Goal: Information Seeking & Learning: Compare options

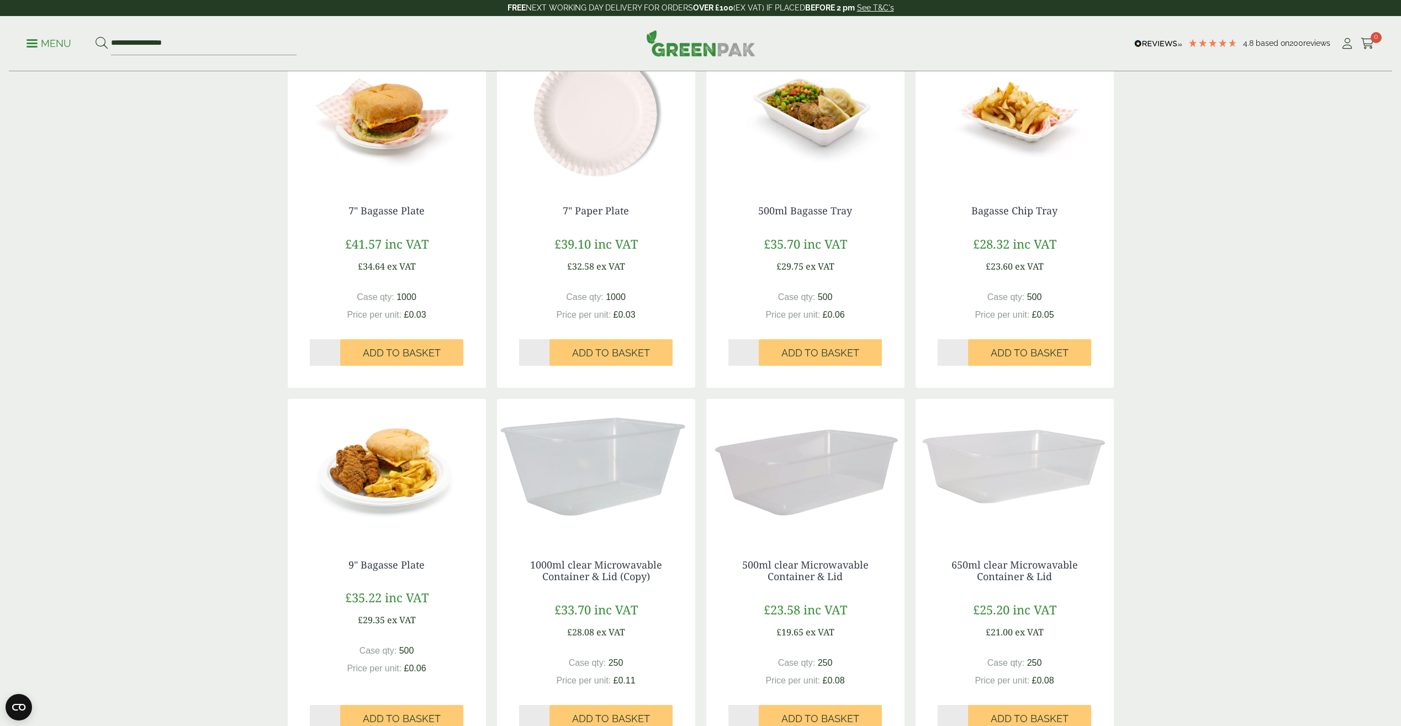
scroll to position [718, 0]
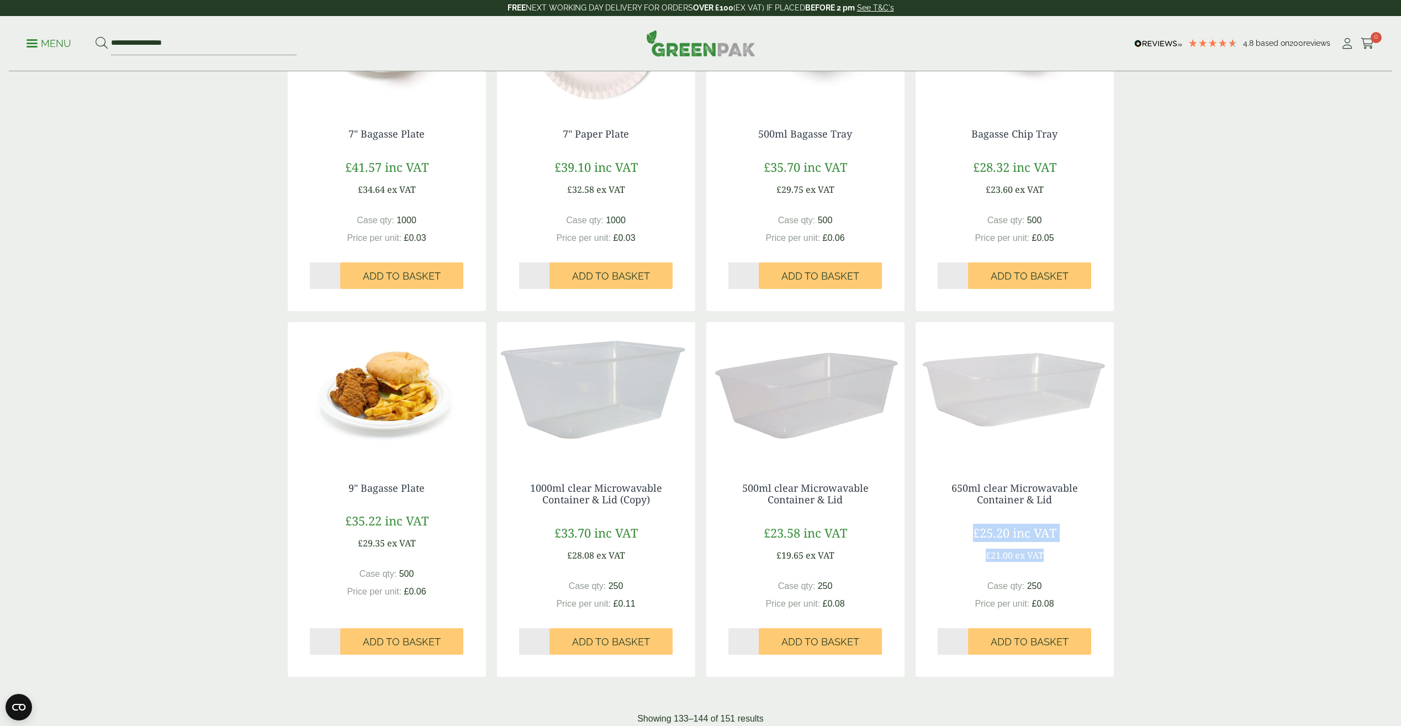
drag, startPoint x: 1044, startPoint y: 551, endPoint x: 974, endPoint y: 552, distance: 70.1
click at [974, 552] on div "£25.20 inc VAT £21.00 ex VAT" at bounding box center [1015, 542] width 154 height 38
drag, startPoint x: 634, startPoint y: 557, endPoint x: 559, endPoint y: 564, distance: 75.5
click at [559, 564] on div "1000ml clear Microwavable Container & Lid (Copy) £33.70 inc VAT £28.08 ex VAT C…" at bounding box center [596, 568] width 198 height 216
drag, startPoint x: 569, startPoint y: 557, endPoint x: 634, endPoint y: 554, distance: 65.2
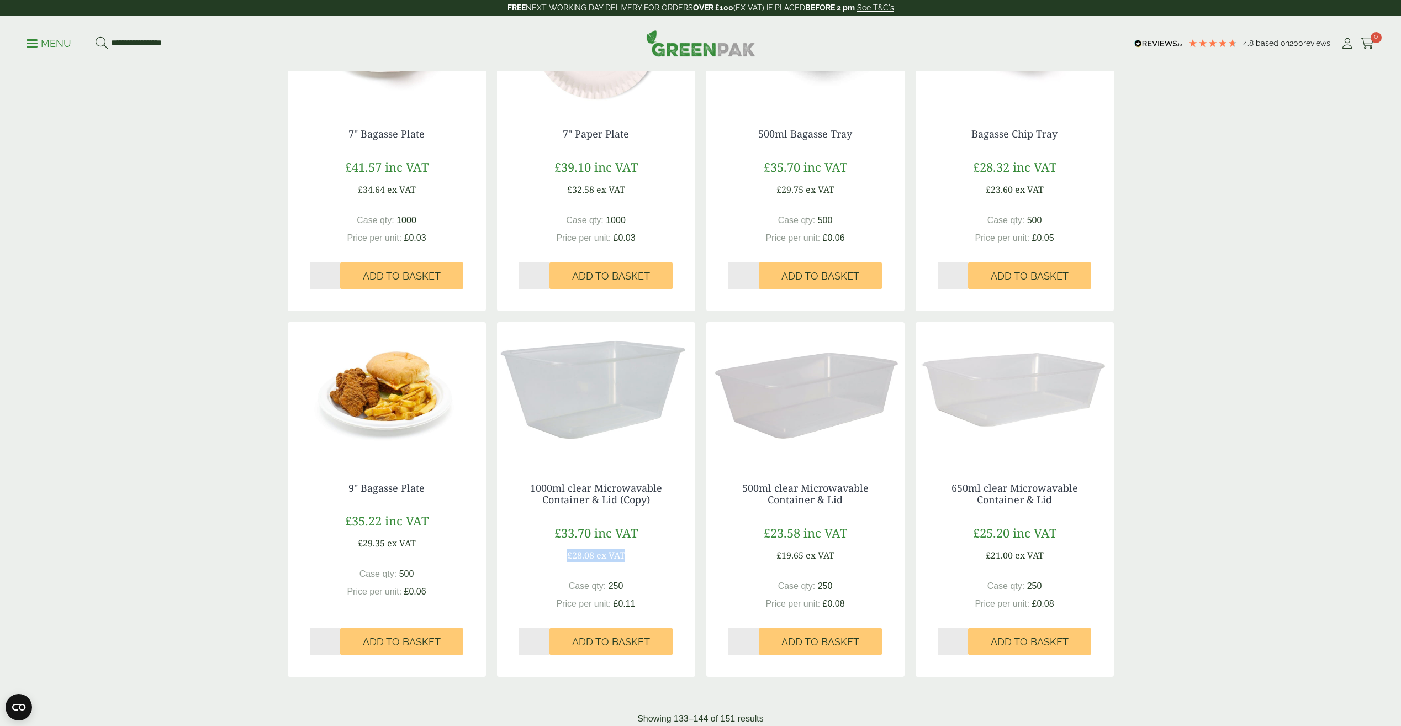
click at [634, 554] on div "£33.70 inc VAT £28.08 ex VAT" at bounding box center [596, 542] width 154 height 38
drag, startPoint x: 634, startPoint y: 554, endPoint x: 664, endPoint y: 571, distance: 33.6
click at [664, 571] on div "1000ml clear Microwavable Container & Lid (Copy) £33.70 inc VAT £28.08 ex VAT C…" at bounding box center [596, 568] width 198 height 216
drag, startPoint x: 562, startPoint y: 558, endPoint x: 674, endPoint y: 563, distance: 112.2
click at [674, 563] on div "1000ml clear Microwavable Container & Lid (Copy) £33.70 inc VAT £28.08 ex VAT C…" at bounding box center [596, 568] width 198 height 216
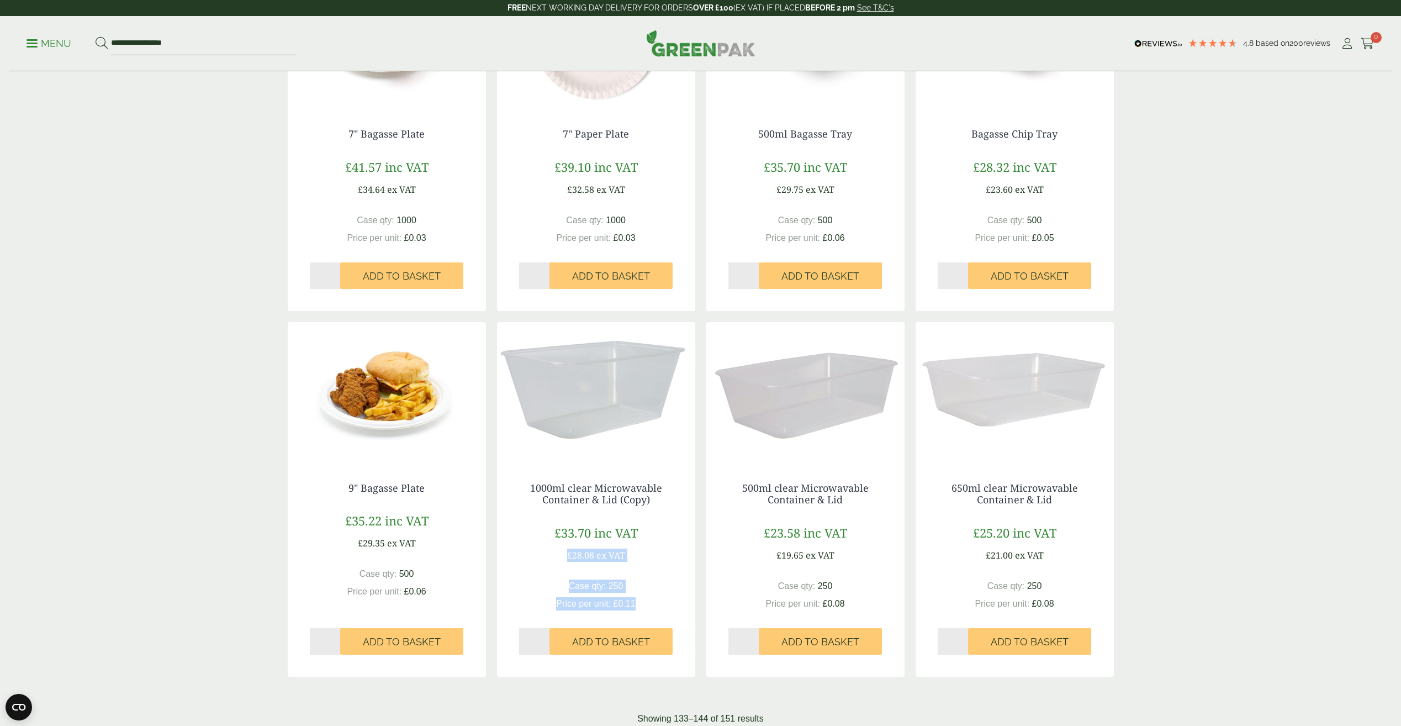
drag, startPoint x: 674, startPoint y: 563, endPoint x: 673, endPoint y: 576, distance: 12.7
click at [673, 576] on div "1000ml clear Microwavable Container & Lid (Copy) £33.70 inc VAT £28.08 ex VAT C…" at bounding box center [596, 568] width 198 height 216
drag, startPoint x: 572, startPoint y: 553, endPoint x: 639, endPoint y: 557, distance: 66.9
click at [639, 557] on div "£33.70 inc VAT £28.08 ex VAT" at bounding box center [596, 542] width 154 height 38
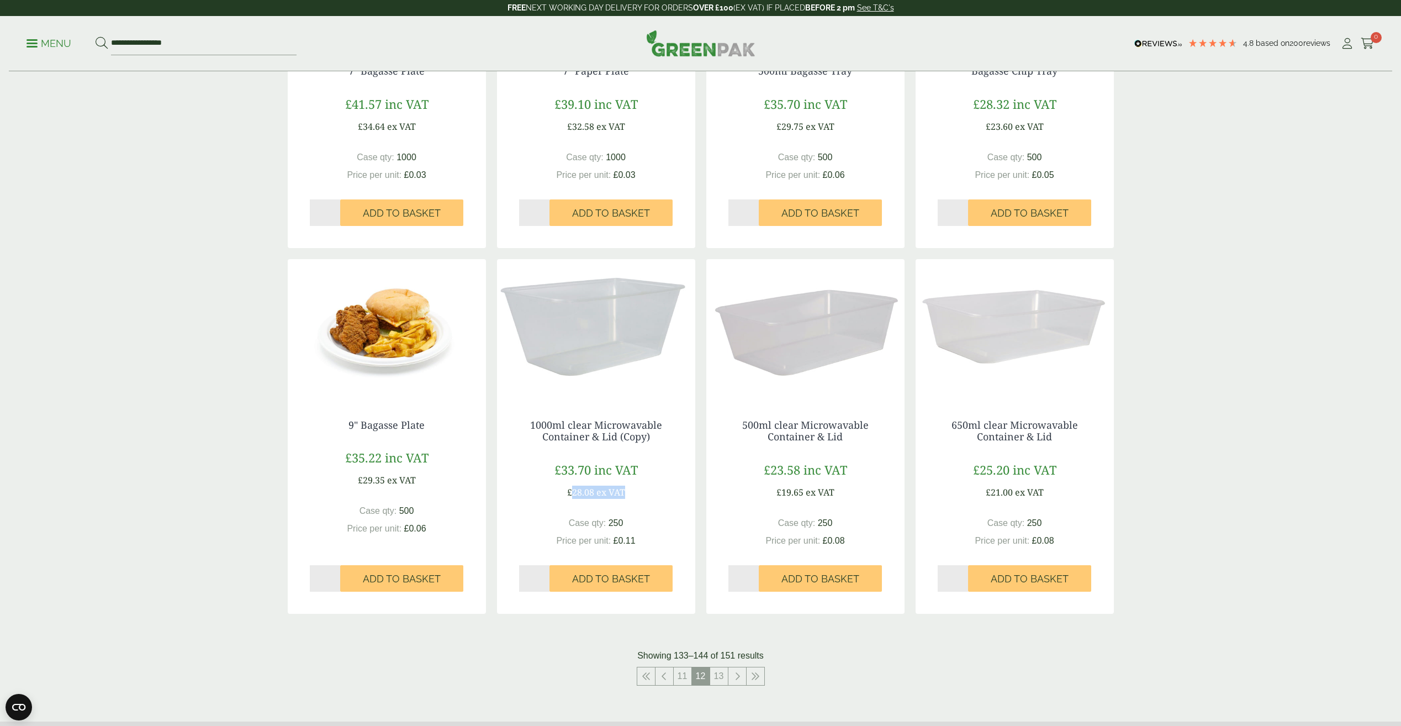
scroll to position [994, 0]
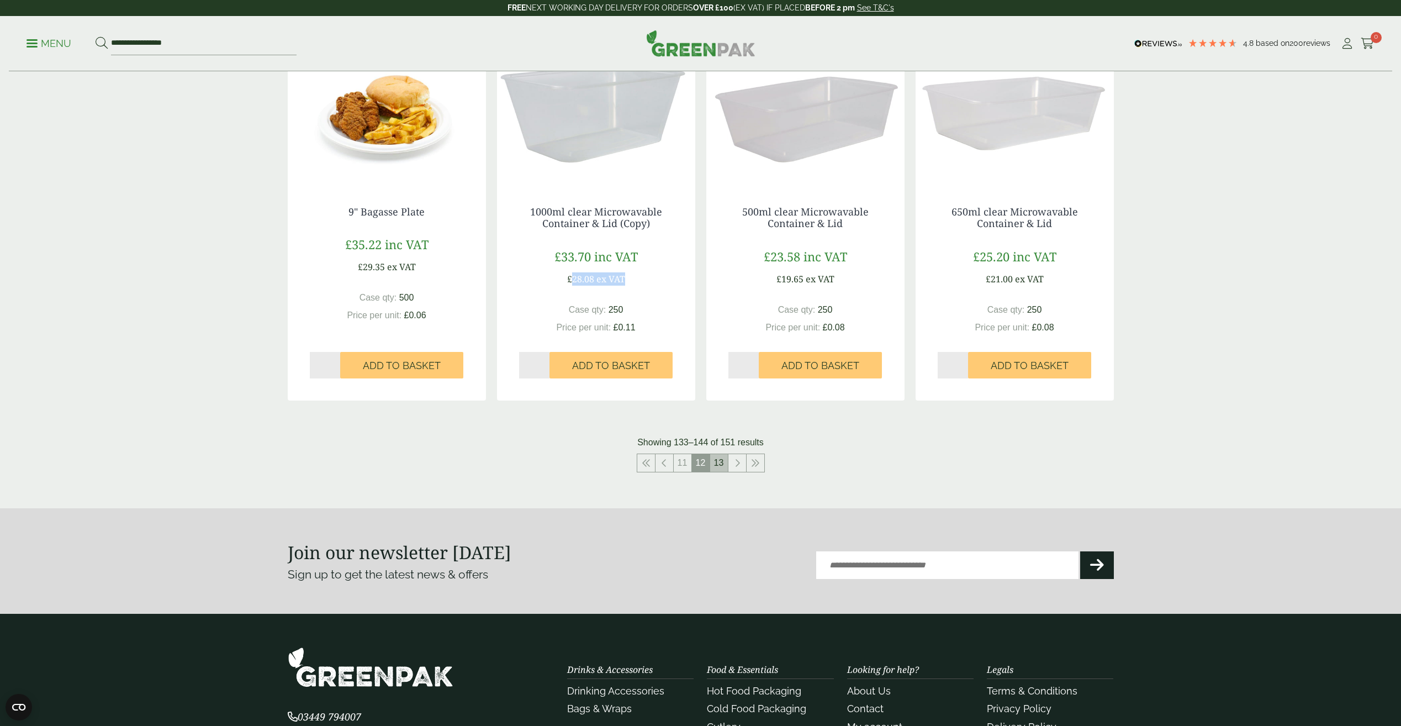
click at [721, 464] on link "13" at bounding box center [719, 463] width 18 height 18
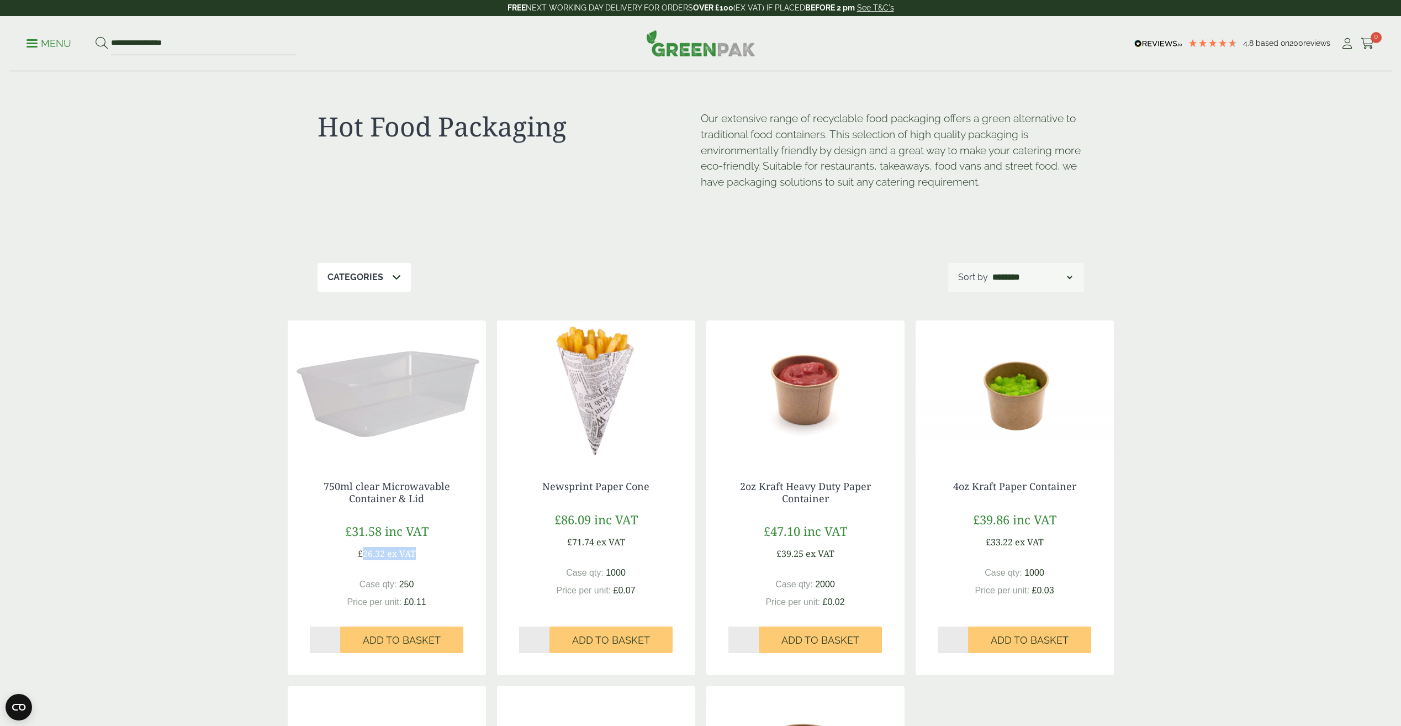
drag, startPoint x: 363, startPoint y: 556, endPoint x: 425, endPoint y: 556, distance: 62.4
click at [425, 556] on div "£31.58 inc VAT £26.32 ex VAT" at bounding box center [387, 541] width 154 height 38
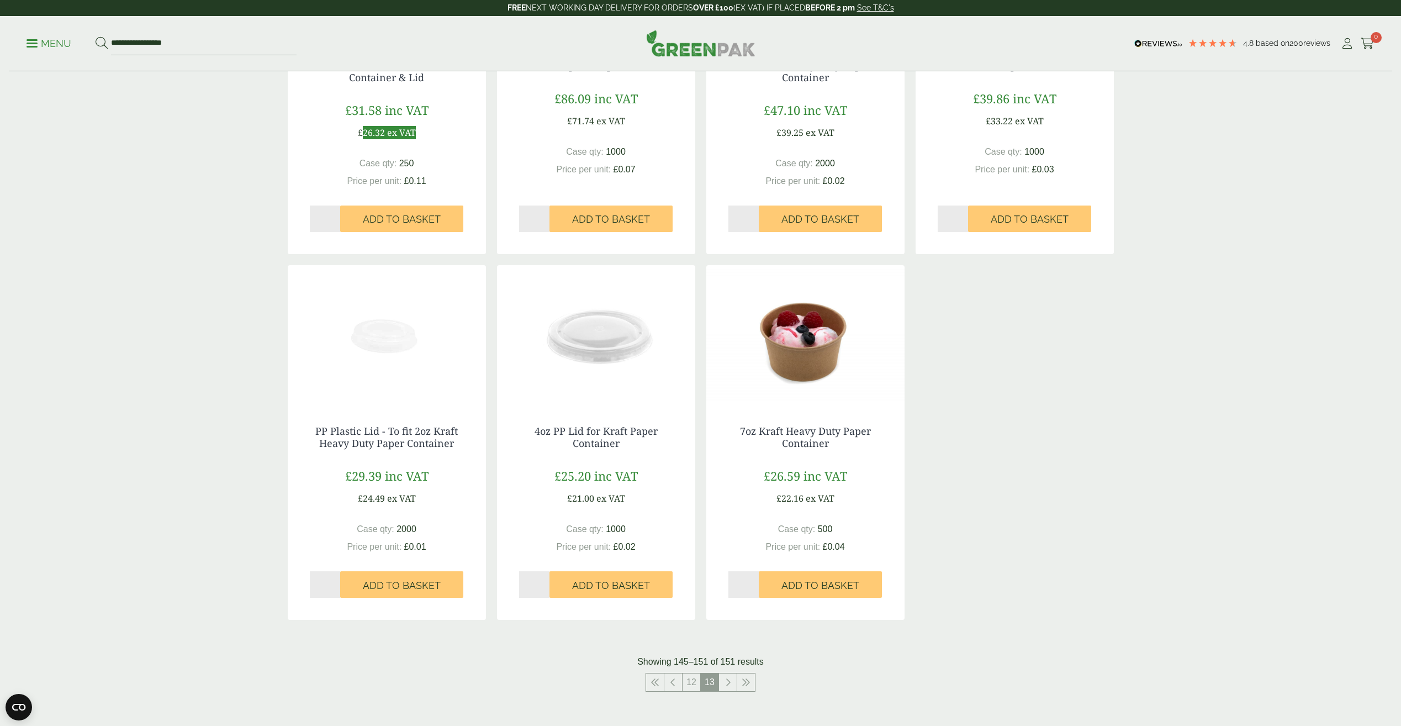
scroll to position [442, 0]
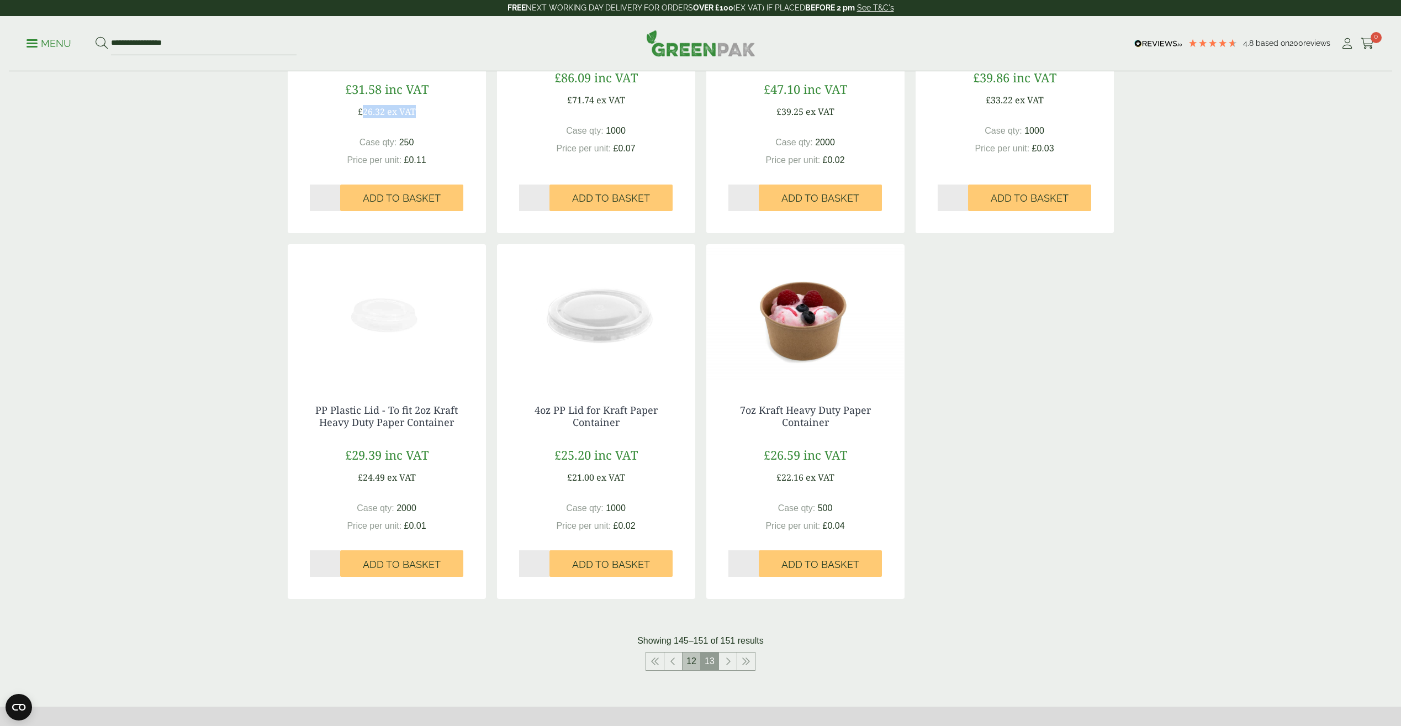
click at [692, 662] on link "12" at bounding box center [691, 661] width 18 height 18
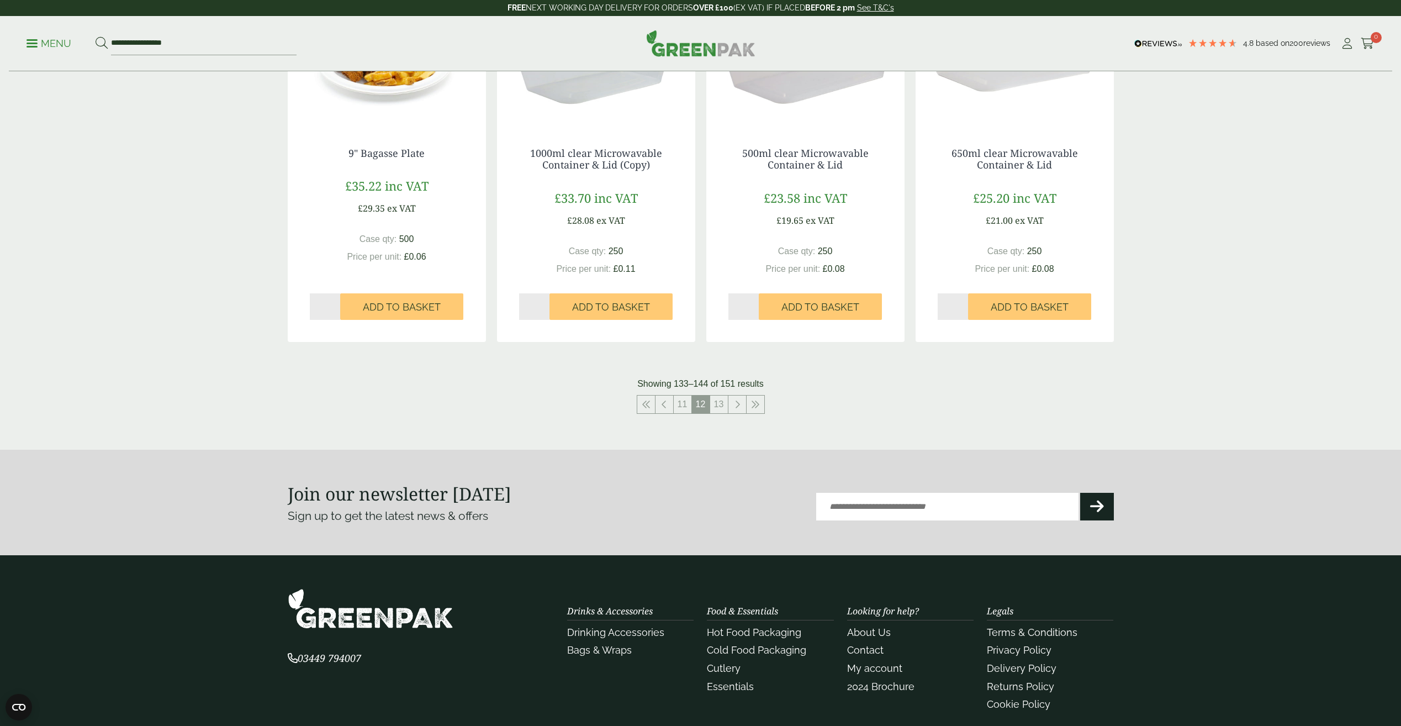
scroll to position [957, 0]
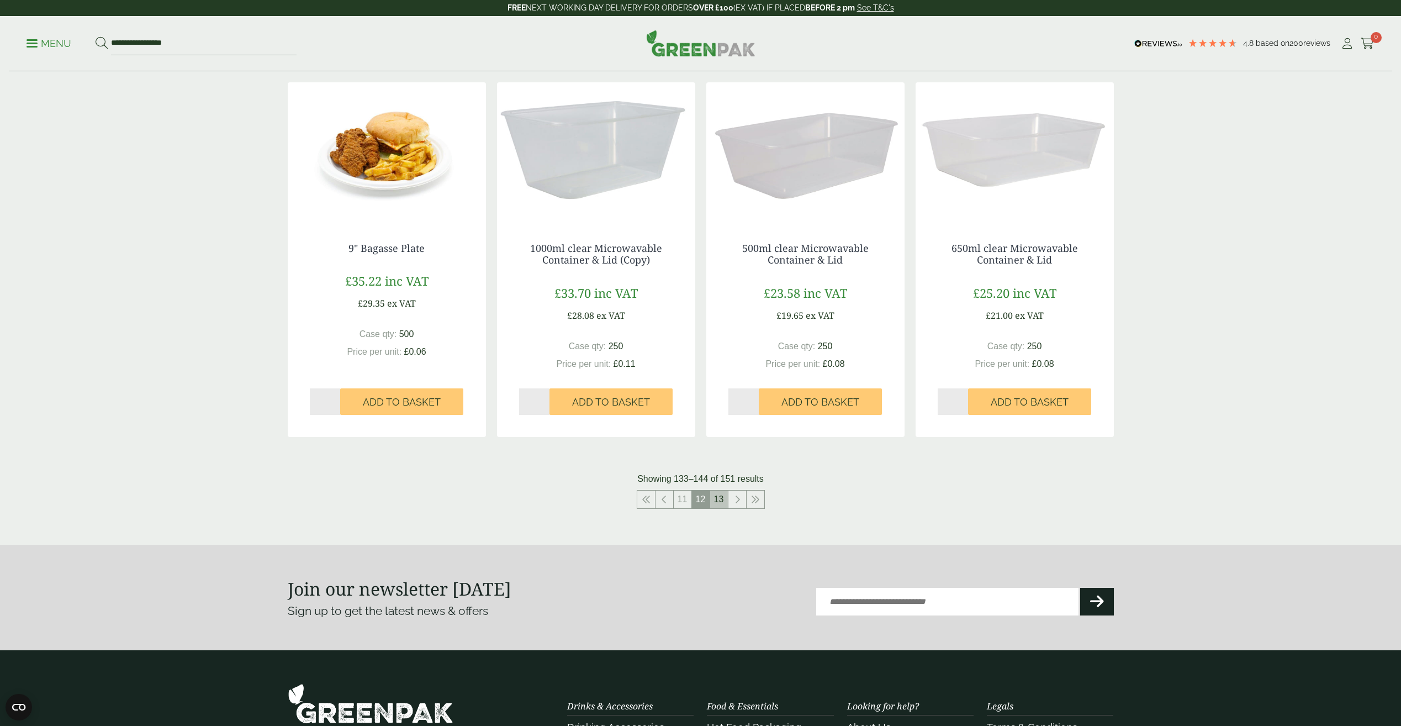
click at [714, 495] on link "13" at bounding box center [719, 499] width 18 height 18
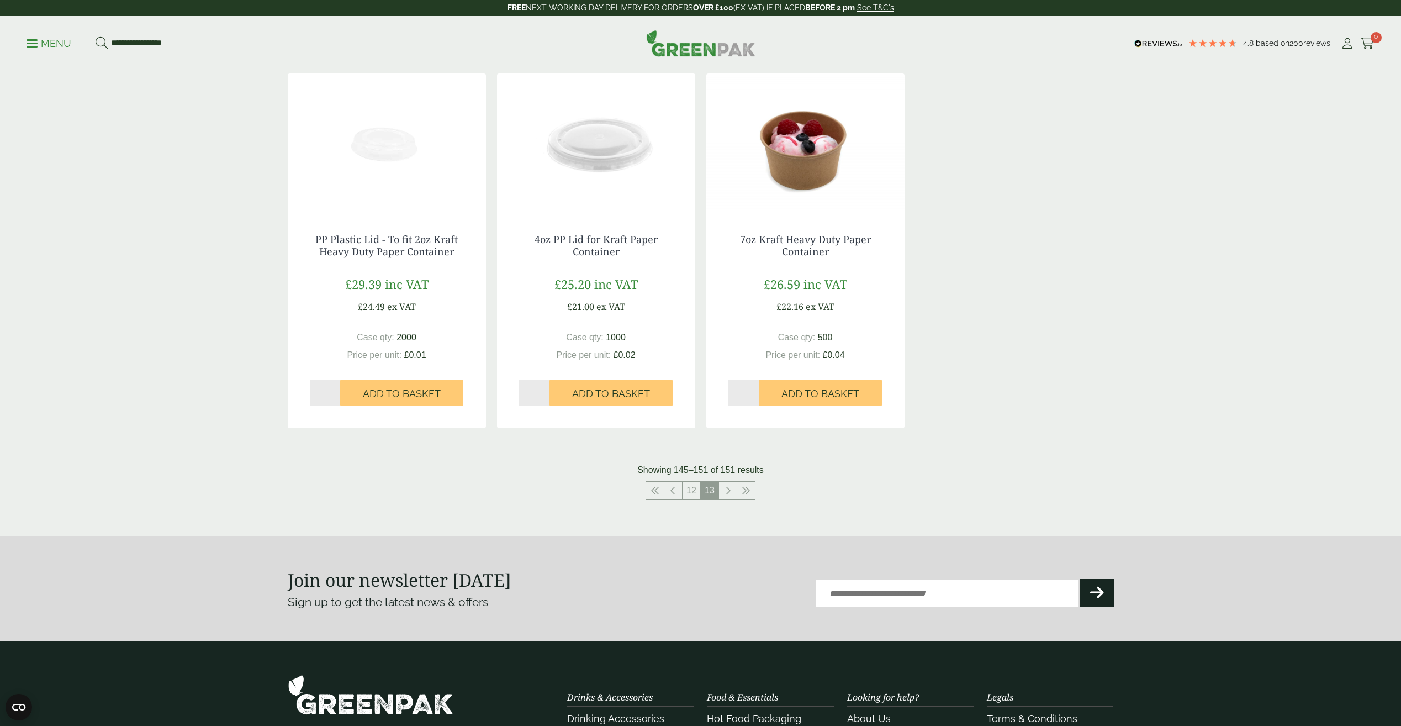
scroll to position [663, 0]
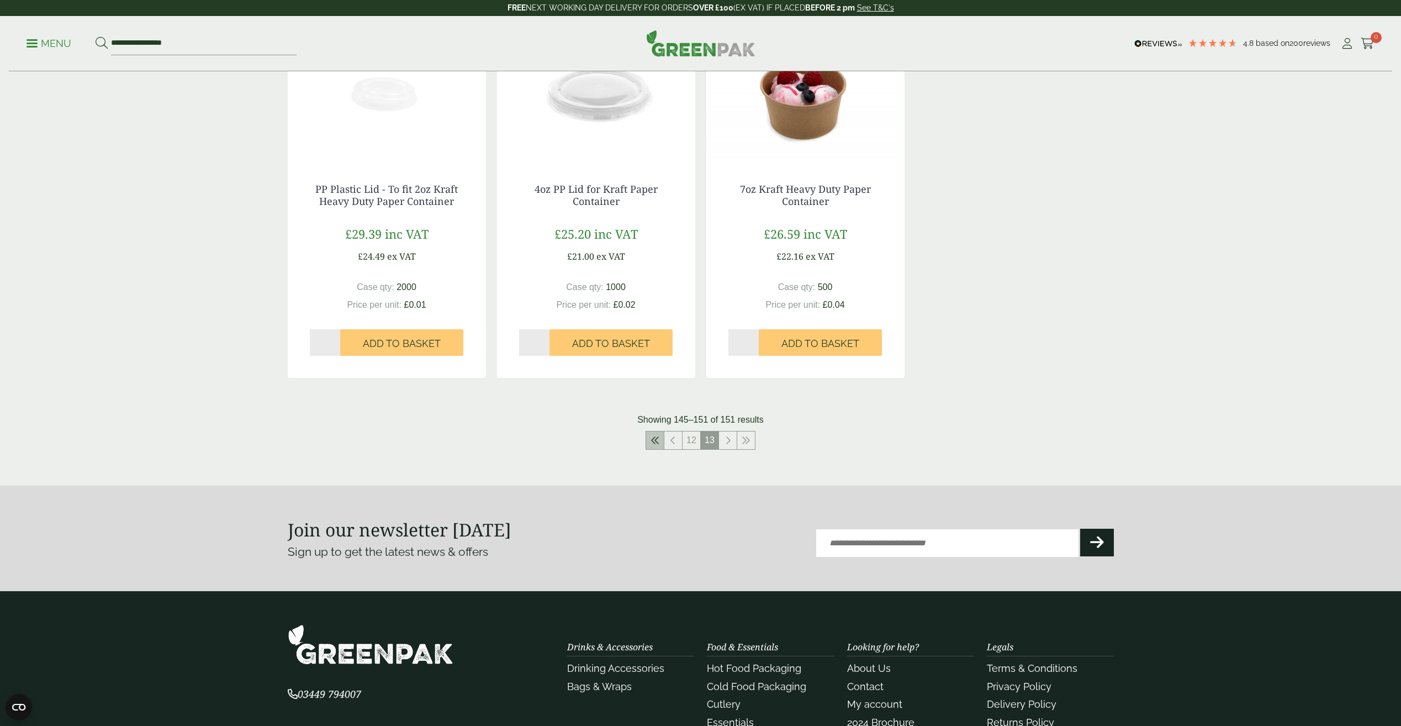
click at [649, 442] on link at bounding box center [655, 440] width 18 height 18
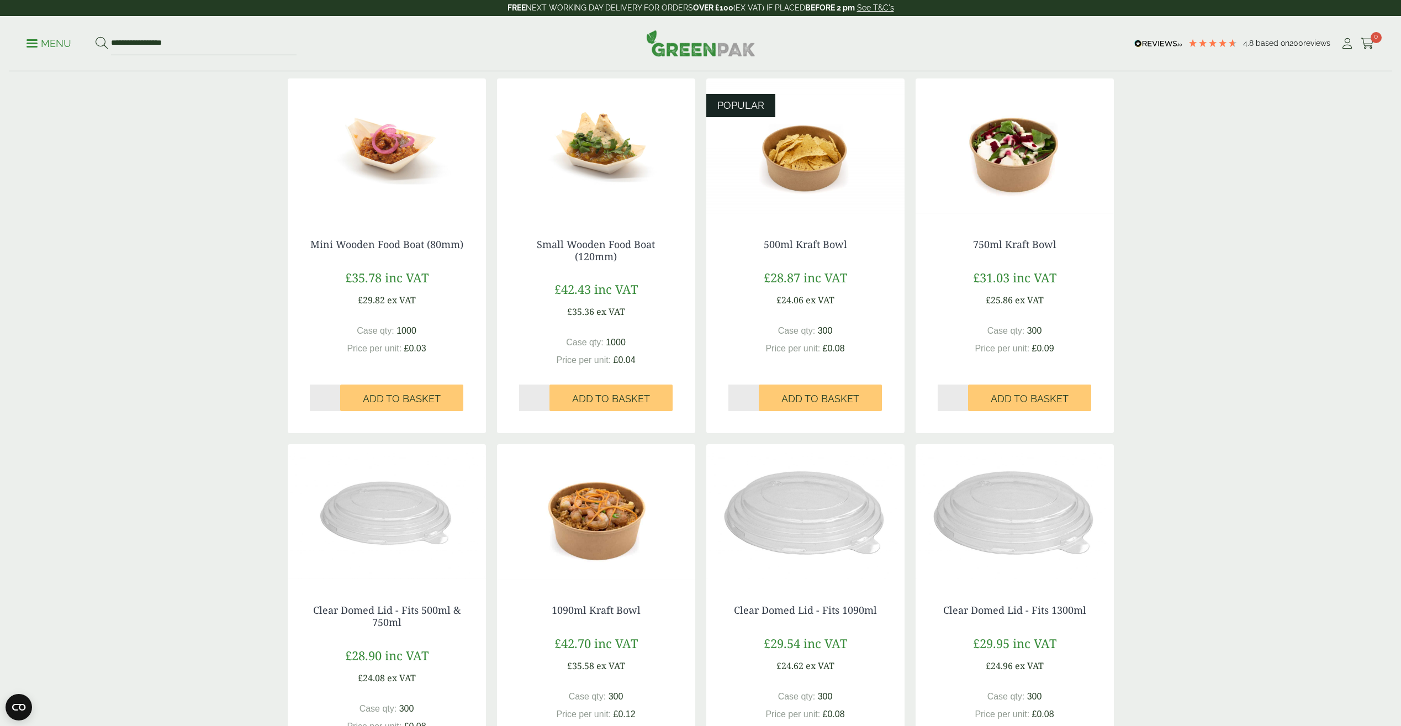
scroll to position [939, 0]
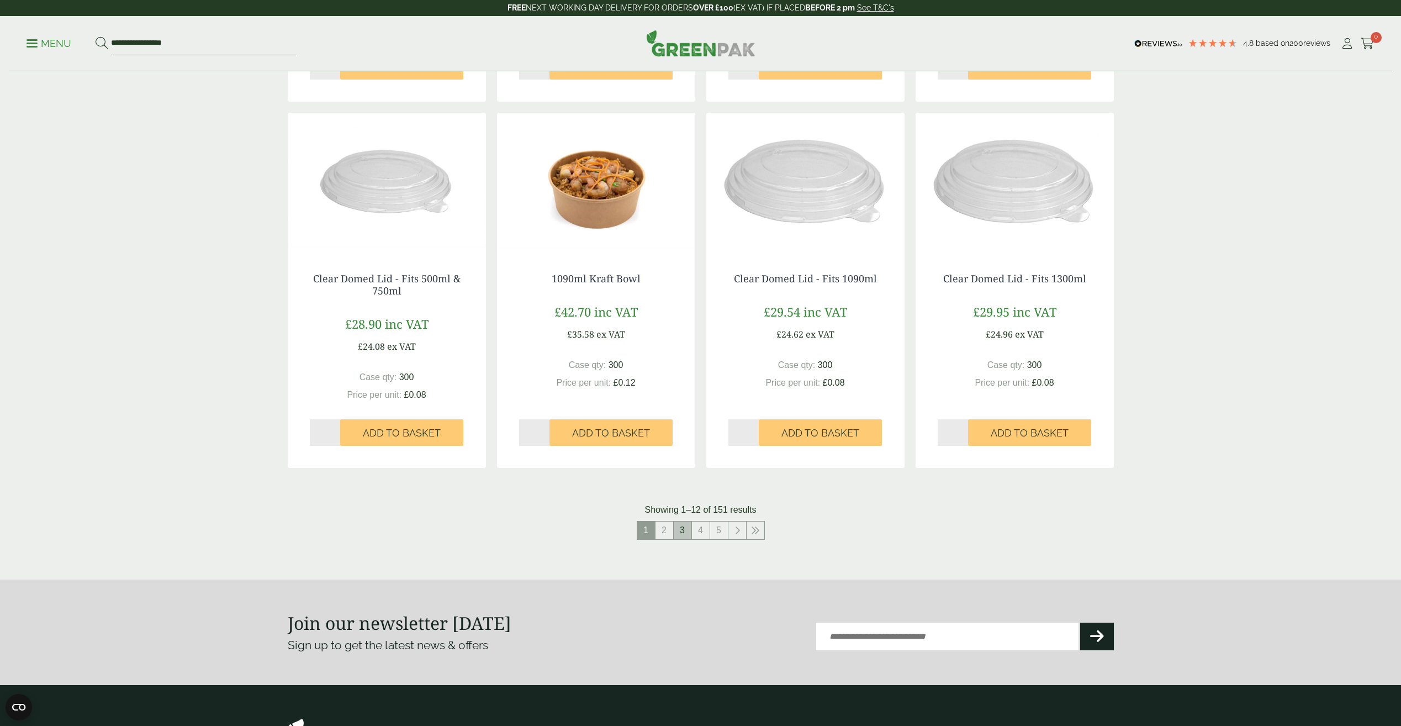
click at [674, 535] on link "3" at bounding box center [683, 530] width 18 height 18
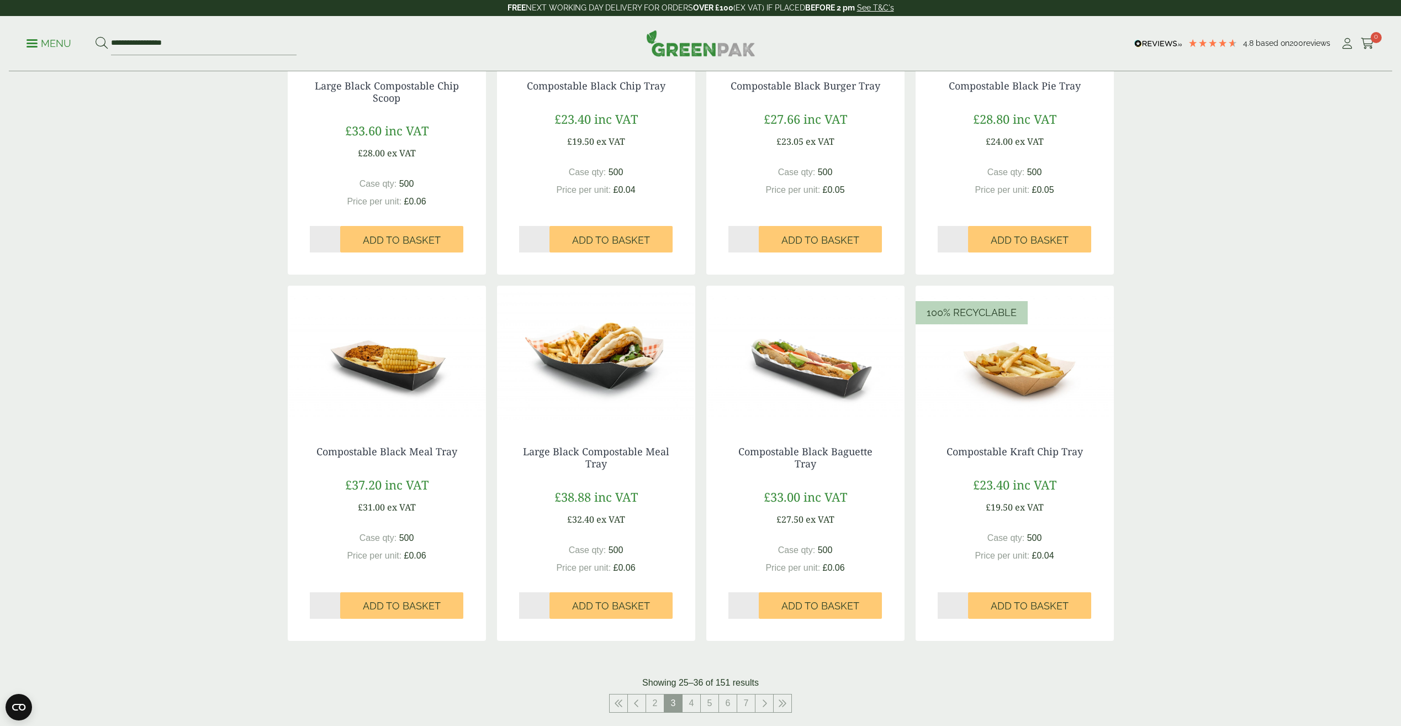
scroll to position [883, 0]
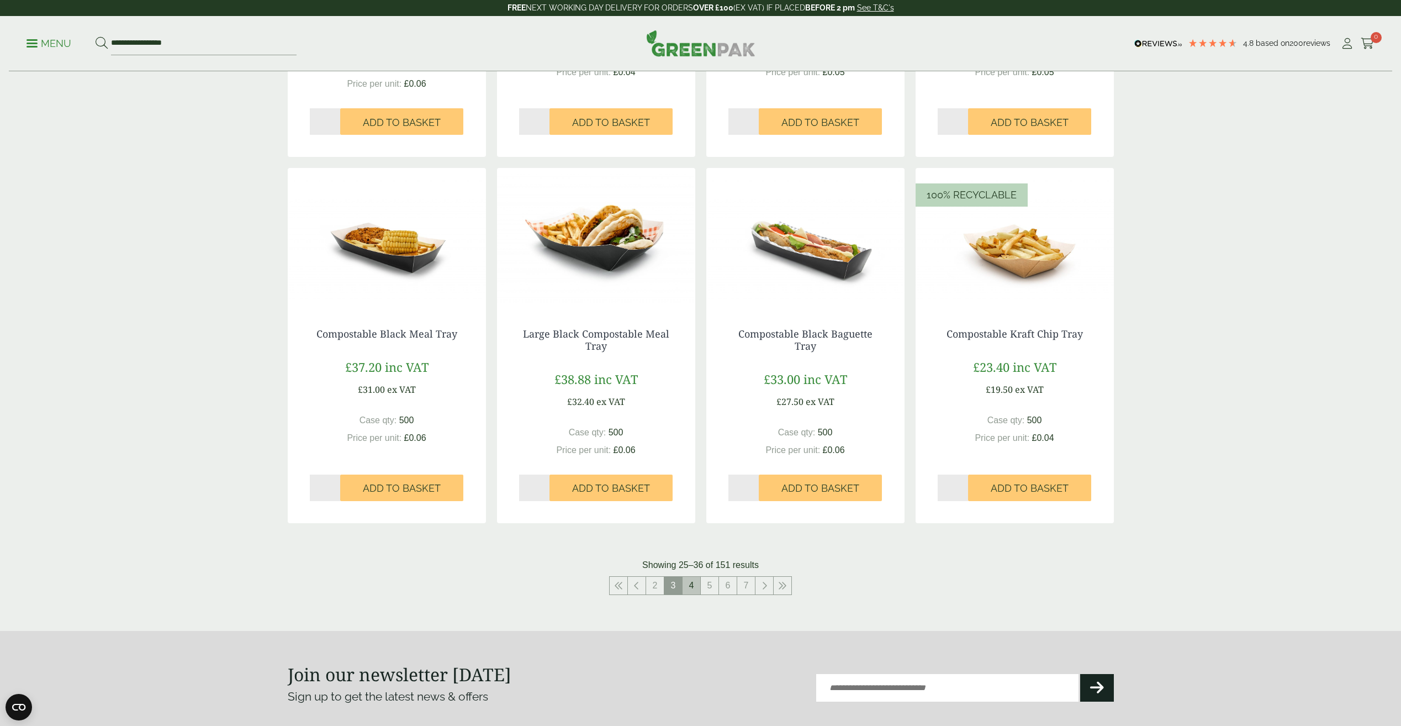
click at [689, 579] on link "4" at bounding box center [691, 585] width 18 height 18
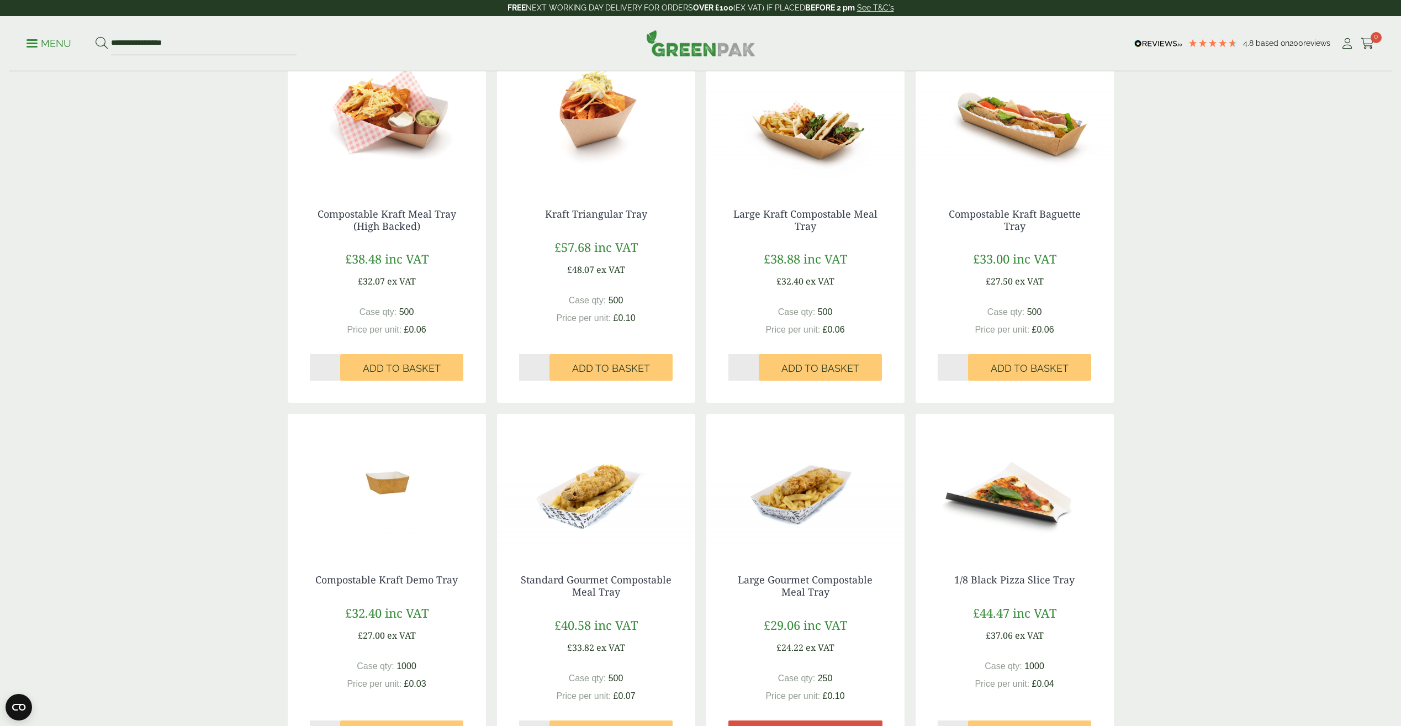
scroll to position [914, 0]
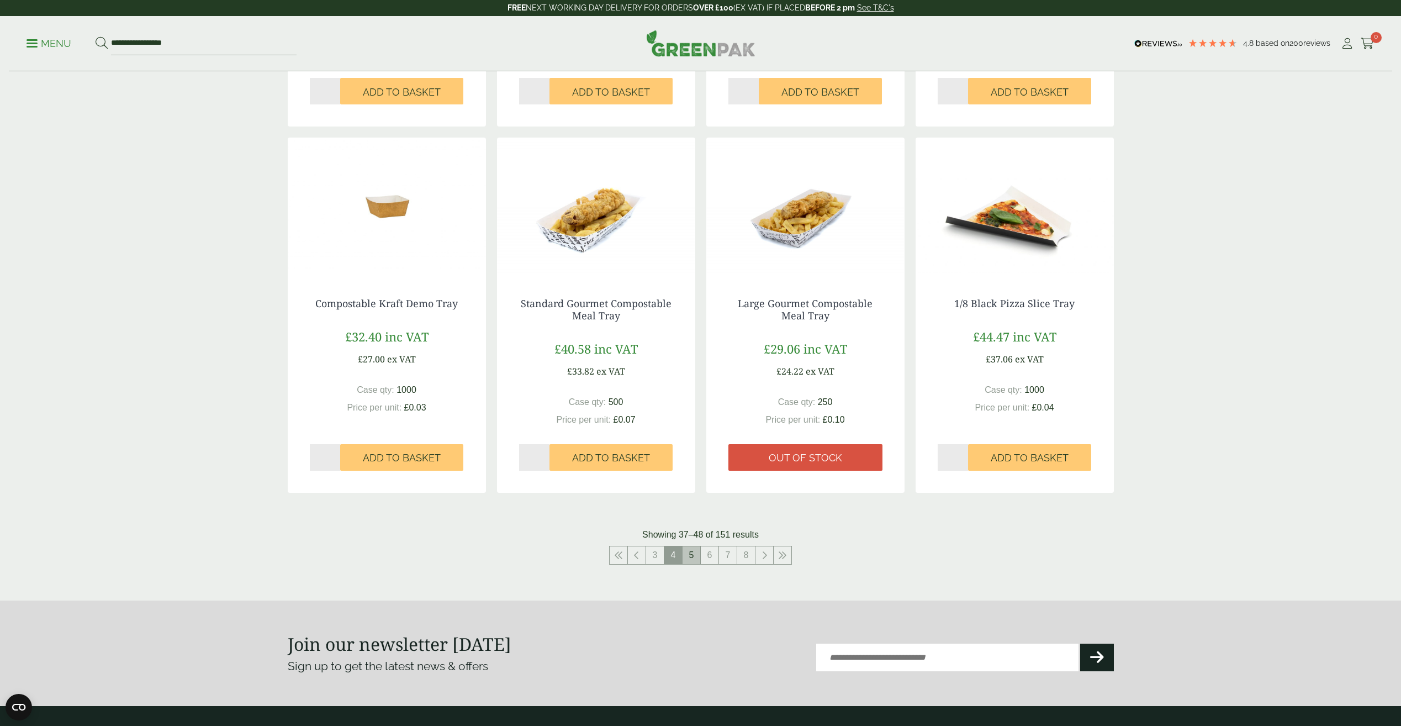
click at [693, 558] on link "5" at bounding box center [691, 555] width 18 height 18
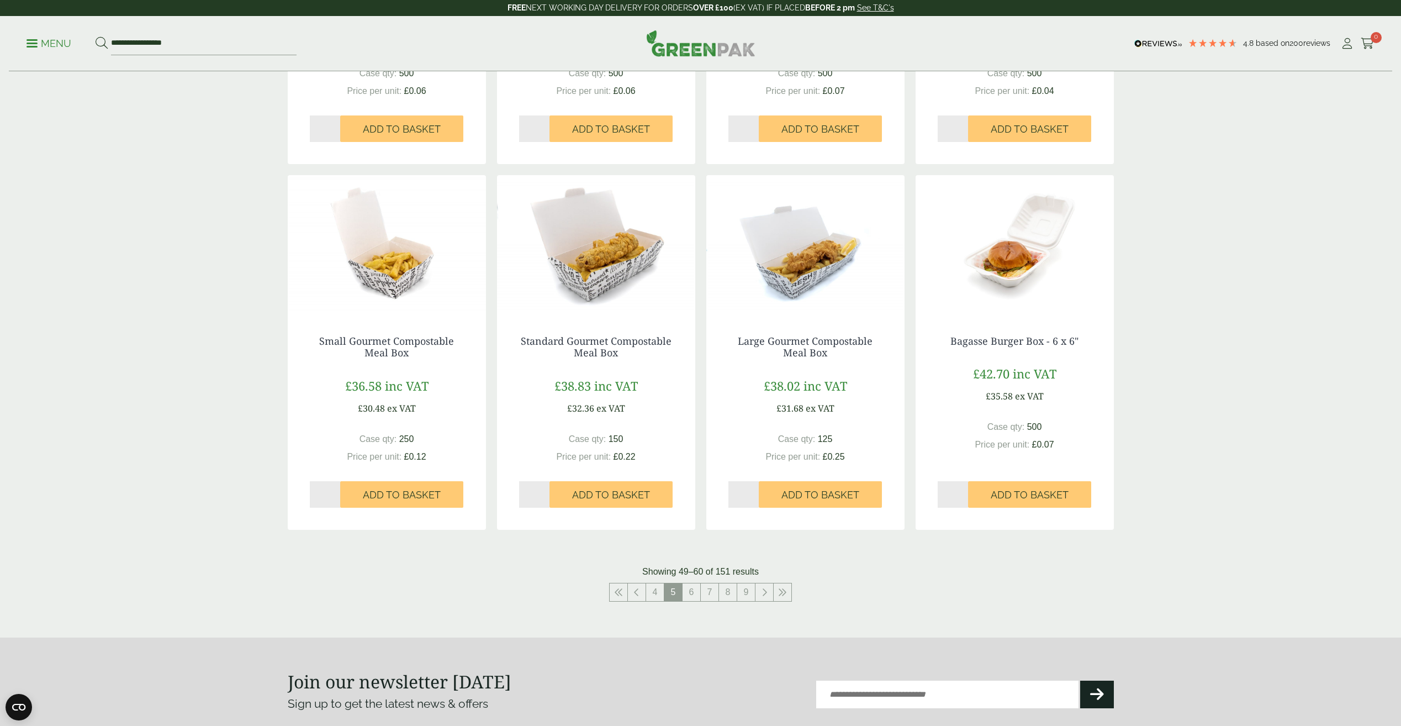
scroll to position [883, 0]
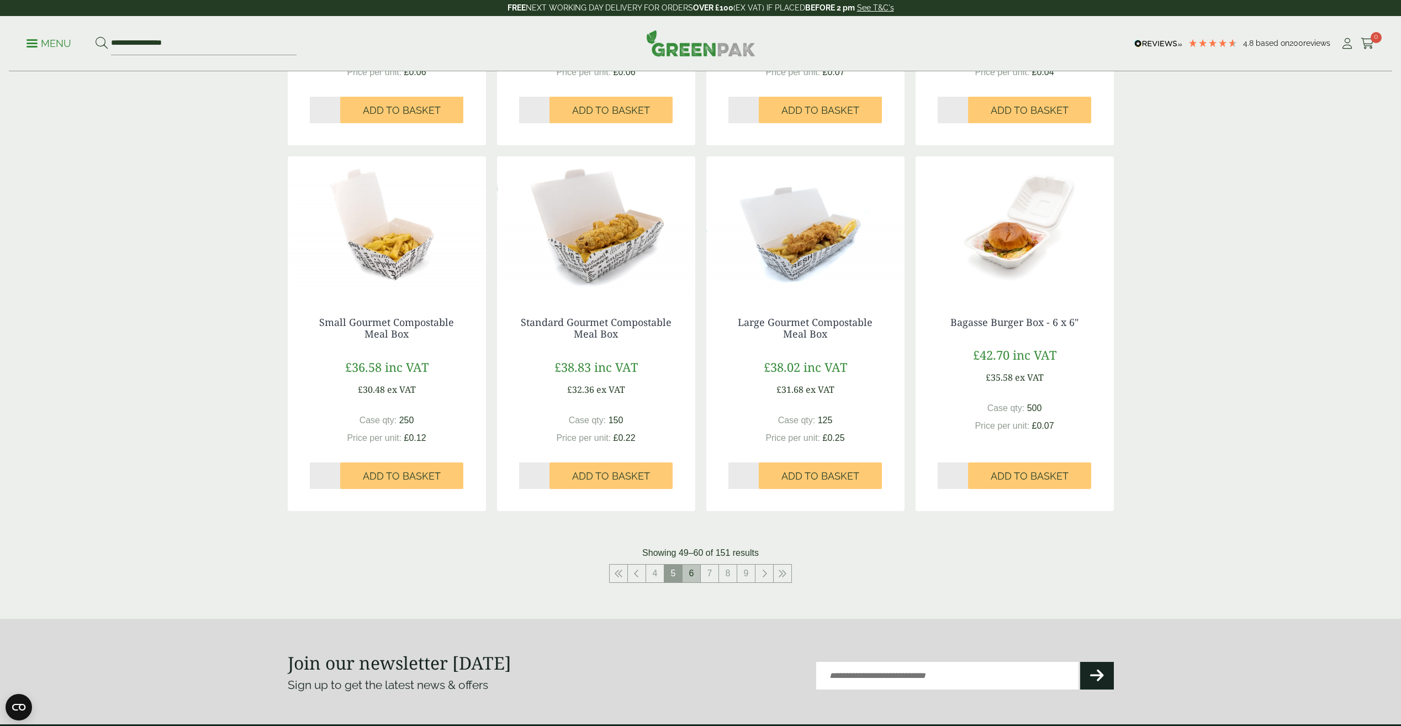
click at [688, 572] on link "6" at bounding box center [691, 573] width 18 height 18
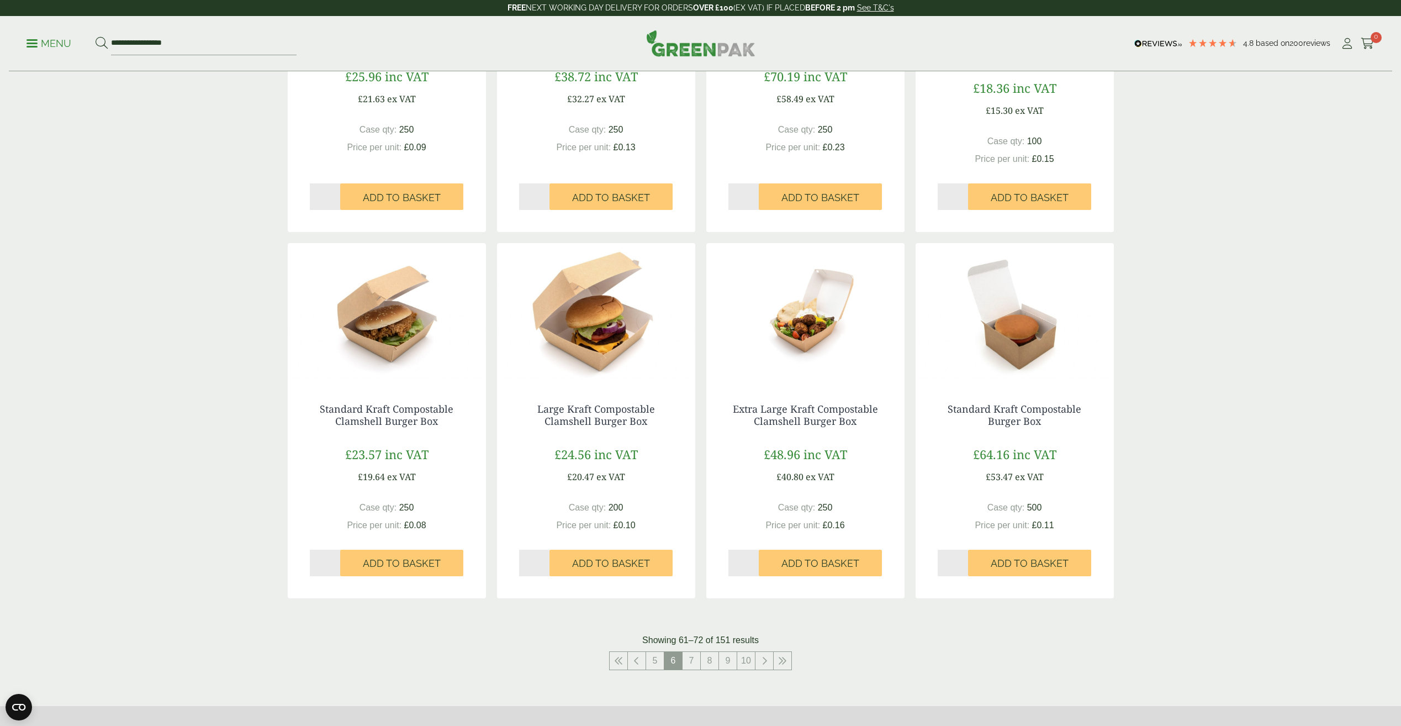
scroll to position [939, 0]
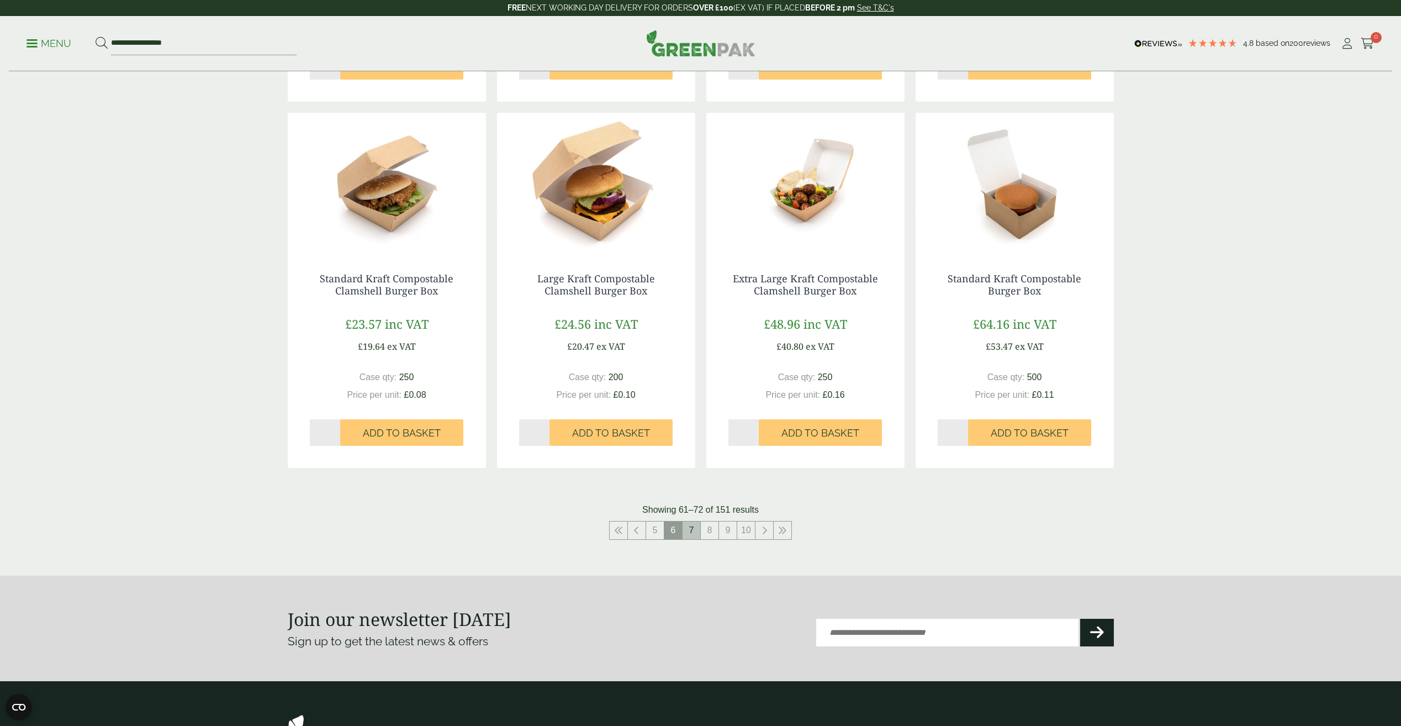
click at [694, 532] on link "7" at bounding box center [691, 530] width 18 height 18
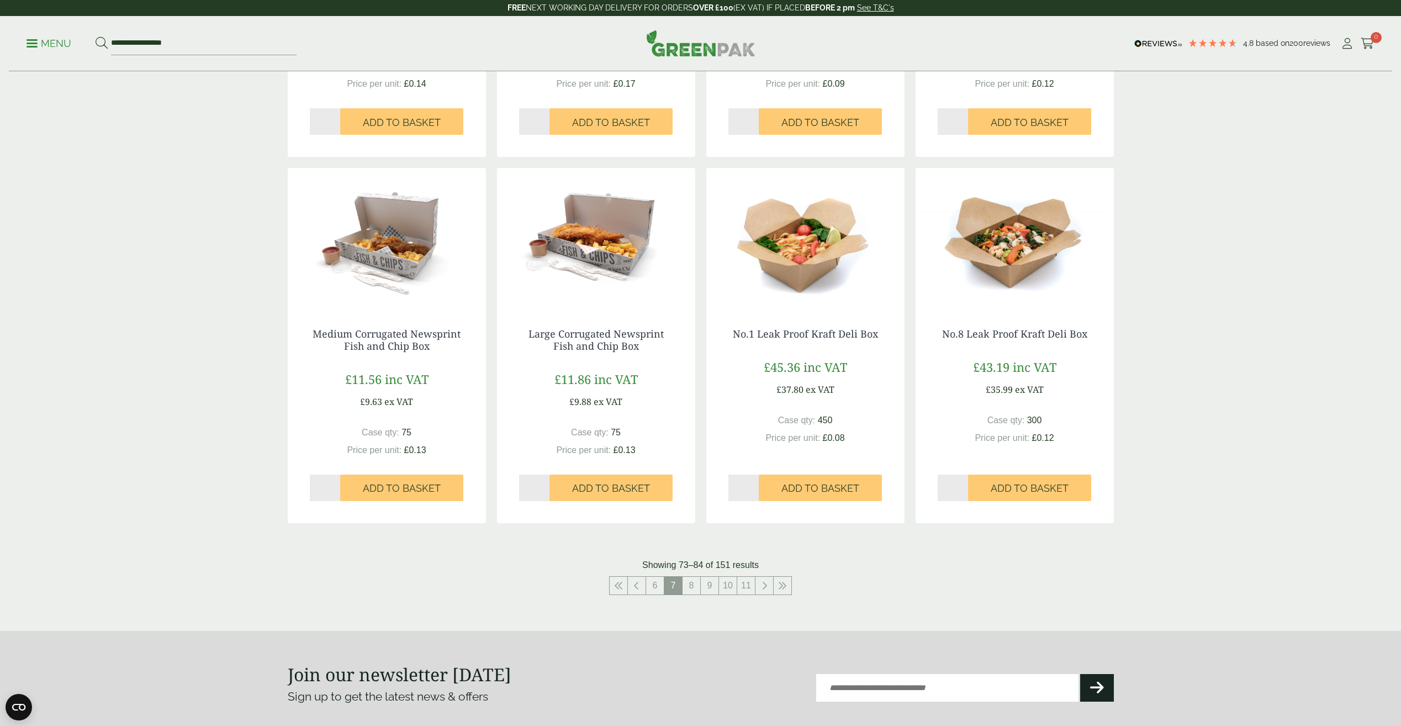
scroll to position [1104, 0]
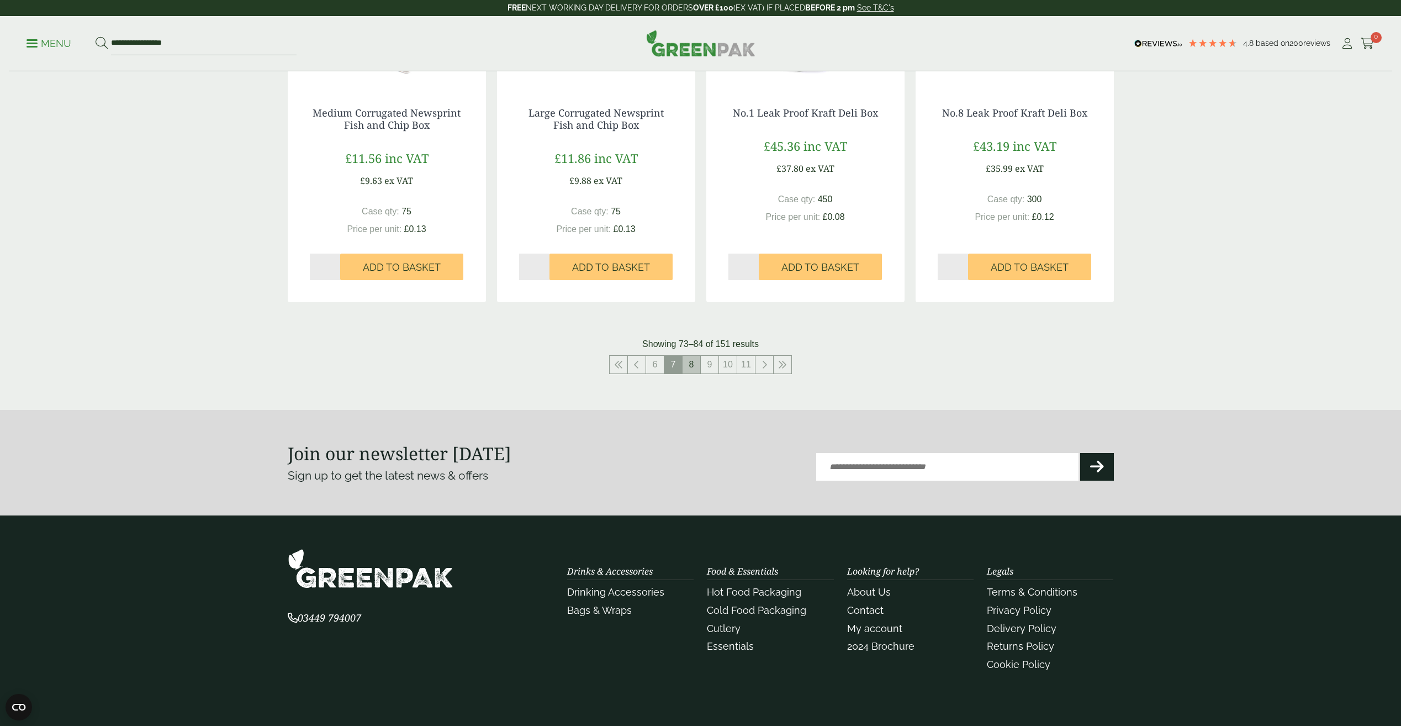
click at [695, 356] on link "8" at bounding box center [691, 365] width 18 height 18
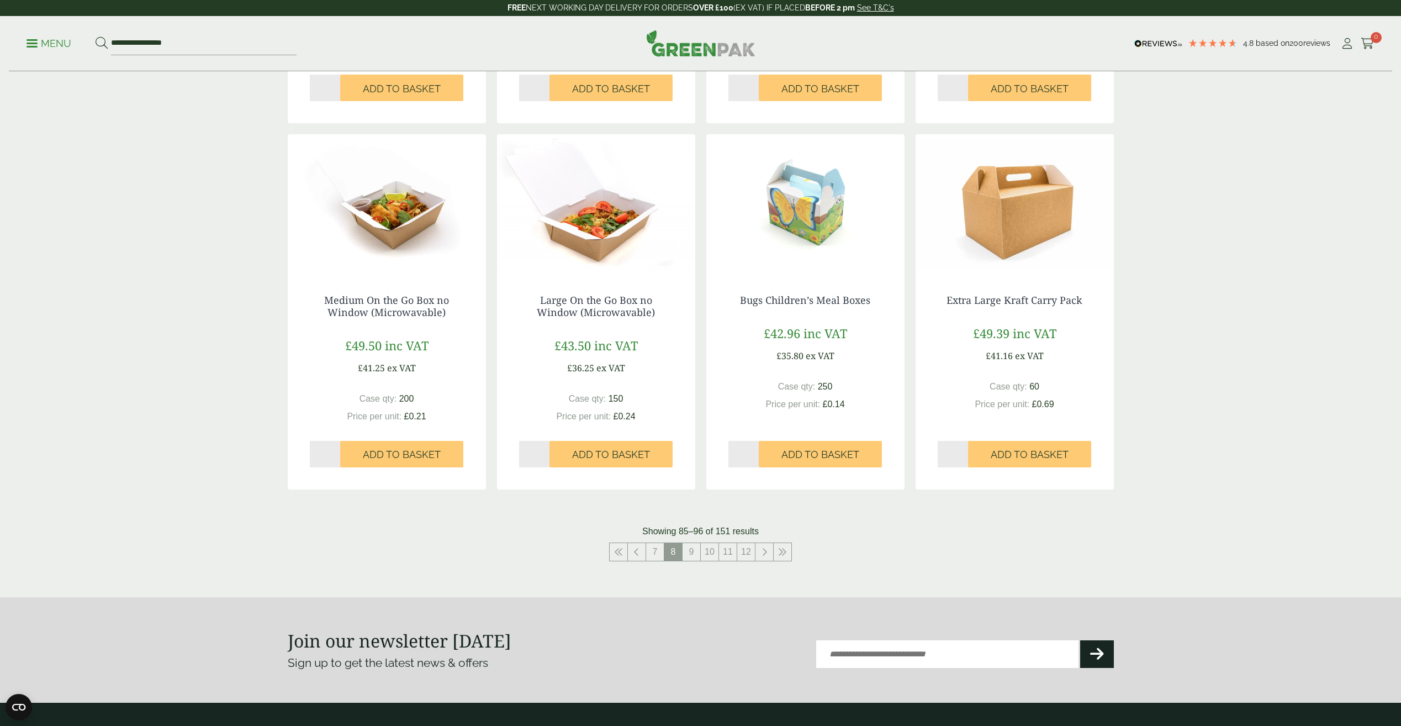
scroll to position [994, 0]
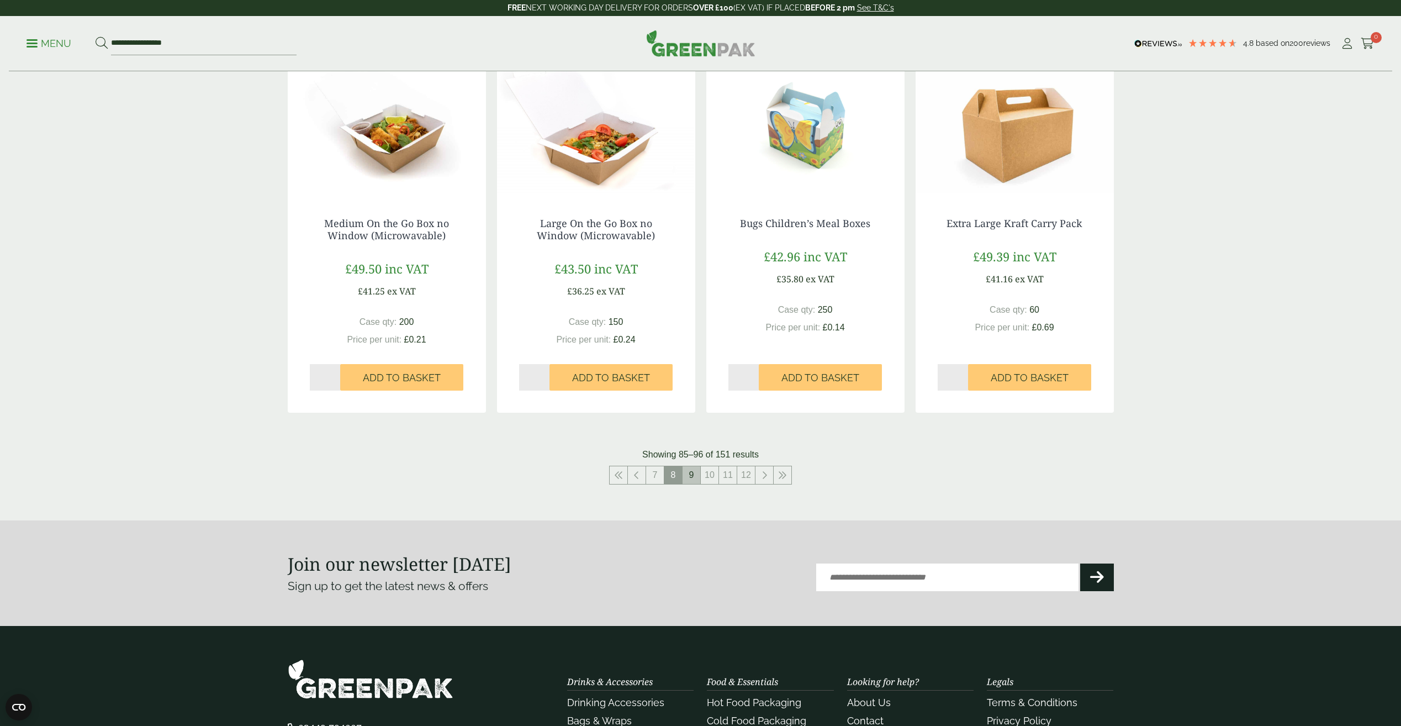
click at [692, 474] on link "9" at bounding box center [691, 475] width 18 height 18
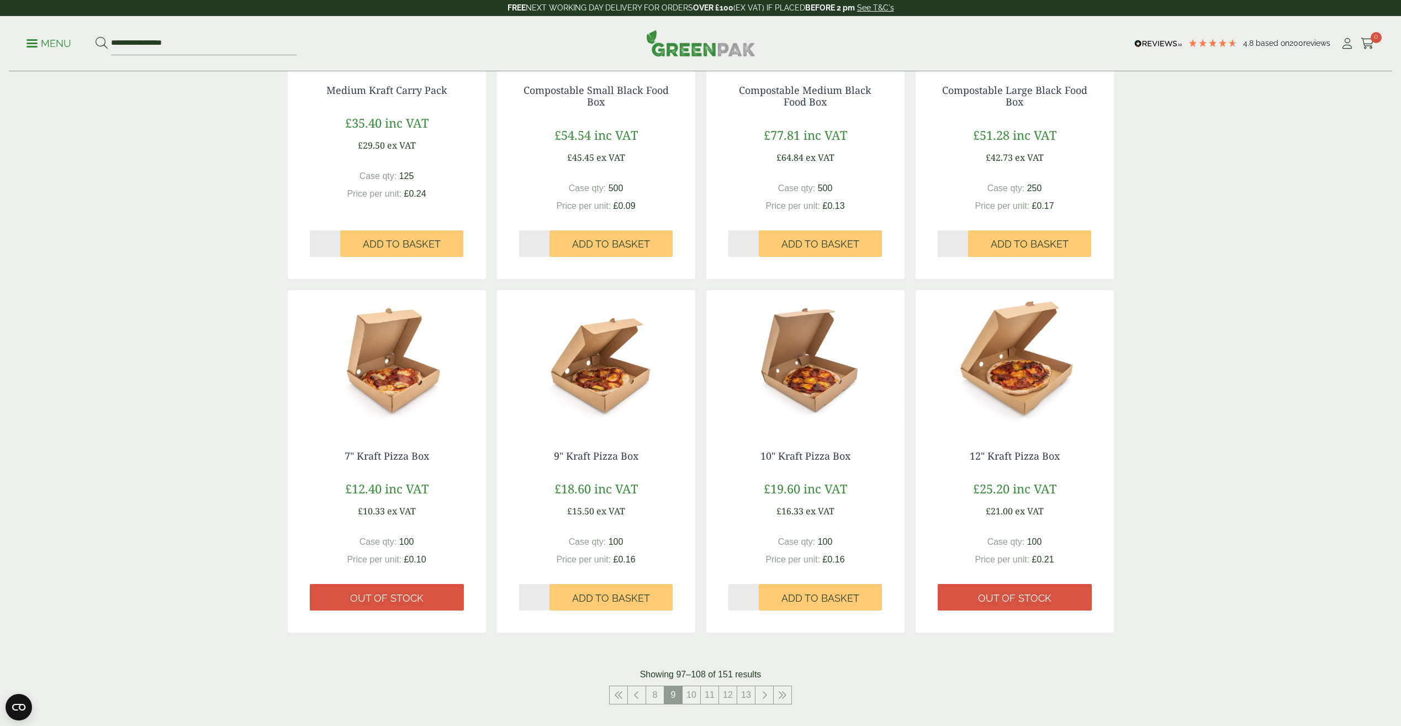
scroll to position [890, 0]
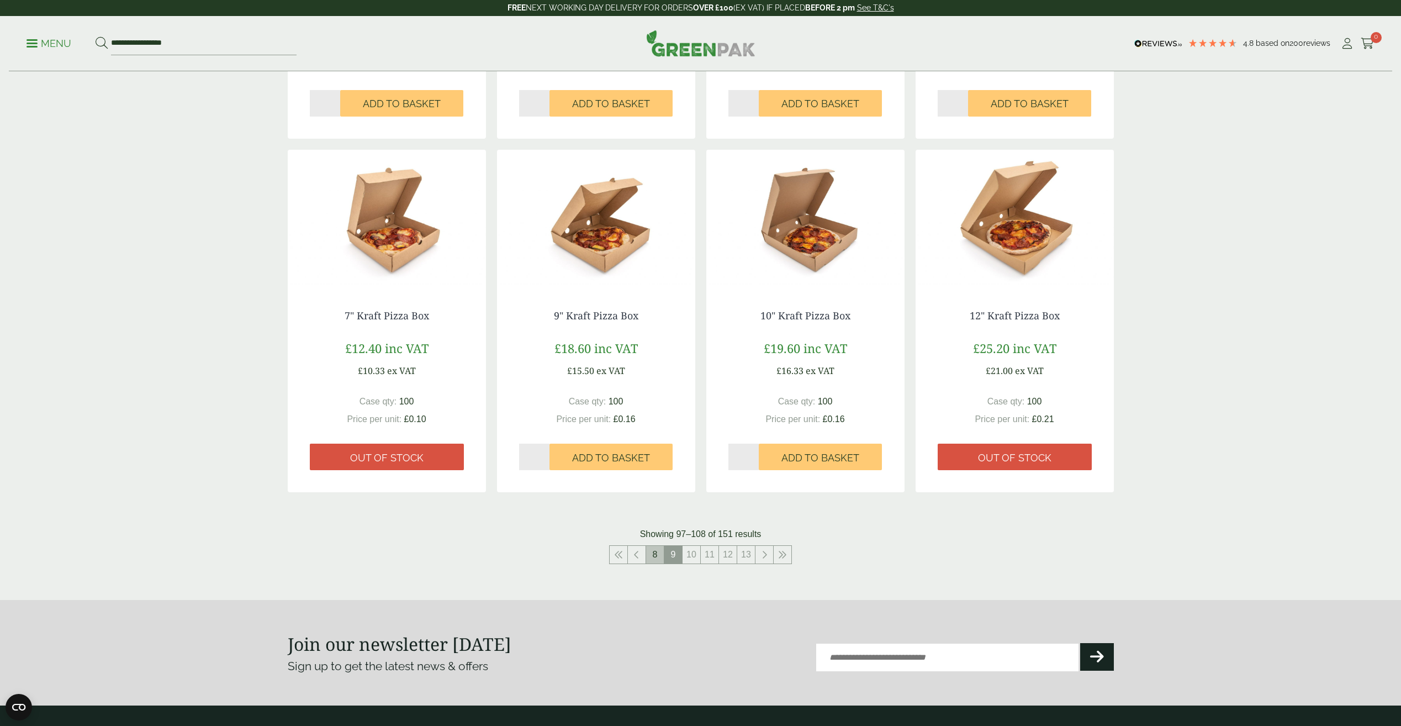
click at [652, 558] on link "8" at bounding box center [655, 555] width 18 height 18
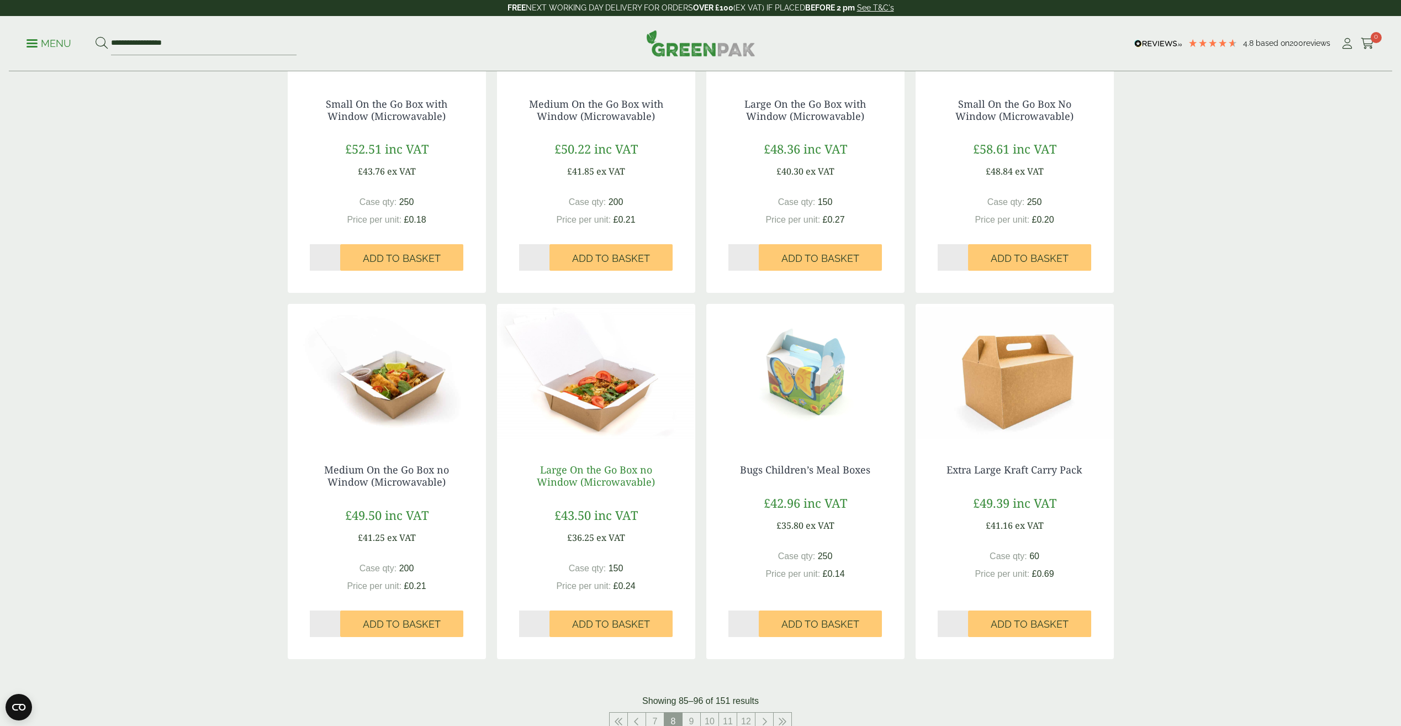
scroll to position [883, 0]
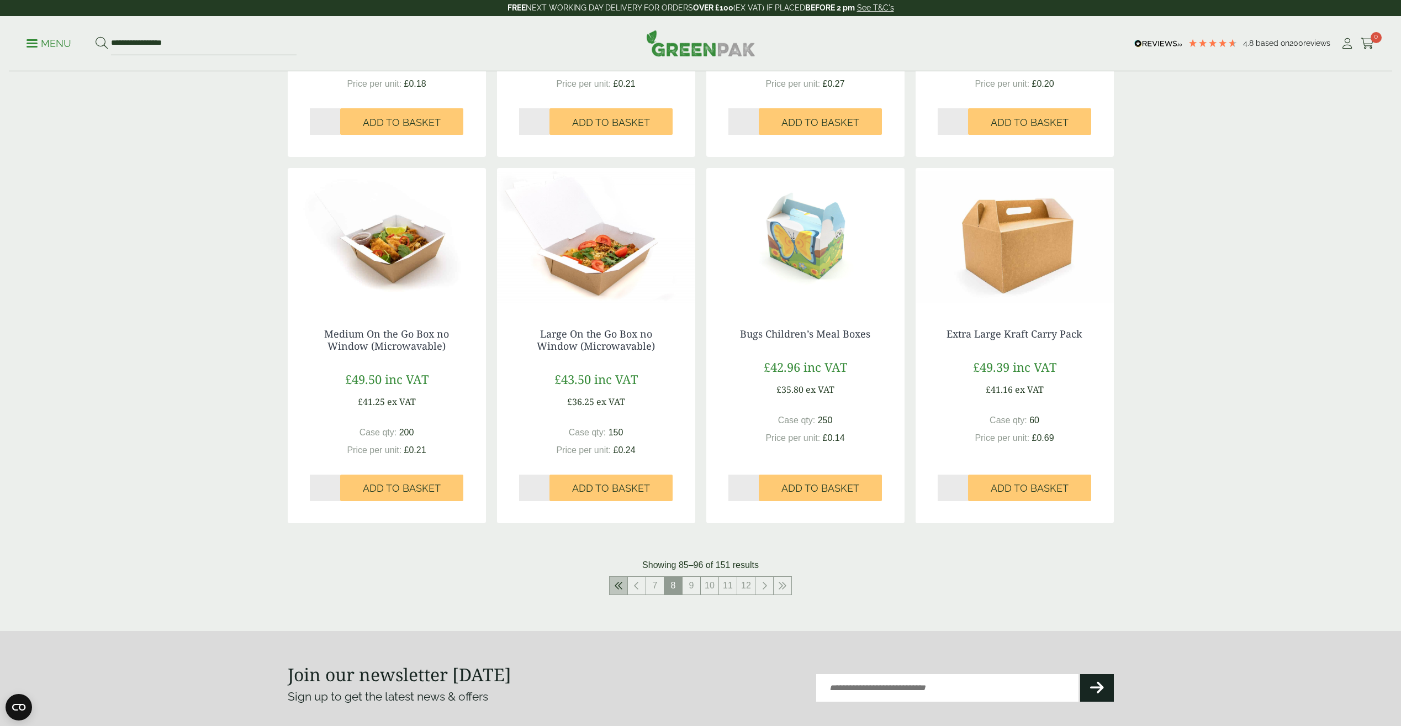
click at [623, 588] on link at bounding box center [619, 585] width 18 height 18
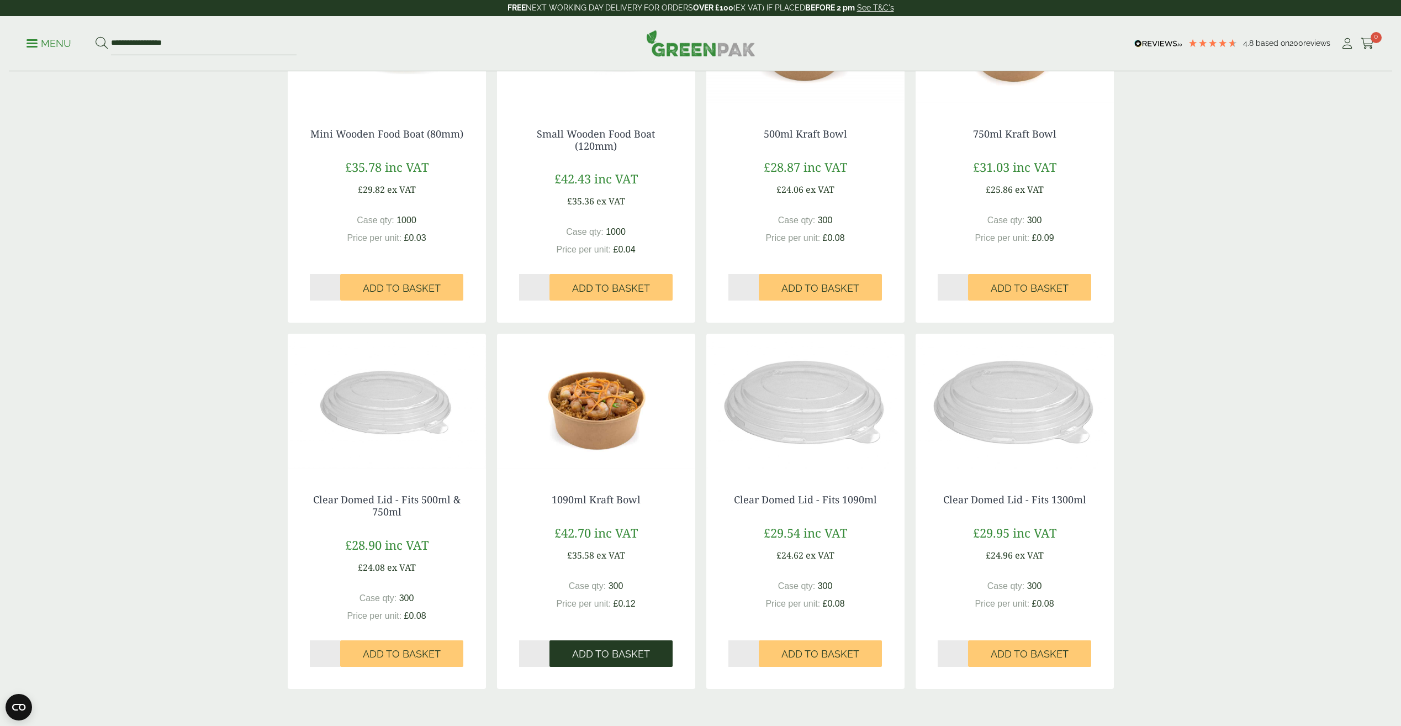
scroll to position [1049, 0]
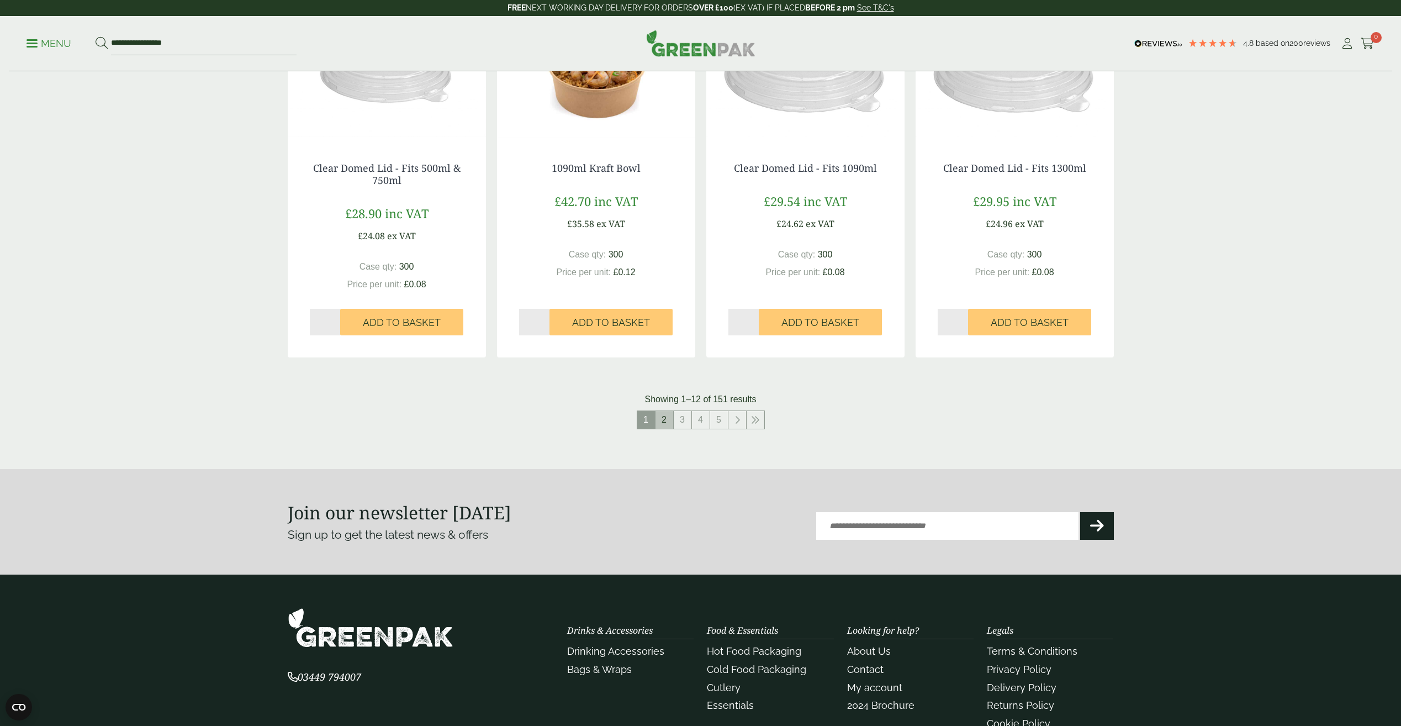
click at [671, 425] on link "2" at bounding box center [664, 420] width 18 height 18
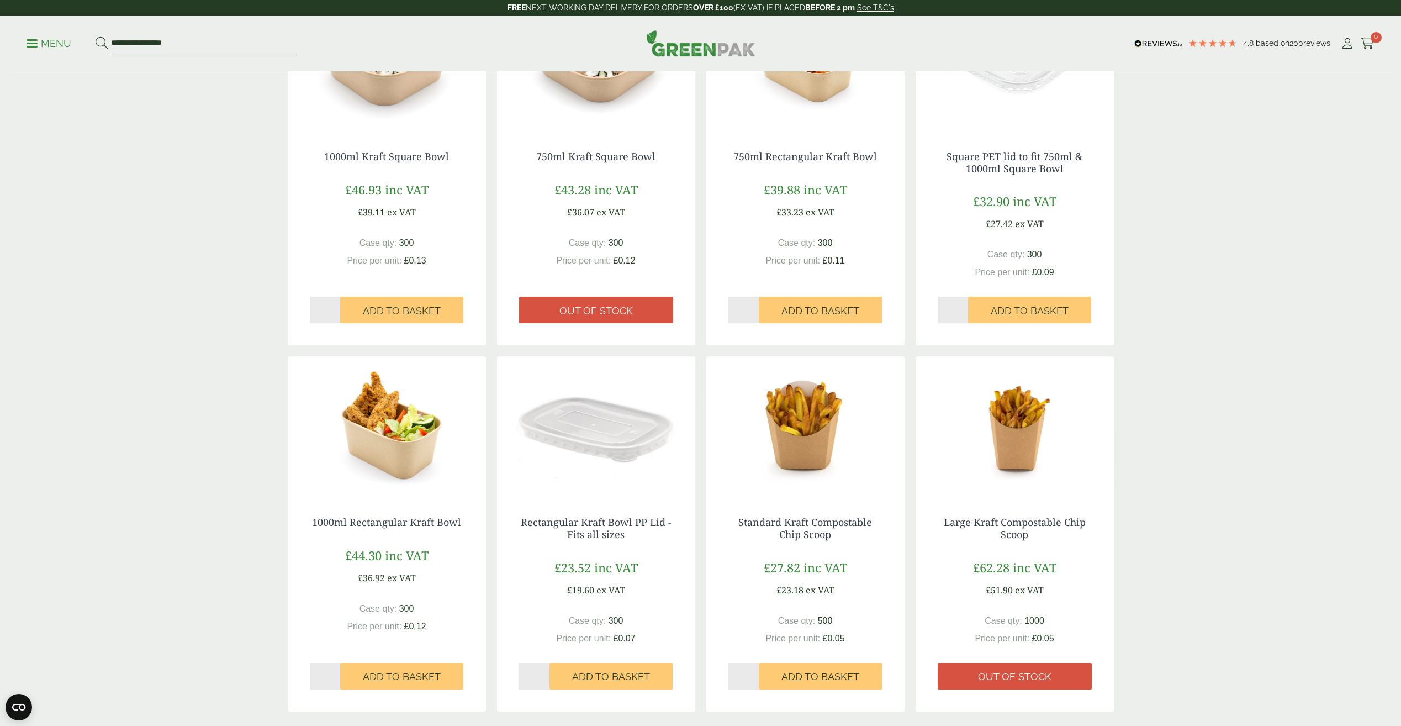
scroll to position [883, 0]
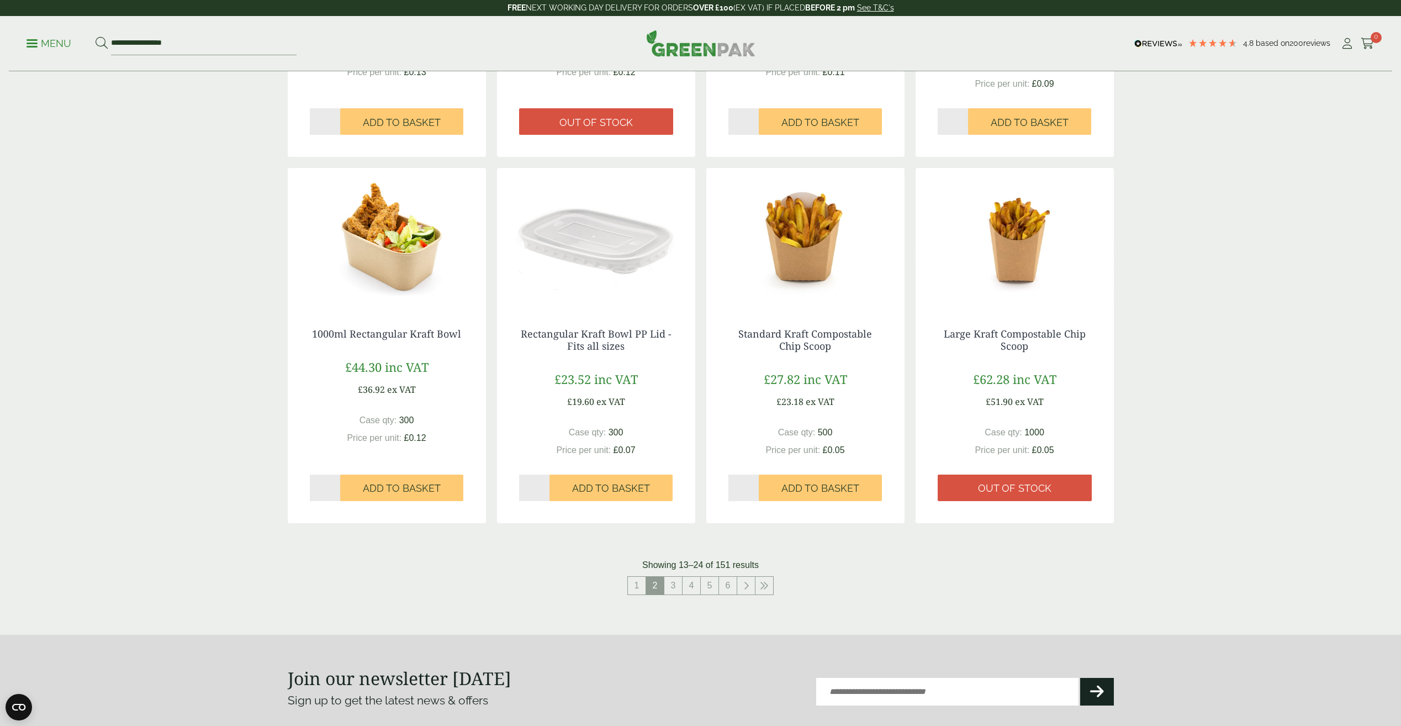
click at [674, 596] on nav "1 2 3 4 5 6" at bounding box center [701, 587] width 826 height 23
click at [674, 590] on link "3" at bounding box center [673, 585] width 18 height 18
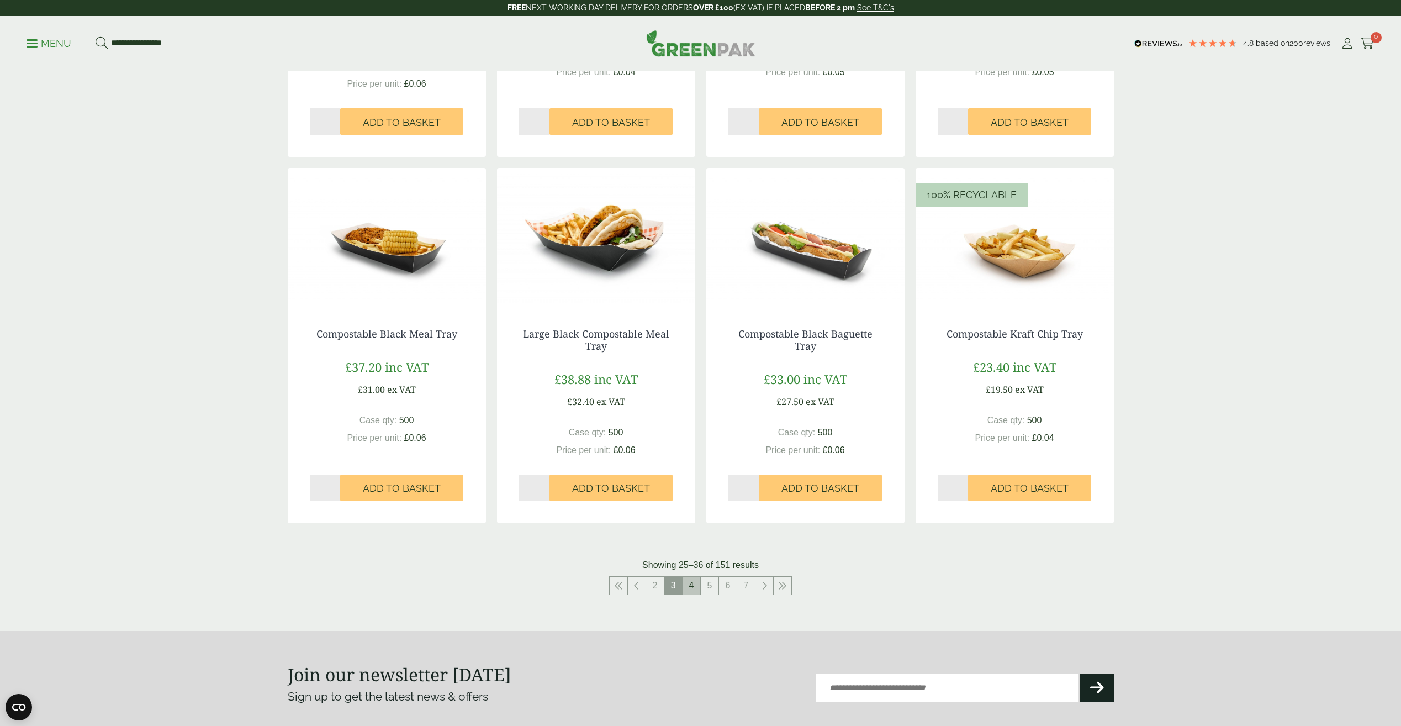
click at [696, 586] on link "4" at bounding box center [691, 585] width 18 height 18
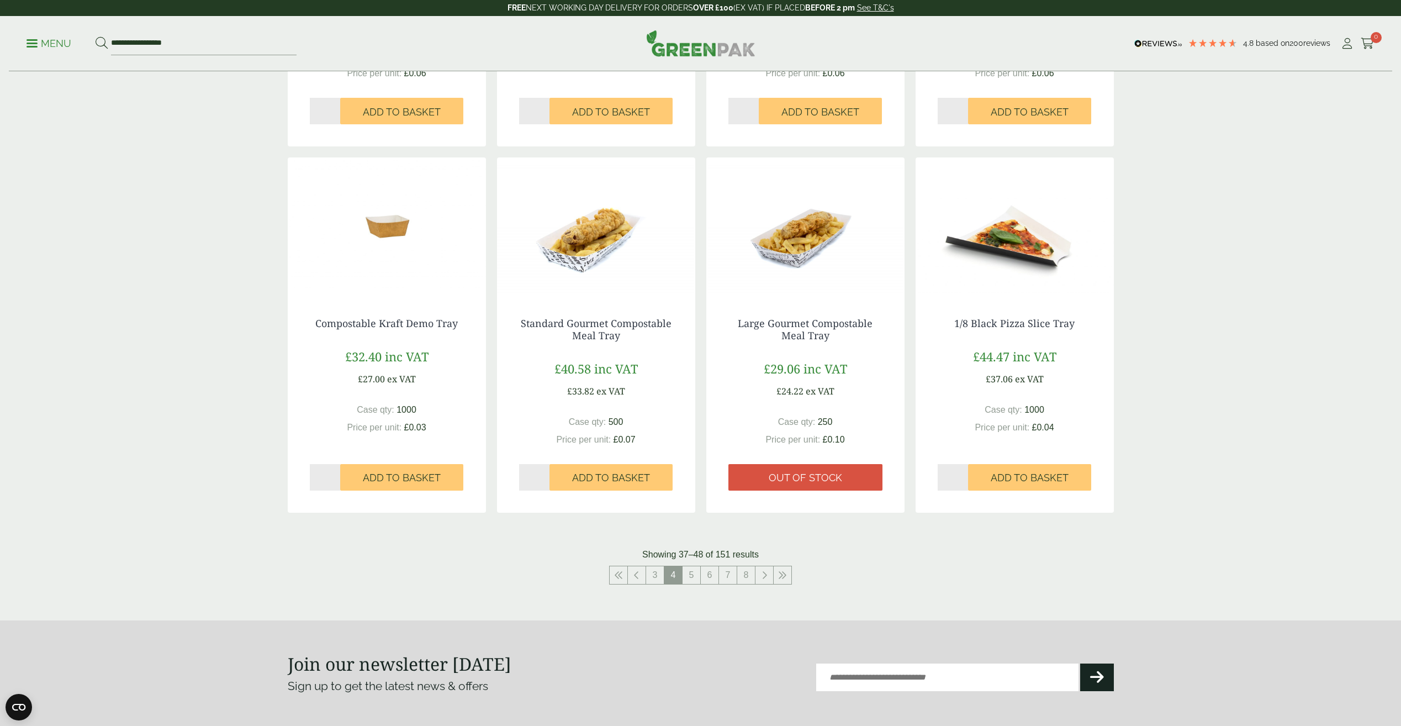
scroll to position [883, 0]
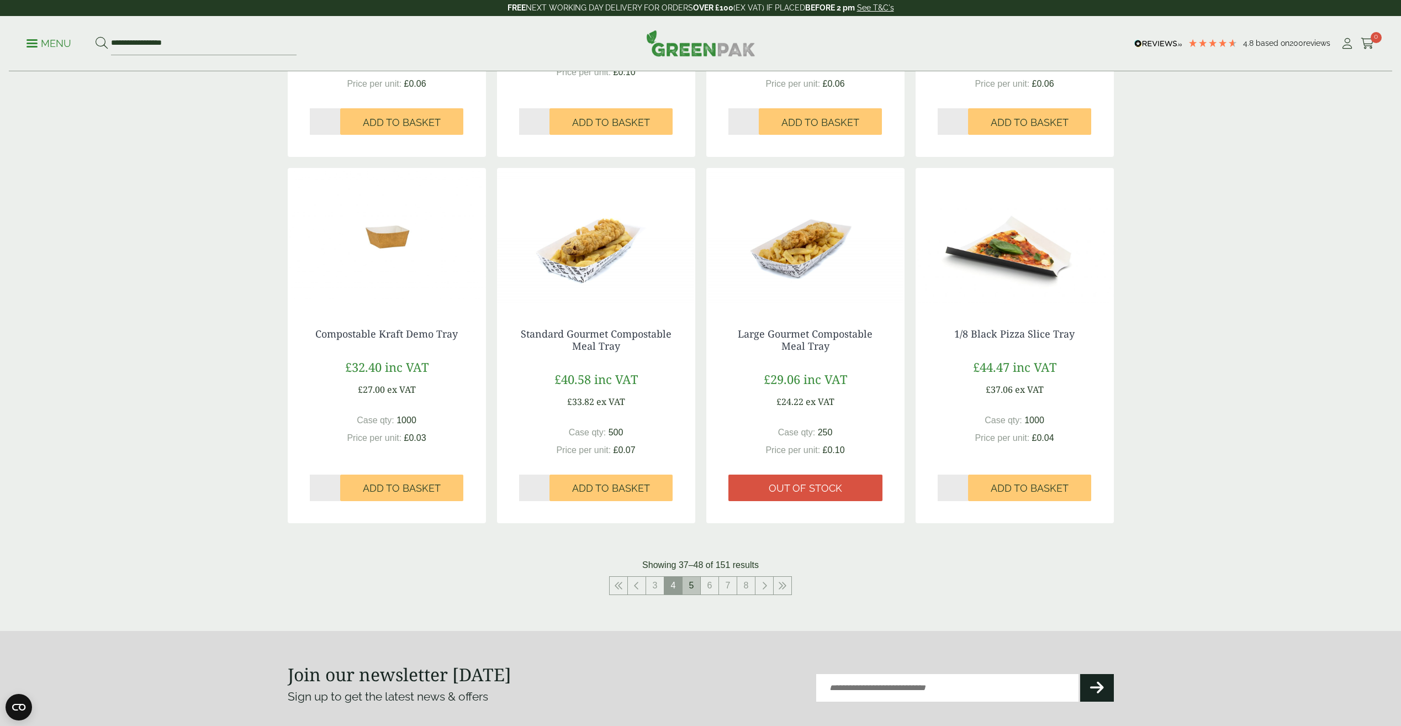
click at [695, 583] on link "5" at bounding box center [691, 585] width 18 height 18
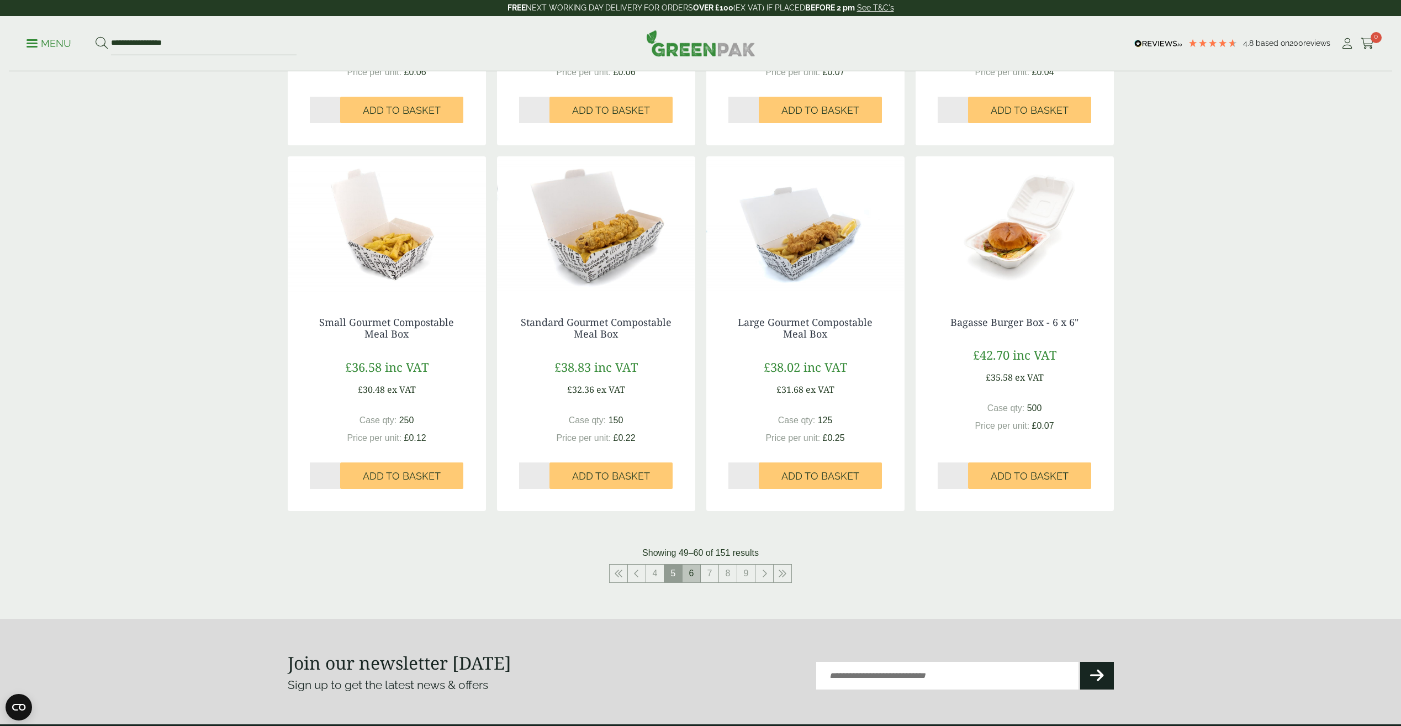
click at [696, 571] on link "6" at bounding box center [691, 573] width 18 height 18
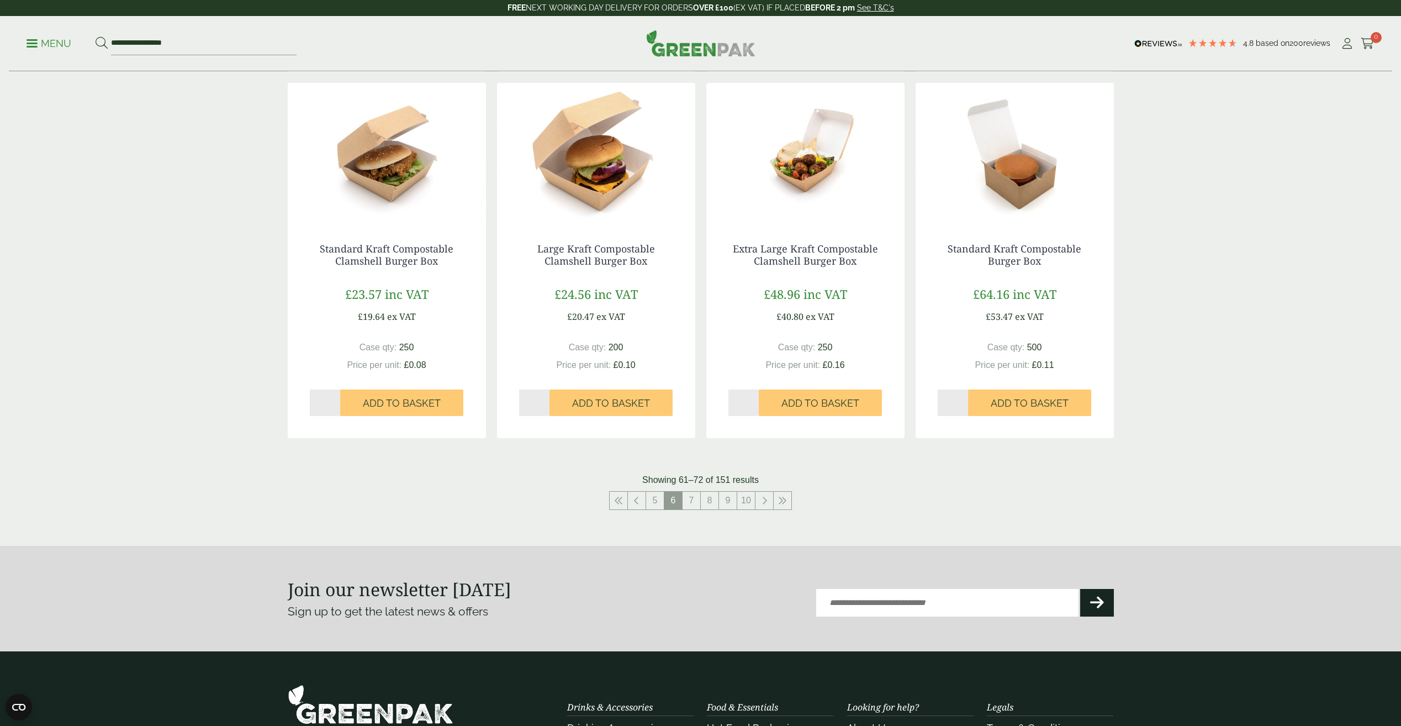
scroll to position [994, 0]
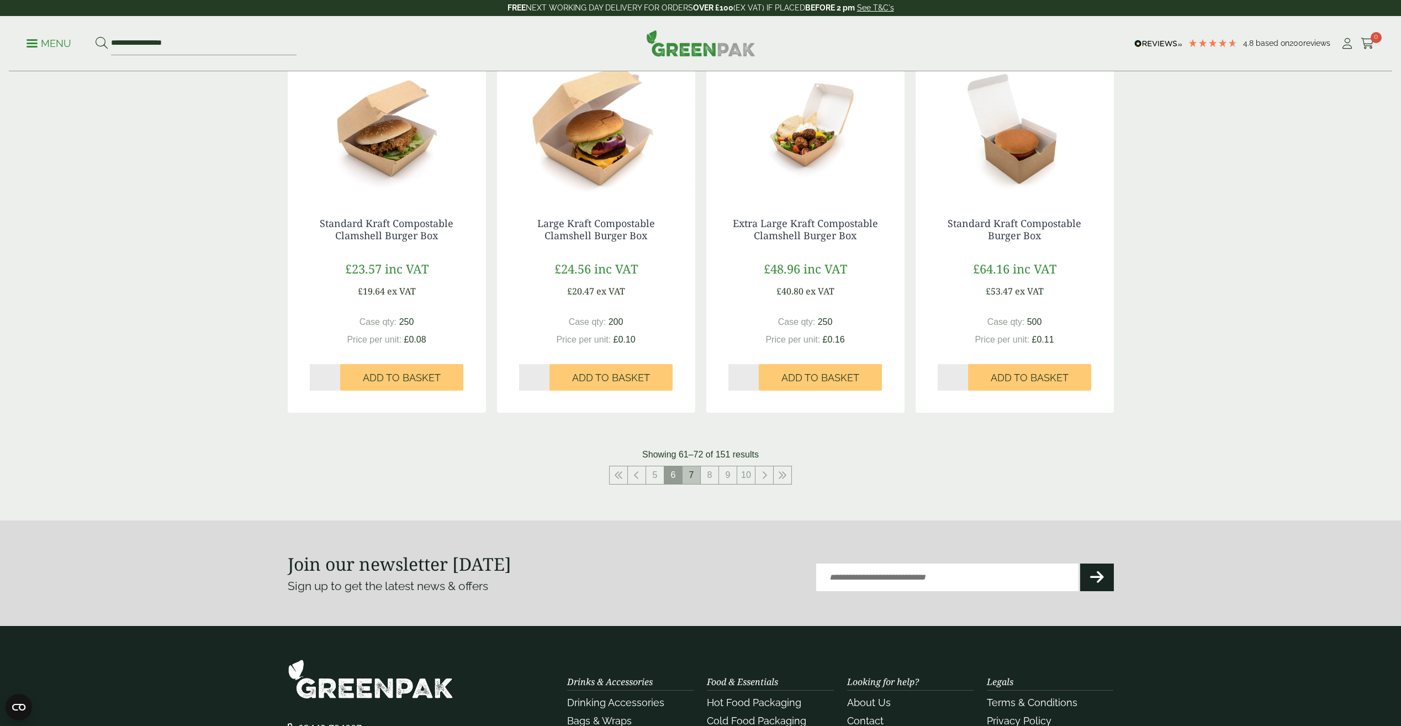
click at [684, 478] on link "7" at bounding box center [691, 475] width 18 height 18
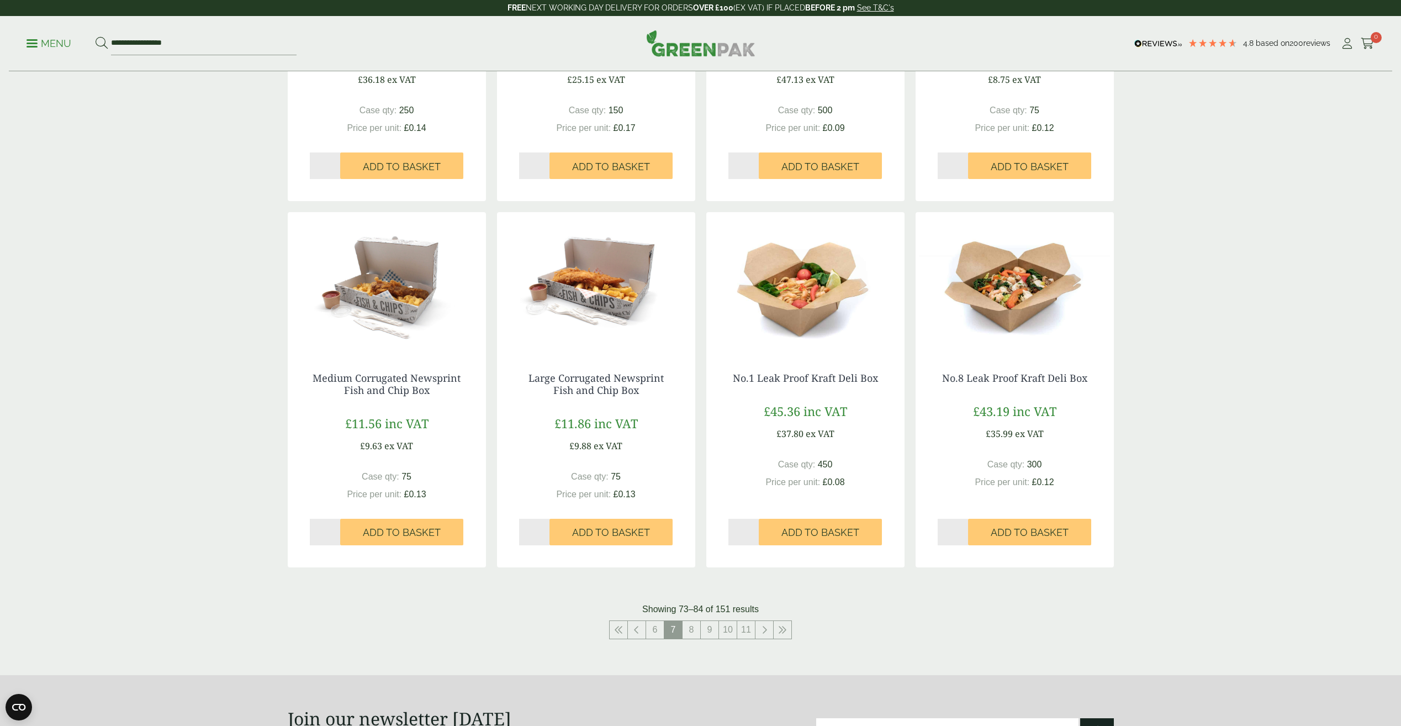
scroll to position [994, 0]
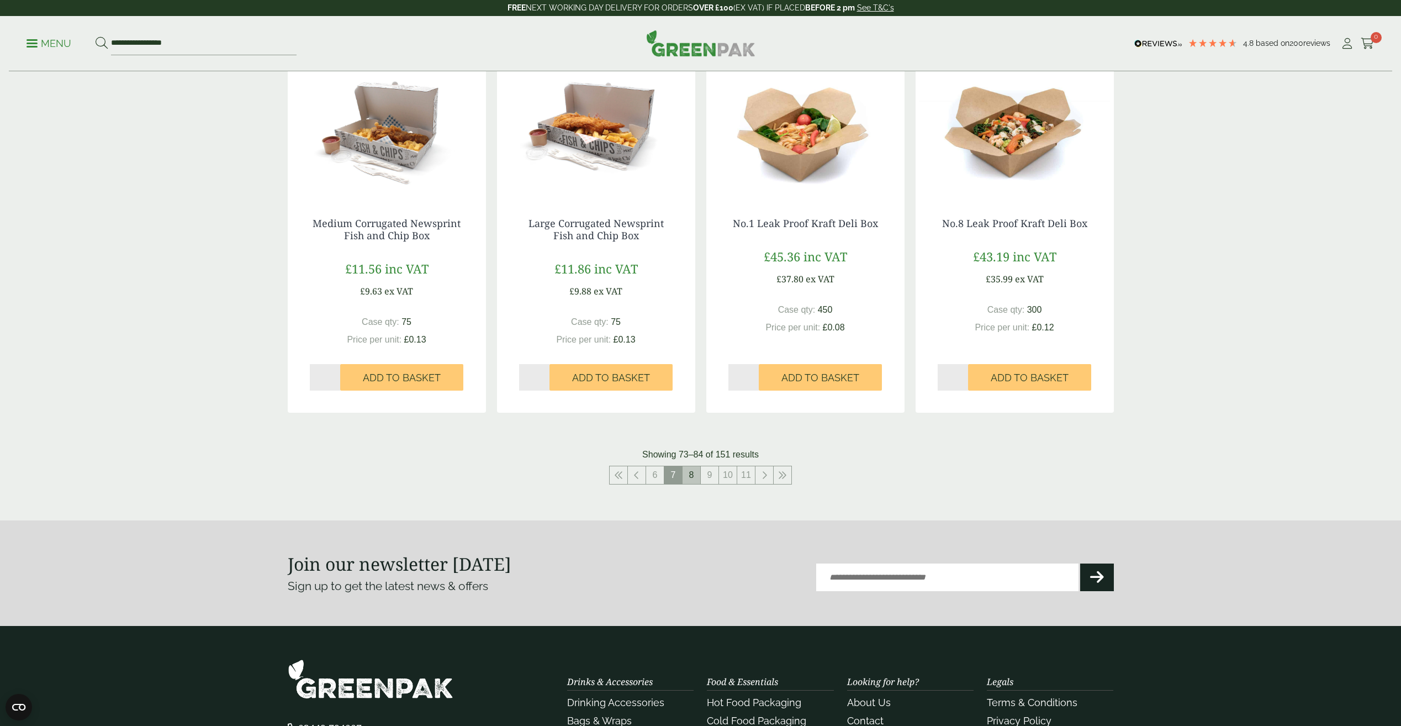
click at [695, 475] on link "8" at bounding box center [691, 475] width 18 height 18
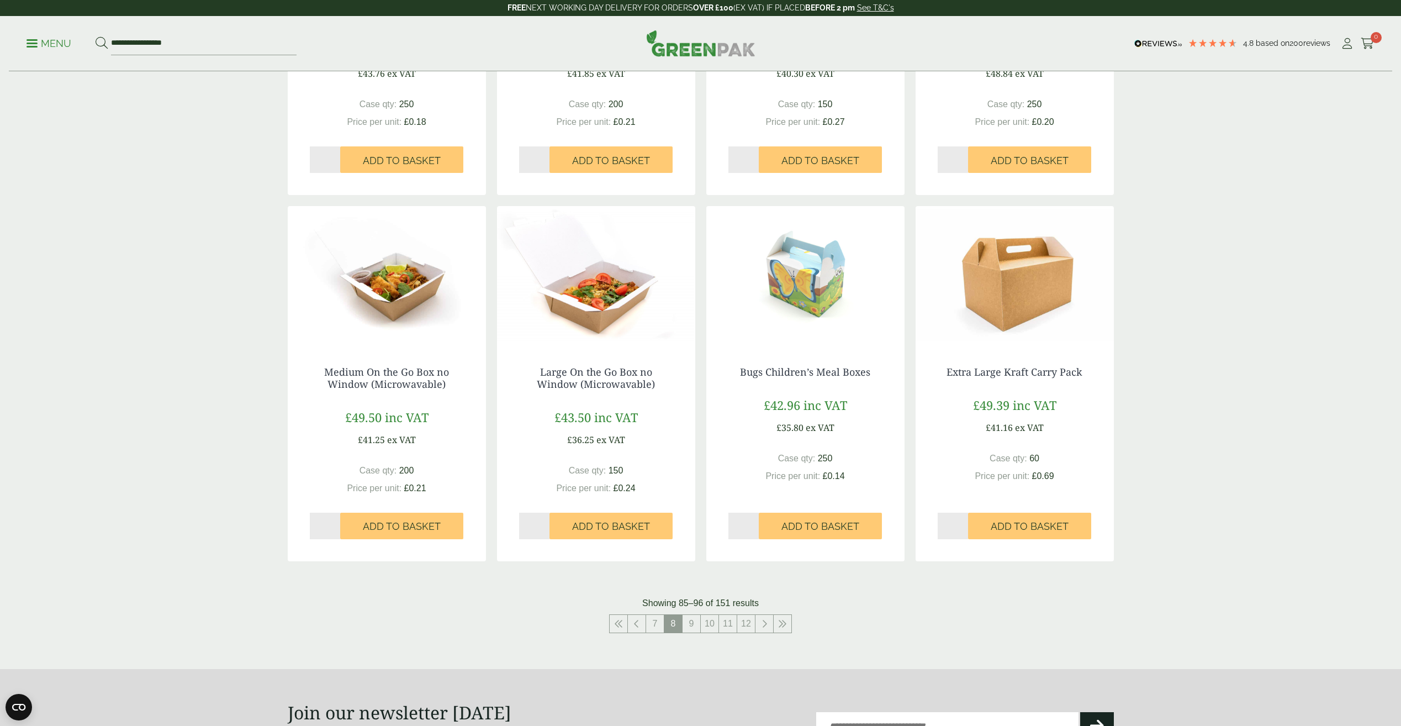
scroll to position [1024, 0]
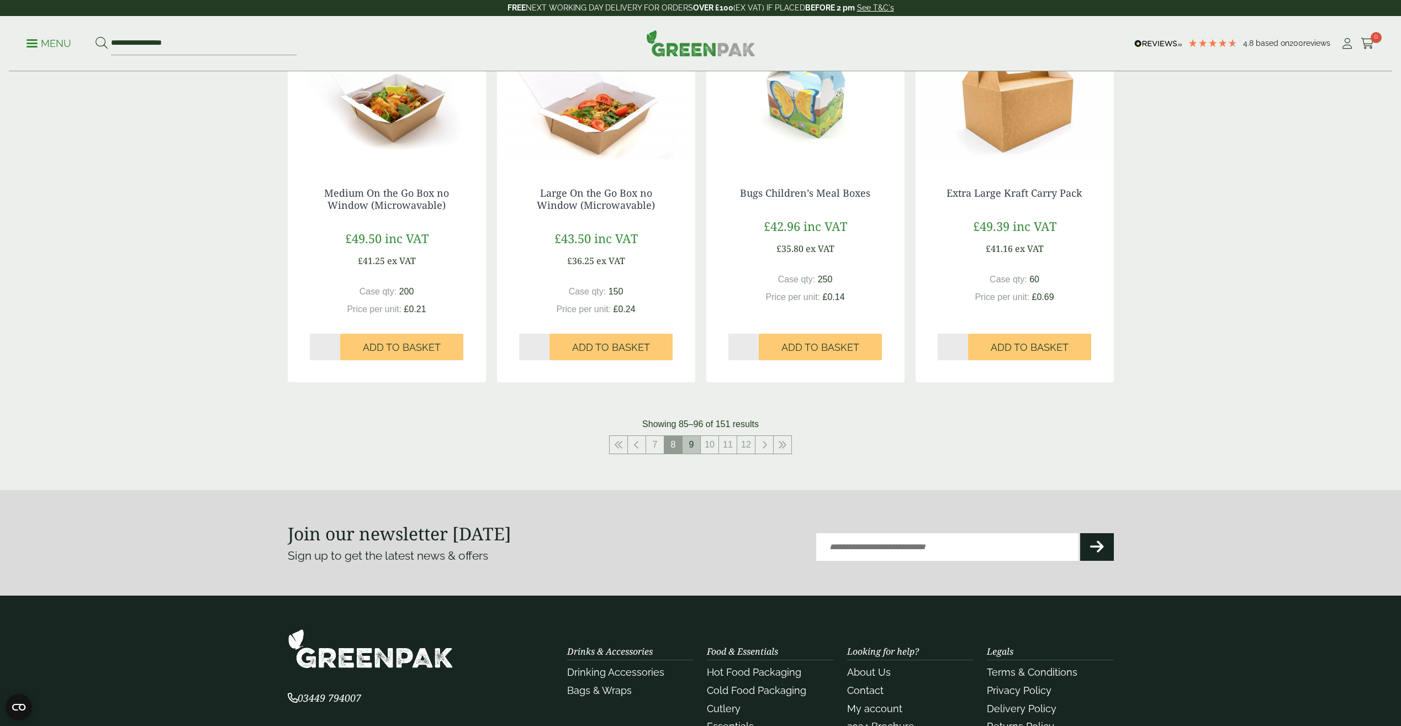
click at [686, 443] on link "9" at bounding box center [691, 445] width 18 height 18
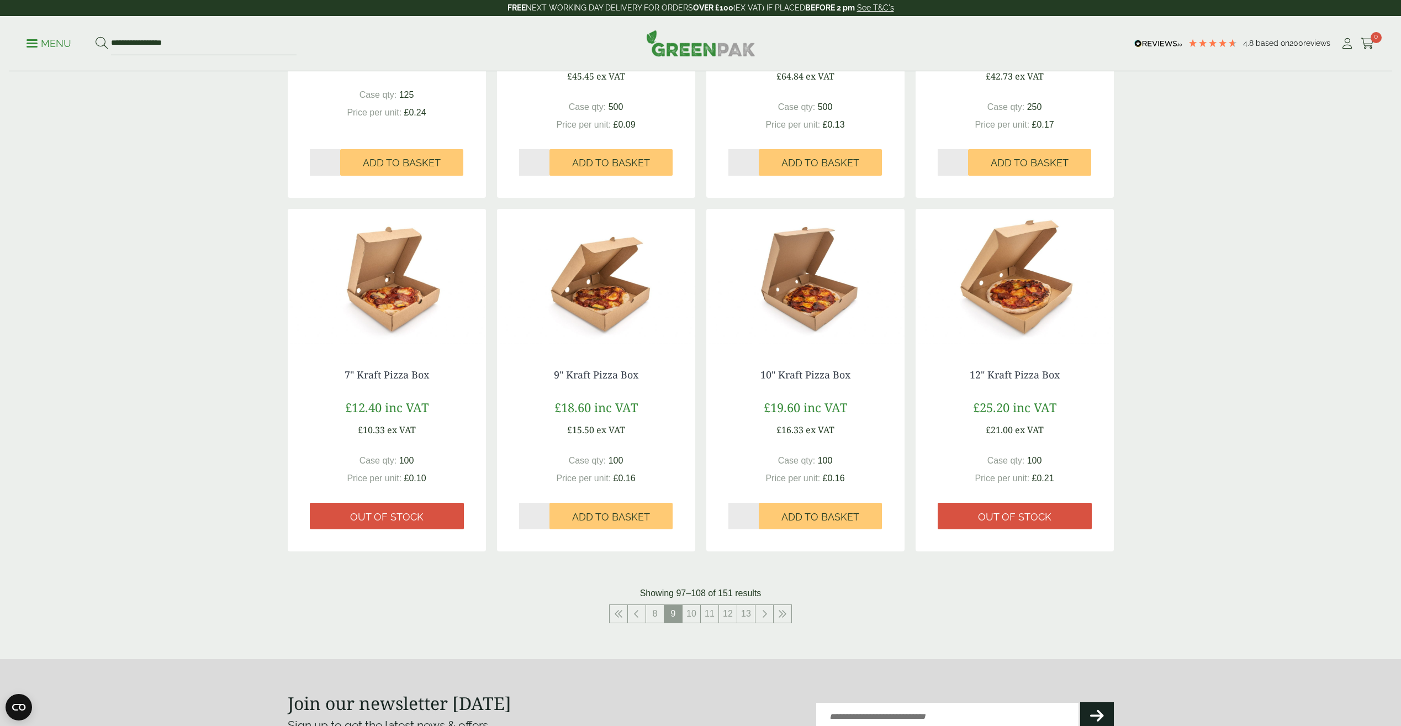
scroll to position [939, 0]
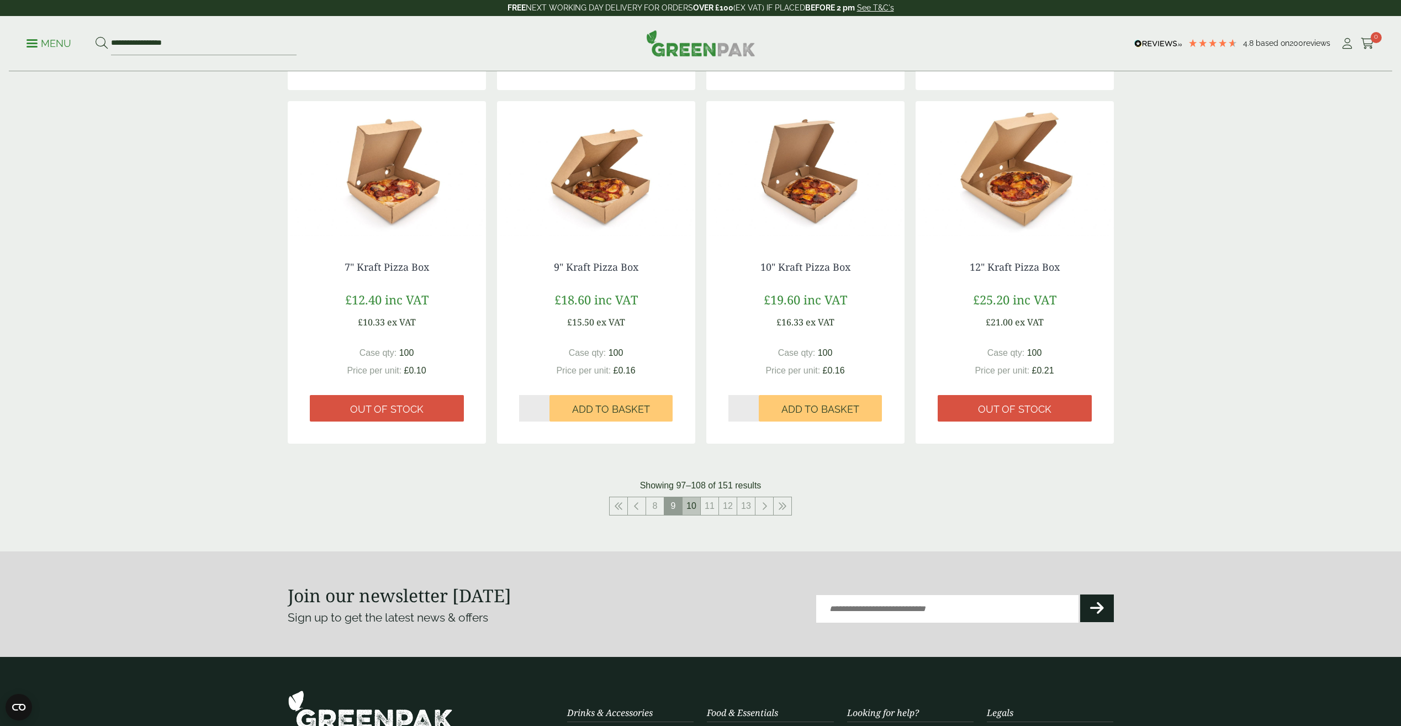
click at [687, 498] on link "10" at bounding box center [691, 506] width 18 height 18
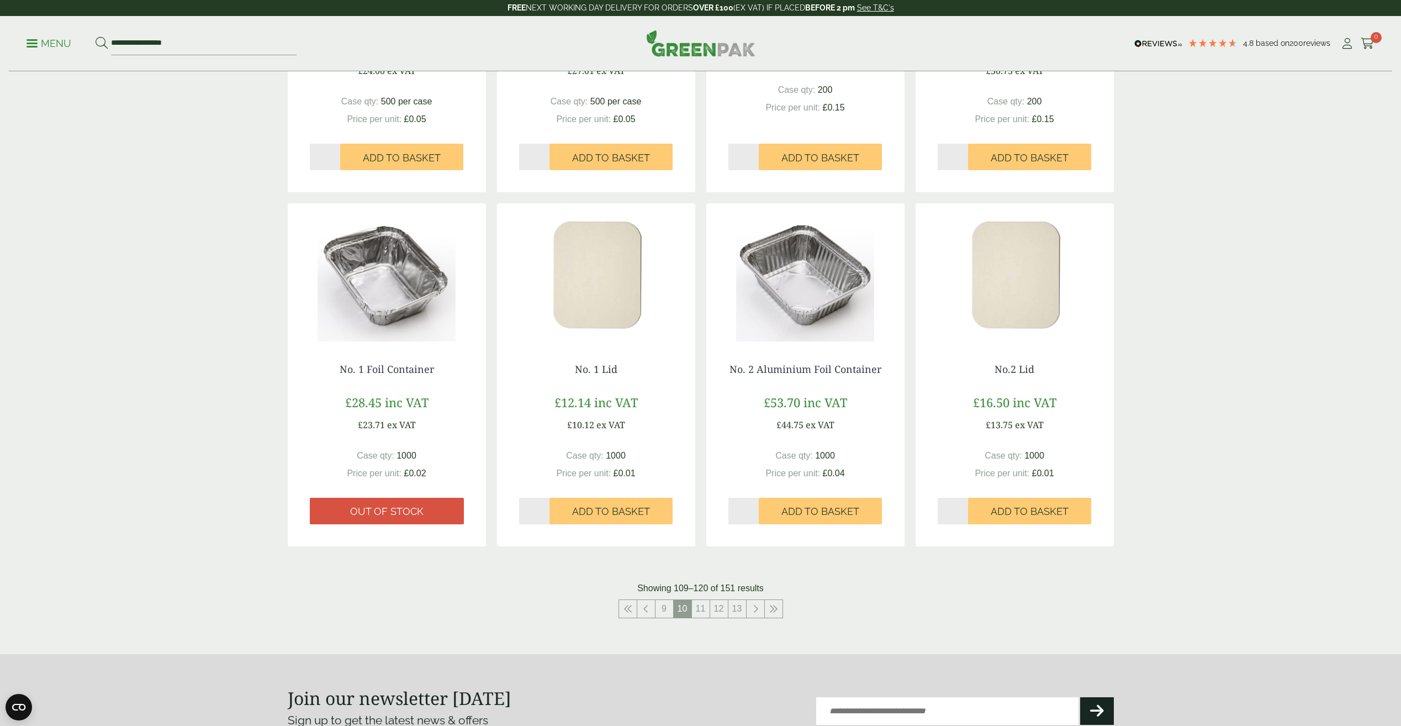
scroll to position [994, 0]
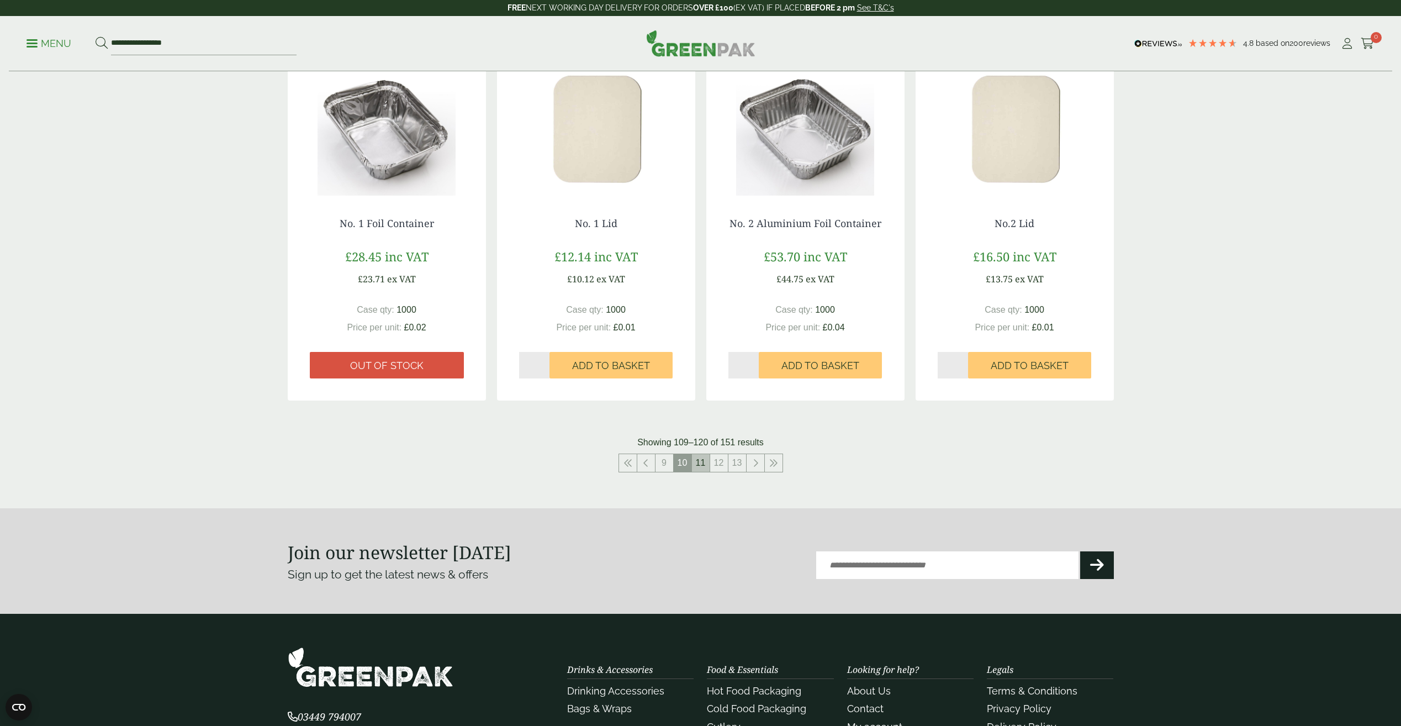
click at [701, 461] on link "11" at bounding box center [701, 463] width 18 height 18
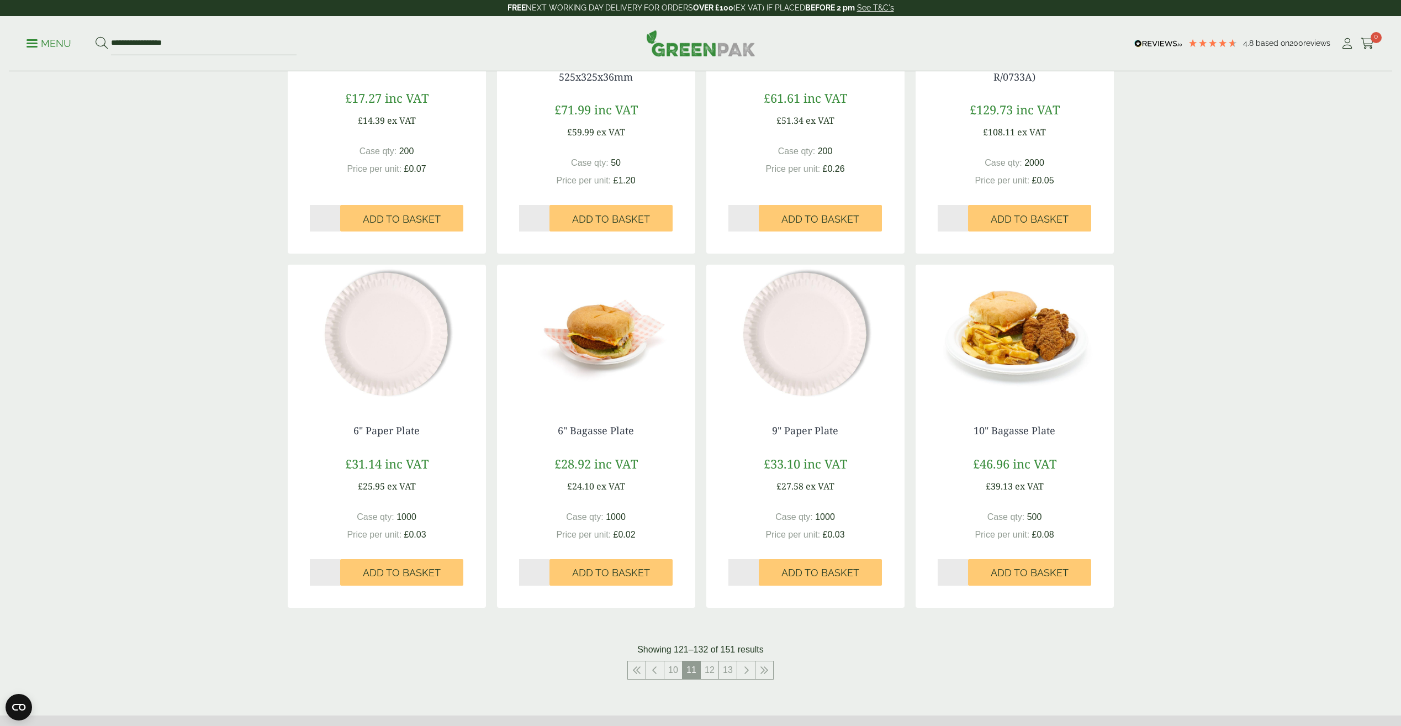
scroll to position [773, 0]
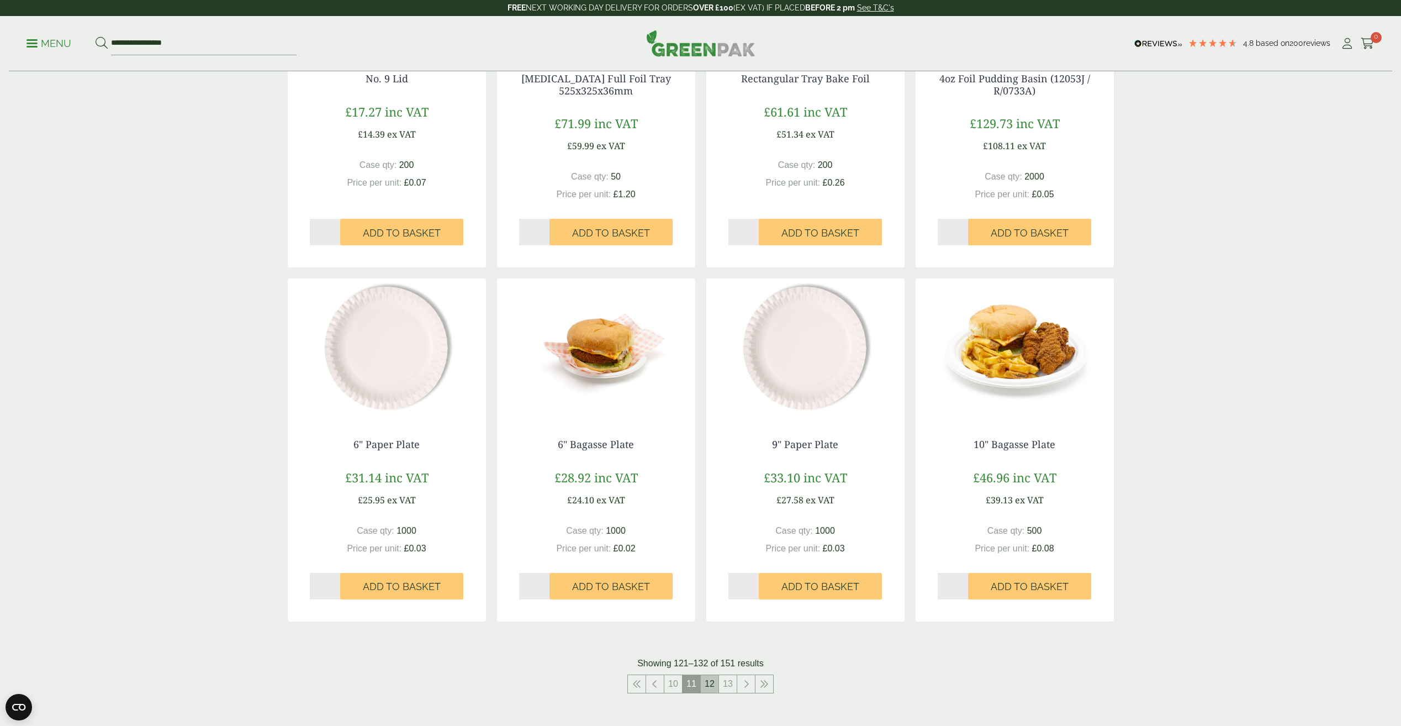
click at [710, 682] on link "12" at bounding box center [710, 684] width 18 height 18
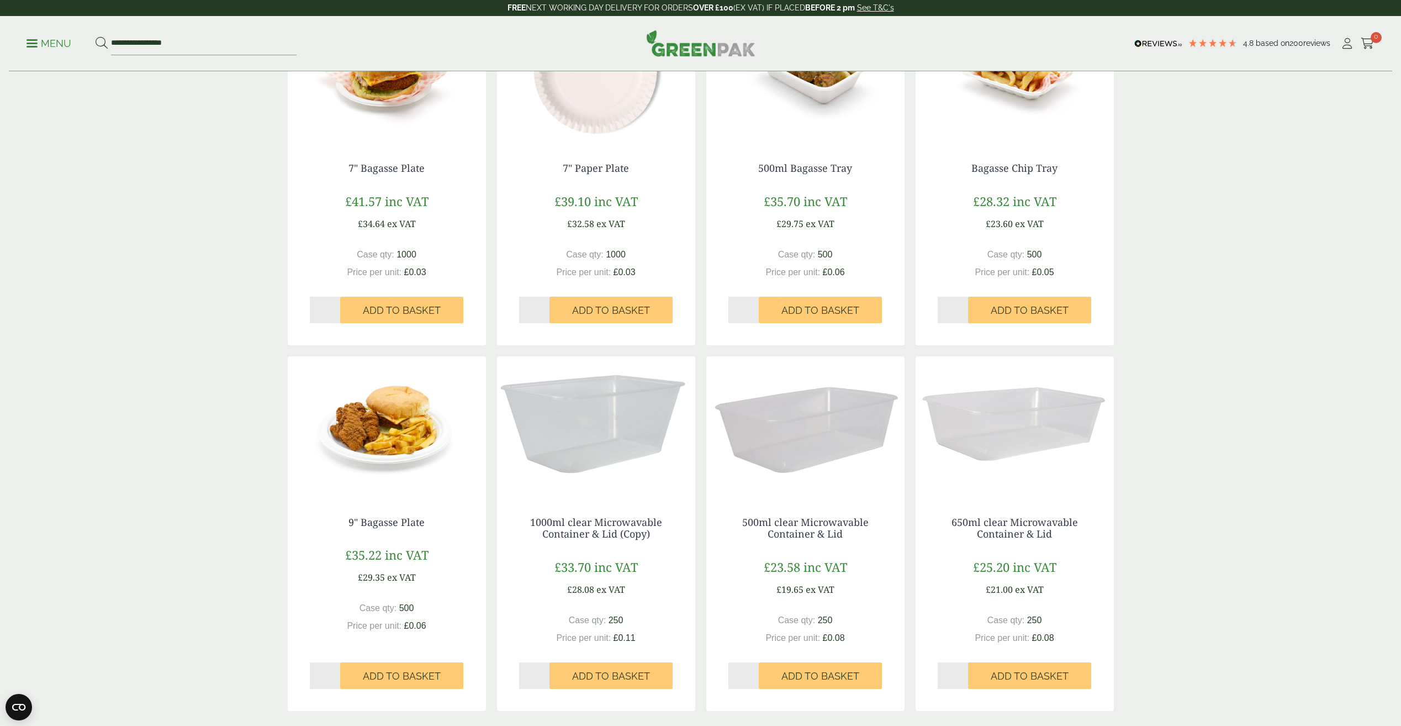
scroll to position [828, 0]
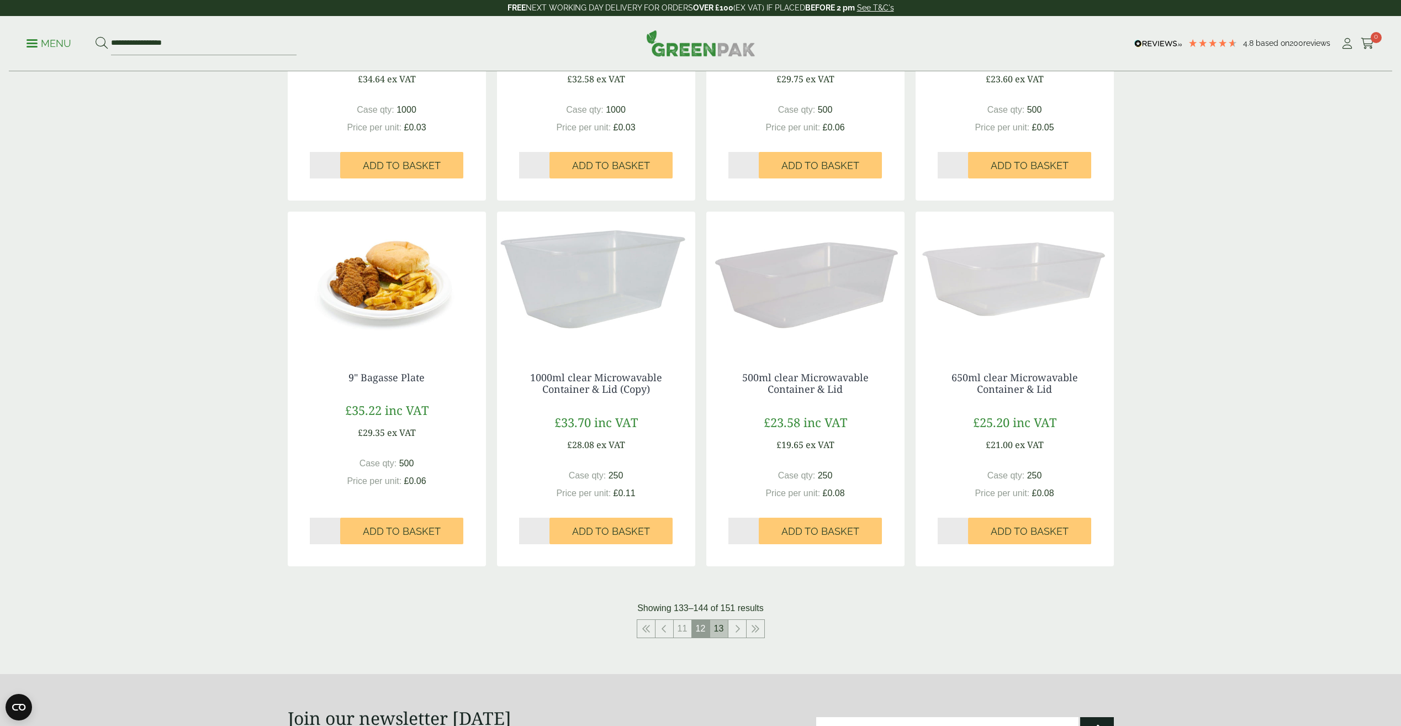
click at [716, 625] on link "13" at bounding box center [719, 629] width 18 height 18
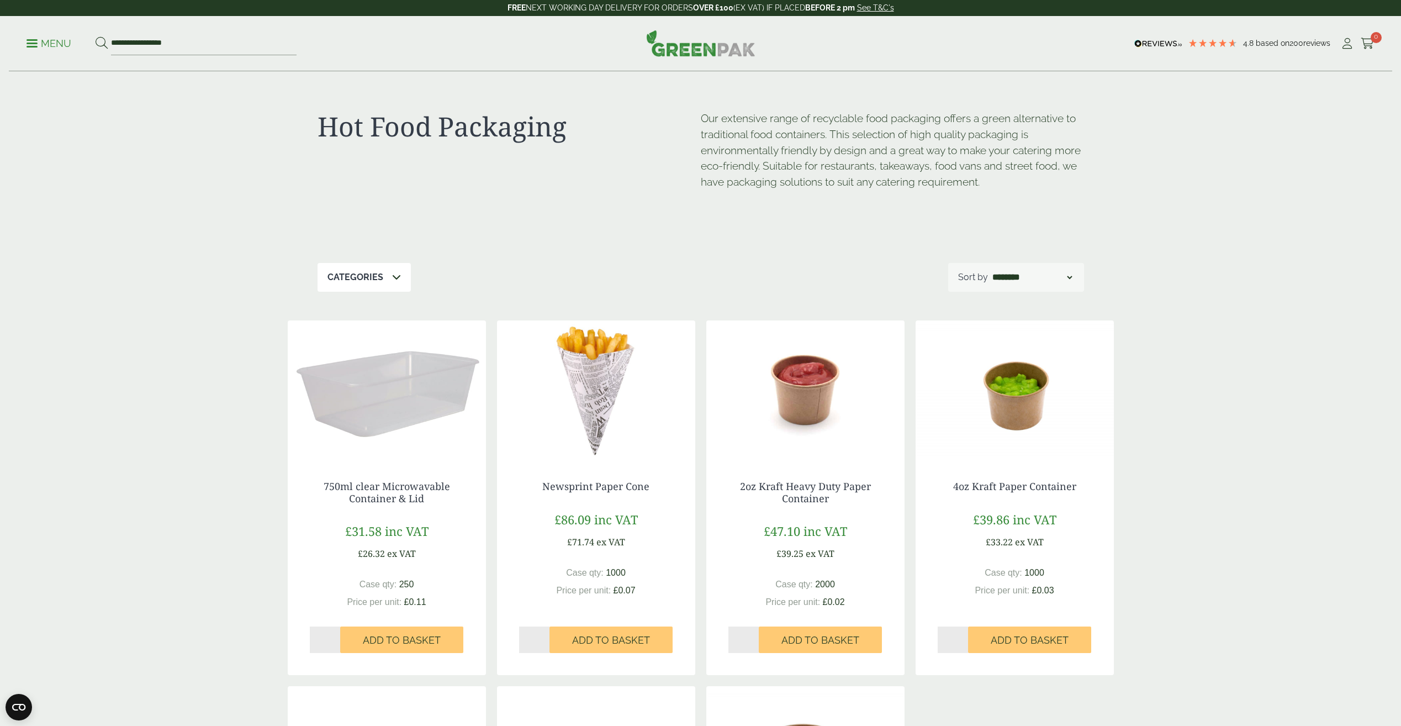
click at [26, 46] on div "**********" at bounding box center [700, 43] width 1383 height 55
click at [36, 43] on span at bounding box center [32, 44] width 11 height 2
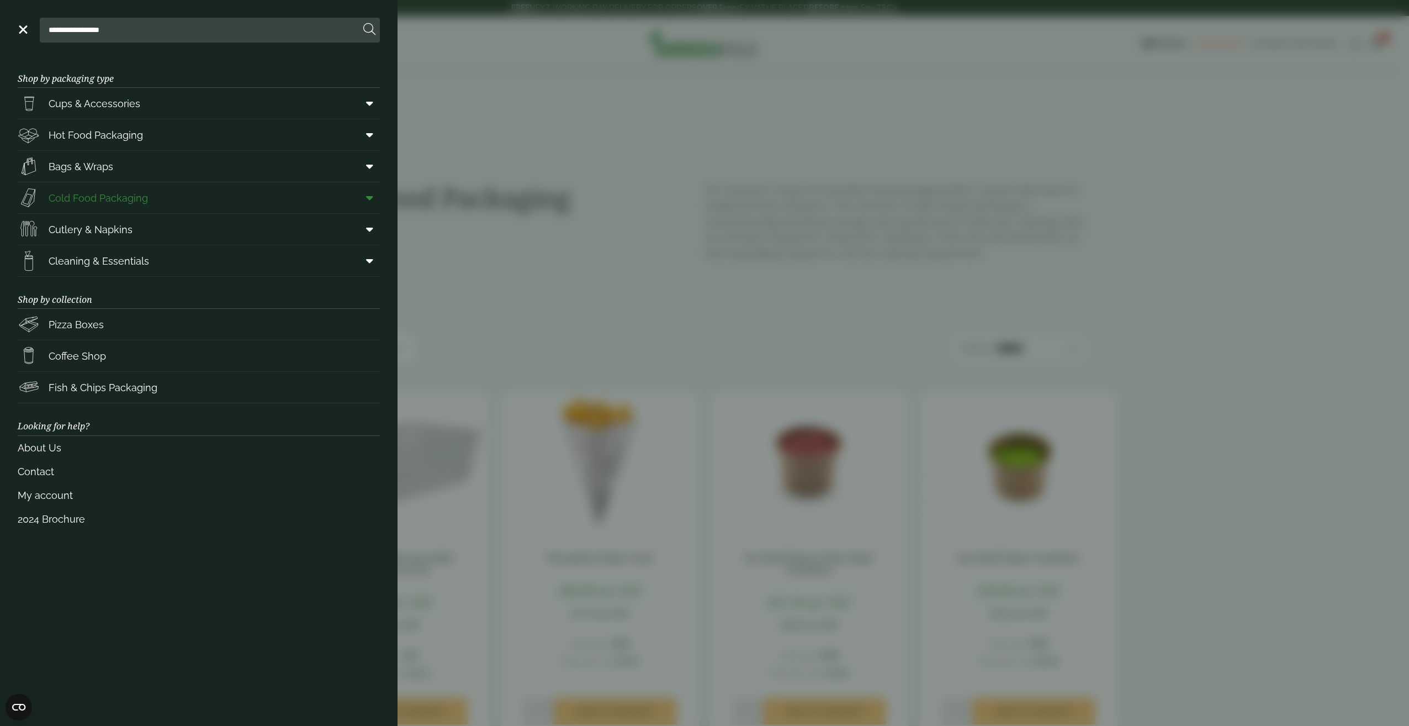
click at [362, 200] on span at bounding box center [367, 197] width 25 height 21
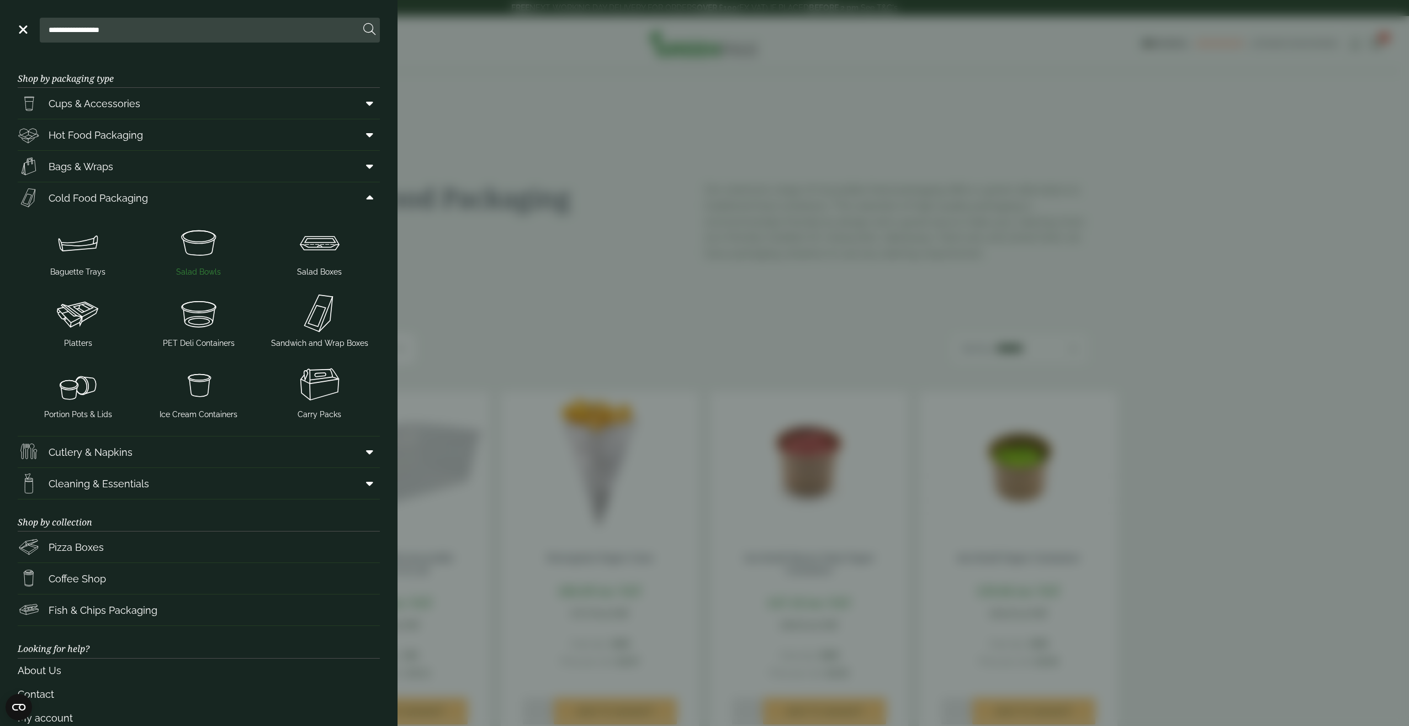
click at [187, 259] on img at bounding box center [199, 242] width 112 height 44
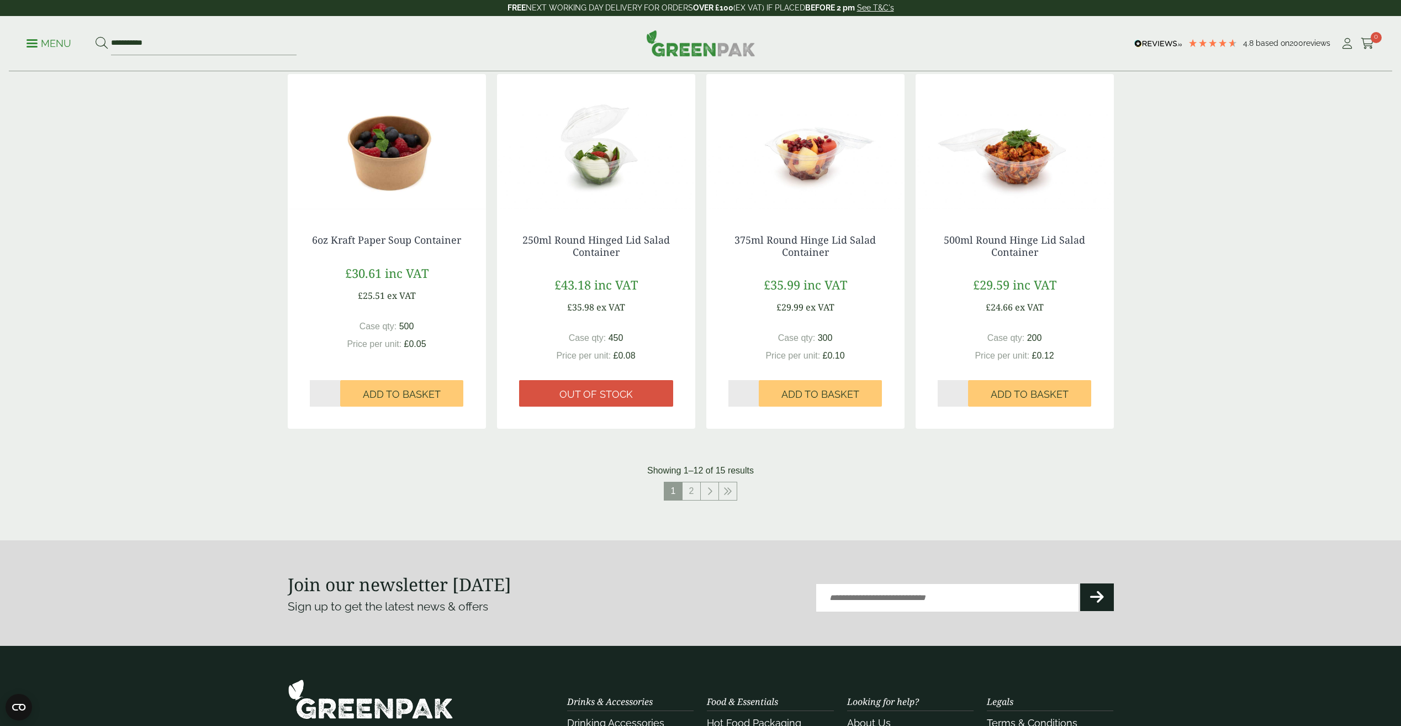
scroll to position [939, 0]
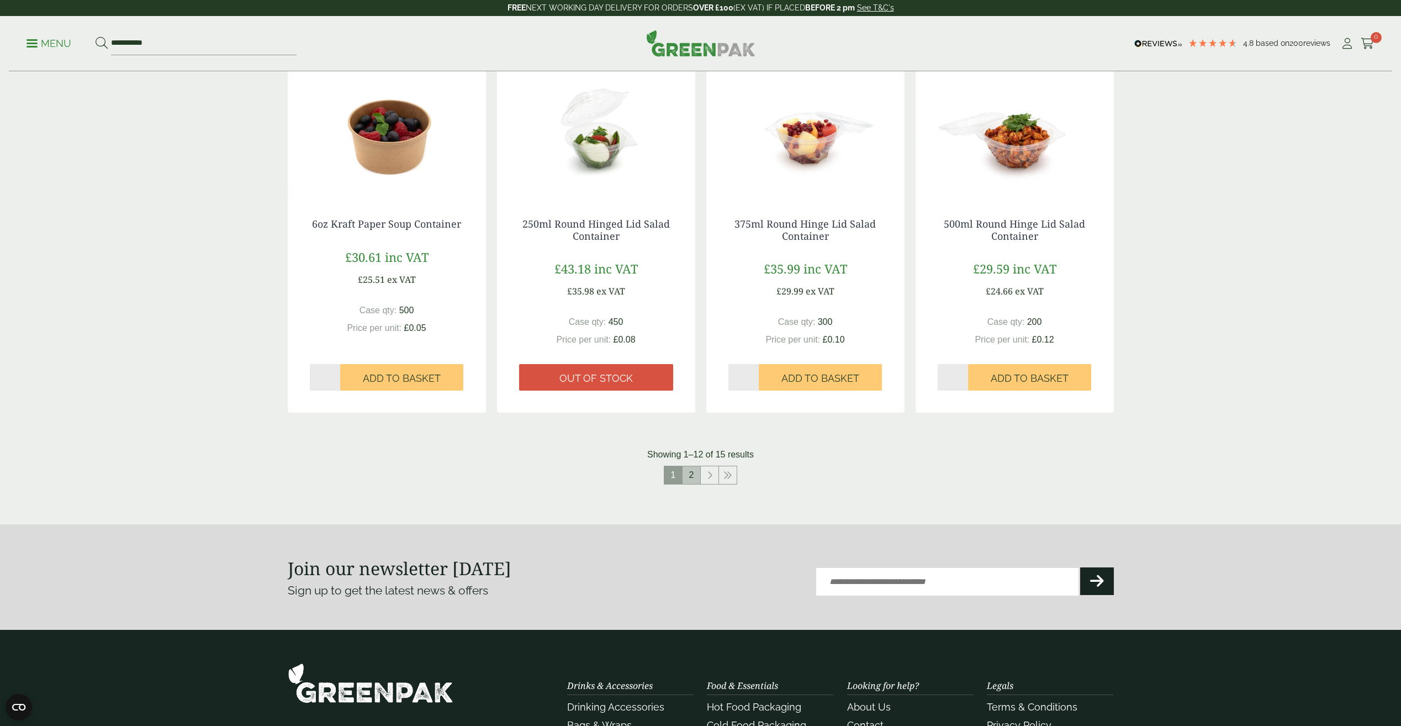
click at [697, 477] on link "2" at bounding box center [691, 475] width 18 height 18
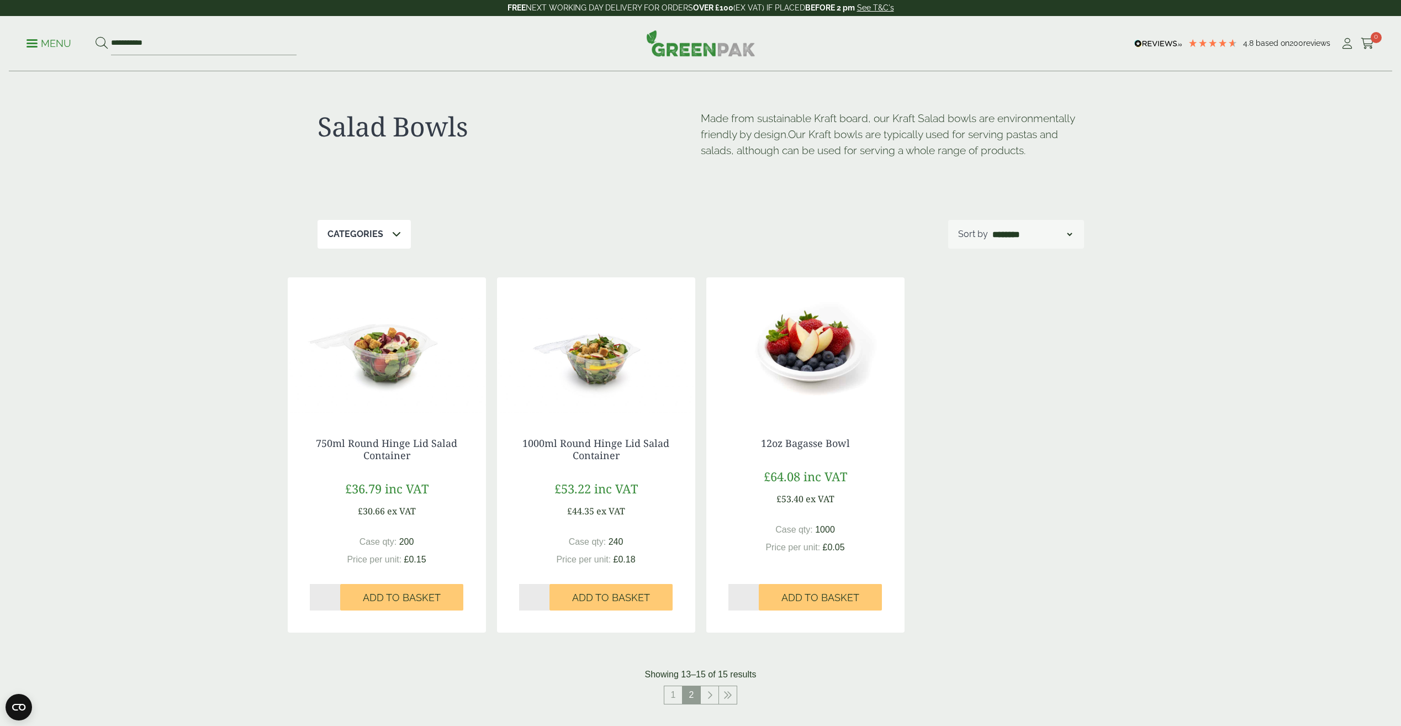
click at [46, 45] on p "Menu" at bounding box center [49, 43] width 45 height 13
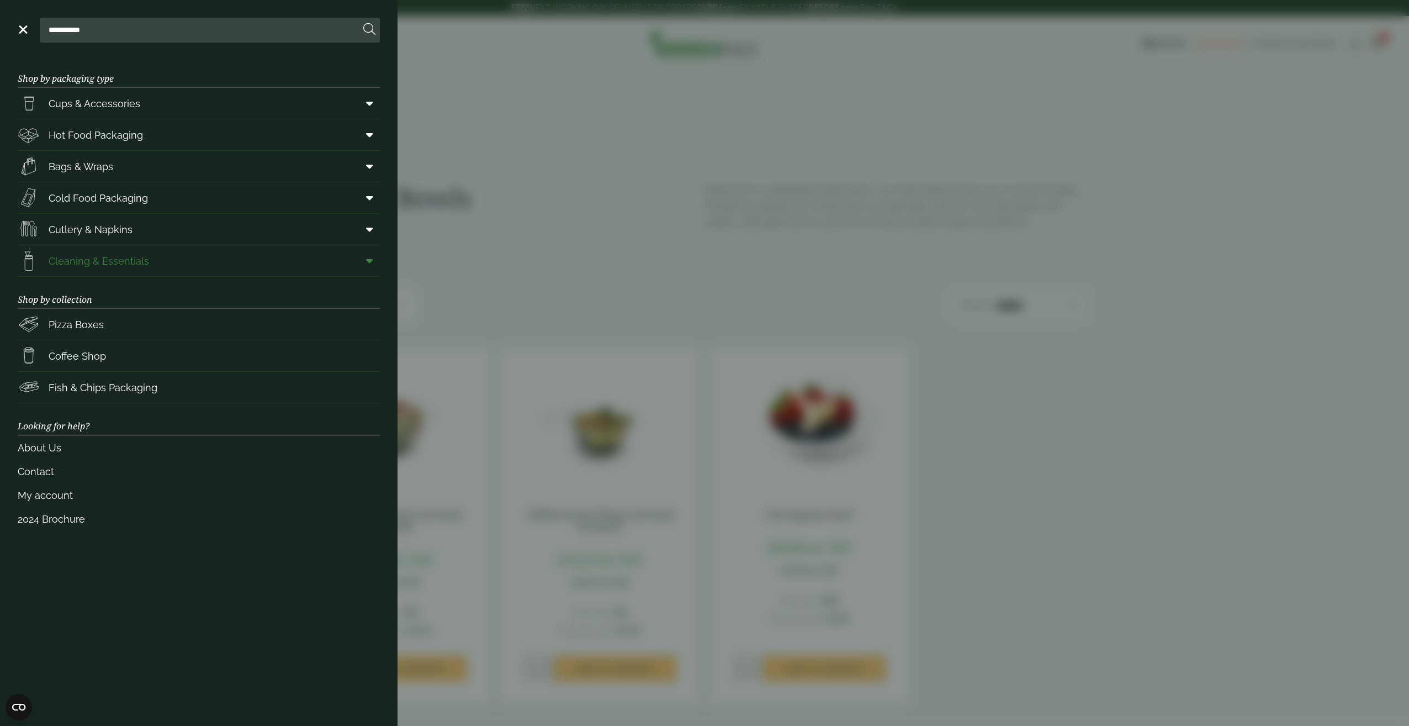
click at [360, 262] on span at bounding box center [367, 260] width 25 height 21
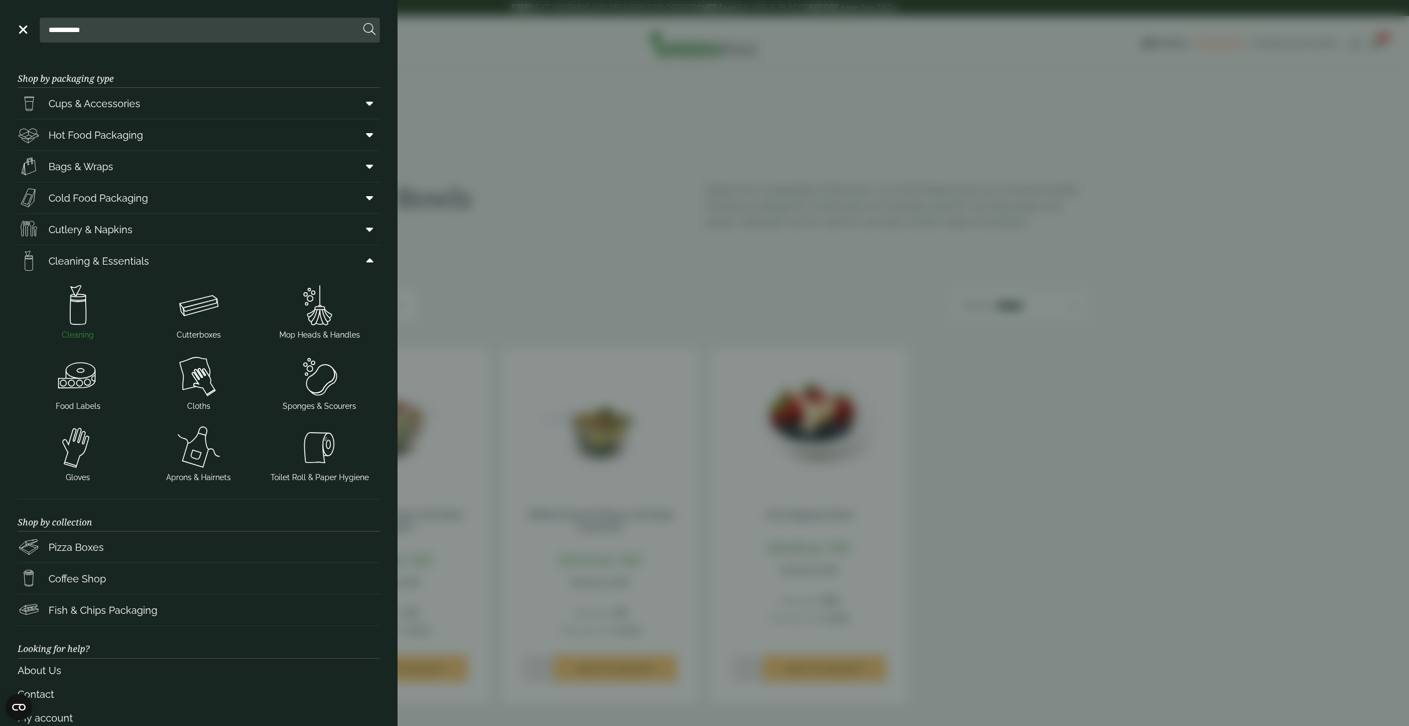
click at [74, 312] on img at bounding box center [78, 305] width 112 height 44
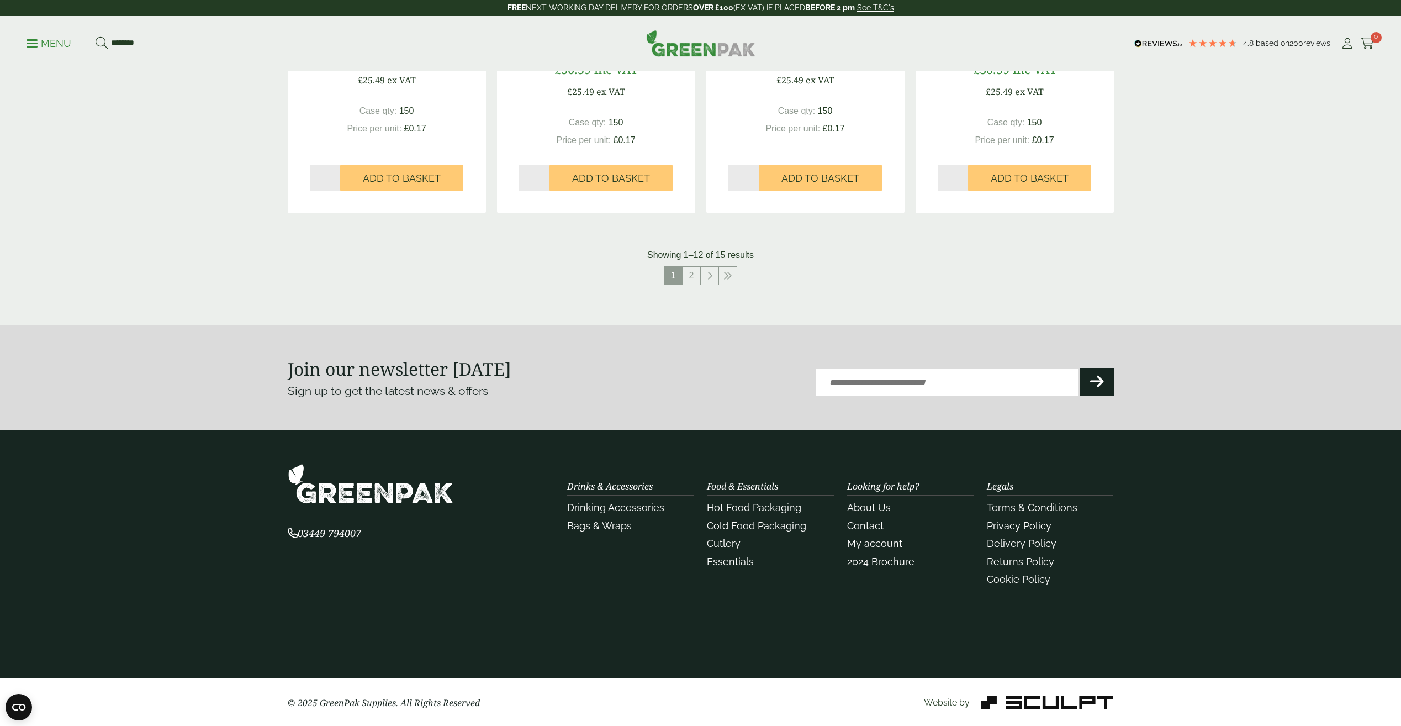
scroll to position [1131, 0]
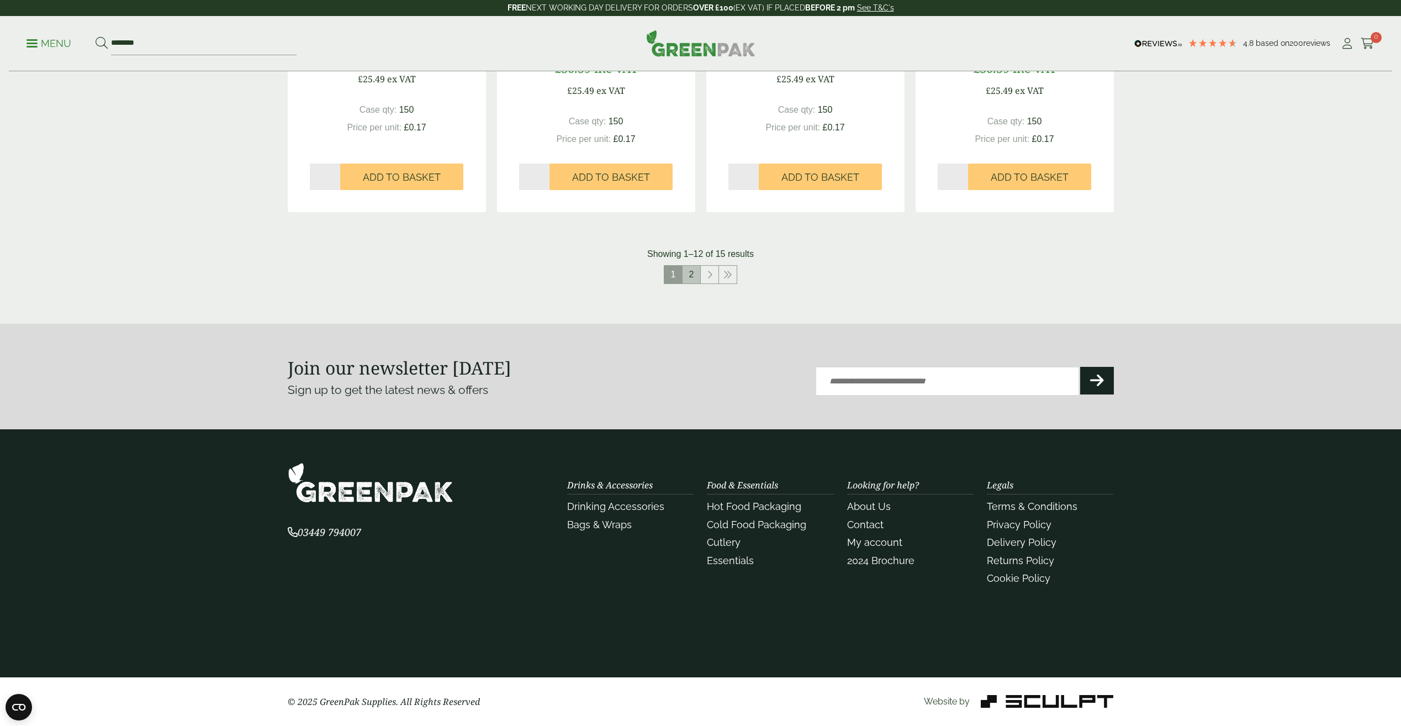
click at [692, 271] on link "2" at bounding box center [691, 275] width 18 height 18
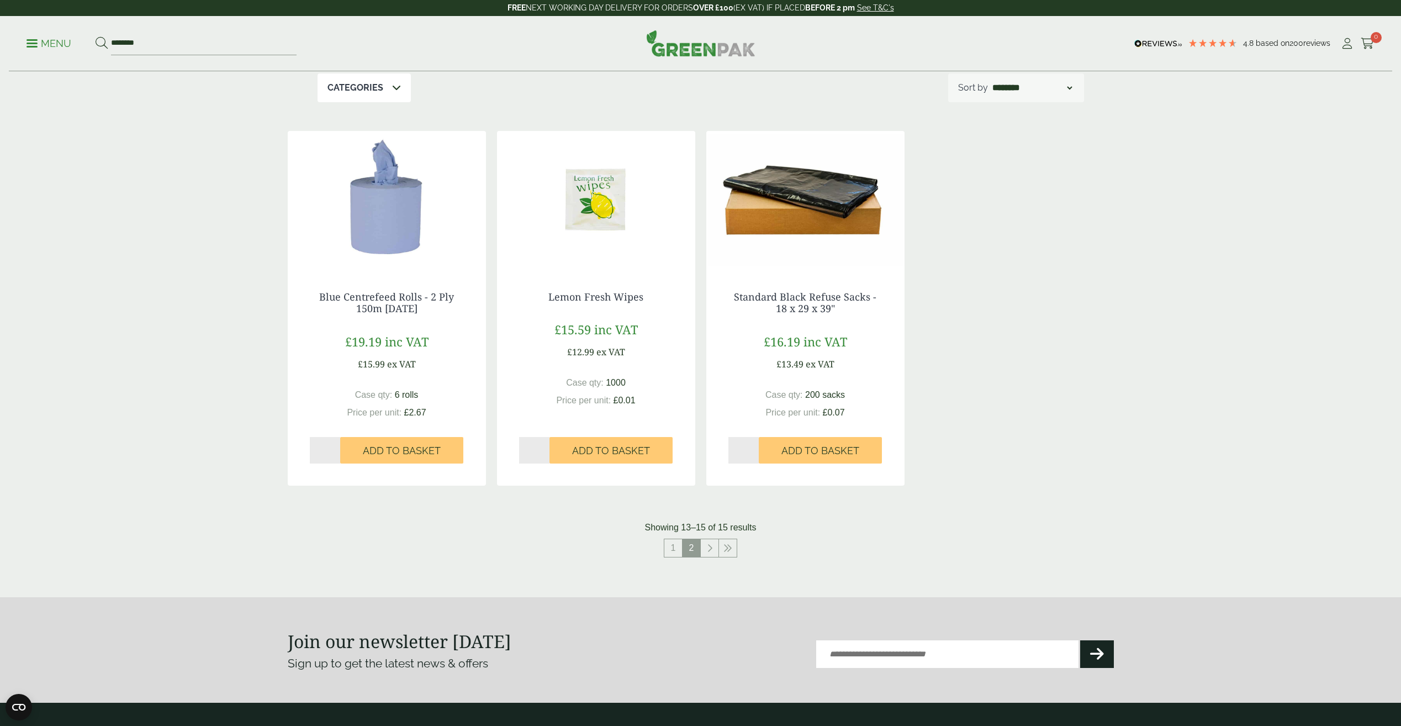
scroll to position [124, 0]
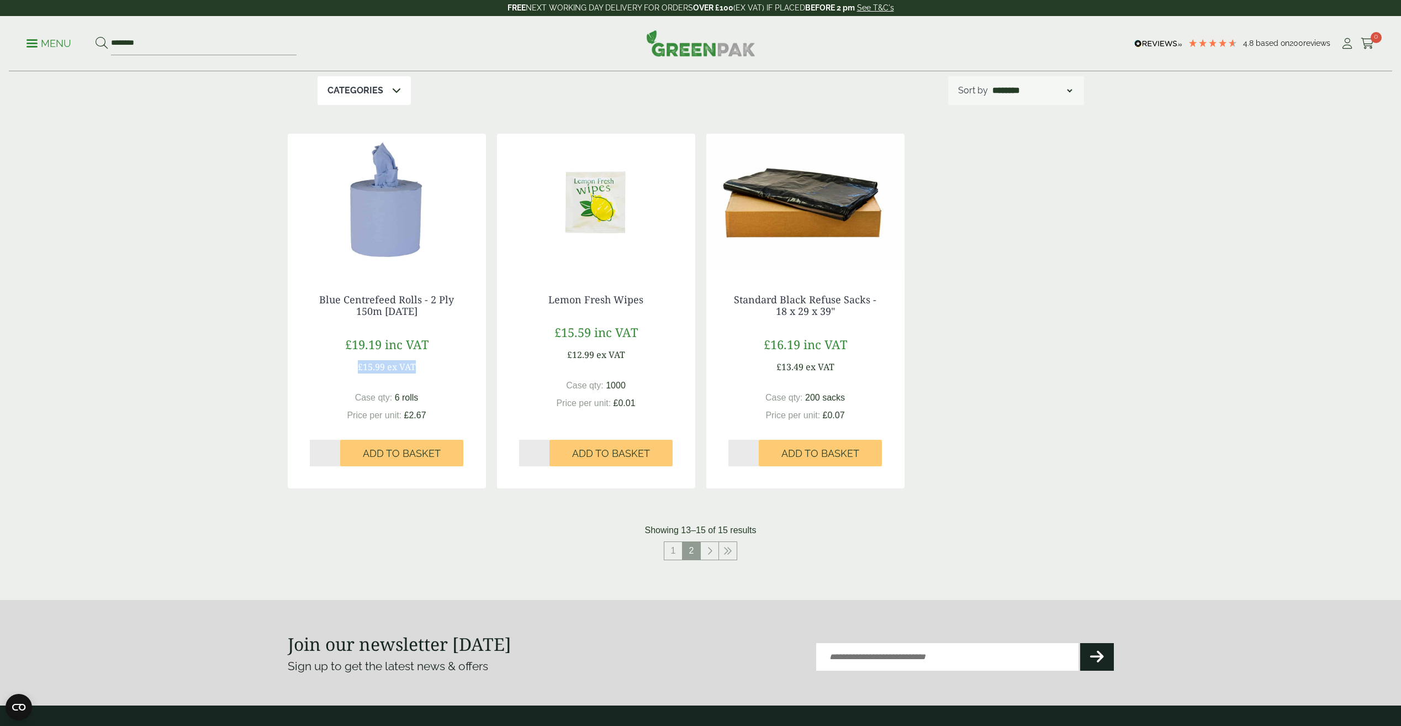
drag, startPoint x: 350, startPoint y: 363, endPoint x: 417, endPoint y: 364, distance: 67.9
click at [417, 364] on div "£19.19 inc VAT £15.99 ex VAT" at bounding box center [387, 354] width 154 height 38
drag, startPoint x: 417, startPoint y: 364, endPoint x: 461, endPoint y: 358, distance: 43.6
click at [461, 358] on div "£19.19 inc VAT £15.99 ex VAT" at bounding box center [387, 354] width 154 height 38
drag, startPoint x: 461, startPoint y: 358, endPoint x: 446, endPoint y: 372, distance: 20.3
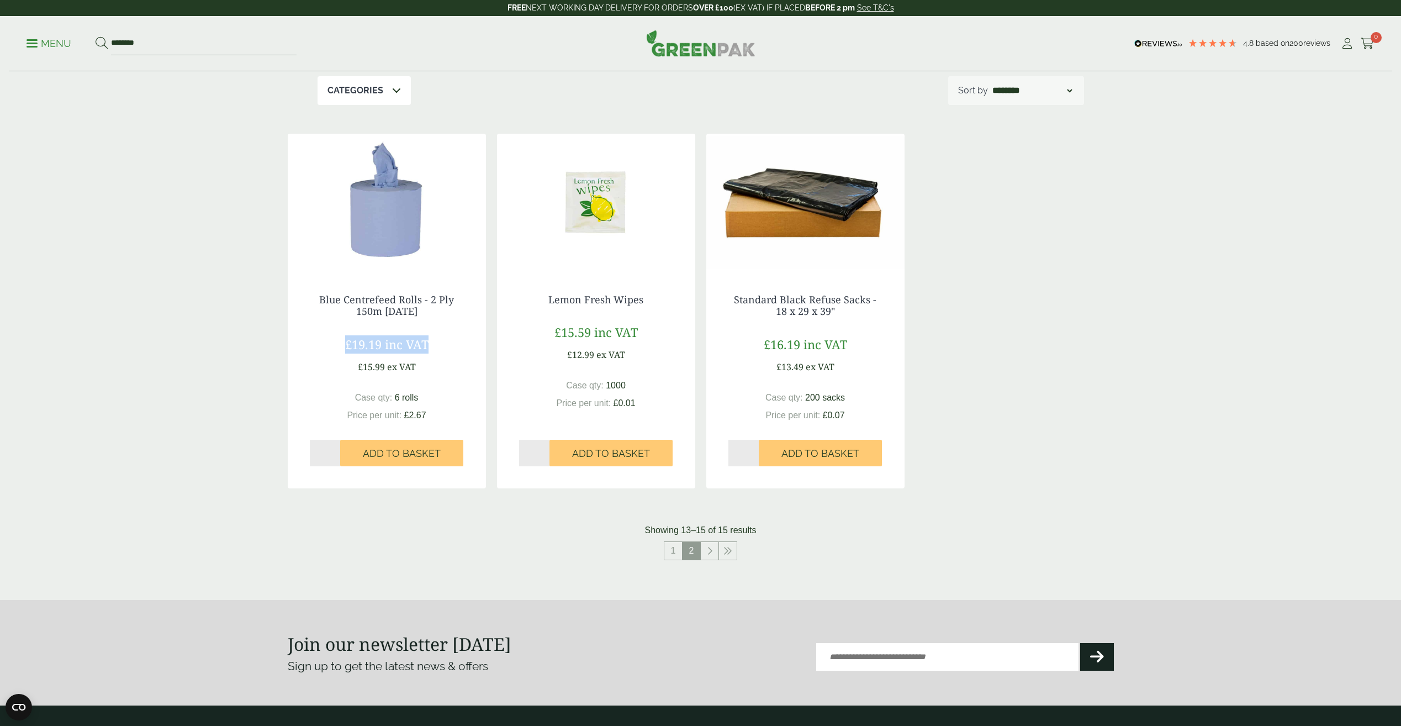
click at [446, 372] on div "£19.19 inc VAT £15.99 ex VAT" at bounding box center [387, 354] width 154 height 38
click at [594, 210] on img at bounding box center [596, 203] width 198 height 138
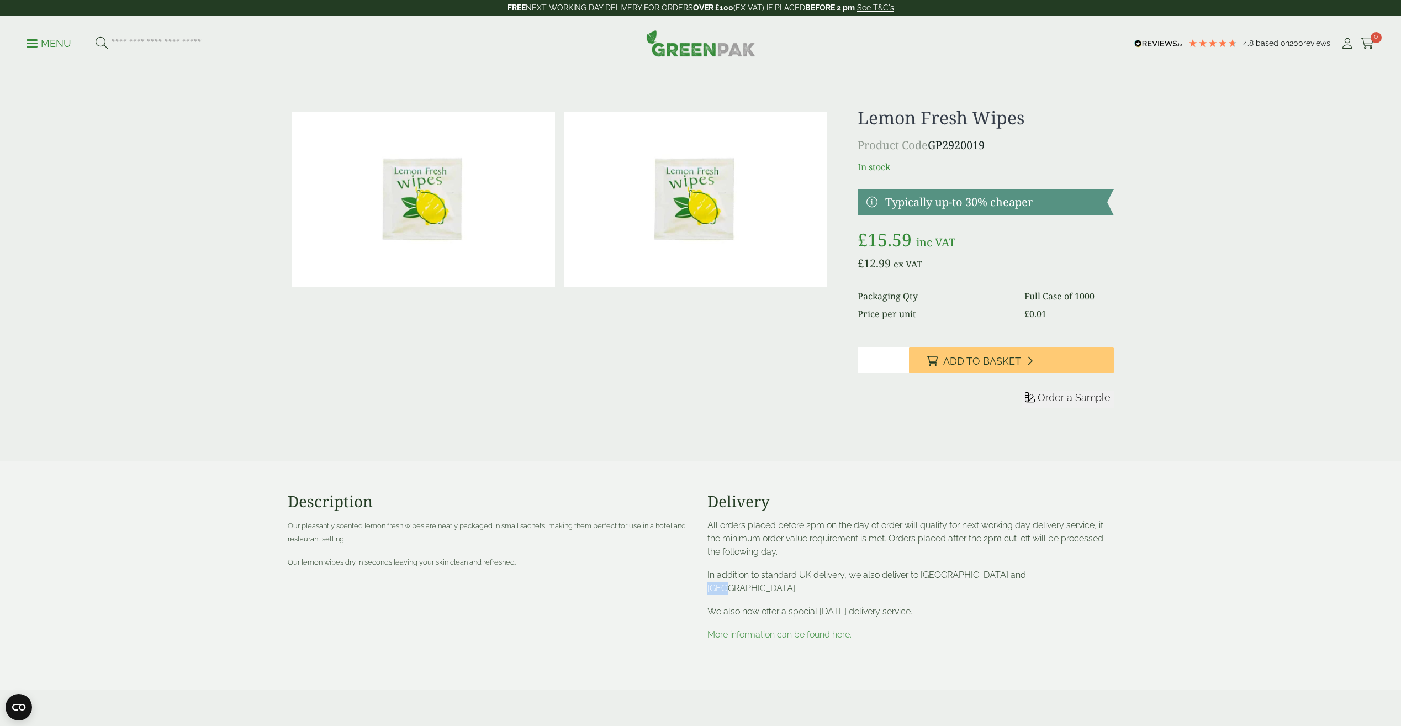
drag, startPoint x: 1013, startPoint y: 578, endPoint x: 1033, endPoint y: 576, distance: 19.4
click at [1033, 576] on p "In addition to standard UK delivery, we also deliver to Scottish Highlands and …" at bounding box center [910, 581] width 406 height 27
drag, startPoint x: 1033, startPoint y: 576, endPoint x: 1062, endPoint y: 583, distance: 30.1
click at [1062, 583] on div "All orders placed before 2pm on the day of order will qualify for next working …" at bounding box center [910, 579] width 406 height 123
click at [649, 591] on div "Description Our pleasantly scented lemon fresh wipes are neatly packaged in sma…" at bounding box center [491, 575] width 420 height 167
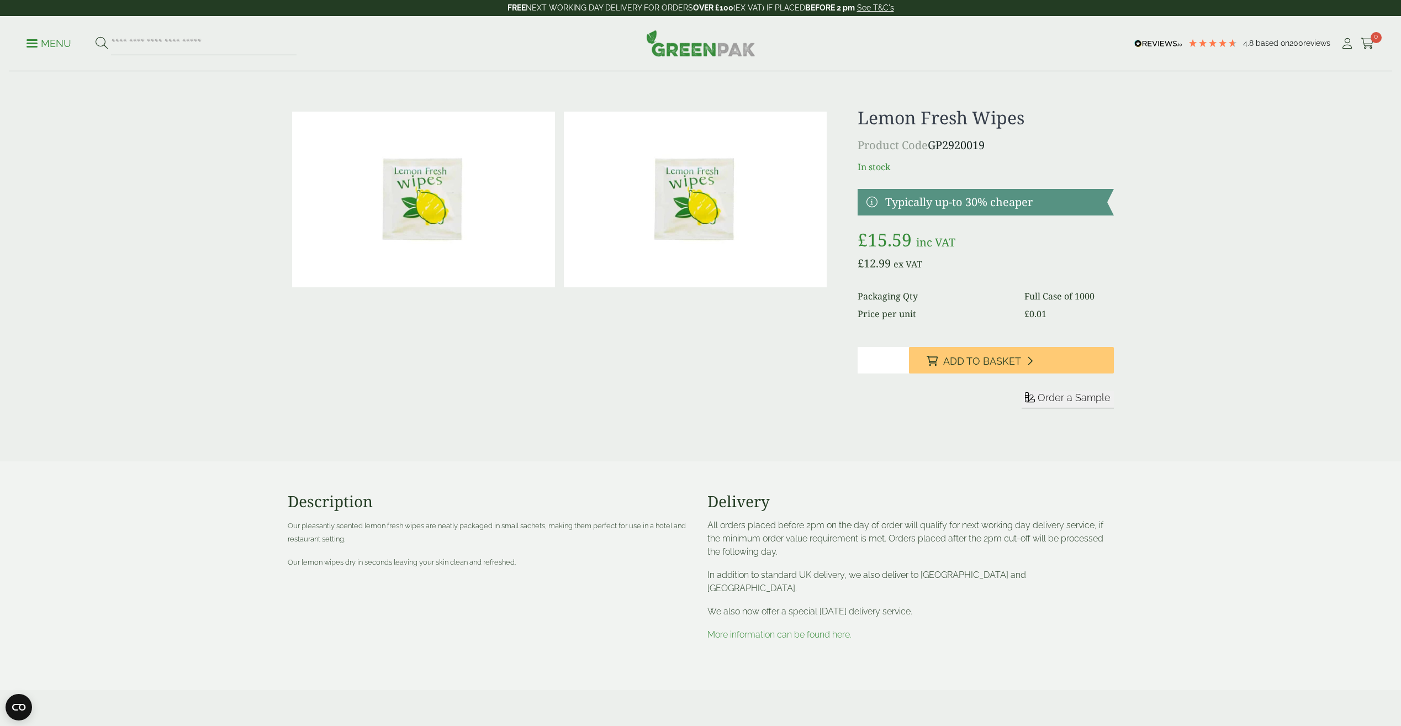
click at [36, 45] on p "Menu" at bounding box center [49, 43] width 45 height 13
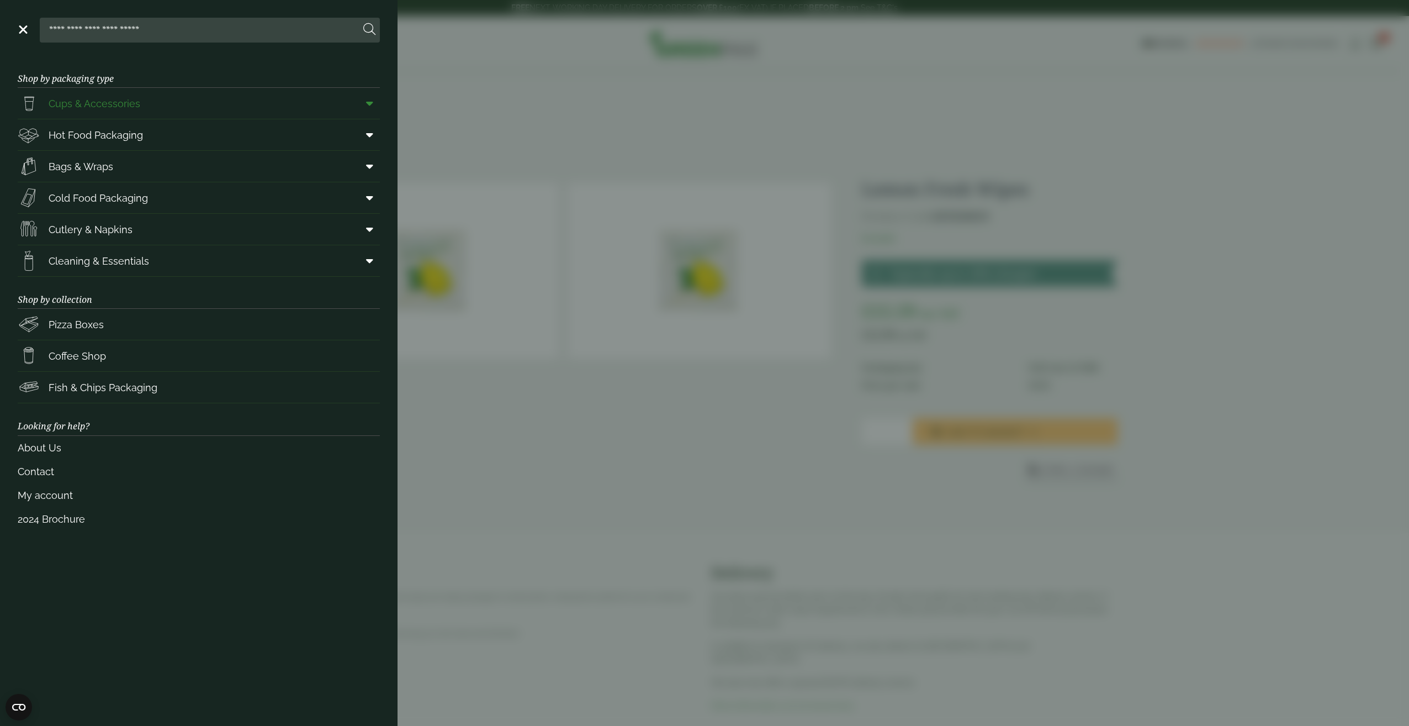
click at [369, 107] on icon at bounding box center [369, 103] width 7 height 11
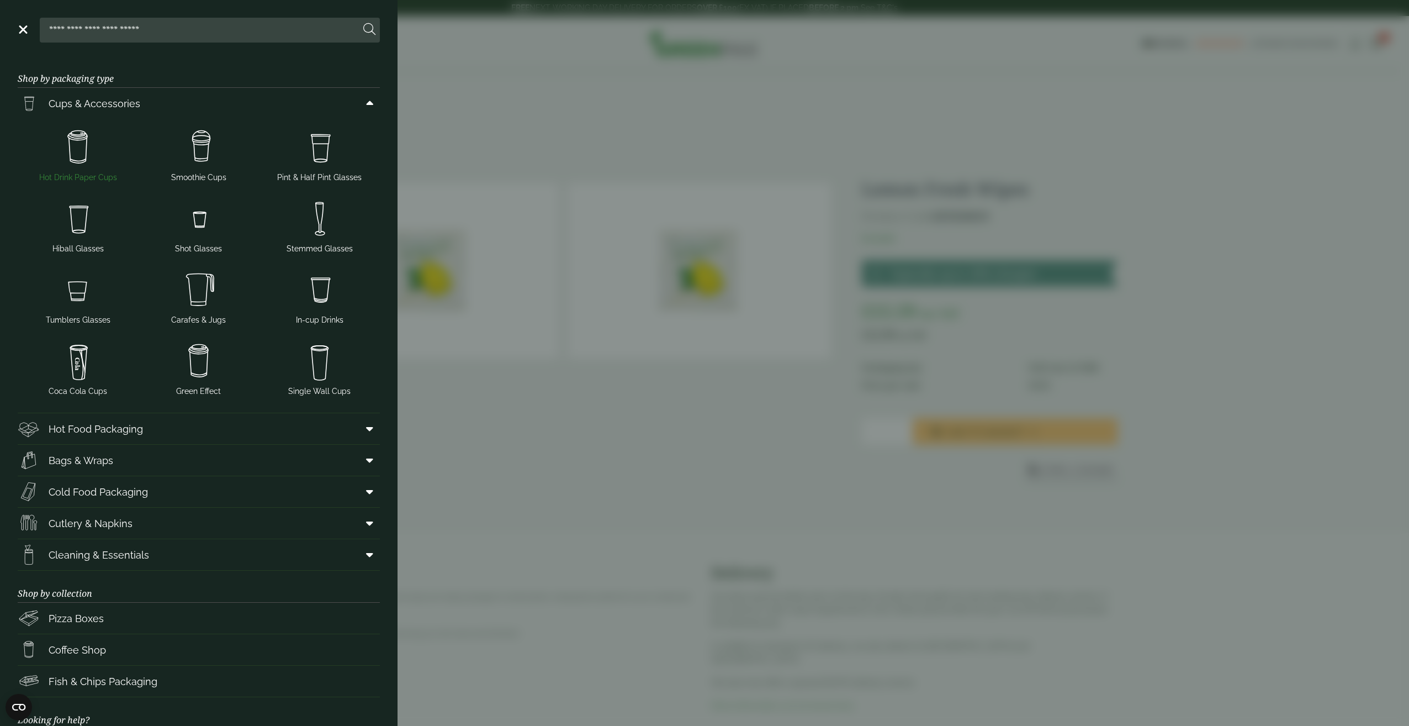
click at [77, 159] on img at bounding box center [78, 147] width 112 height 44
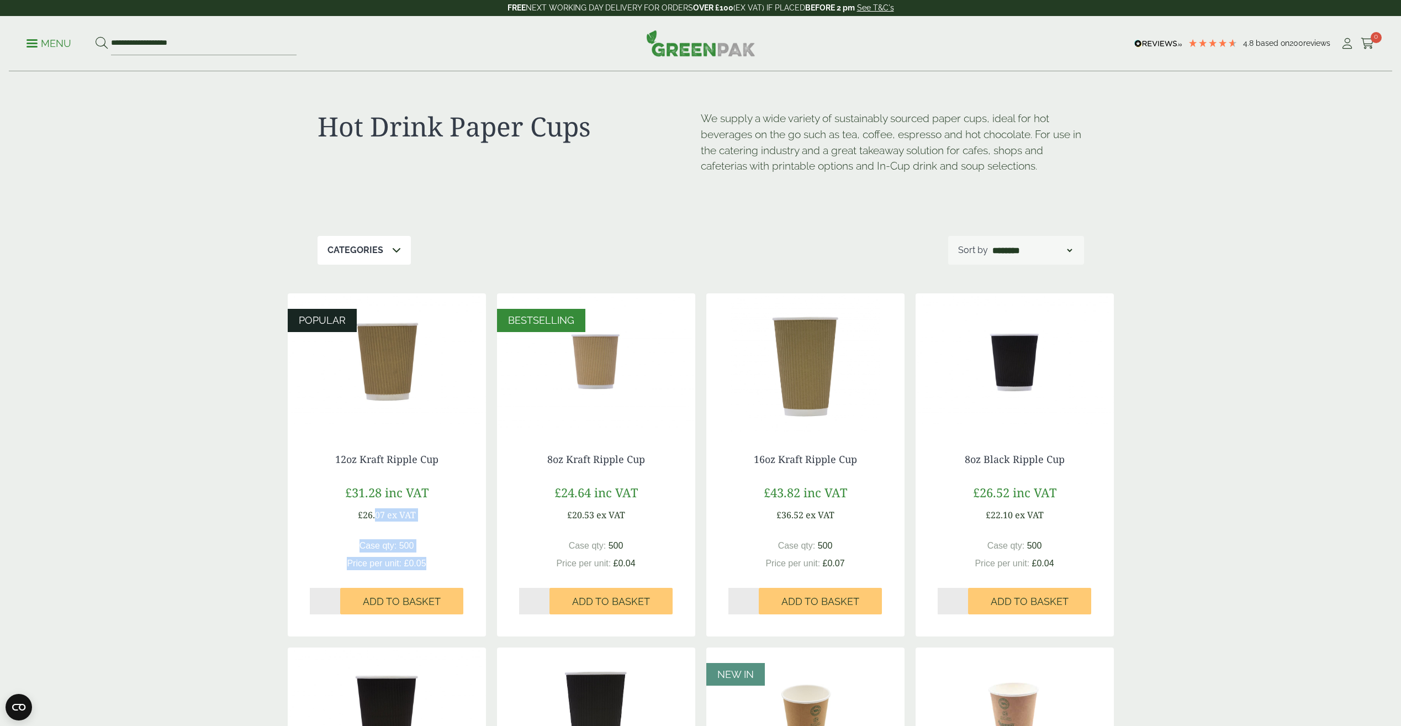
drag, startPoint x: 438, startPoint y: 569, endPoint x: 377, endPoint y: 507, distance: 87.1
click at [377, 507] on div "12oz Kraft Ripple Cup £31.28 inc VAT £26.07 ex VAT Case qty: 500 Price per unit…" at bounding box center [387, 533] width 198 height 205
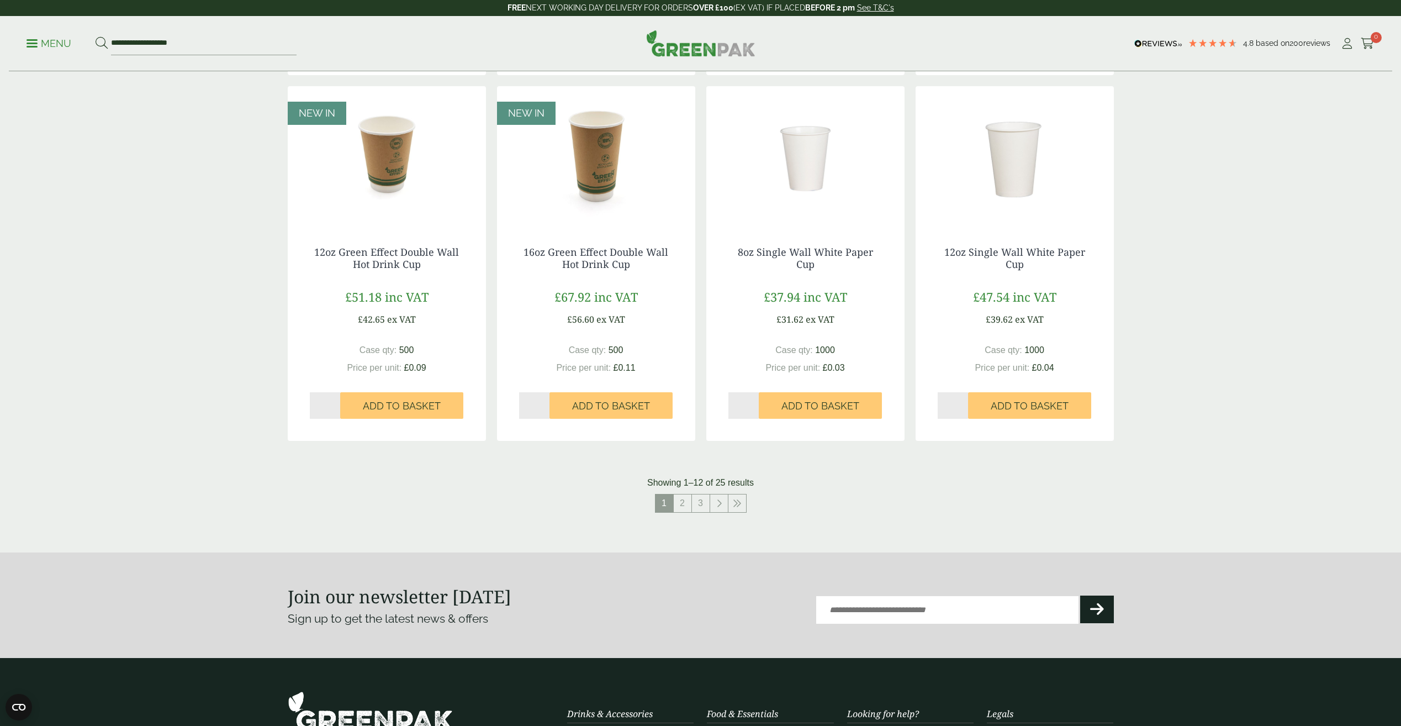
scroll to position [939, 0]
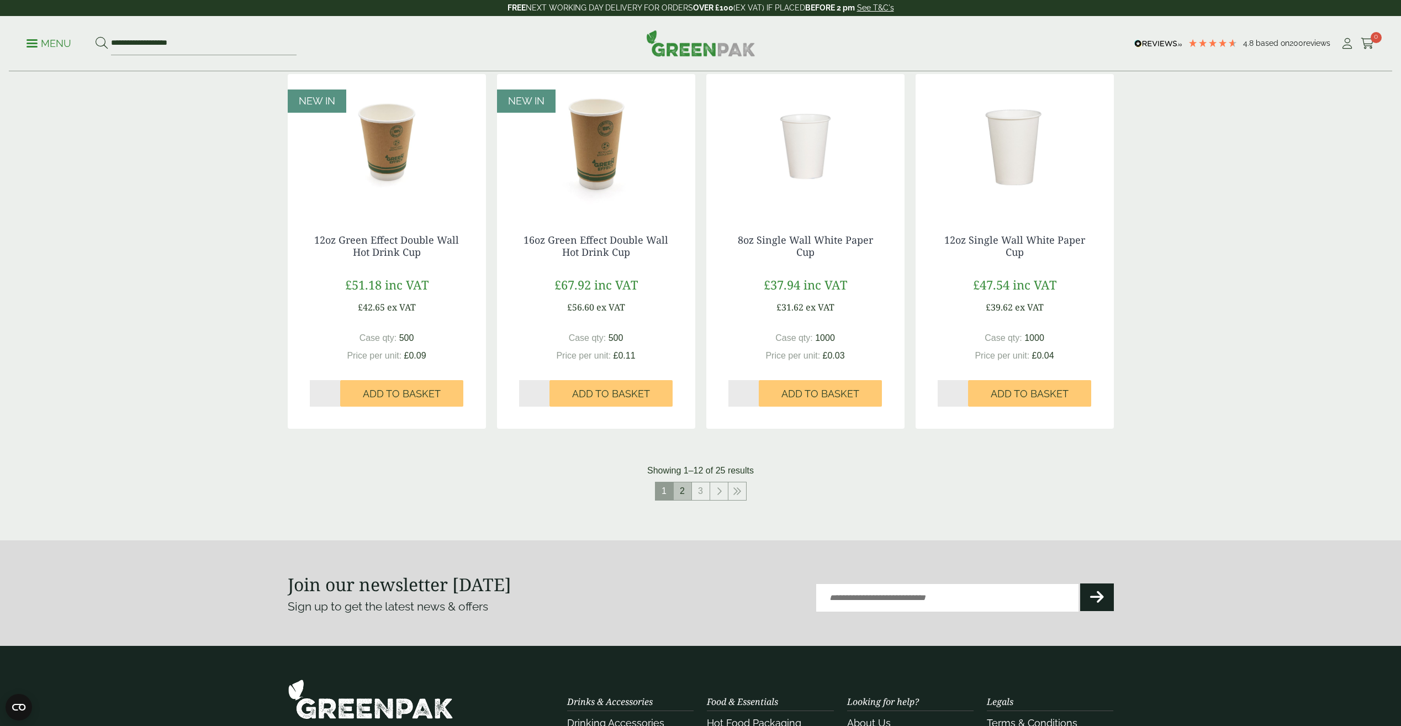
click at [691, 483] on link "2" at bounding box center [683, 491] width 18 height 18
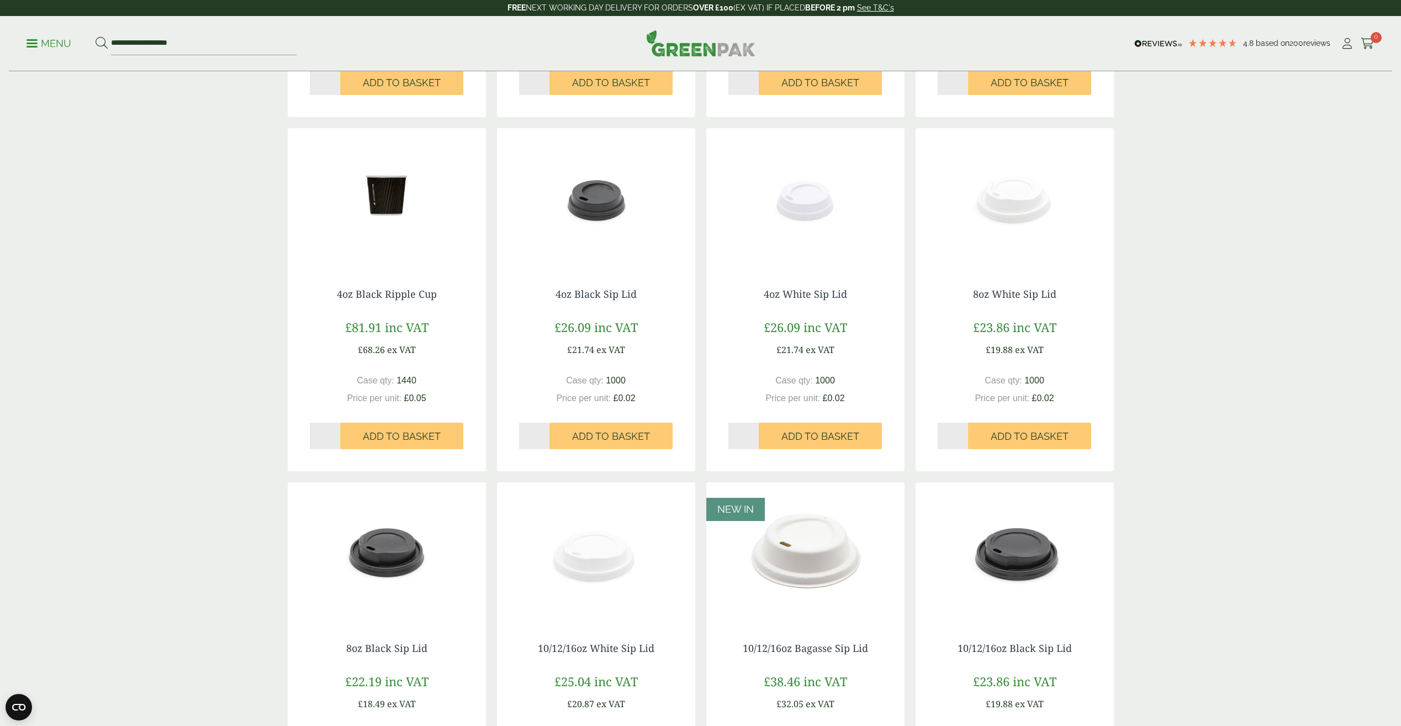
scroll to position [718, 0]
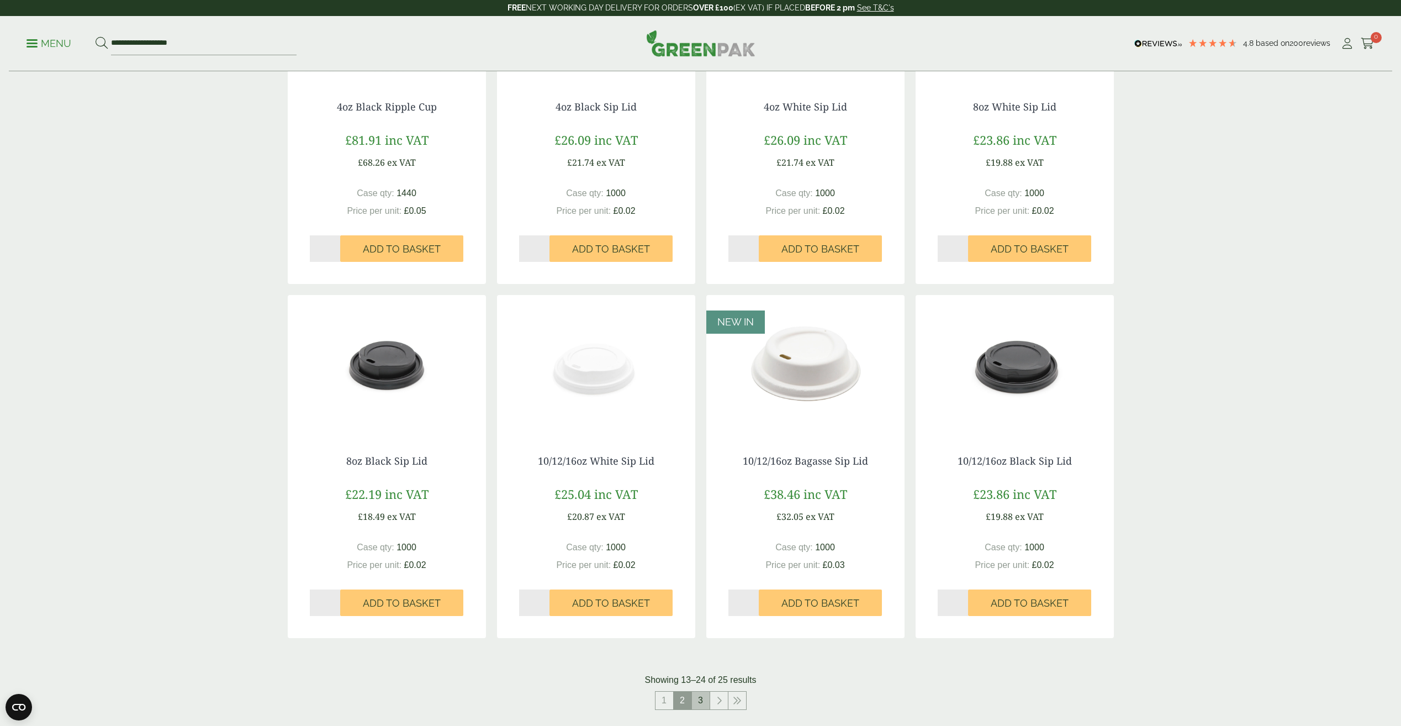
click at [697, 707] on link "3" at bounding box center [701, 700] width 18 height 18
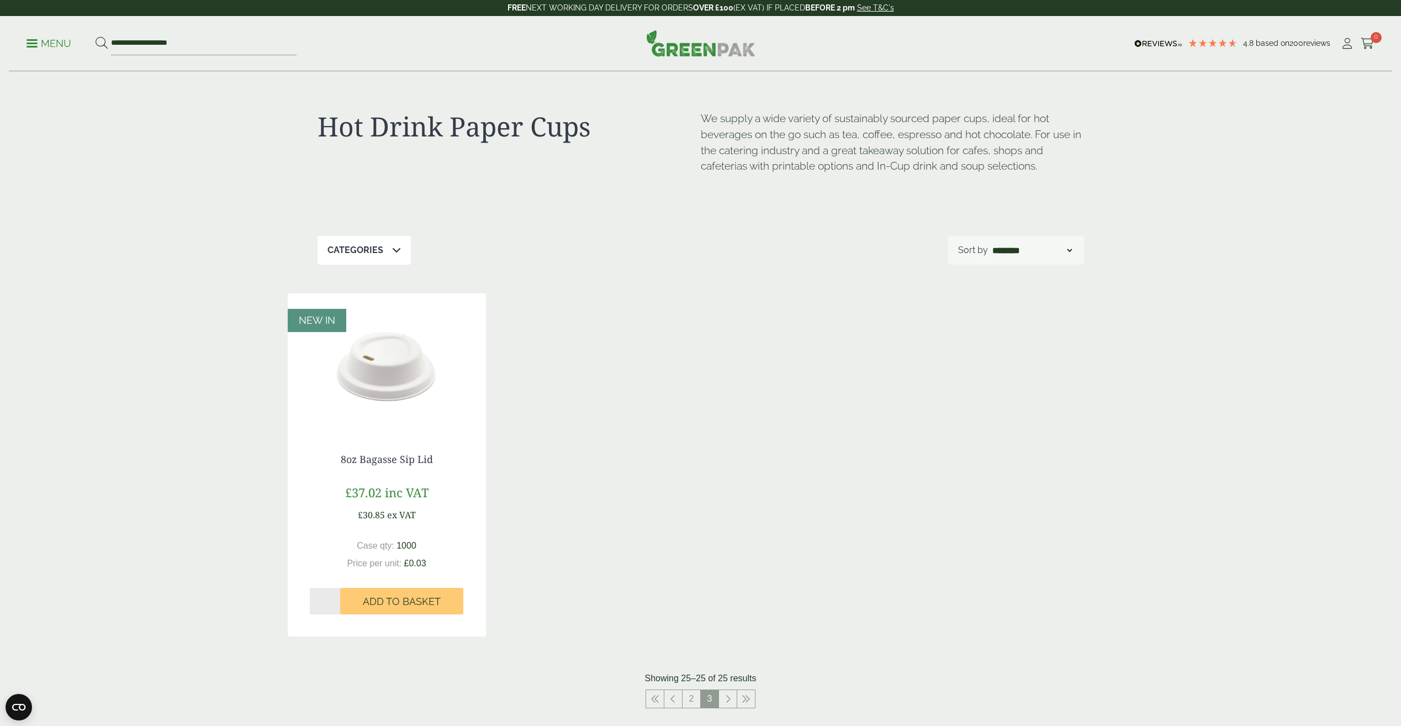
click at [28, 41] on p "Menu" at bounding box center [49, 43] width 45 height 13
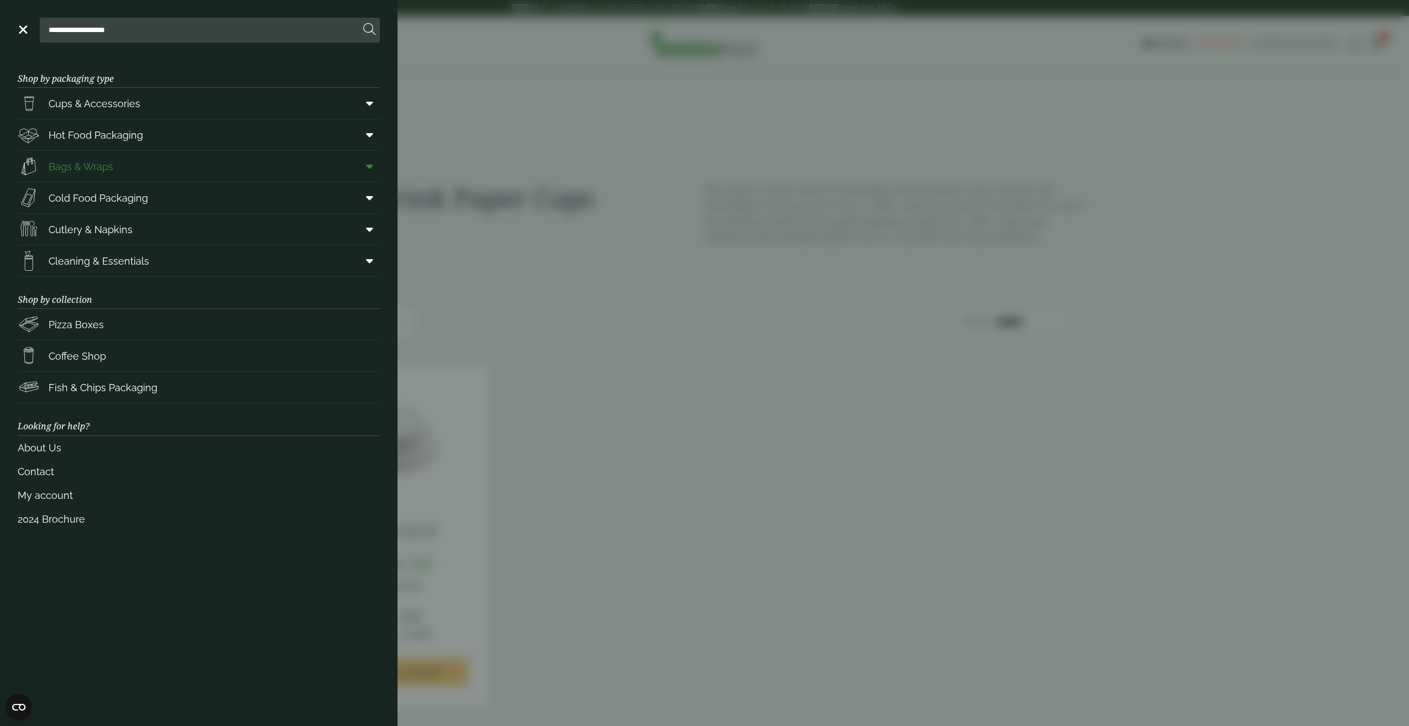
click at [374, 169] on span at bounding box center [367, 166] width 25 height 21
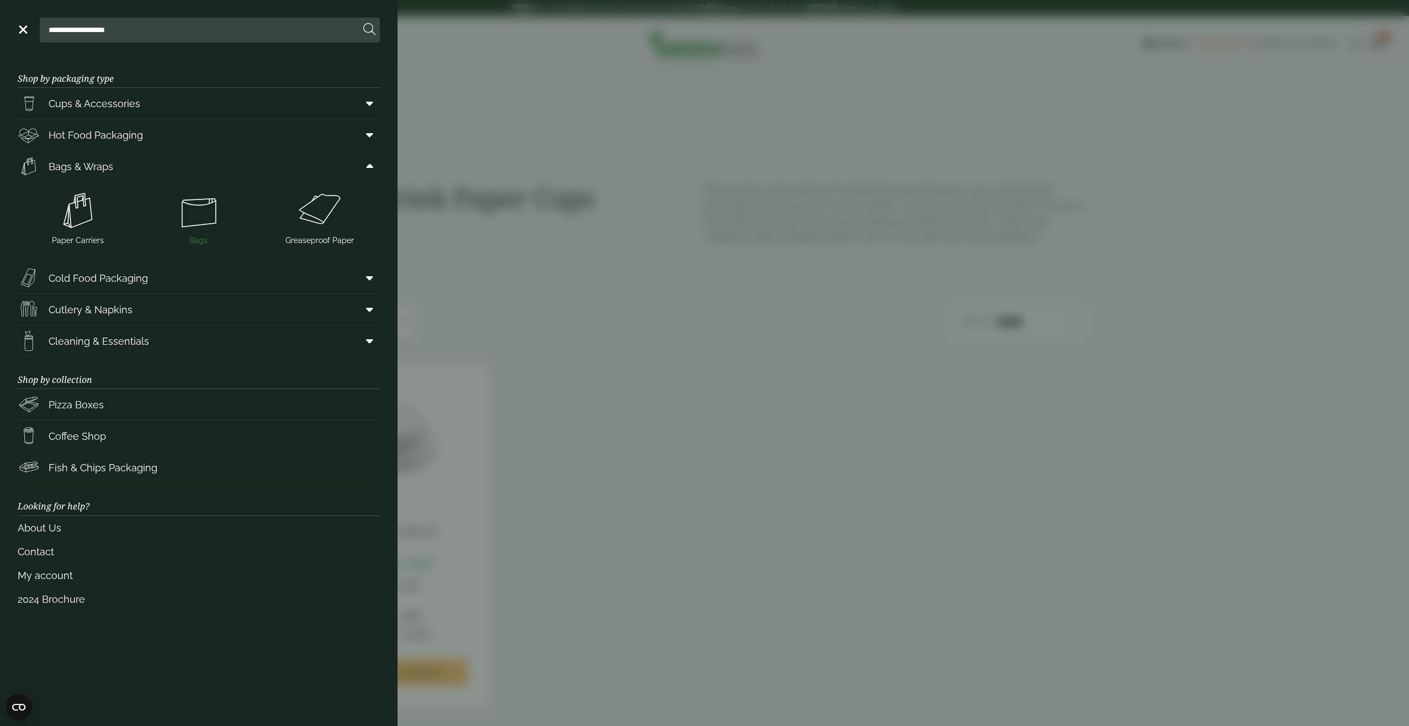
click at [189, 225] on img at bounding box center [199, 210] width 112 height 44
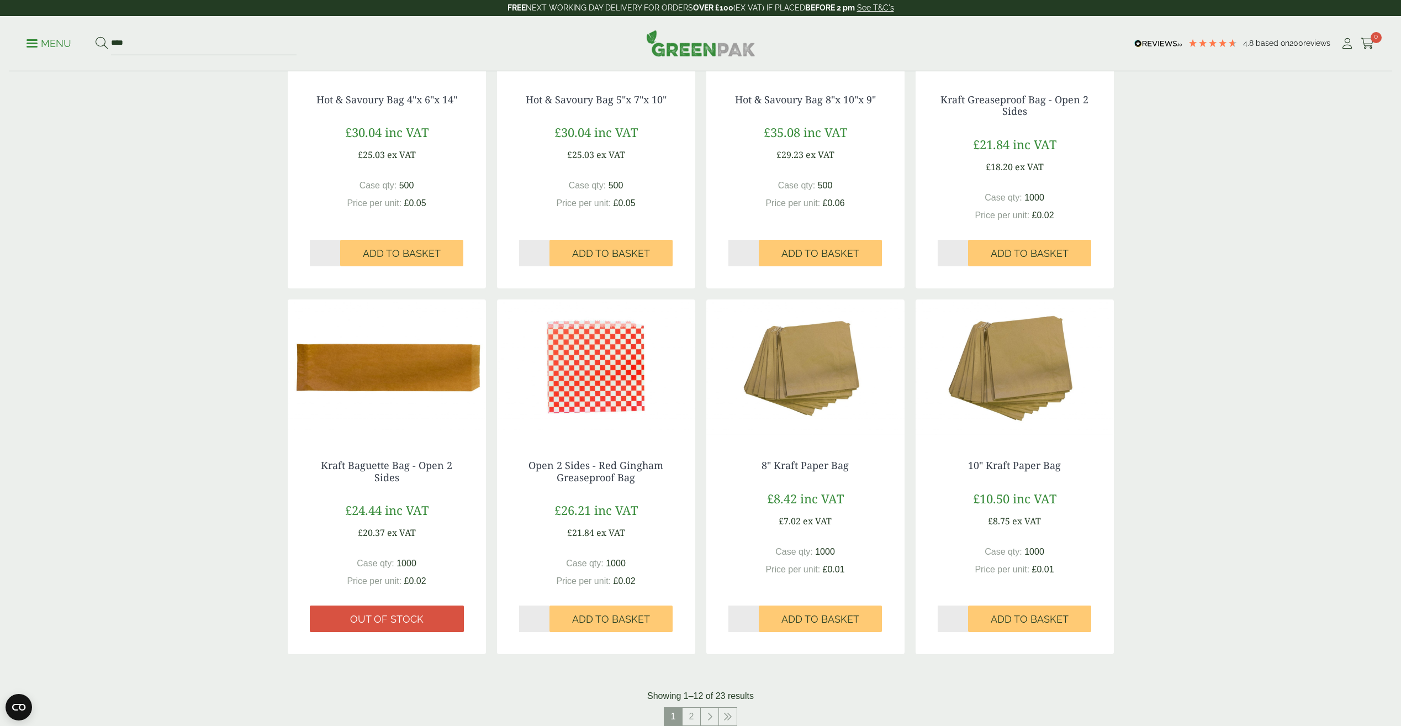
scroll to position [828, 0]
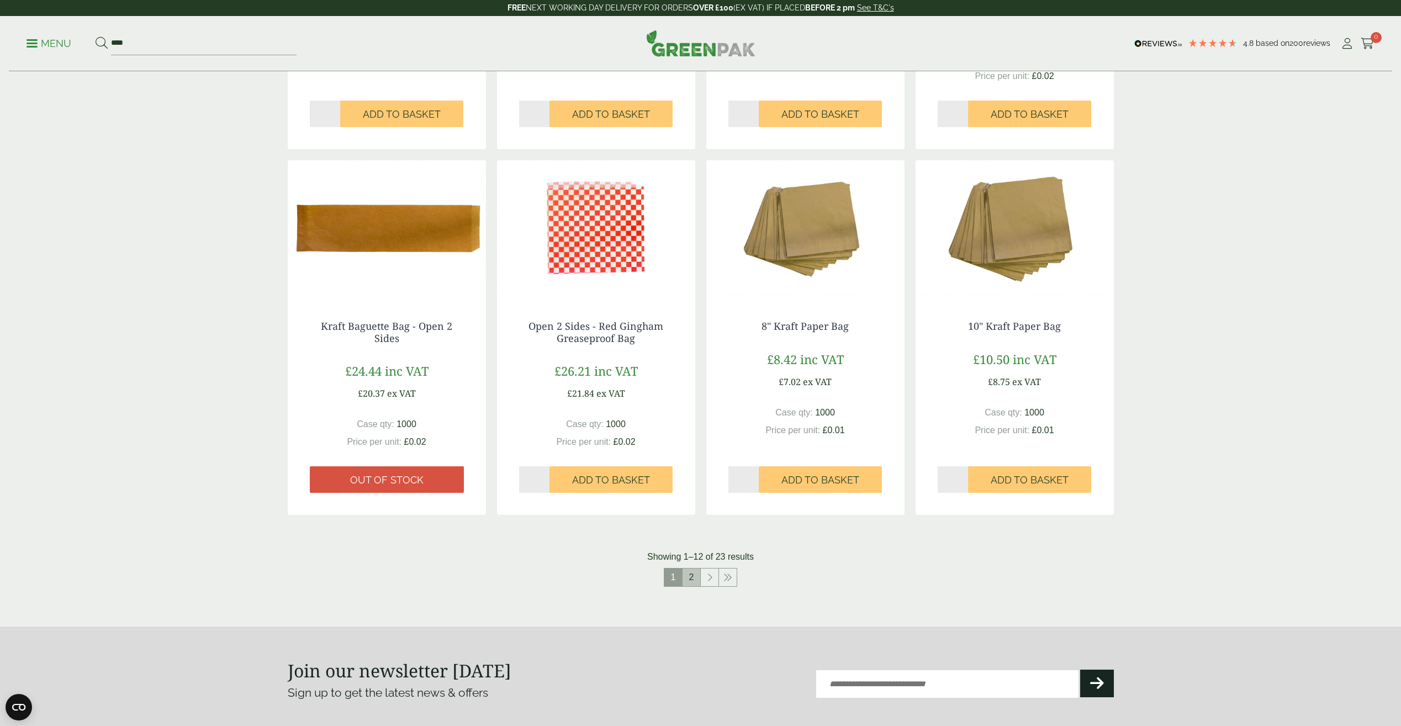
click at [692, 572] on link "2" at bounding box center [691, 577] width 18 height 18
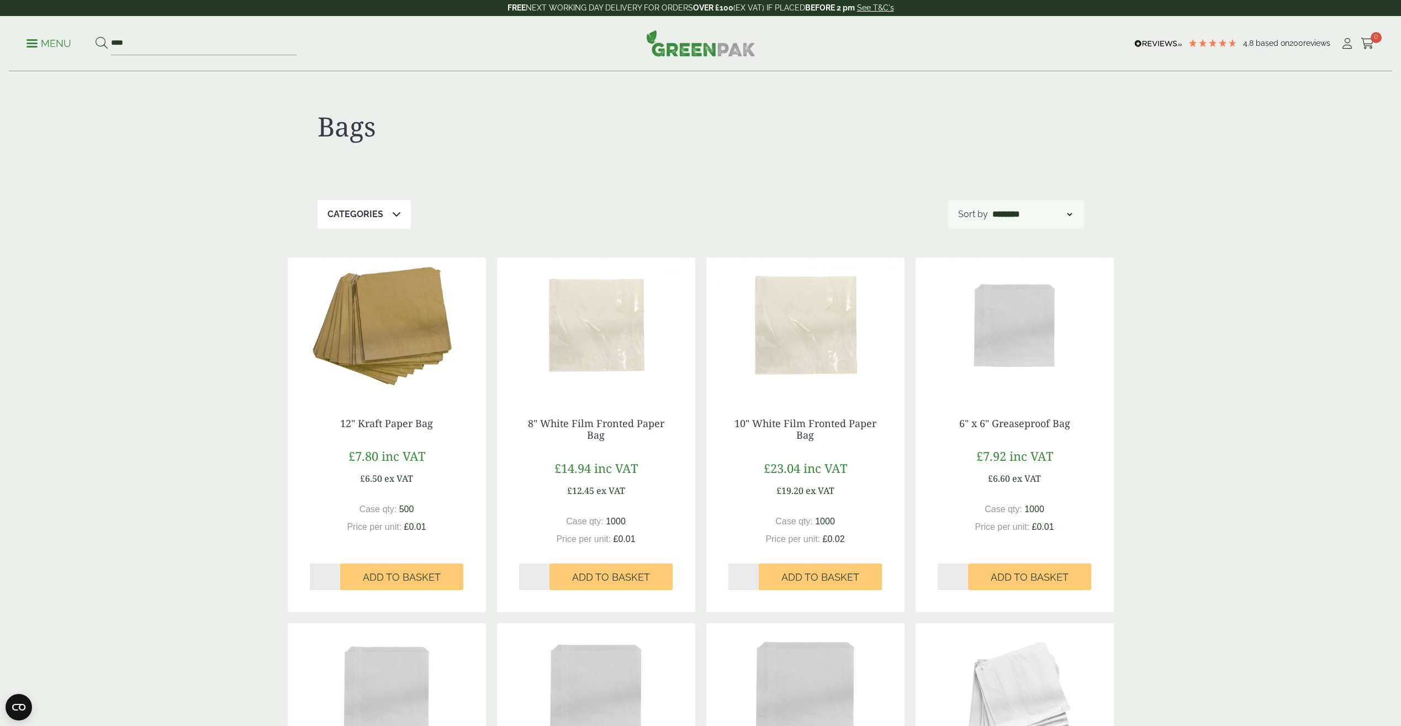
click at [34, 44] on p "Menu" at bounding box center [49, 43] width 45 height 13
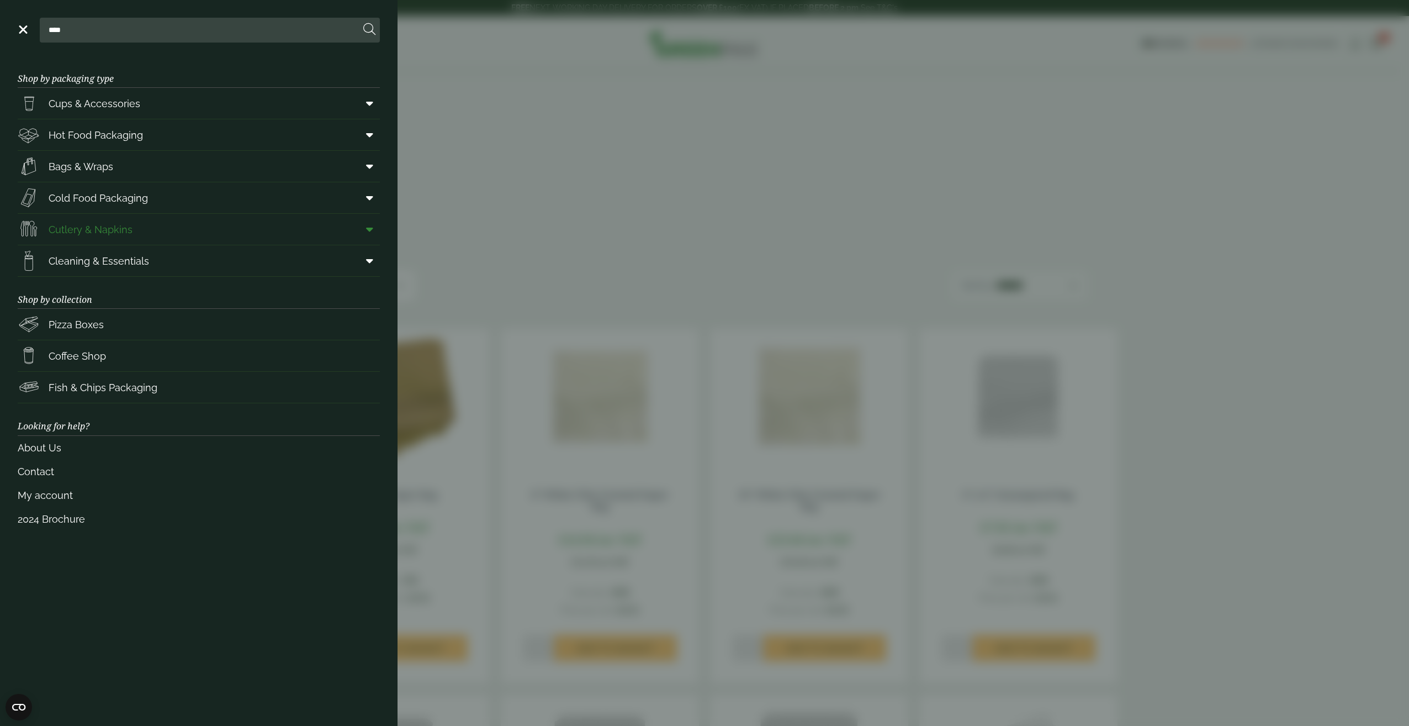
click at [372, 229] on icon at bounding box center [369, 229] width 7 height 11
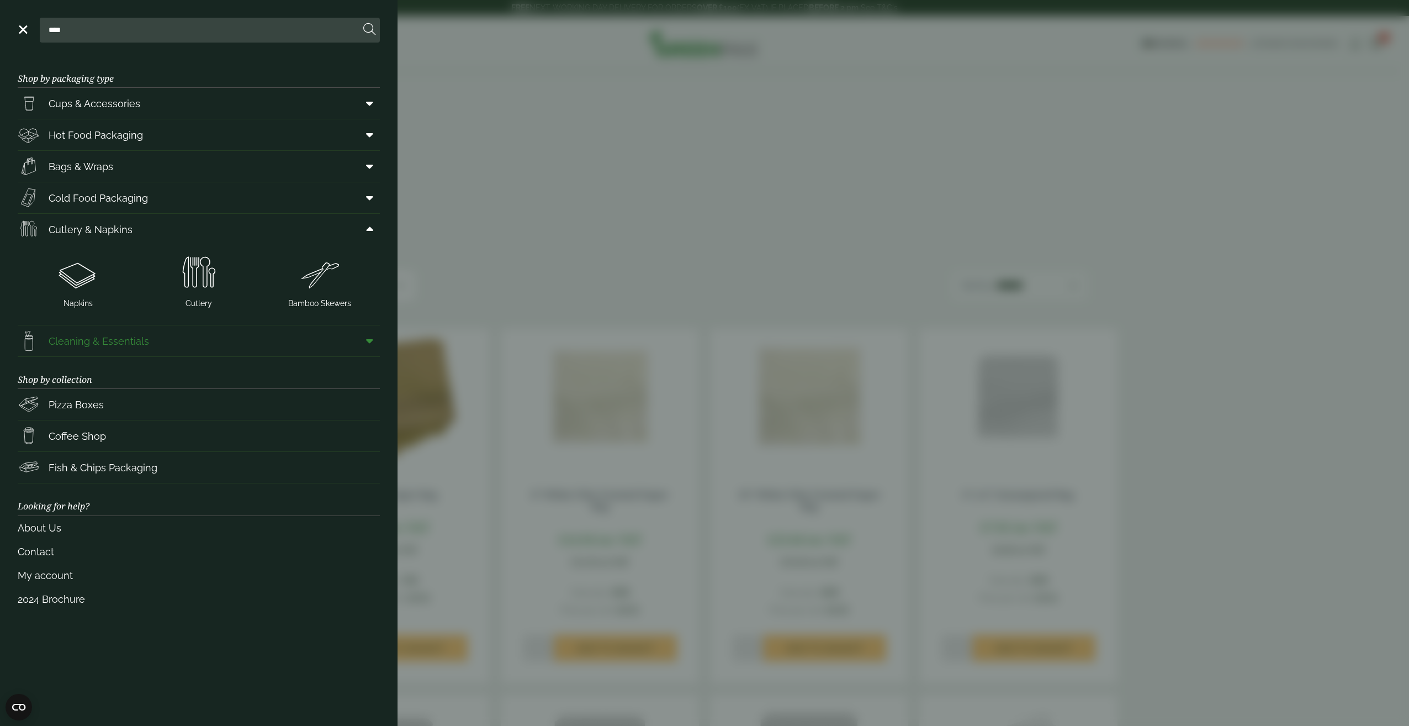
click at [350, 335] on link "Cleaning & Essentials" at bounding box center [199, 340] width 362 height 31
click at [377, 345] on span at bounding box center [367, 340] width 25 height 21
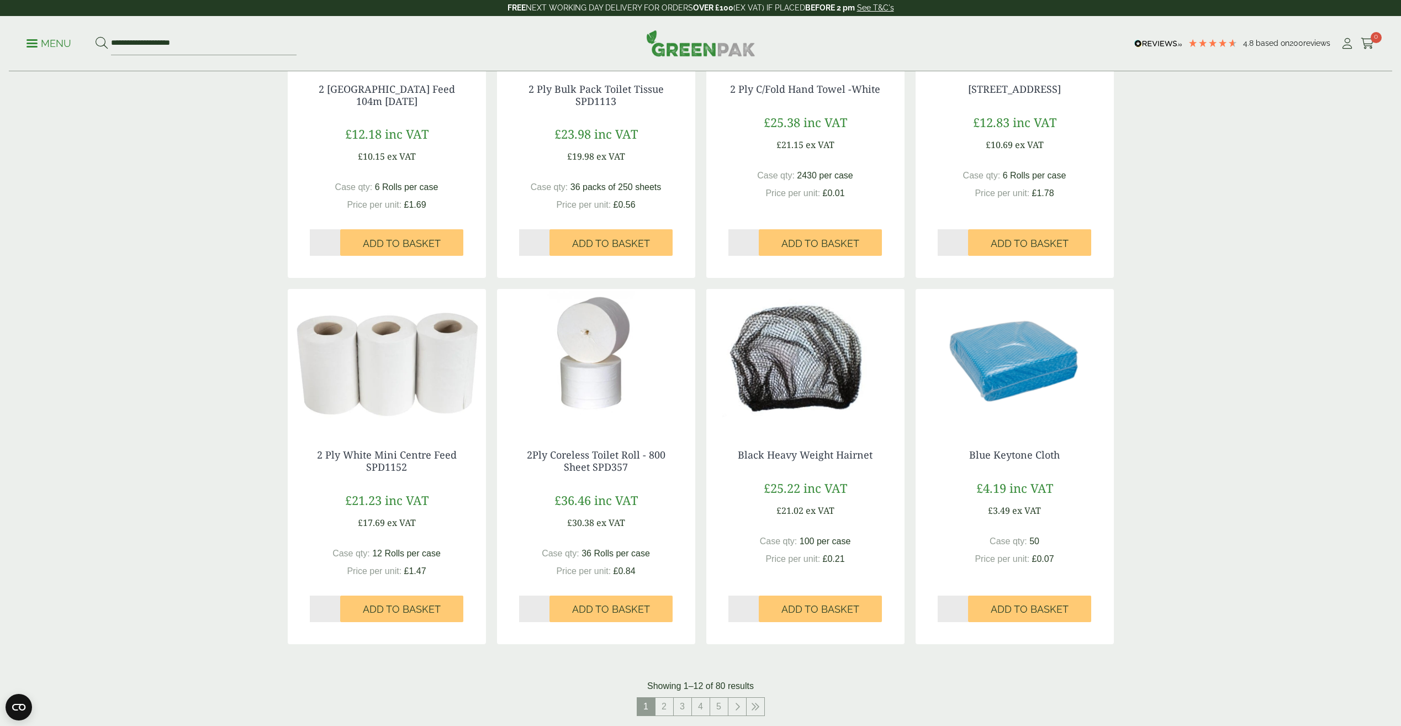
scroll to position [994, 0]
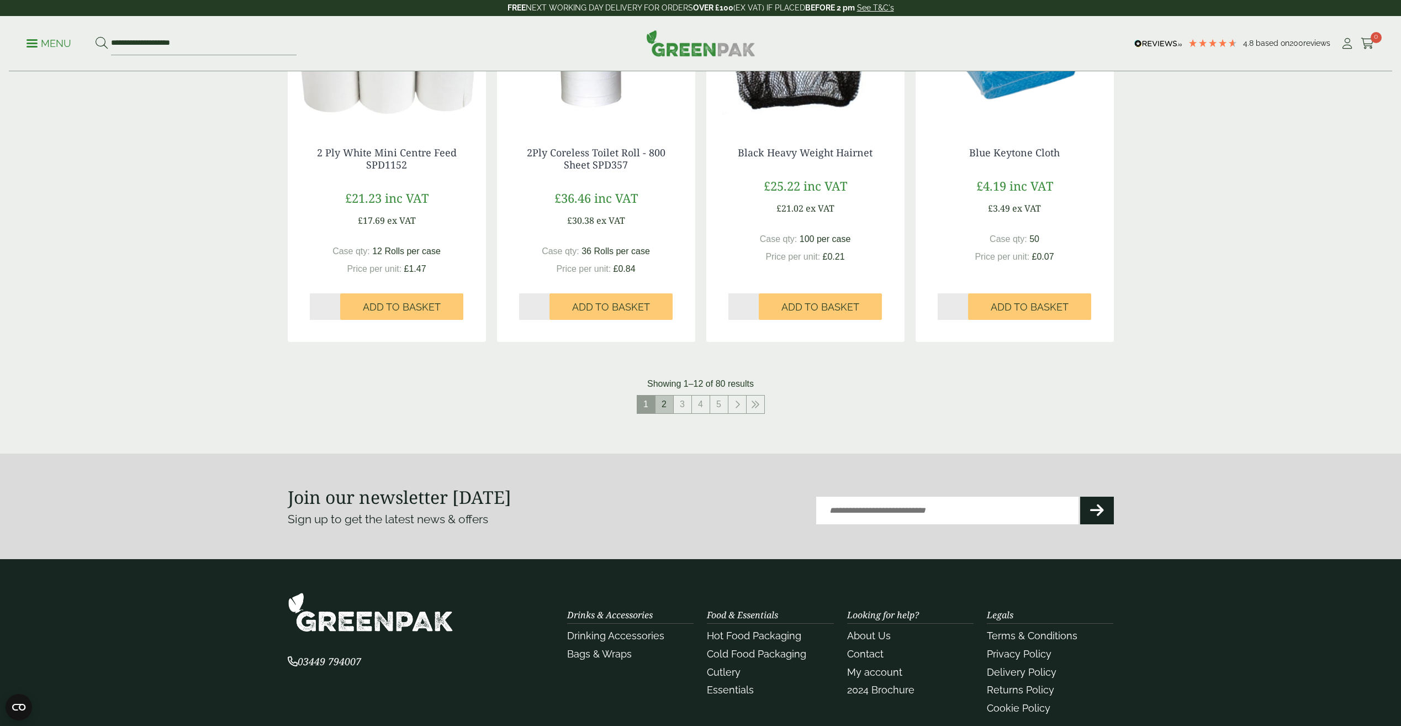
click at [670, 401] on link "2" at bounding box center [664, 404] width 18 height 18
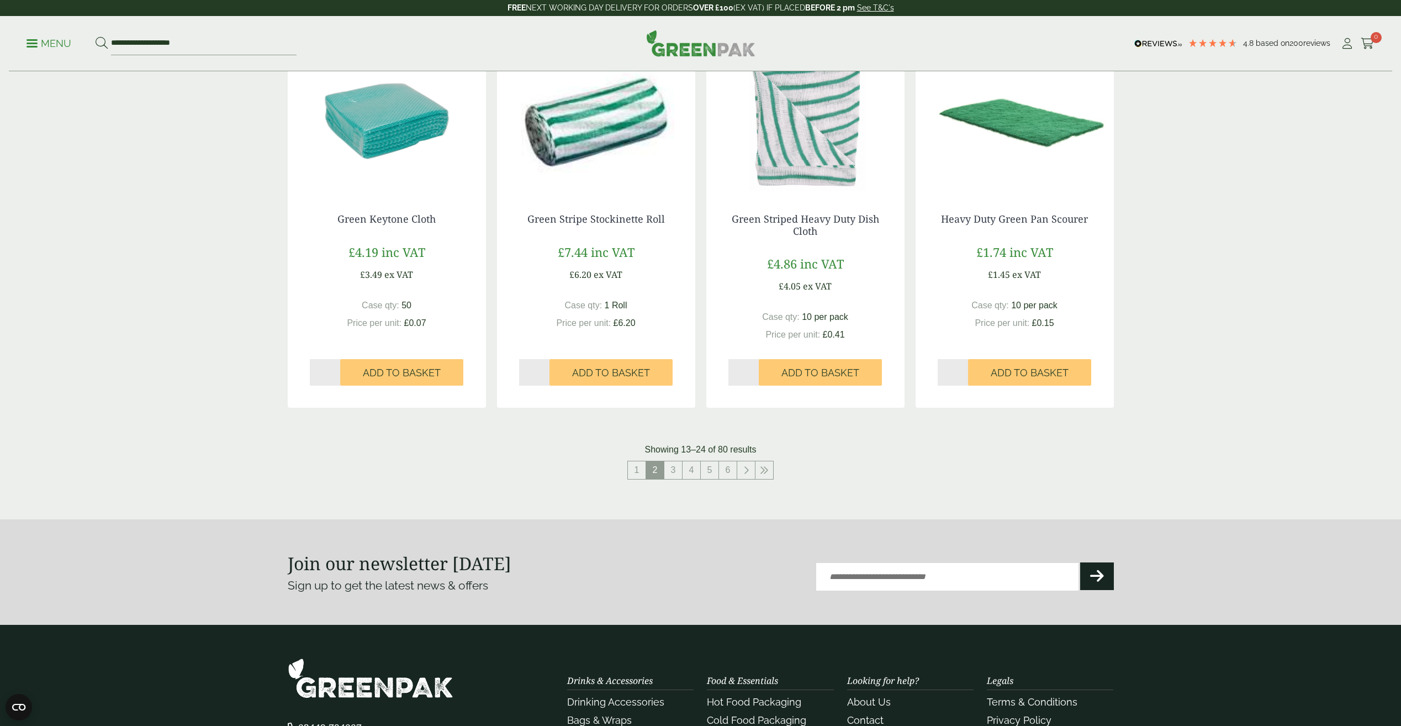
scroll to position [1104, 0]
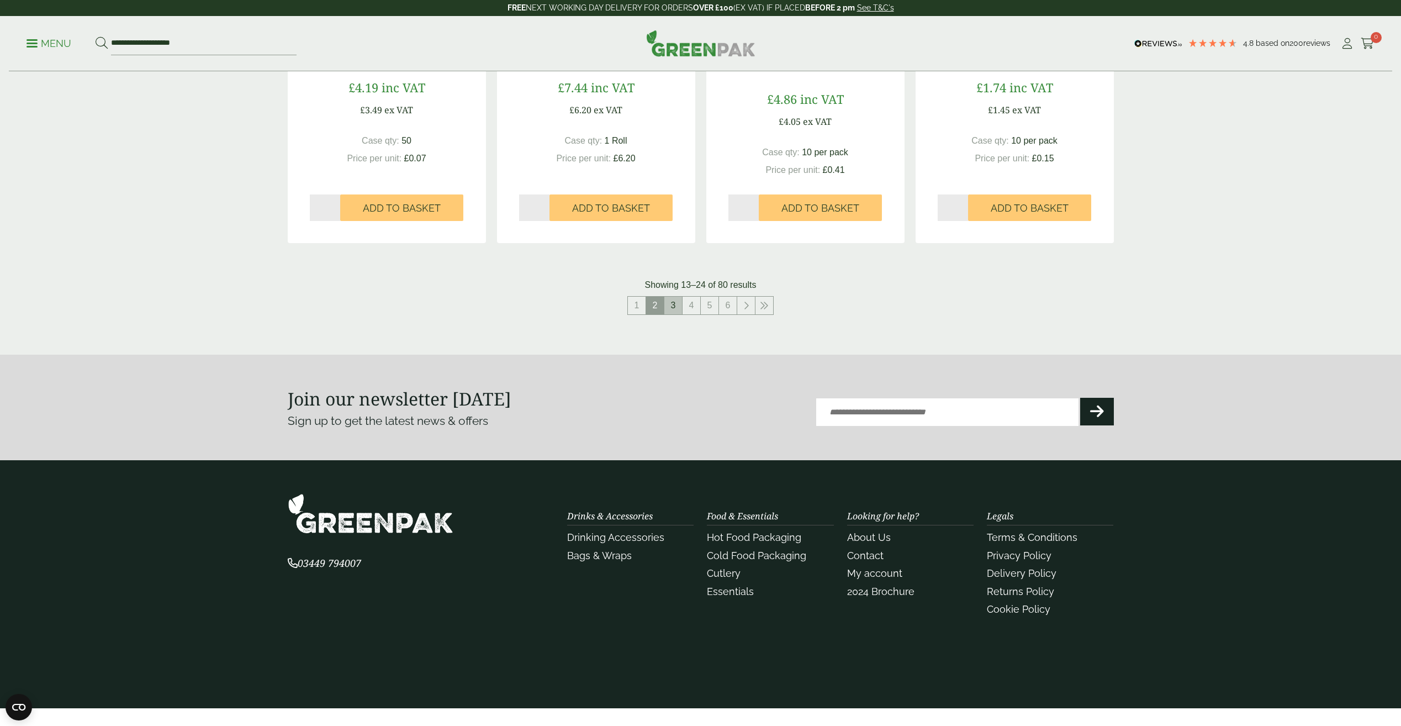
click at [675, 307] on link "3" at bounding box center [673, 306] width 18 height 18
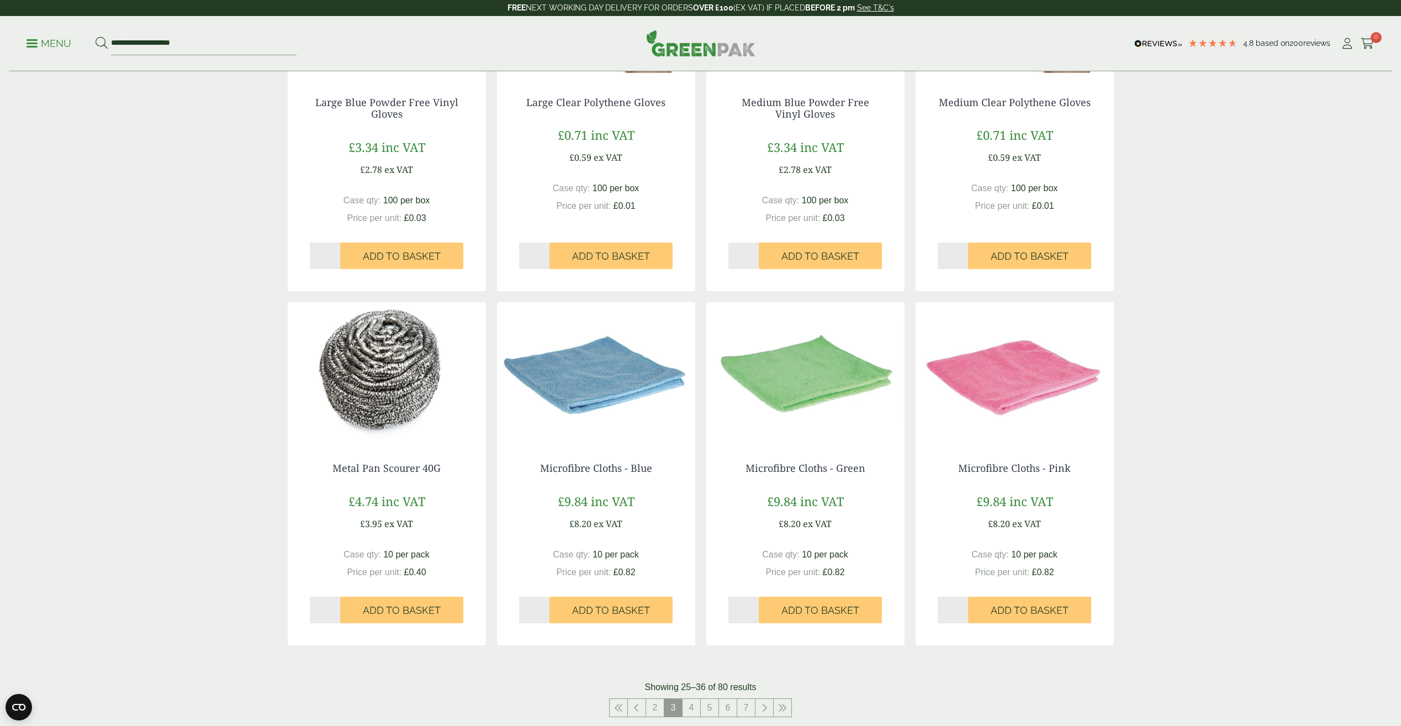
scroll to position [828, 0]
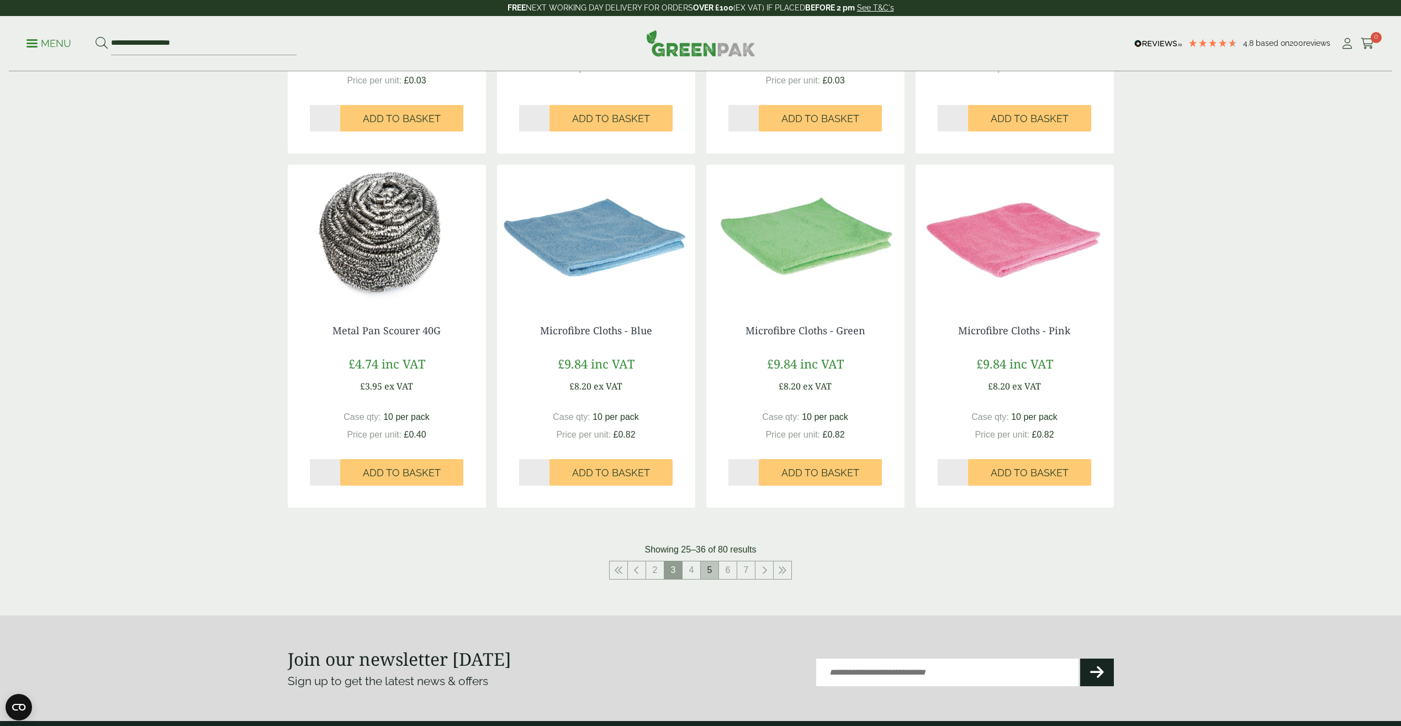
click at [702, 572] on link "5" at bounding box center [710, 570] width 18 height 18
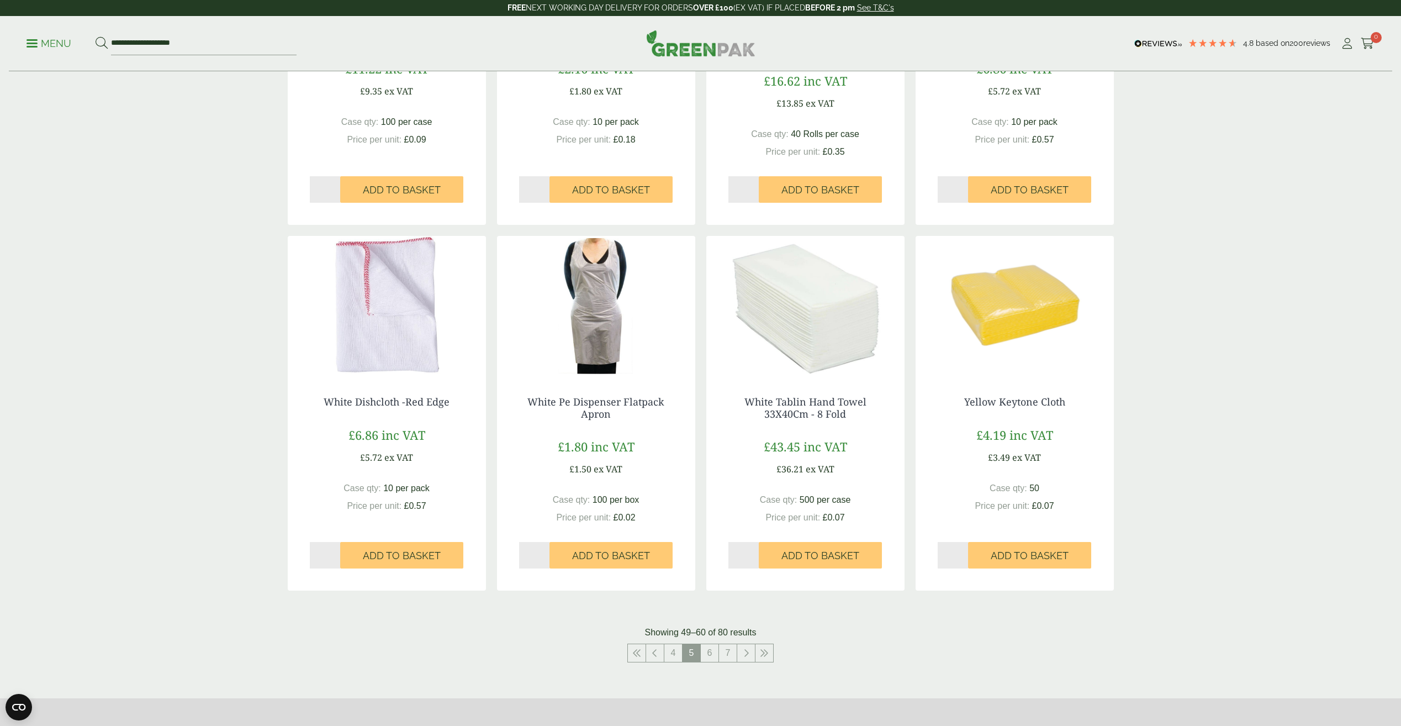
scroll to position [773, 0]
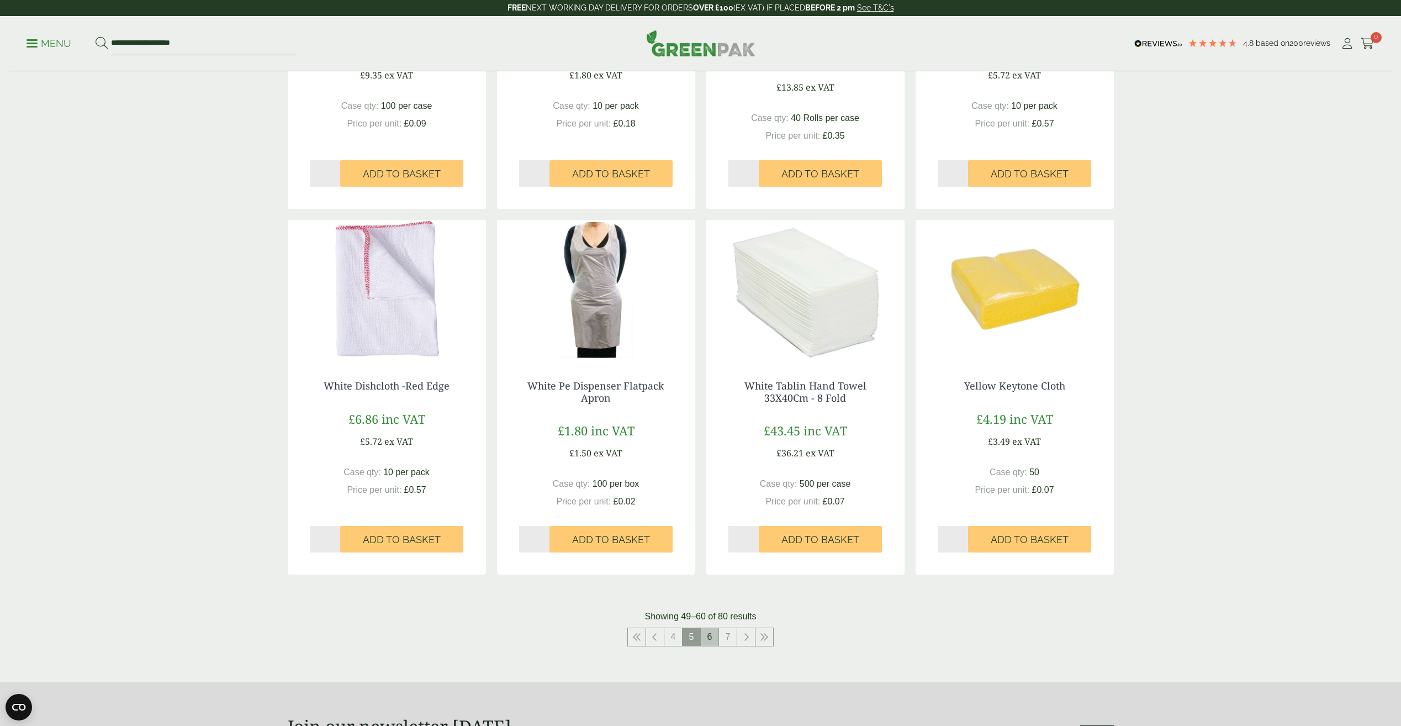
click at [711, 639] on link "6" at bounding box center [710, 637] width 18 height 18
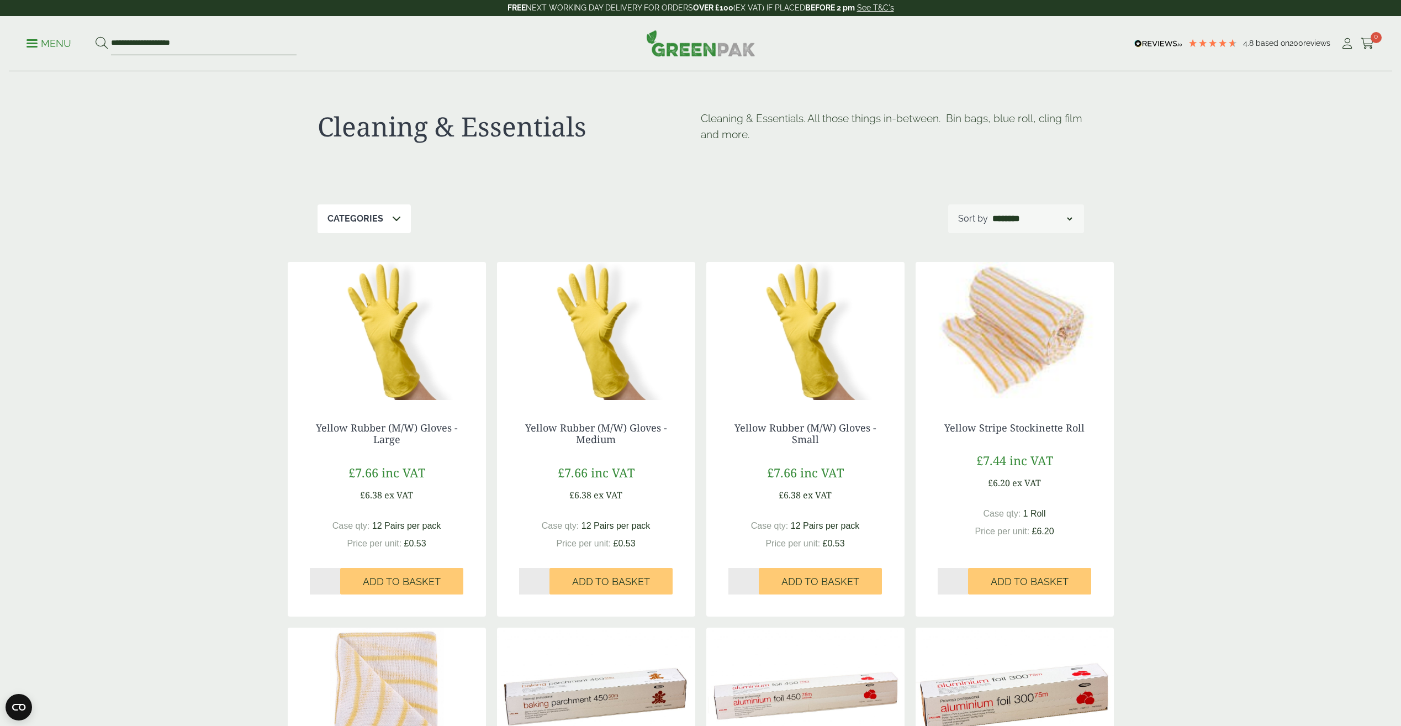
click at [151, 35] on input "**********" at bounding box center [204, 43] width 186 height 23
type input "**********"
click at [96, 36] on button at bounding box center [102, 43] width 12 height 14
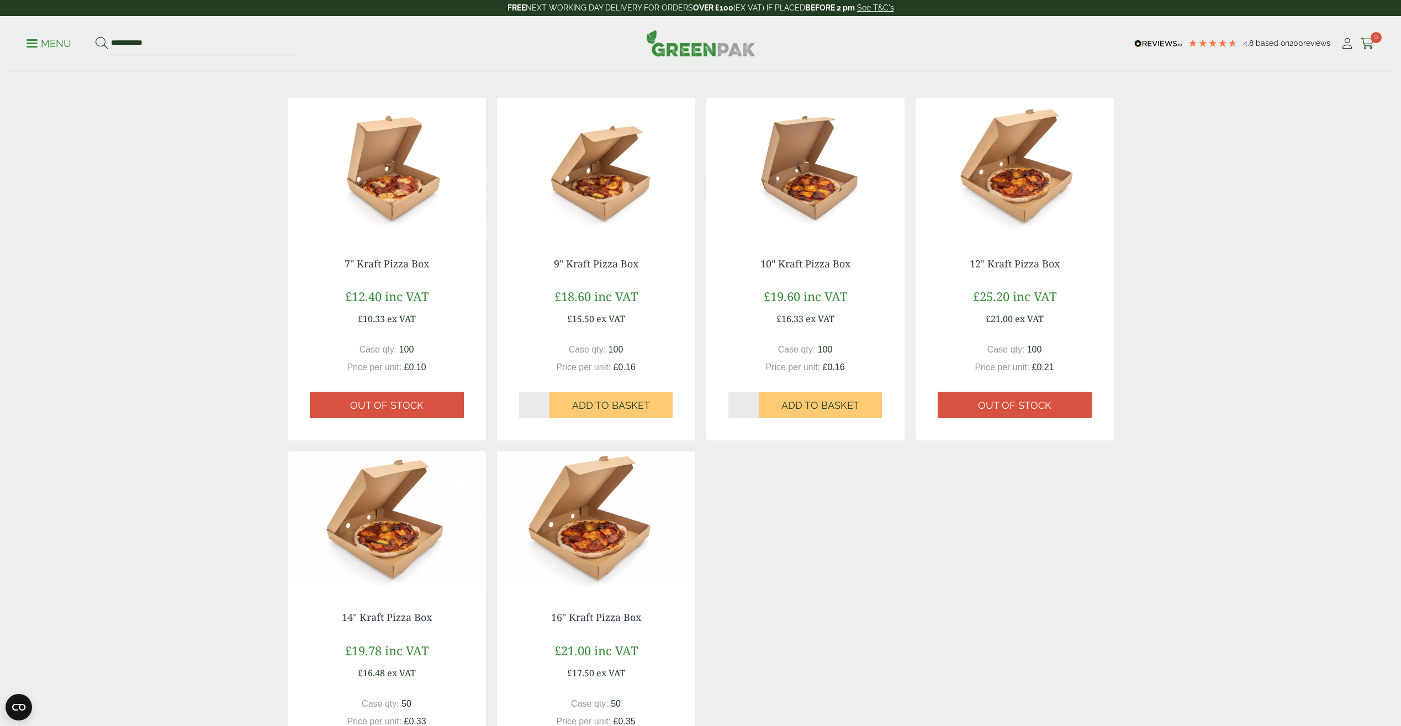
scroll to position [166, 0]
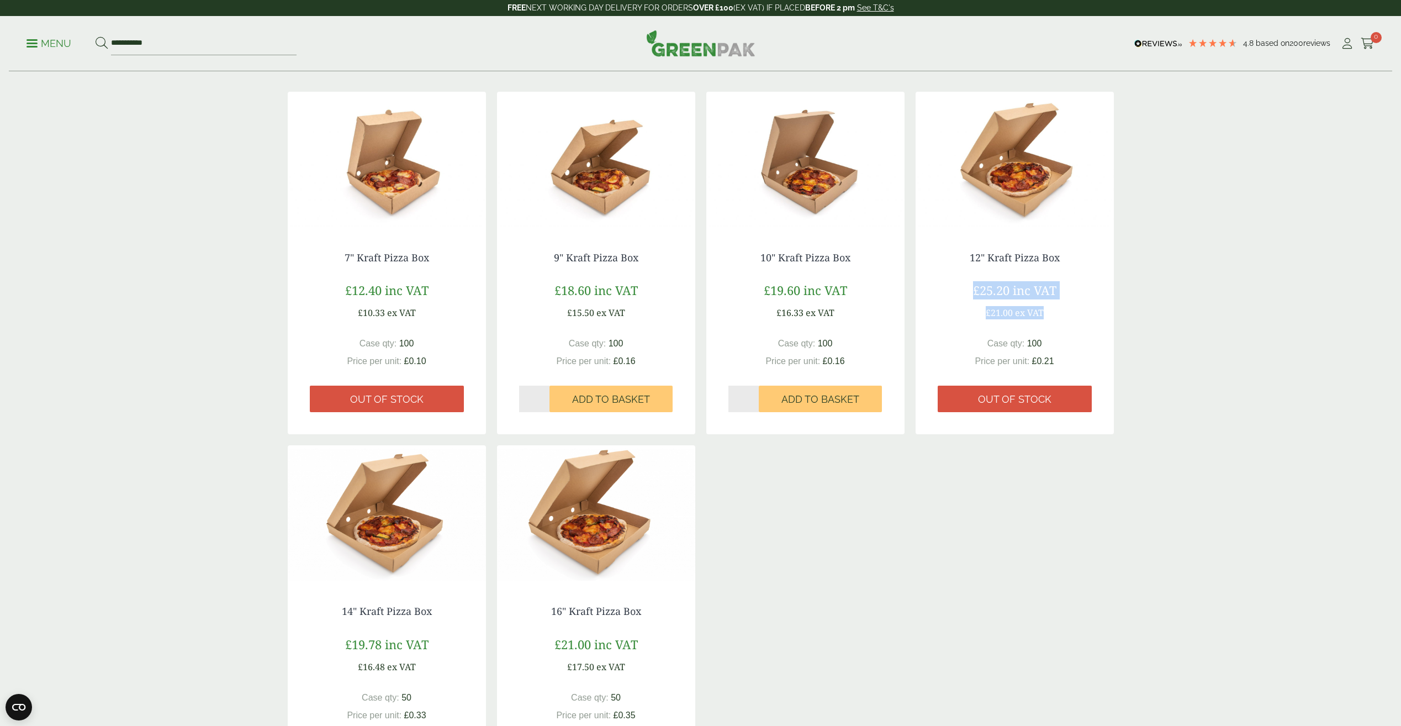
drag, startPoint x: 973, startPoint y: 310, endPoint x: 1042, endPoint y: 310, distance: 68.5
click at [1042, 310] on div "£25.20 inc VAT £21.00 ex VAT" at bounding box center [1015, 300] width 154 height 38
drag, startPoint x: 1042, startPoint y: 310, endPoint x: 1047, endPoint y: 319, distance: 10.4
click at [1057, 316] on div "£25.20 inc VAT £21.00 ex VAT" at bounding box center [1015, 300] width 154 height 38
drag, startPoint x: 986, startPoint y: 318, endPoint x: 1055, endPoint y: 311, distance: 68.8
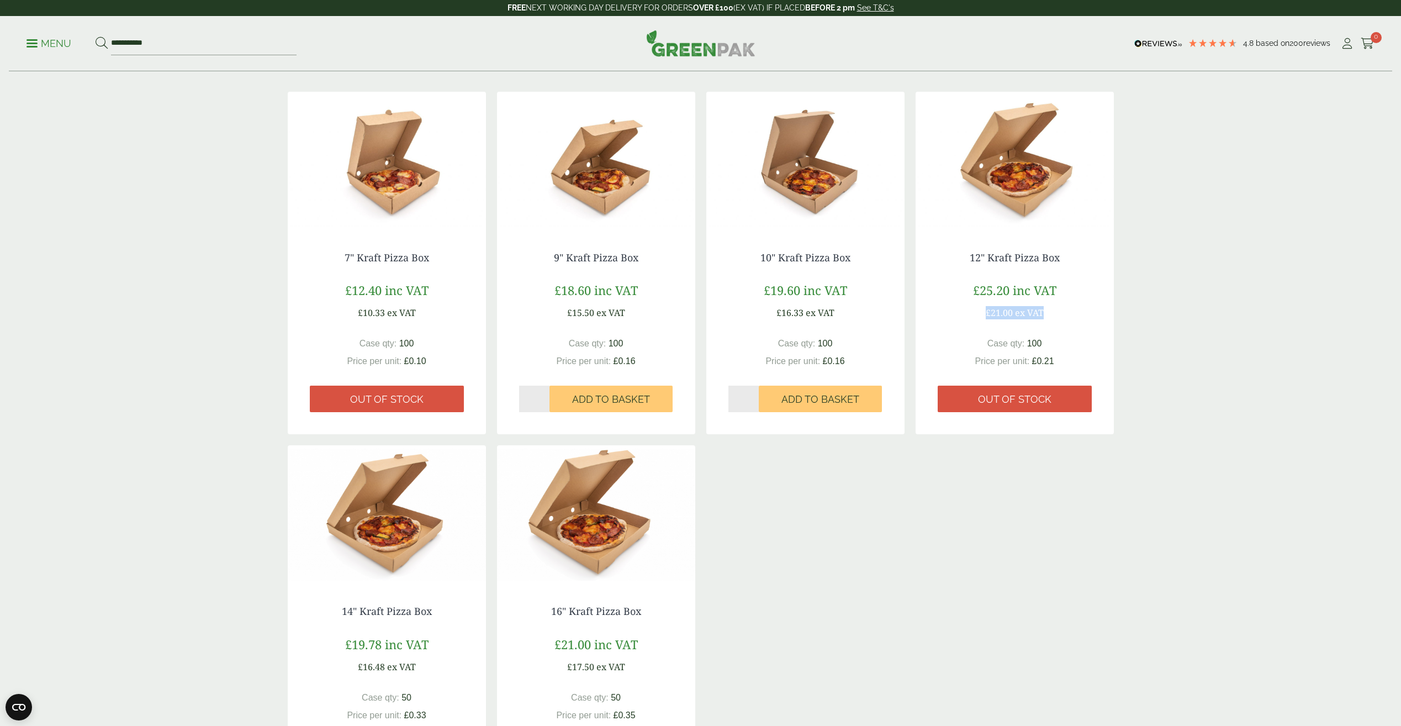
click at [1055, 311] on div "£25.20 inc VAT £21.00 ex VAT" at bounding box center [1015, 300] width 154 height 38
click at [1066, 331] on div "12" Kraft Pizza Box £25.20 inc VAT £21.00 ex VAT Case qty: 100 Price per unit: …" at bounding box center [1015, 332] width 198 height 205
drag, startPoint x: 1063, startPoint y: 314, endPoint x: 1031, endPoint y: 322, distance: 32.5
click at [1031, 322] on div "12" Kraft Pizza Box £25.20 inc VAT £21.00 ex VAT Case qty: 100 Price per unit: …" at bounding box center [1015, 332] width 198 height 205
drag, startPoint x: 1031, startPoint y: 322, endPoint x: 1094, endPoint y: 343, distance: 66.0
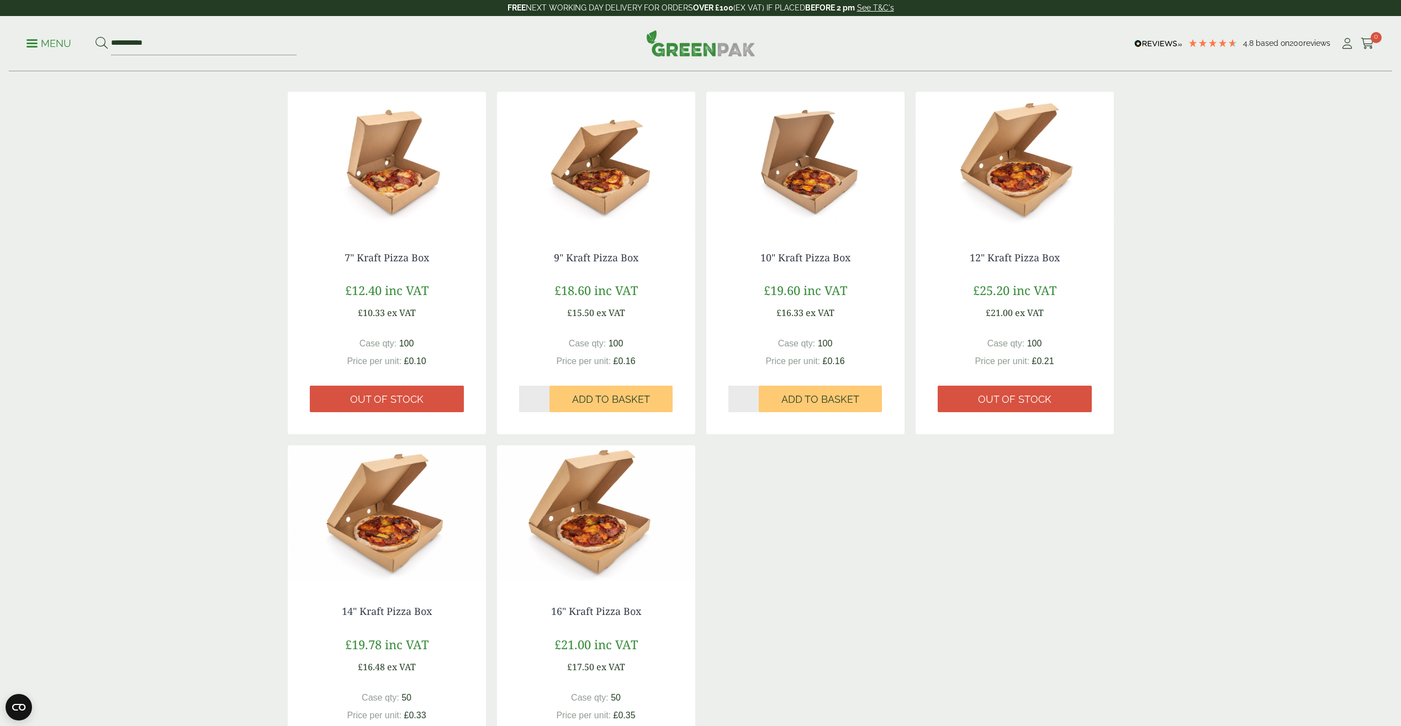
click at [1094, 343] on div "12" Kraft Pizza Box £25.20 inc VAT £21.00 ex VAT Case qty: 100 Price per unit: …" at bounding box center [1015, 332] width 198 height 205
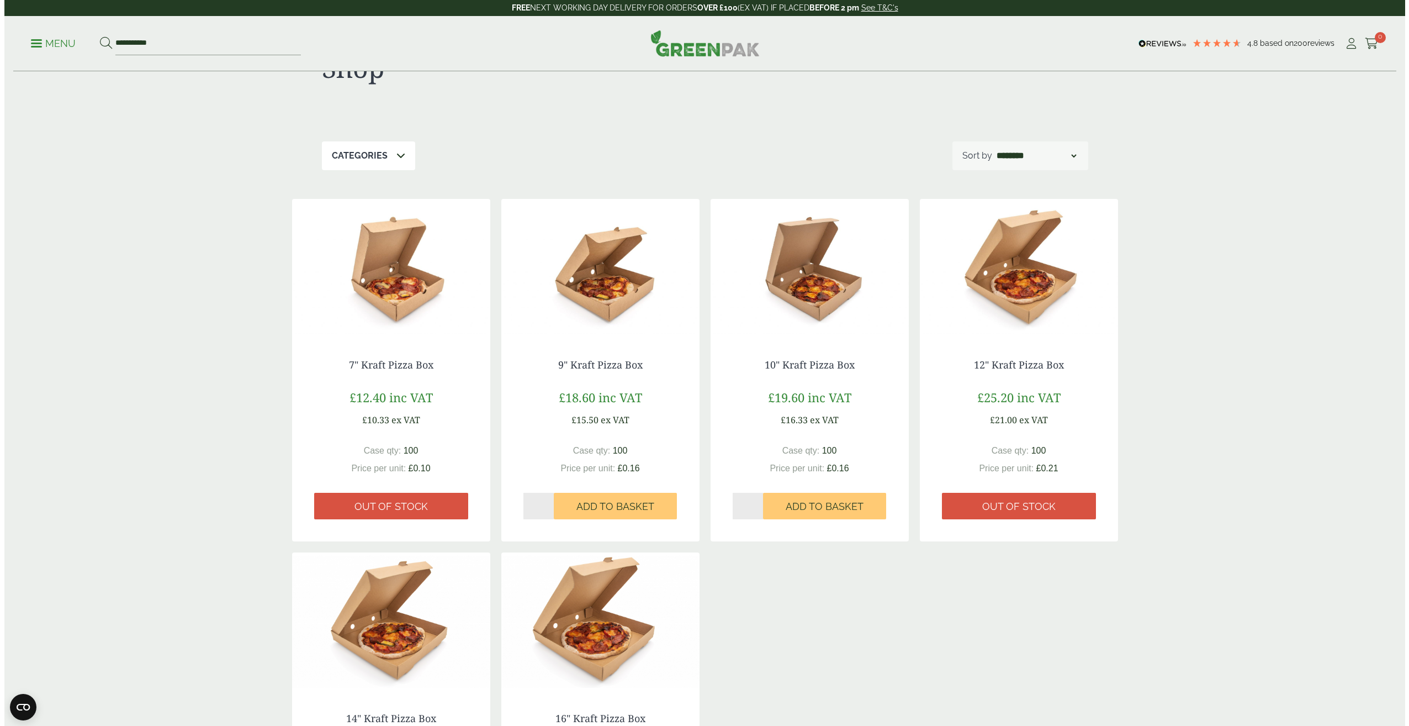
scroll to position [0, 0]
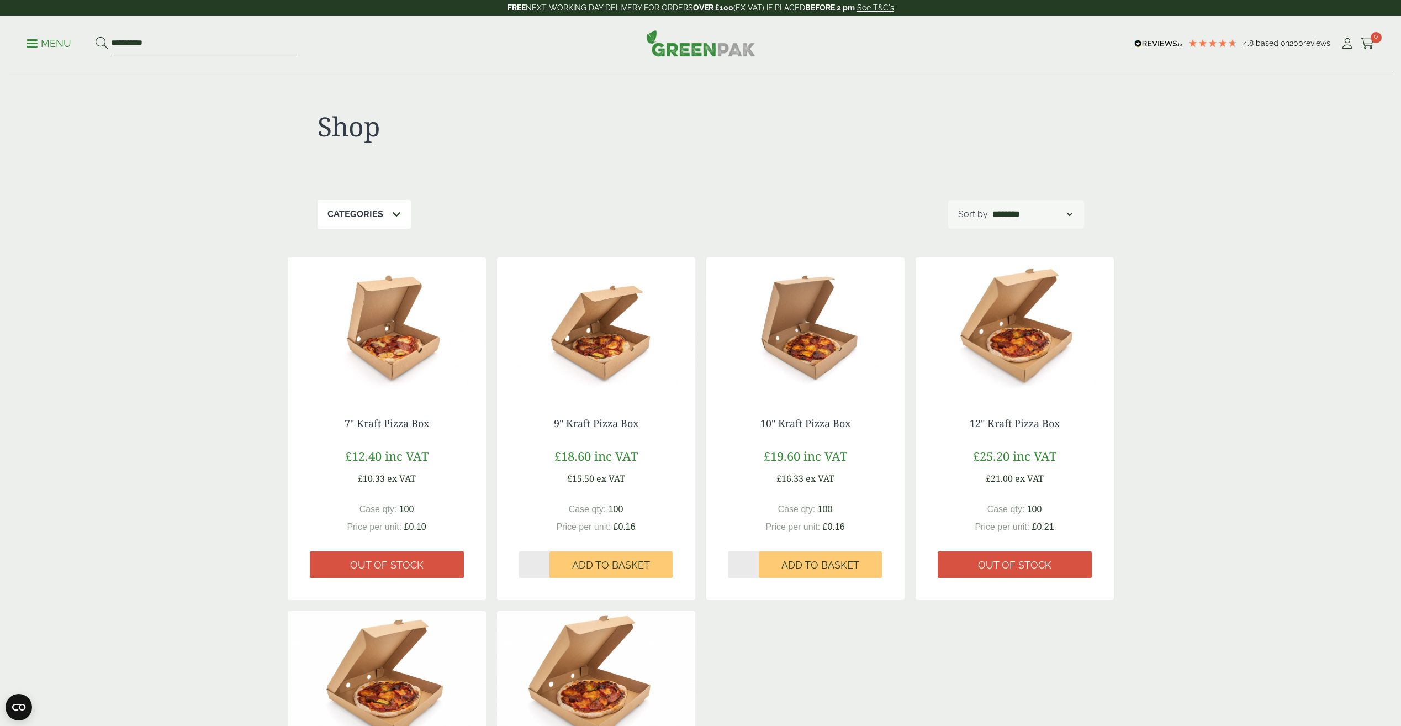
click at [371, 209] on p "Categories" at bounding box center [355, 214] width 56 height 13
click at [52, 46] on p "Menu" at bounding box center [49, 43] width 45 height 13
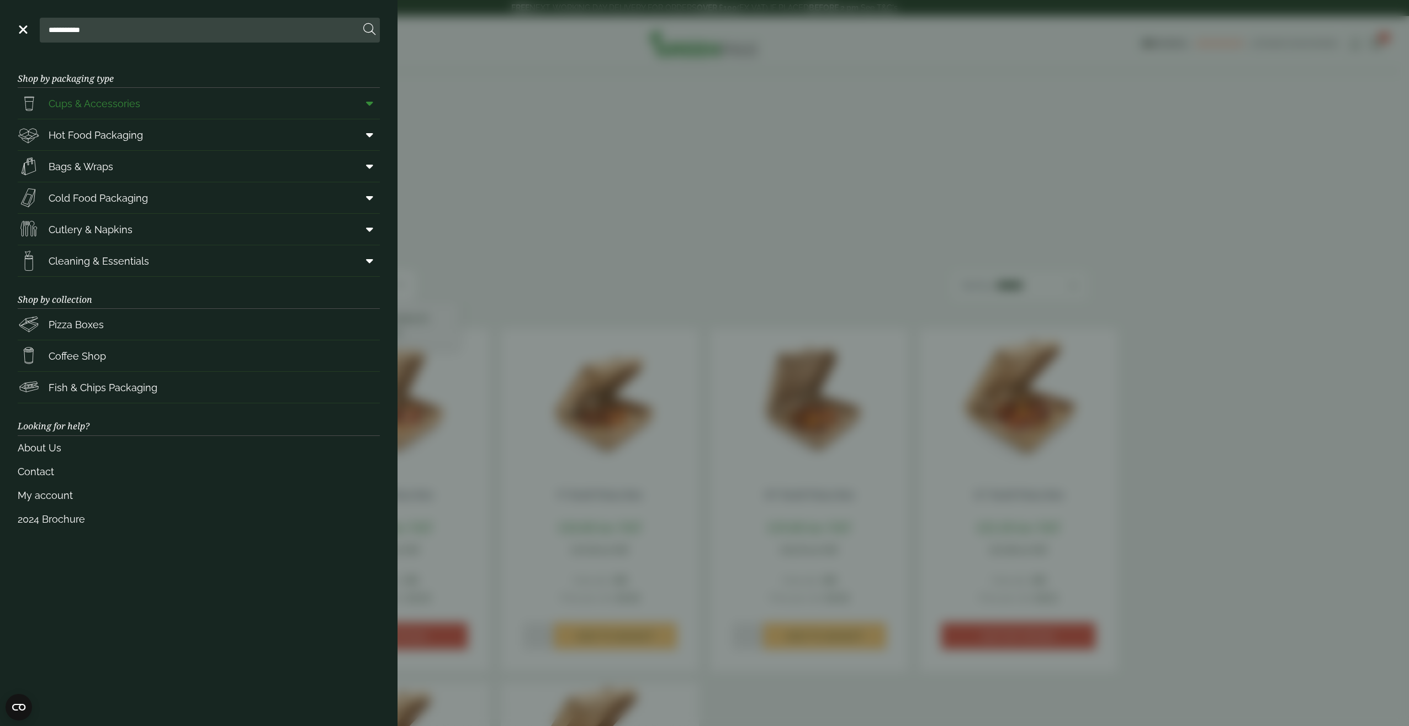
click at [368, 105] on icon at bounding box center [369, 103] width 7 height 11
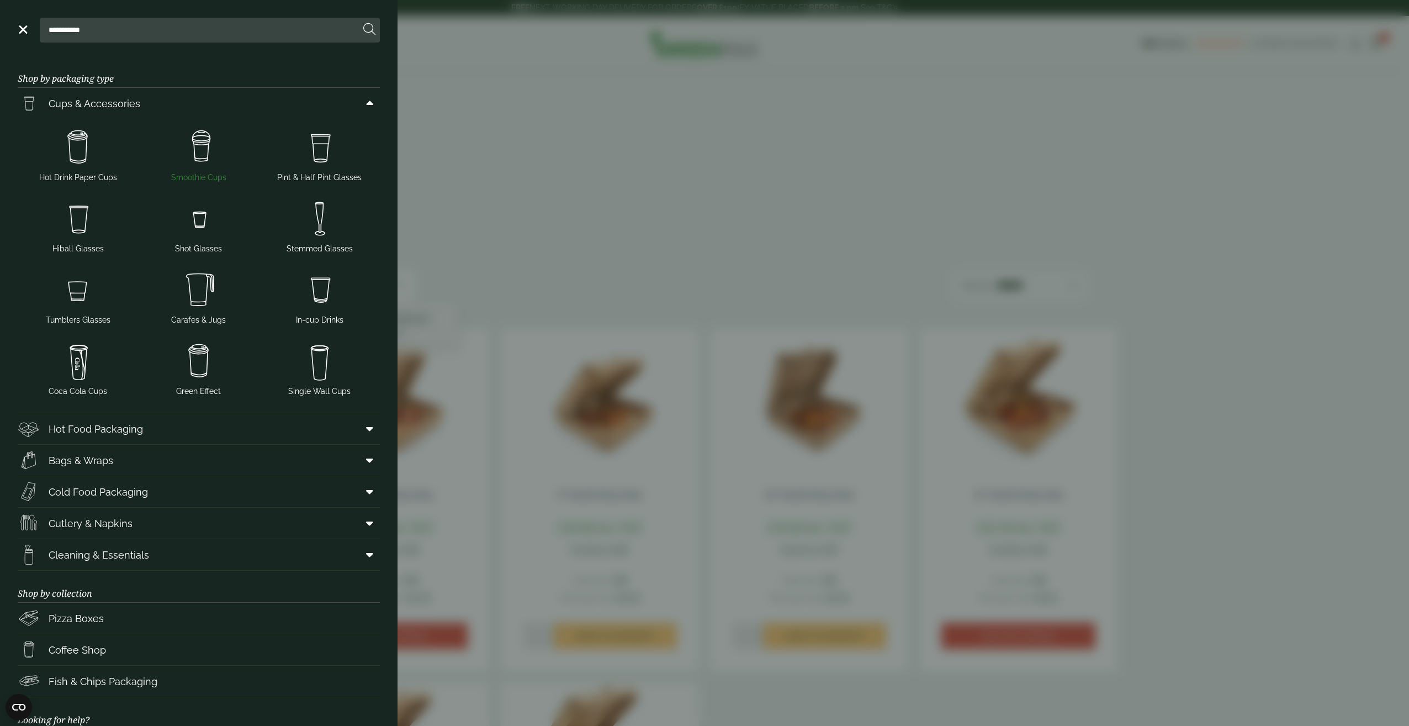
click at [194, 164] on img at bounding box center [199, 147] width 112 height 44
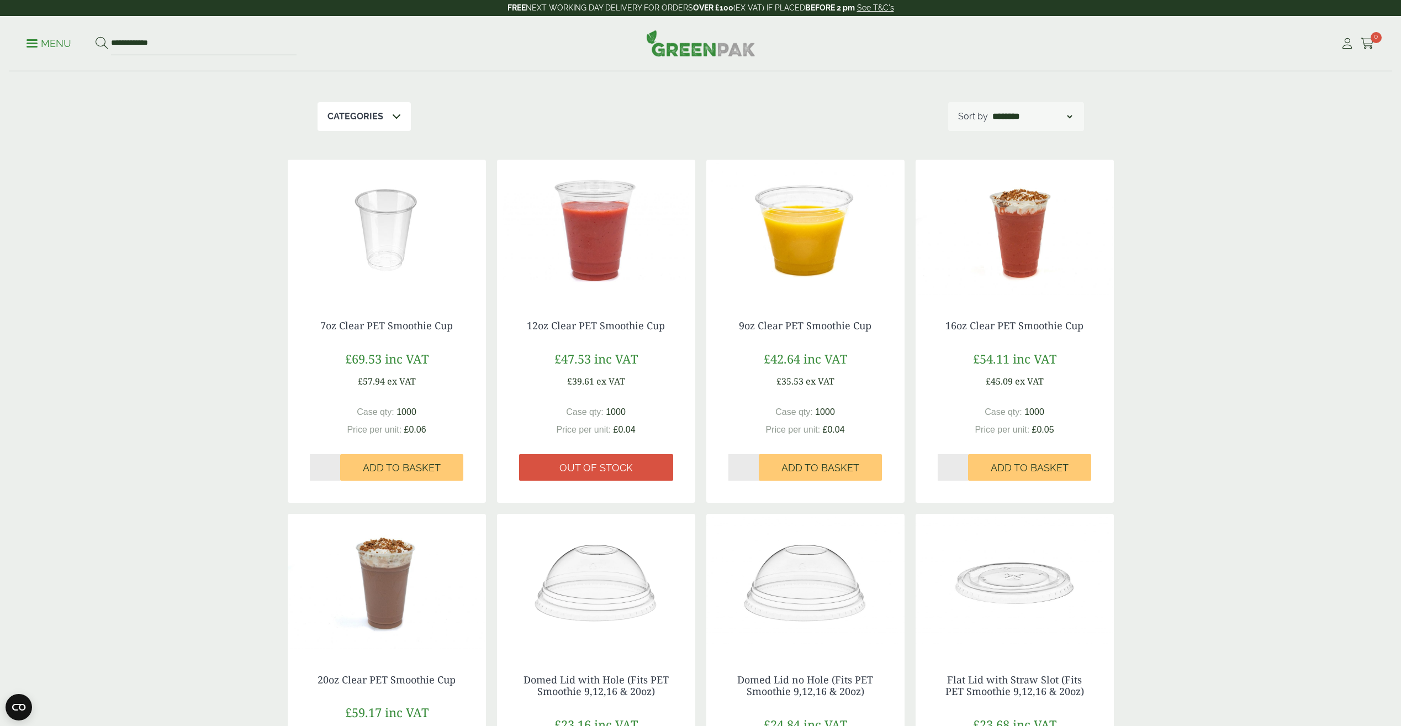
scroll to position [166, 0]
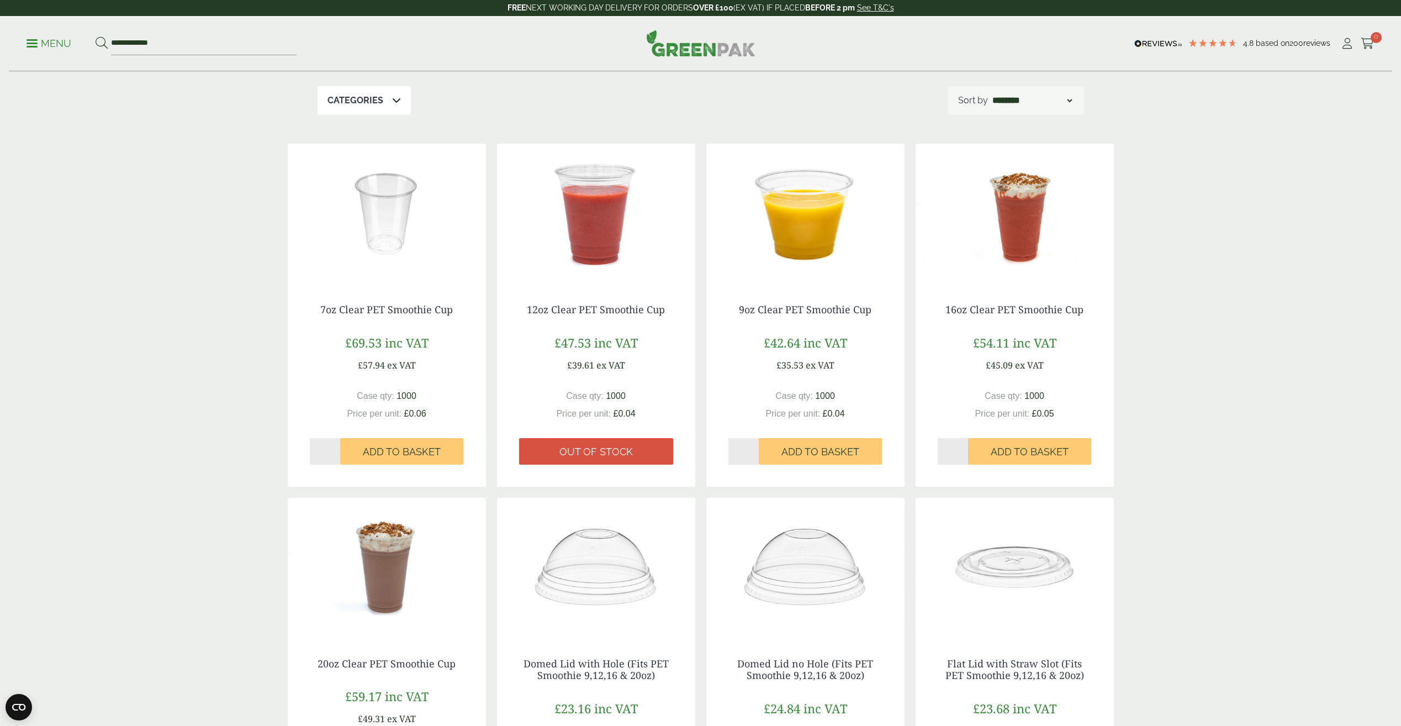
drag, startPoint x: 931, startPoint y: 314, endPoint x: 1086, endPoint y: 313, distance: 154.6
click at [1086, 313] on div "16oz Clear PET Smoothie Cup £54.11 inc VAT £45.09 ex VAT Case qty: 1000 Price p…" at bounding box center [1015, 384] width 198 height 205
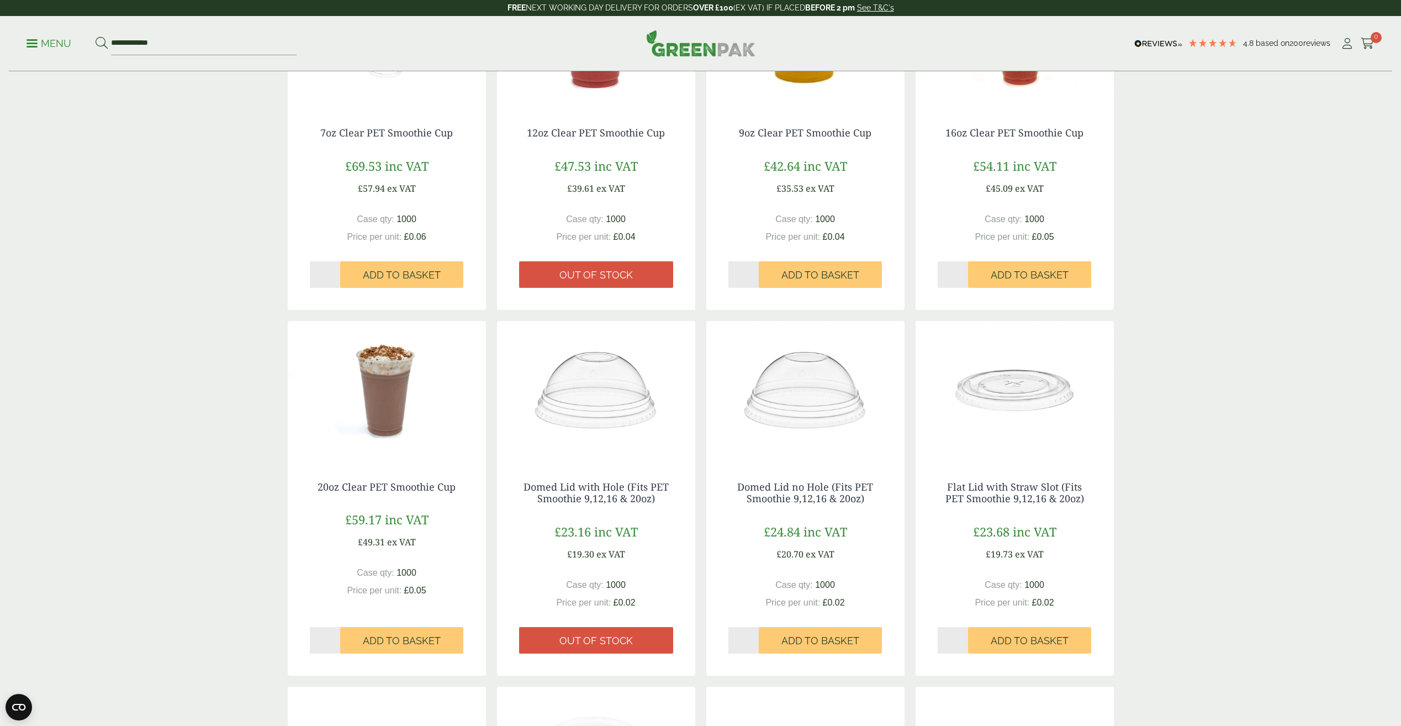
scroll to position [221, 0]
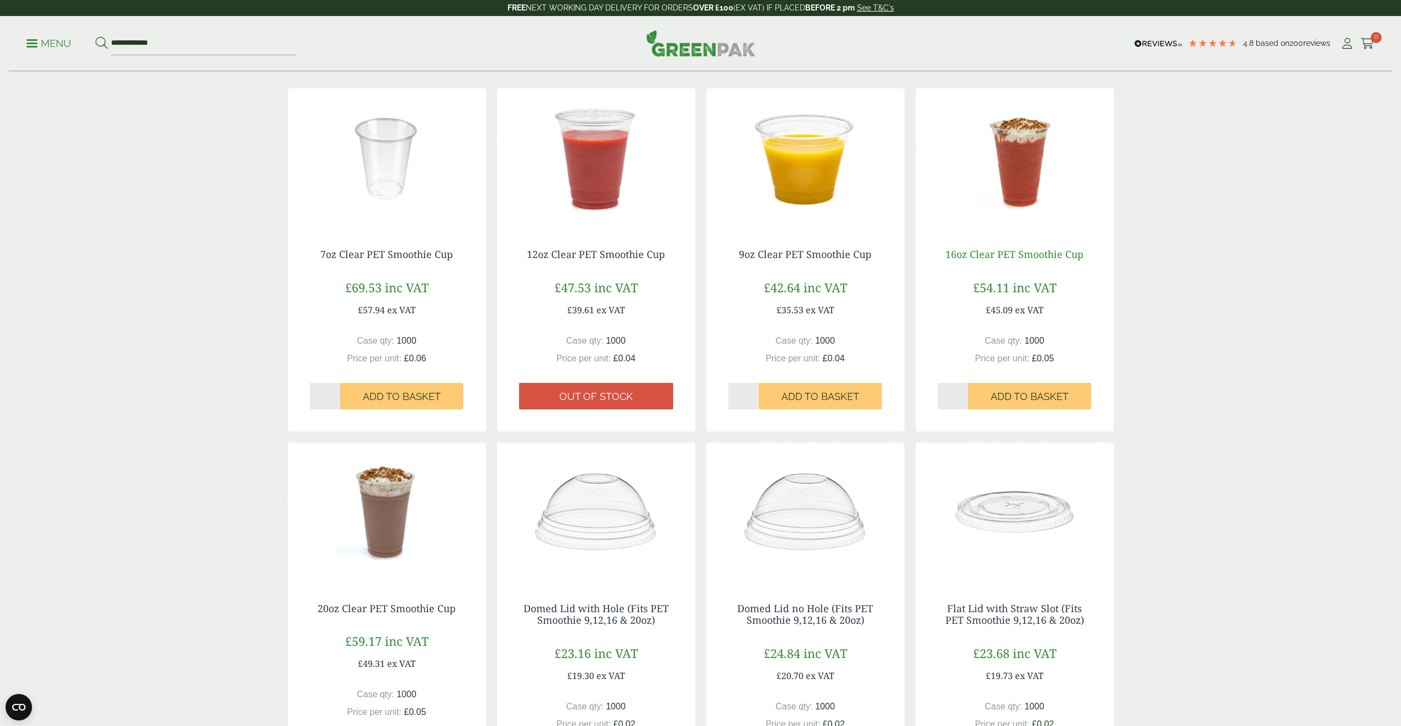
copy link "16oz Clear PET Smoothie Cup"
drag, startPoint x: 459, startPoint y: 611, endPoint x: 319, endPoint y: 602, distance: 141.0
click at [319, 602] on h4 "20oz Clear PET Smoothie Cup" at bounding box center [387, 608] width 154 height 12
drag, startPoint x: 319, startPoint y: 602, endPoint x: 360, endPoint y: 607, distance: 41.6
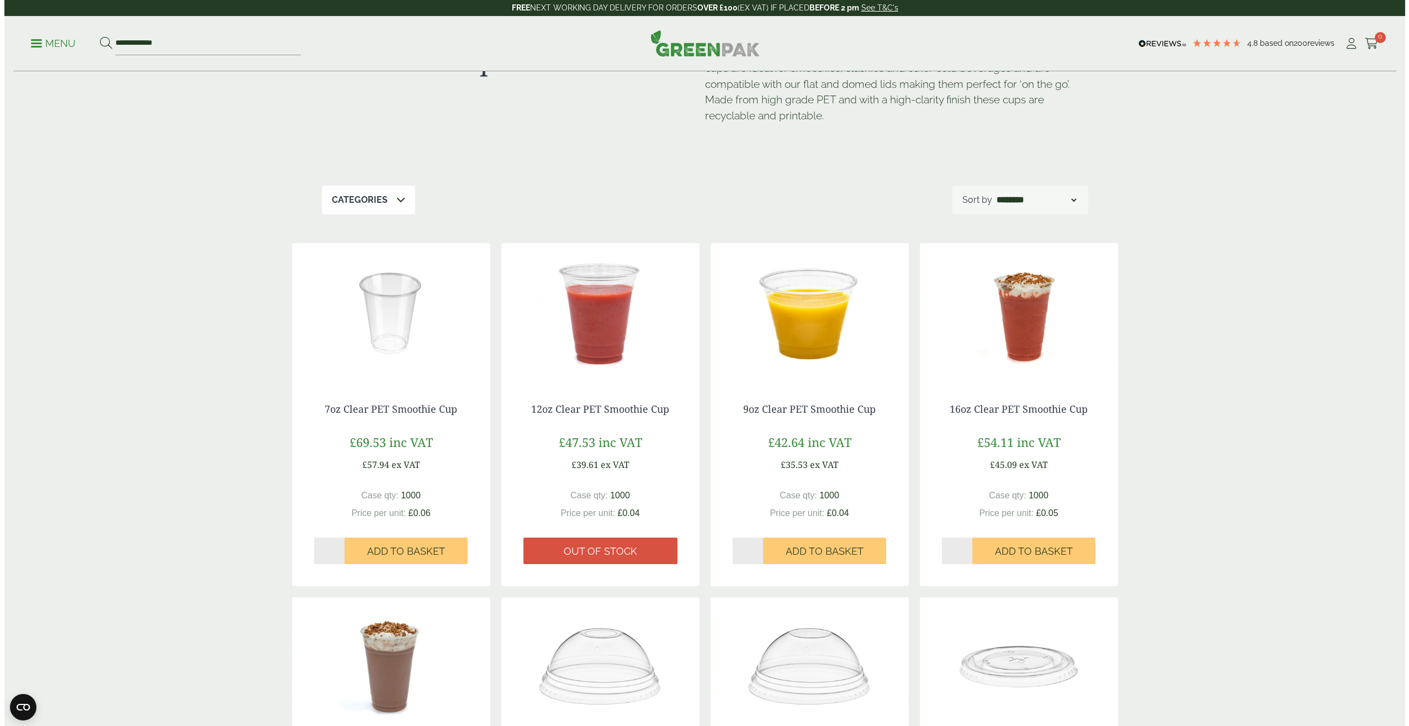
scroll to position [0, 0]
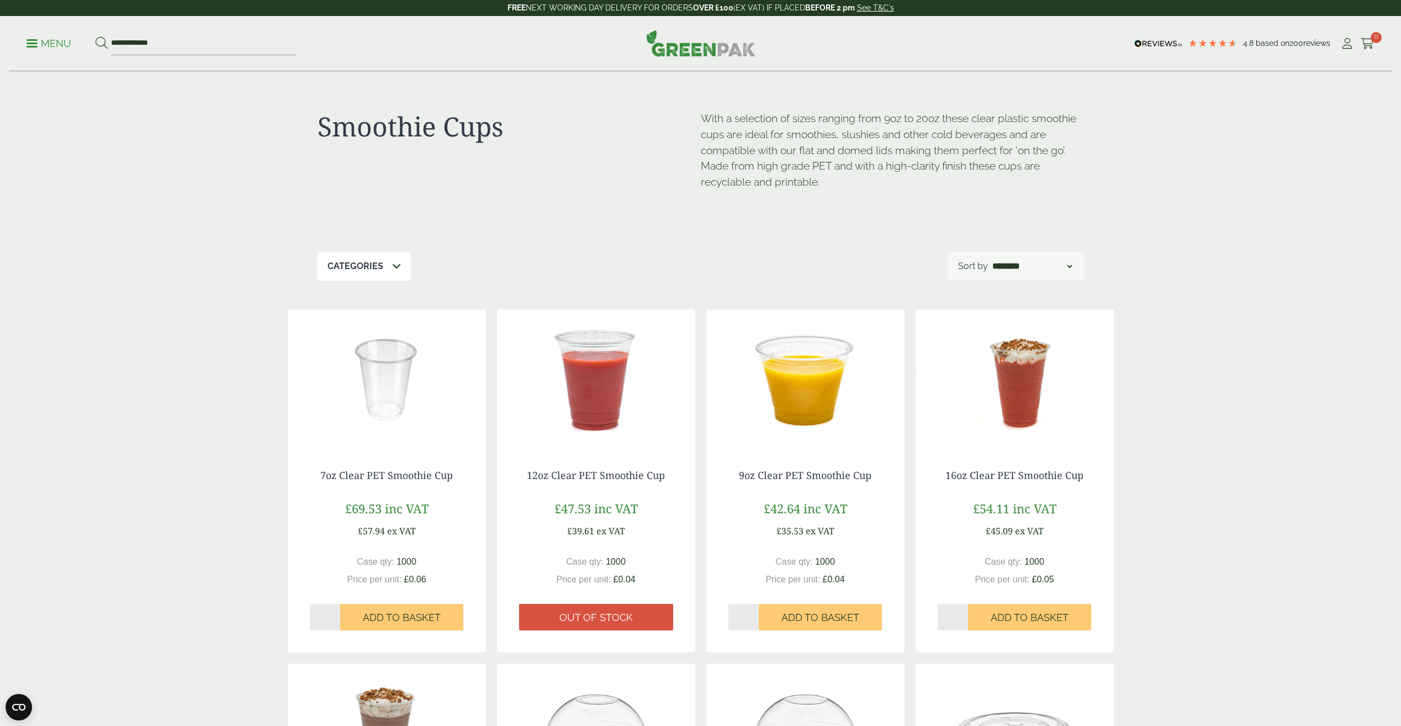
click at [36, 40] on link "Menu" at bounding box center [49, 42] width 45 height 11
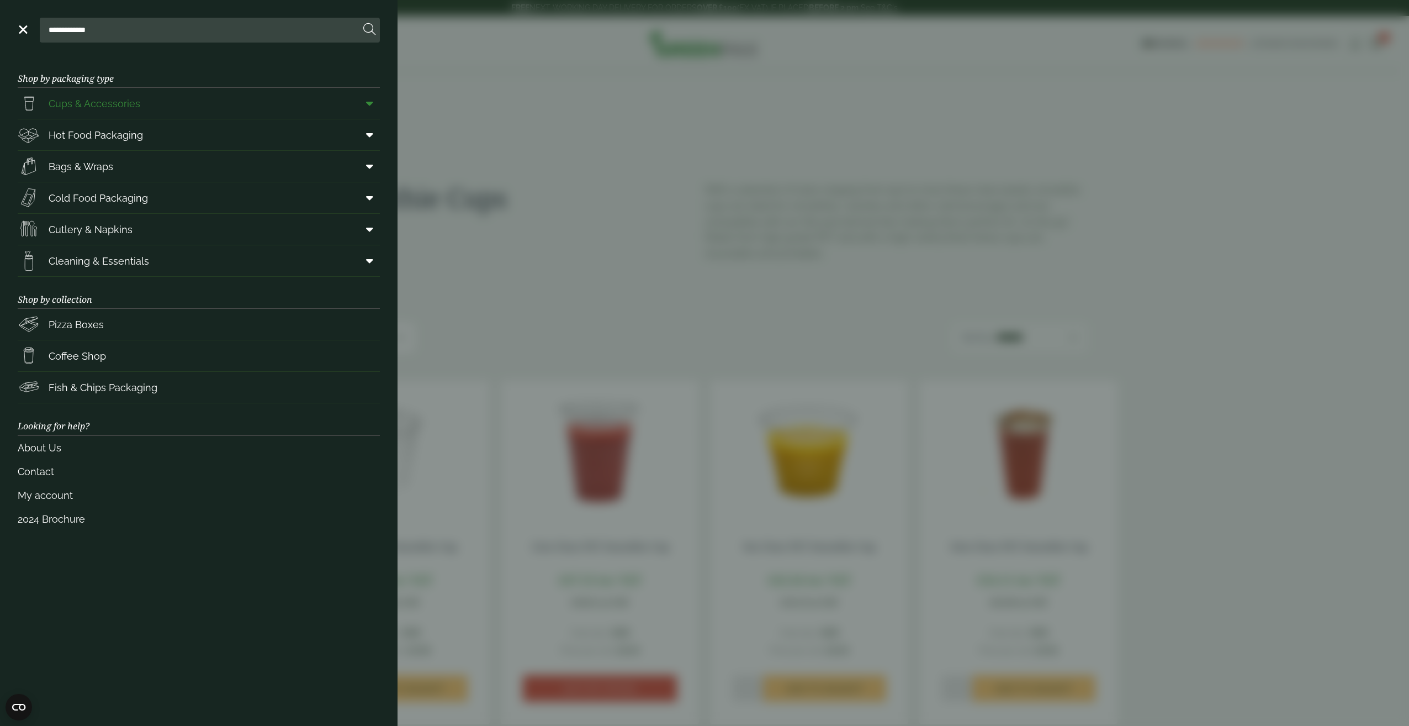
click at [371, 96] on span at bounding box center [367, 103] width 25 height 21
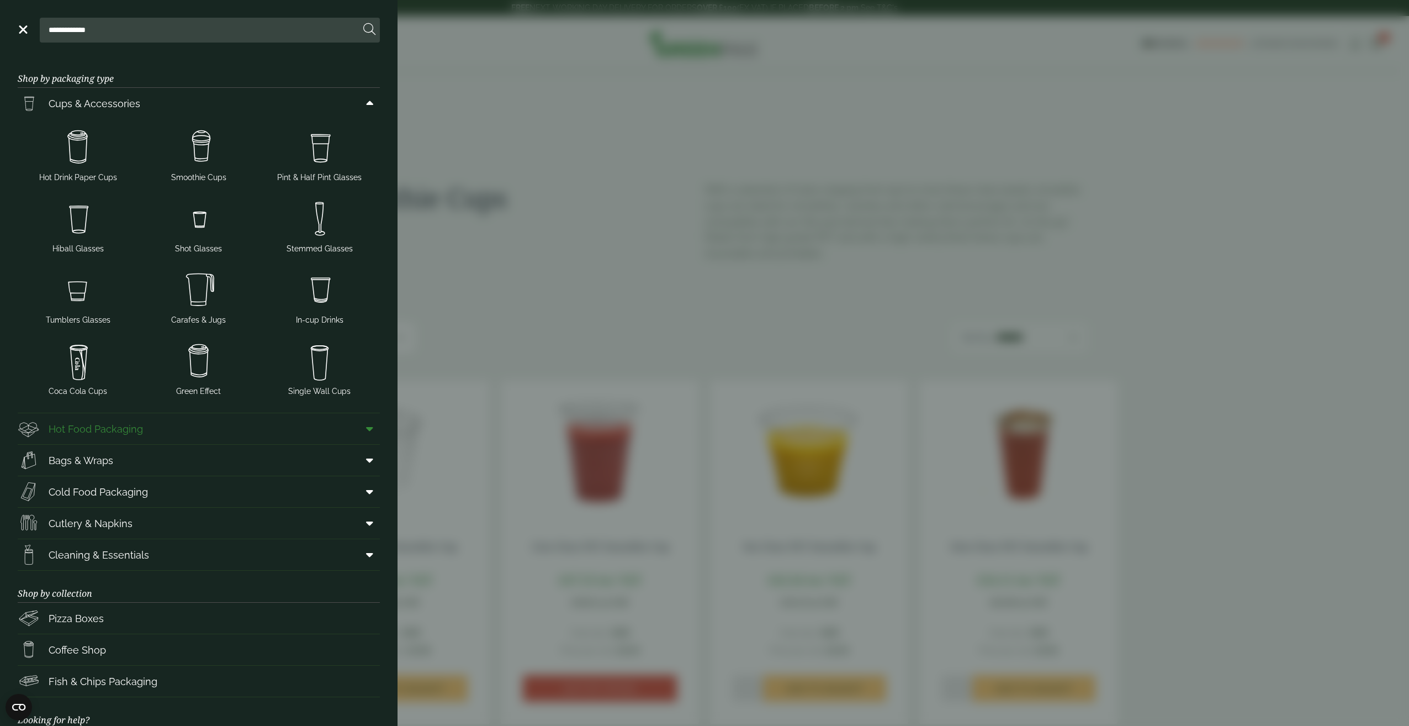
click at [283, 428] on link "Hot Food Packaging" at bounding box center [199, 428] width 362 height 31
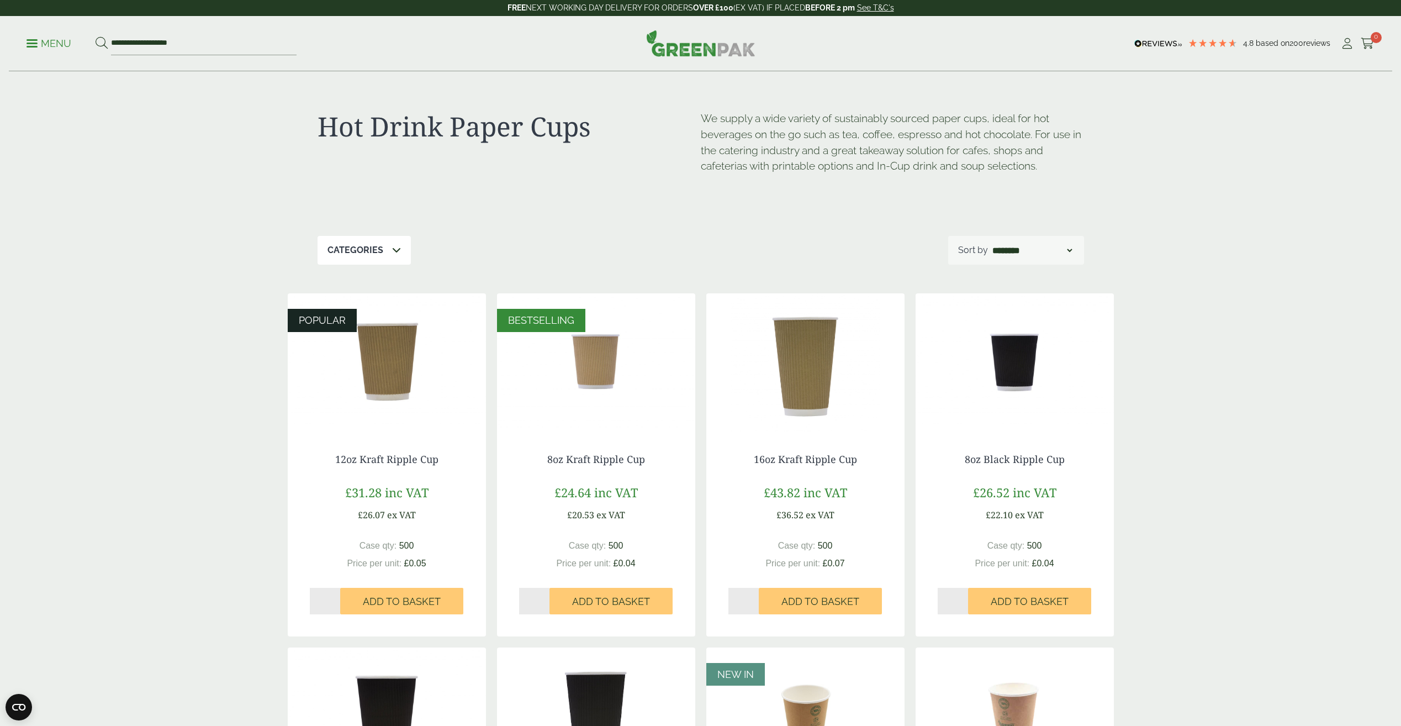
drag, startPoint x: 332, startPoint y: 460, endPoint x: 438, endPoint y: 459, distance: 105.5
click at [438, 459] on h4 "12oz Kraft Ripple Cup" at bounding box center [387, 459] width 154 height 12
copy link "12oz Kraft Ripple Cup"
drag, startPoint x: 657, startPoint y: 462, endPoint x: 548, endPoint y: 465, distance: 108.8
click at [548, 465] on h4 "8oz Kraft Ripple Cup" at bounding box center [596, 459] width 154 height 12
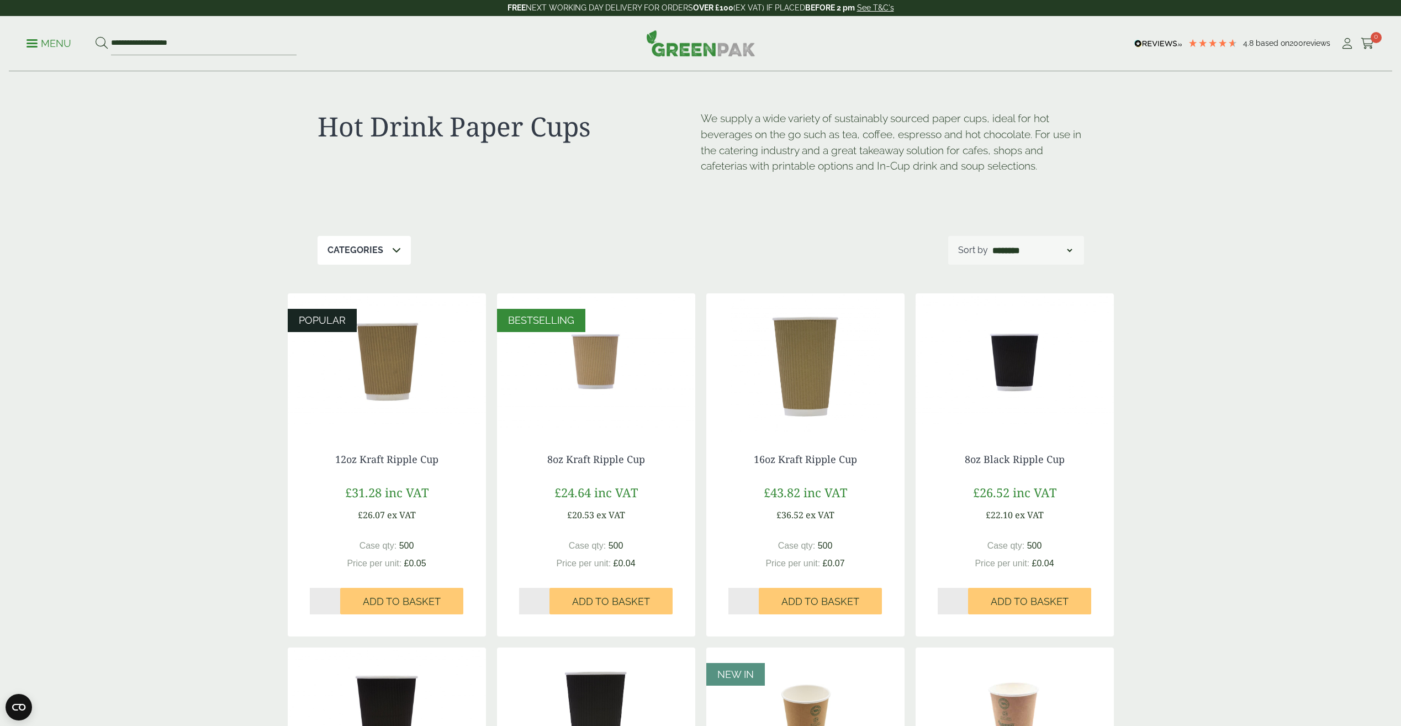
copy link "8oz Kraft Ripple Cup"
drag, startPoint x: 861, startPoint y: 464, endPoint x: 755, endPoint y: 454, distance: 107.1
click at [755, 454] on h4 "16oz Kraft Ripple Cup" at bounding box center [805, 459] width 154 height 12
drag, startPoint x: 755, startPoint y: 454, endPoint x: 780, endPoint y: 454, distance: 25.4
copy link "16oz Kraft Ripple Cup"
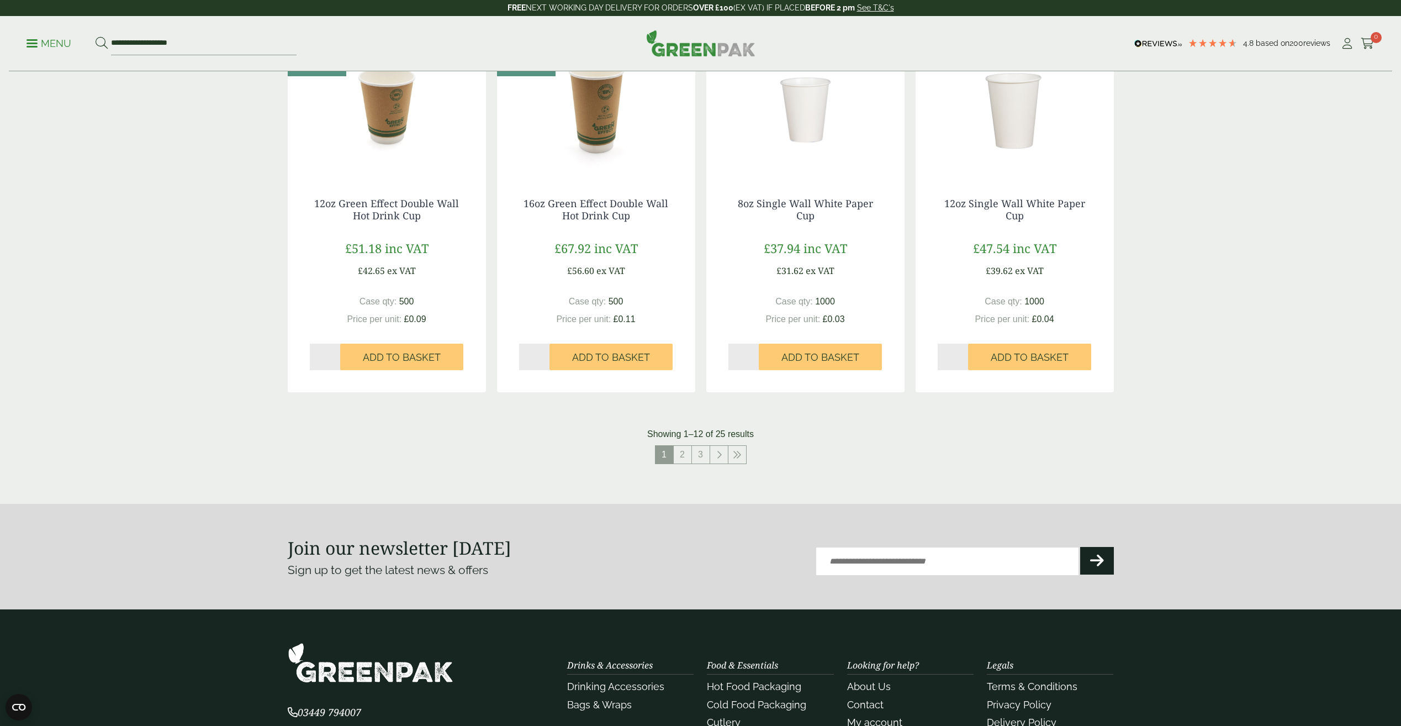
scroll to position [994, 0]
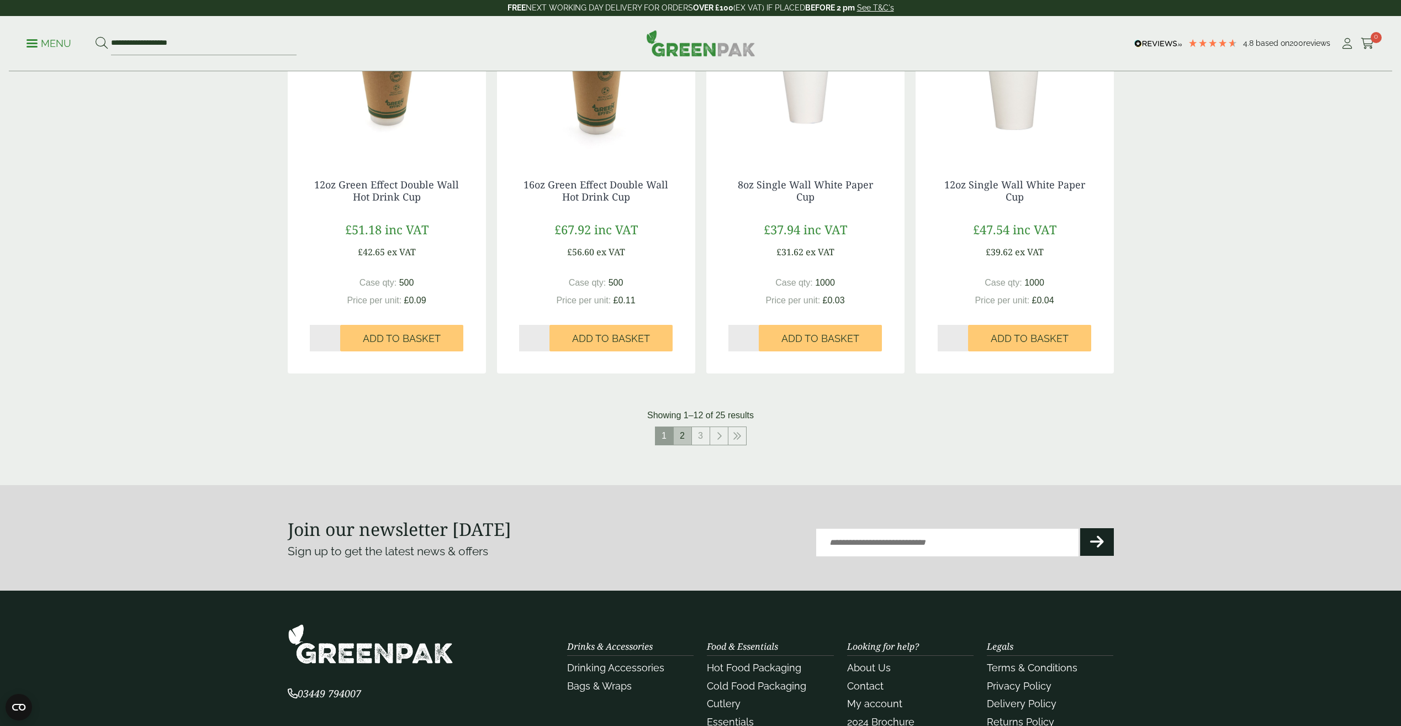
click at [686, 432] on link "2" at bounding box center [683, 436] width 18 height 18
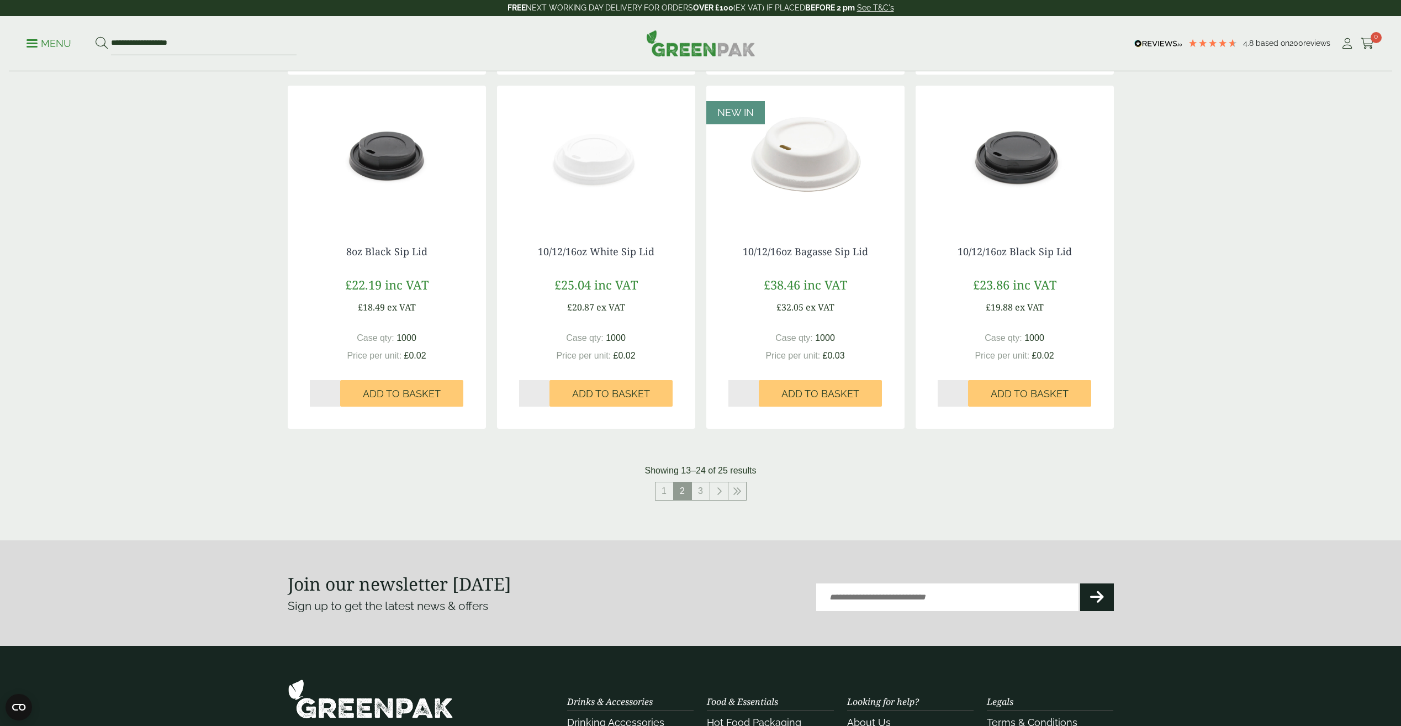
scroll to position [1049, 0]
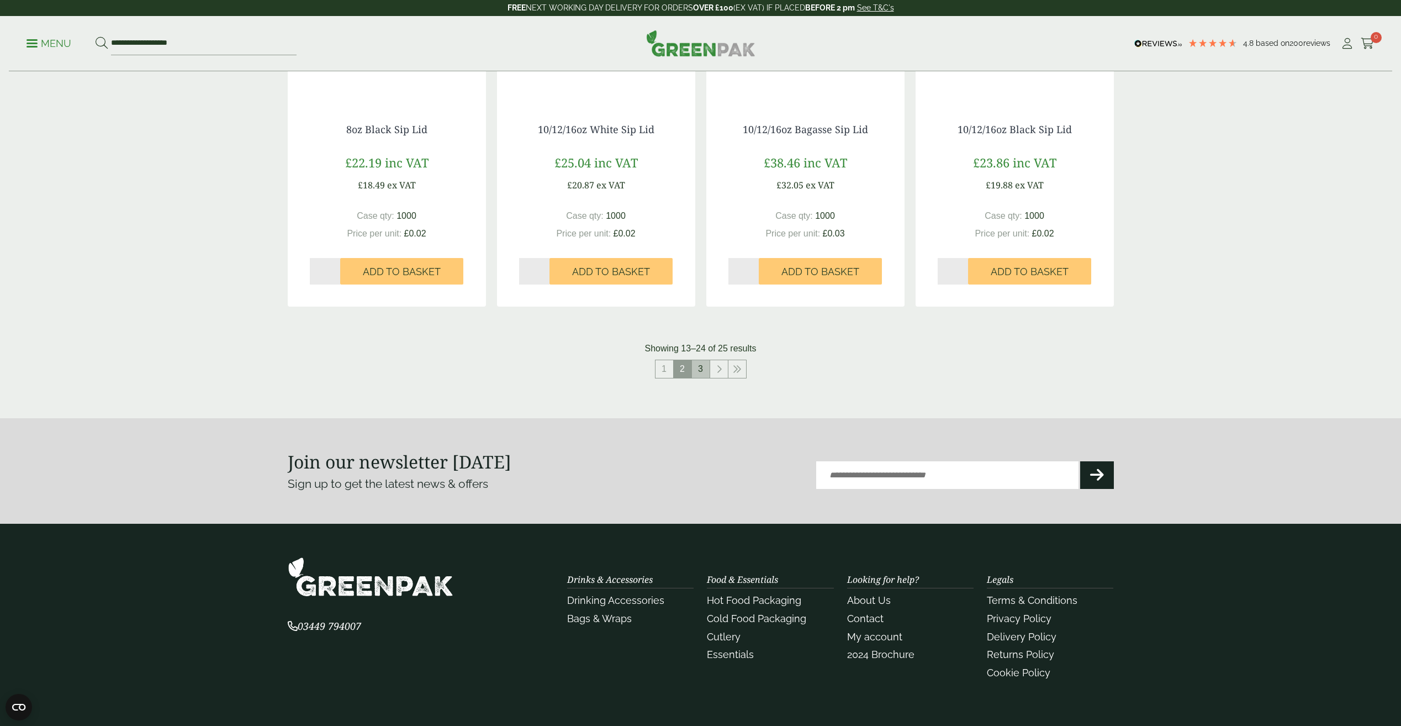
click at [695, 377] on link "3" at bounding box center [701, 369] width 18 height 18
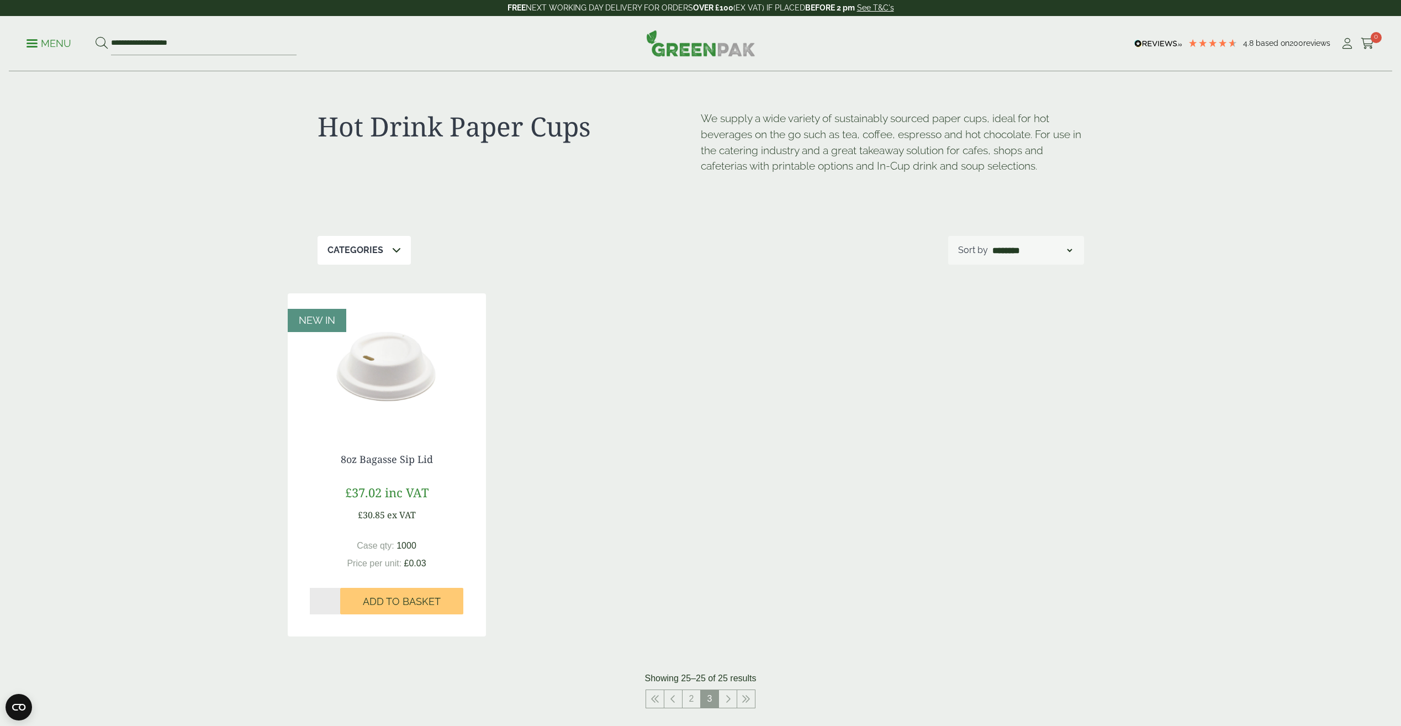
click at [29, 43] on span at bounding box center [32, 44] width 11 height 2
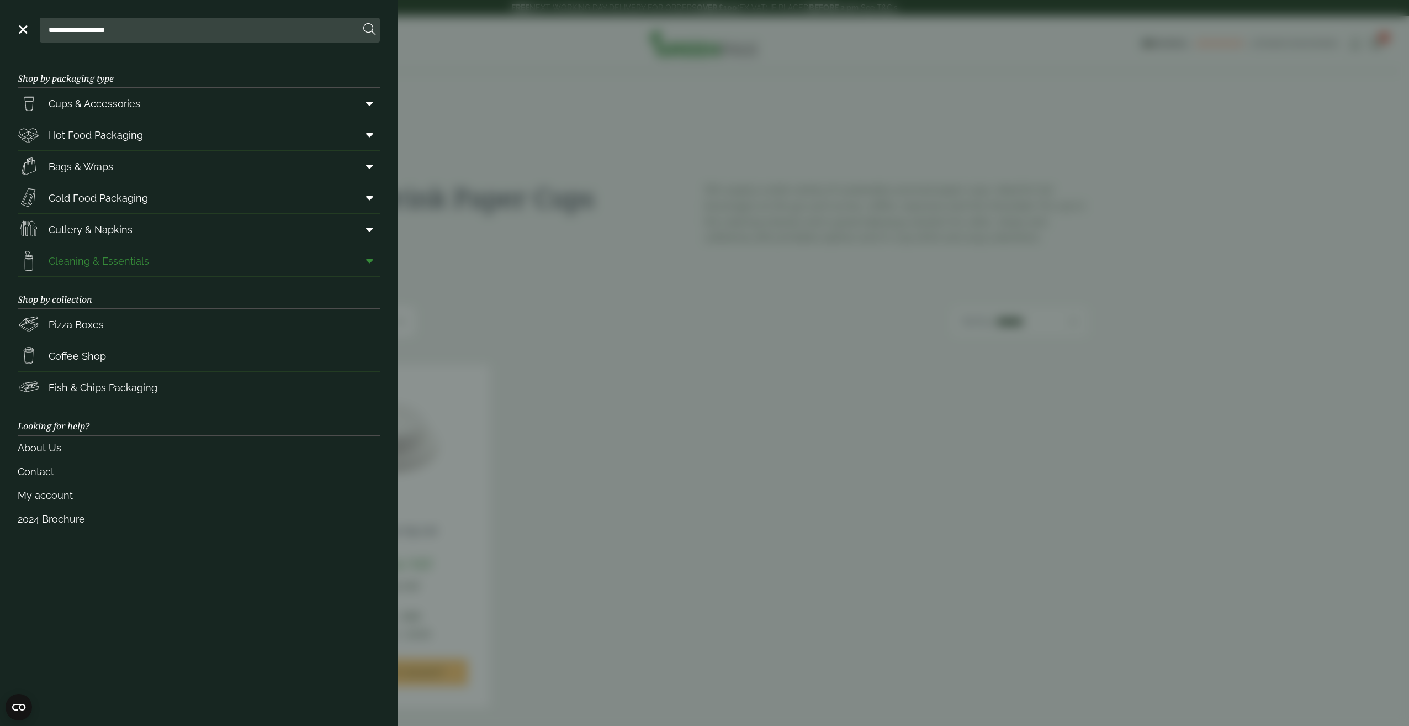
click at [203, 252] on link "Cleaning & Essentials" at bounding box center [199, 260] width 362 height 31
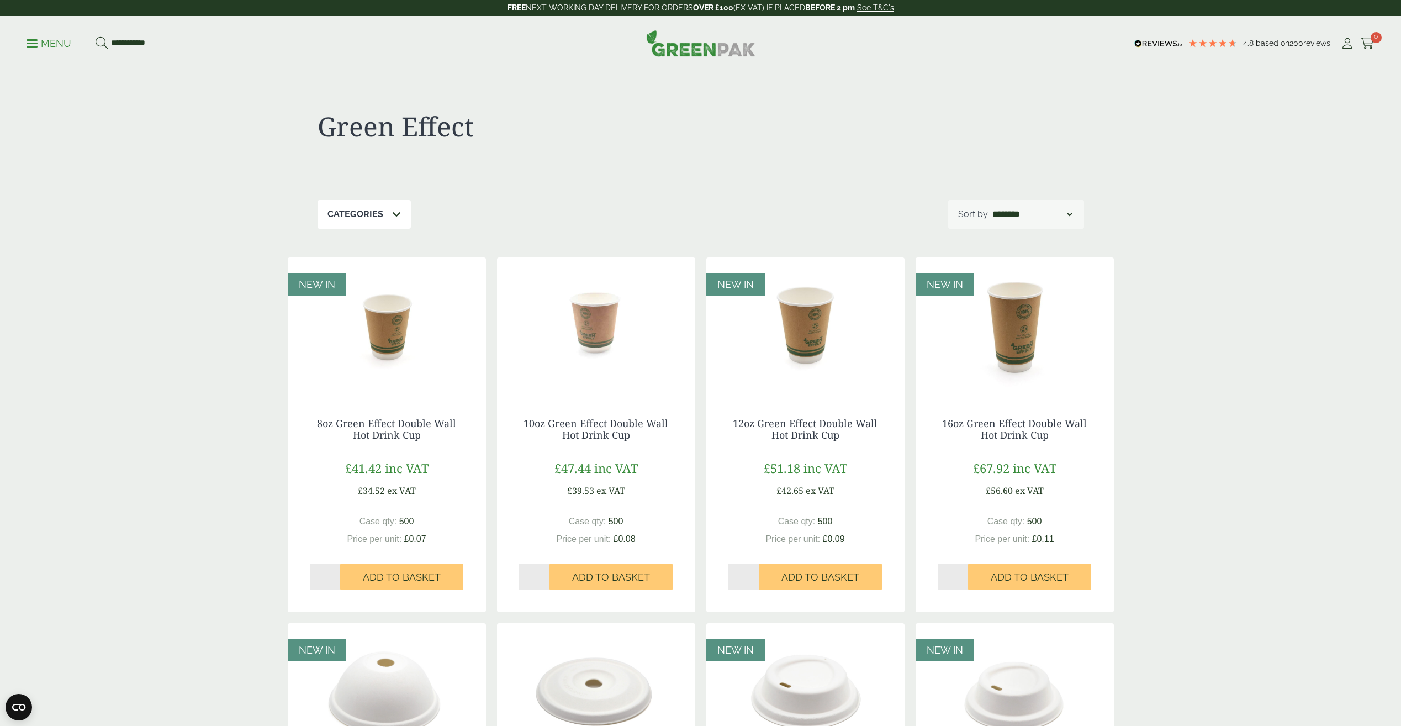
click at [25, 44] on div "**********" at bounding box center [700, 43] width 1383 height 55
click at [30, 44] on p "Menu" at bounding box center [49, 43] width 45 height 13
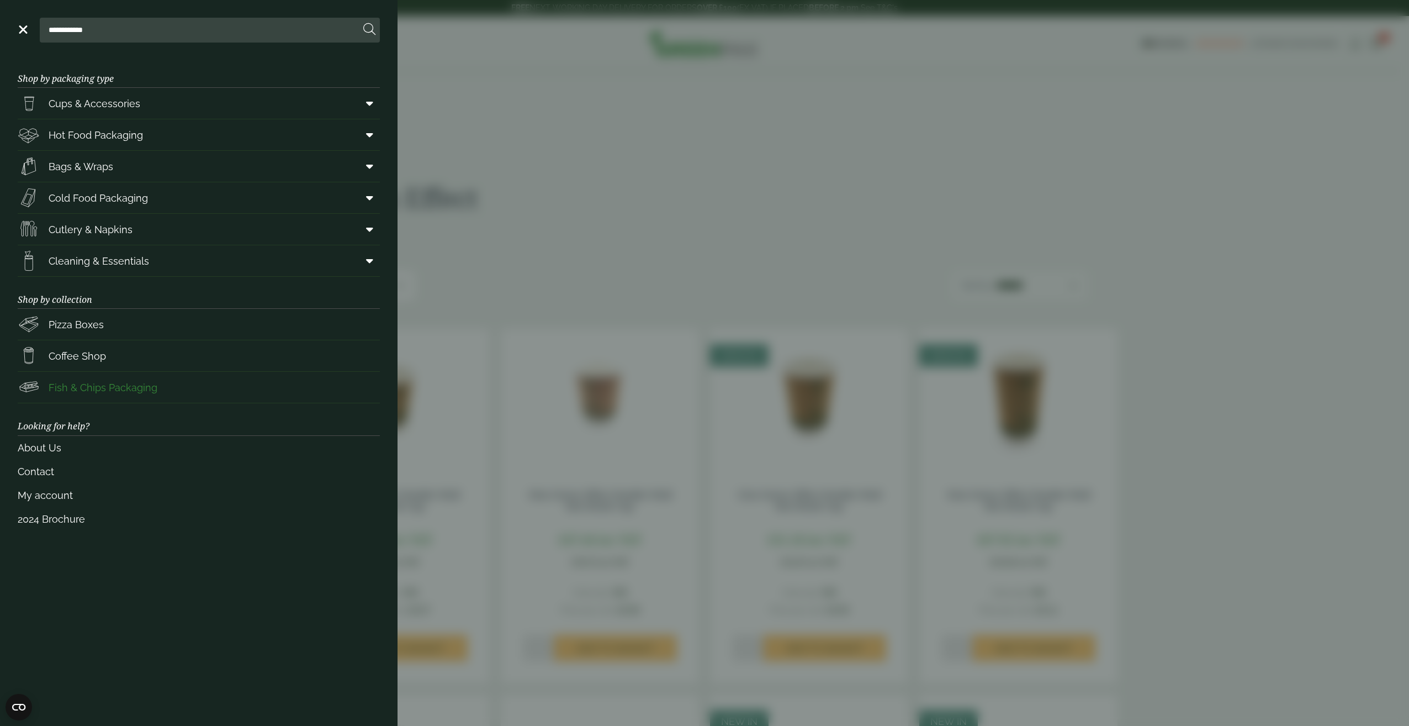
click at [82, 389] on span "Fish & Chips Packaging" at bounding box center [103, 387] width 109 height 15
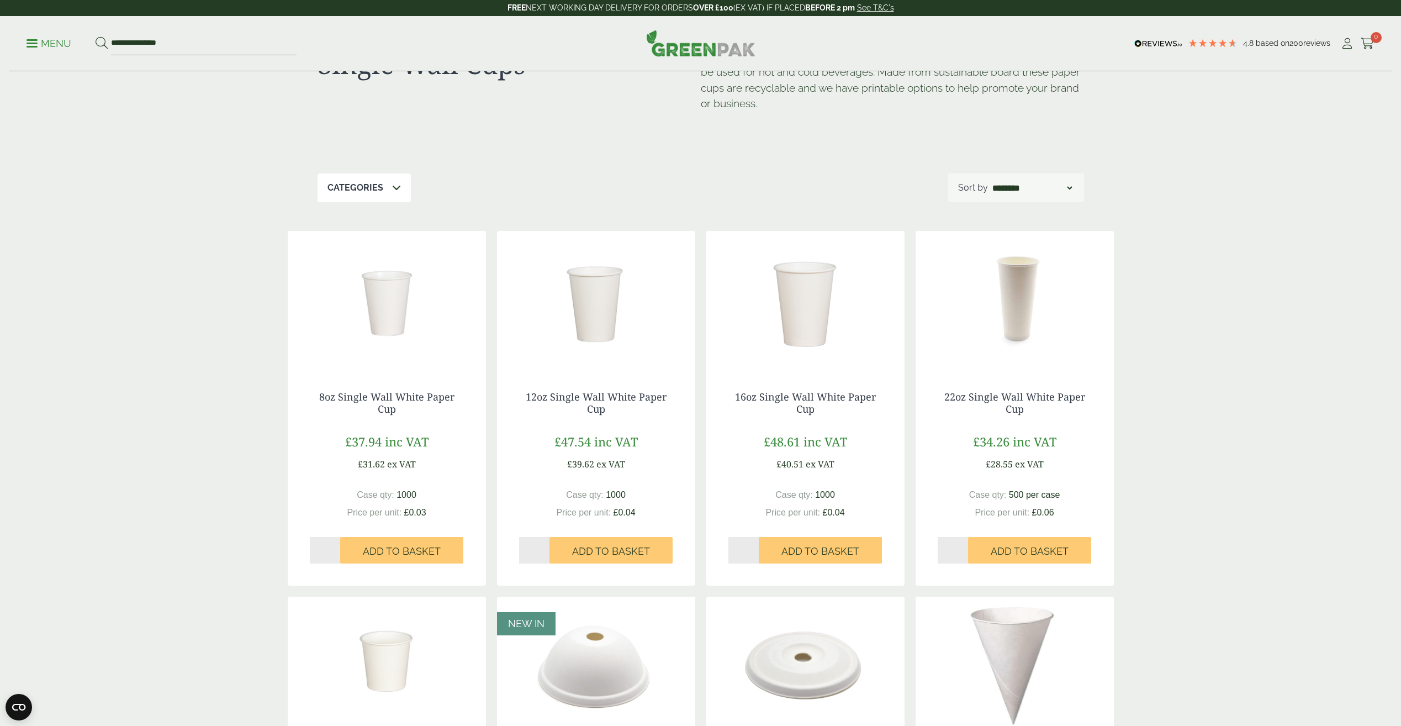
scroll to position [166, 0]
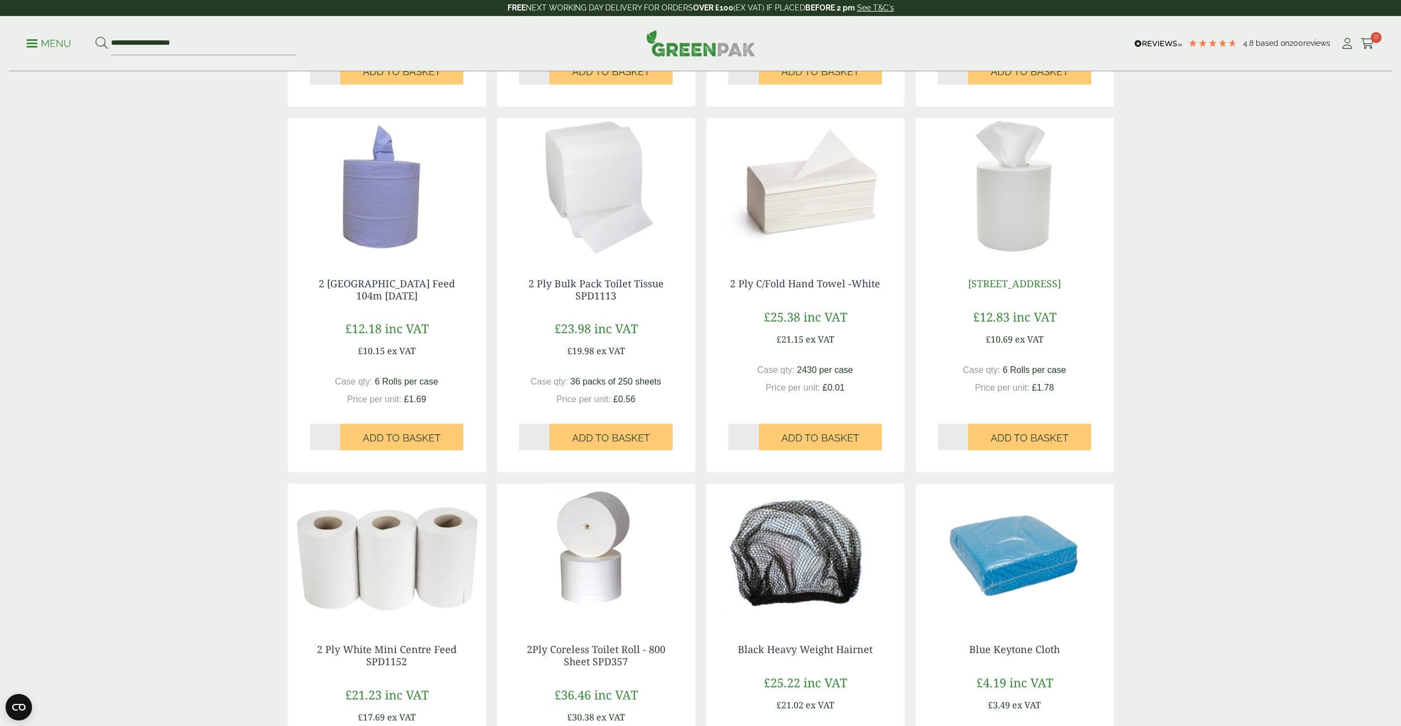
scroll to position [497, 0]
click at [1040, 202] on img at bounding box center [1015, 187] width 198 height 138
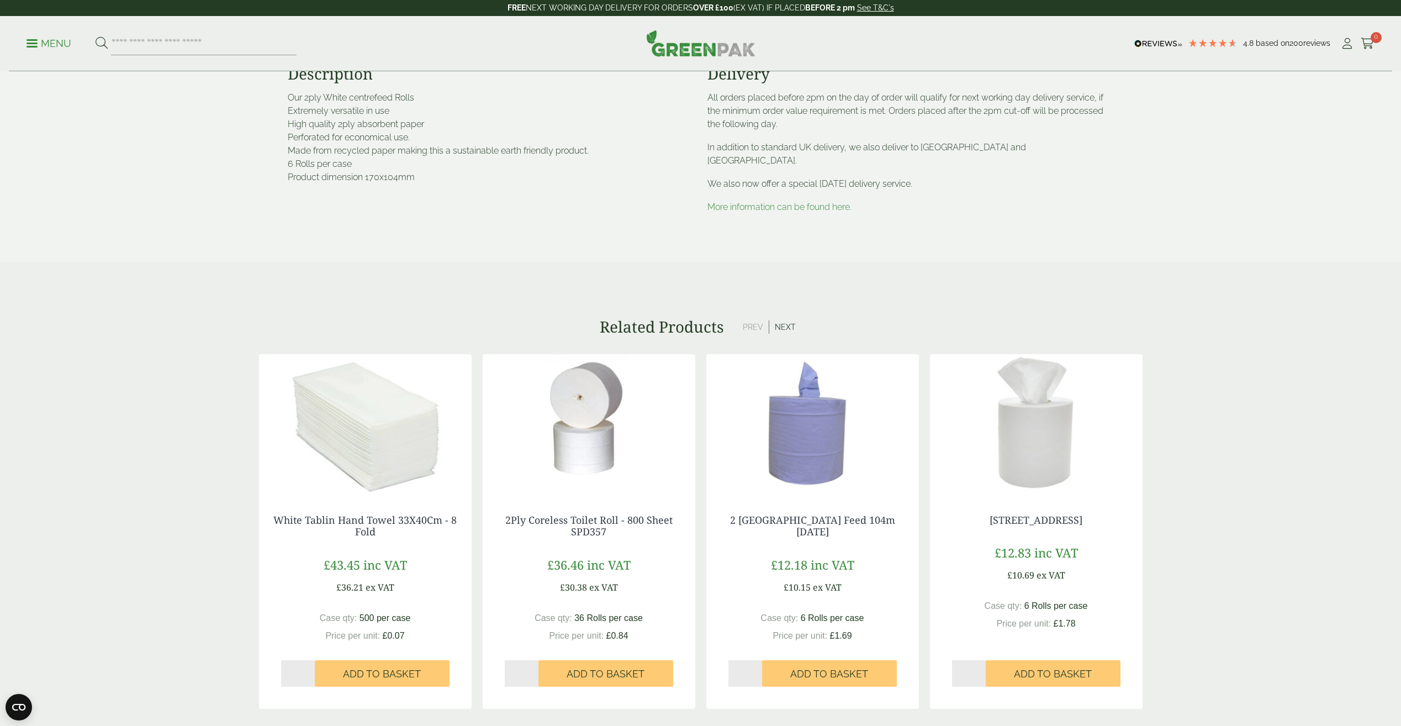
scroll to position [552, 0]
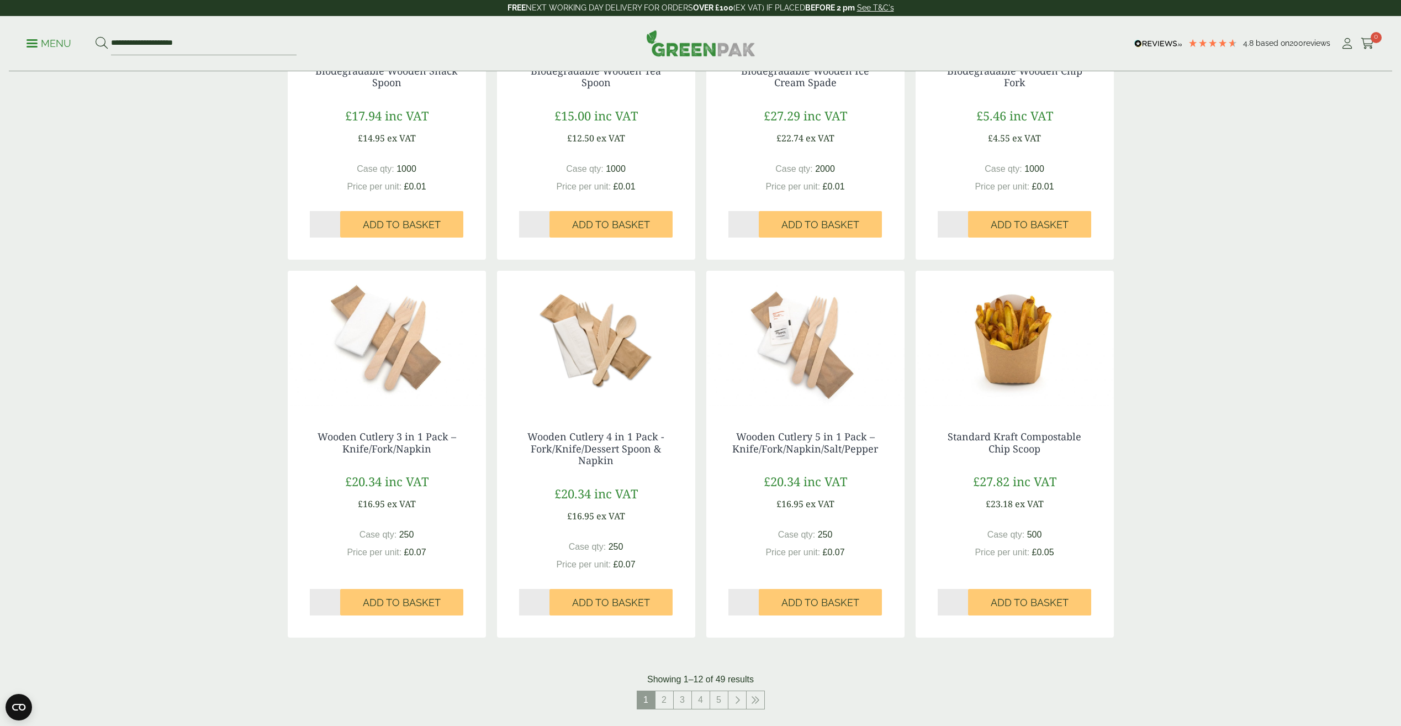
scroll to position [939, 0]
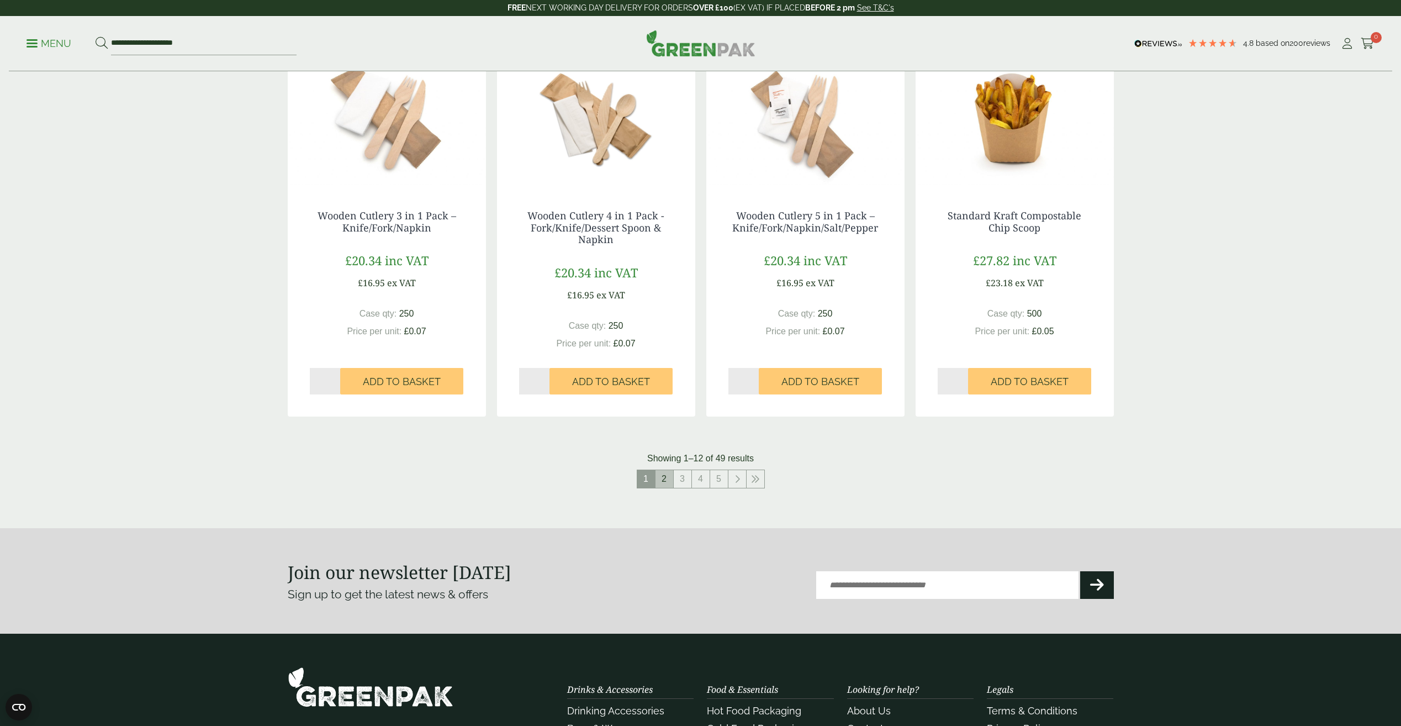
click at [666, 481] on link "2" at bounding box center [664, 479] width 18 height 18
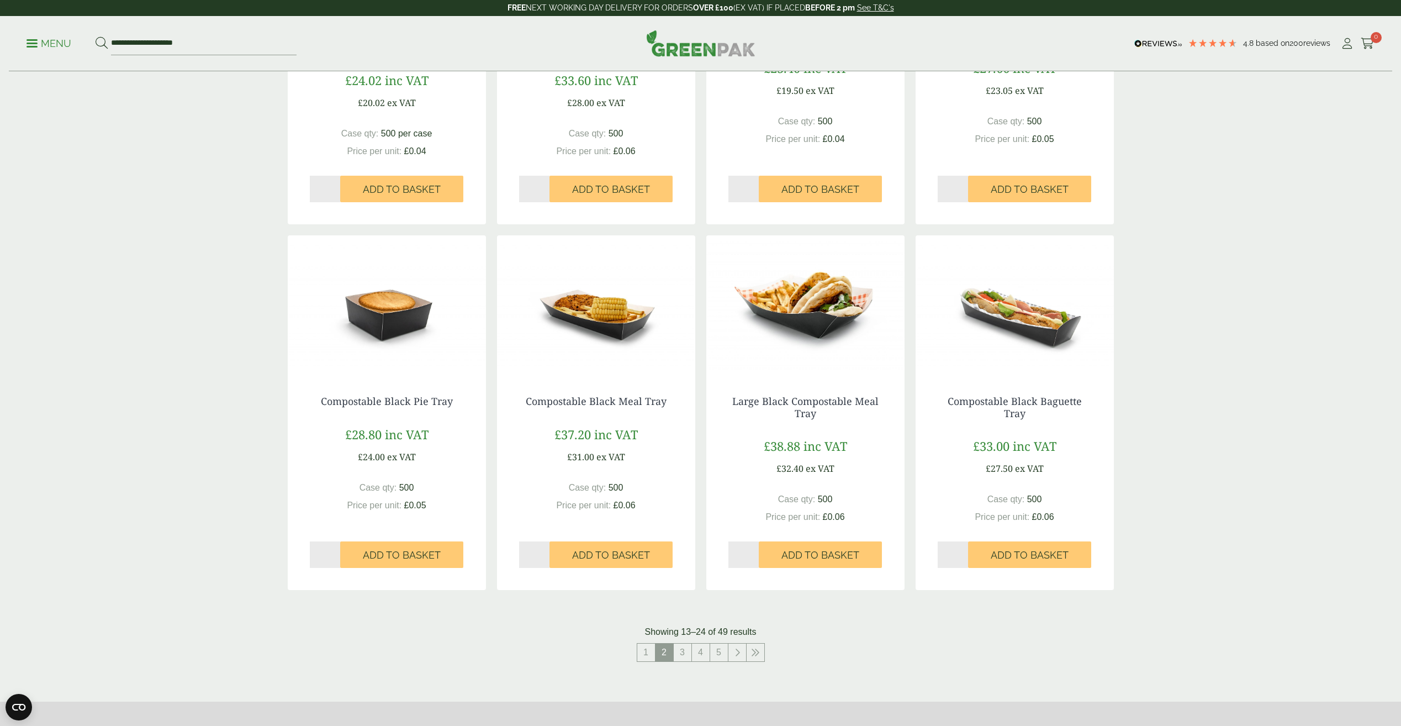
scroll to position [939, 0]
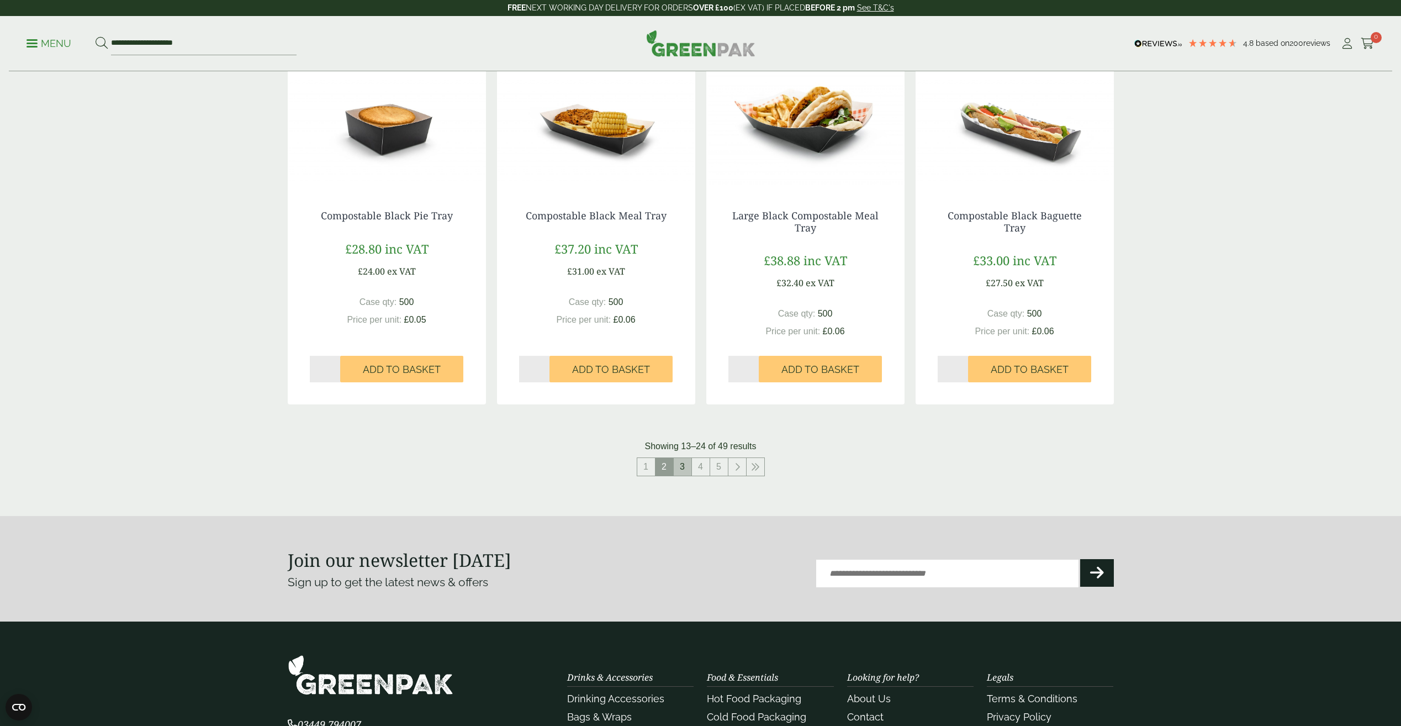
click at [685, 462] on link "3" at bounding box center [683, 467] width 18 height 18
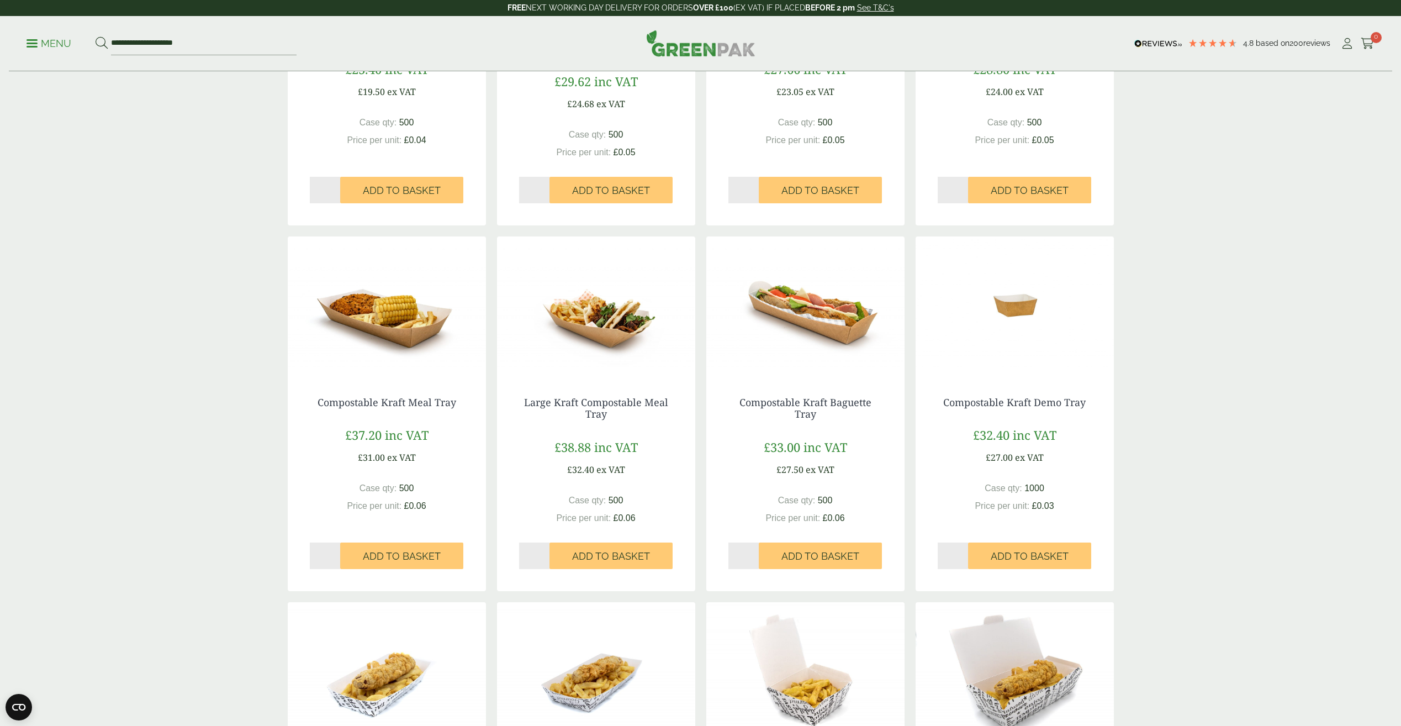
scroll to position [718, 0]
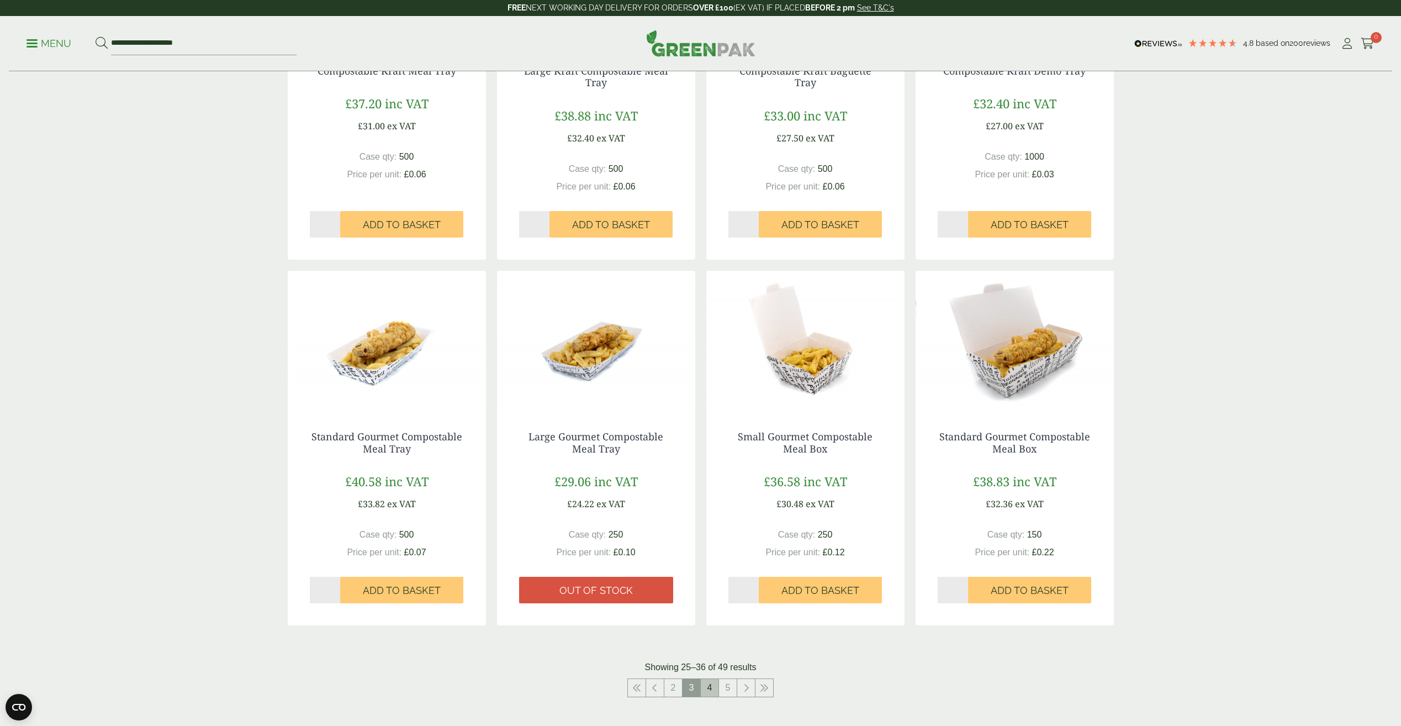
click at [714, 687] on link "4" at bounding box center [710, 688] width 18 height 18
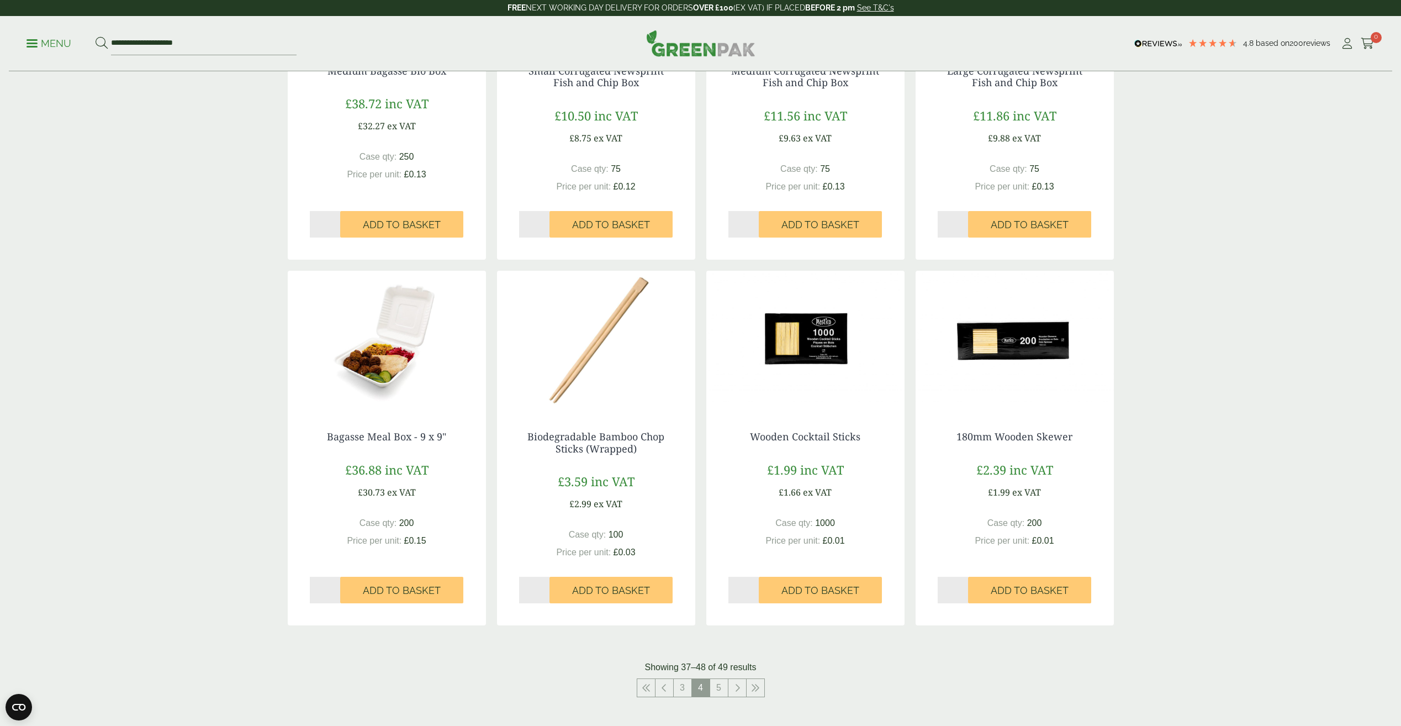
scroll to position [1049, 0]
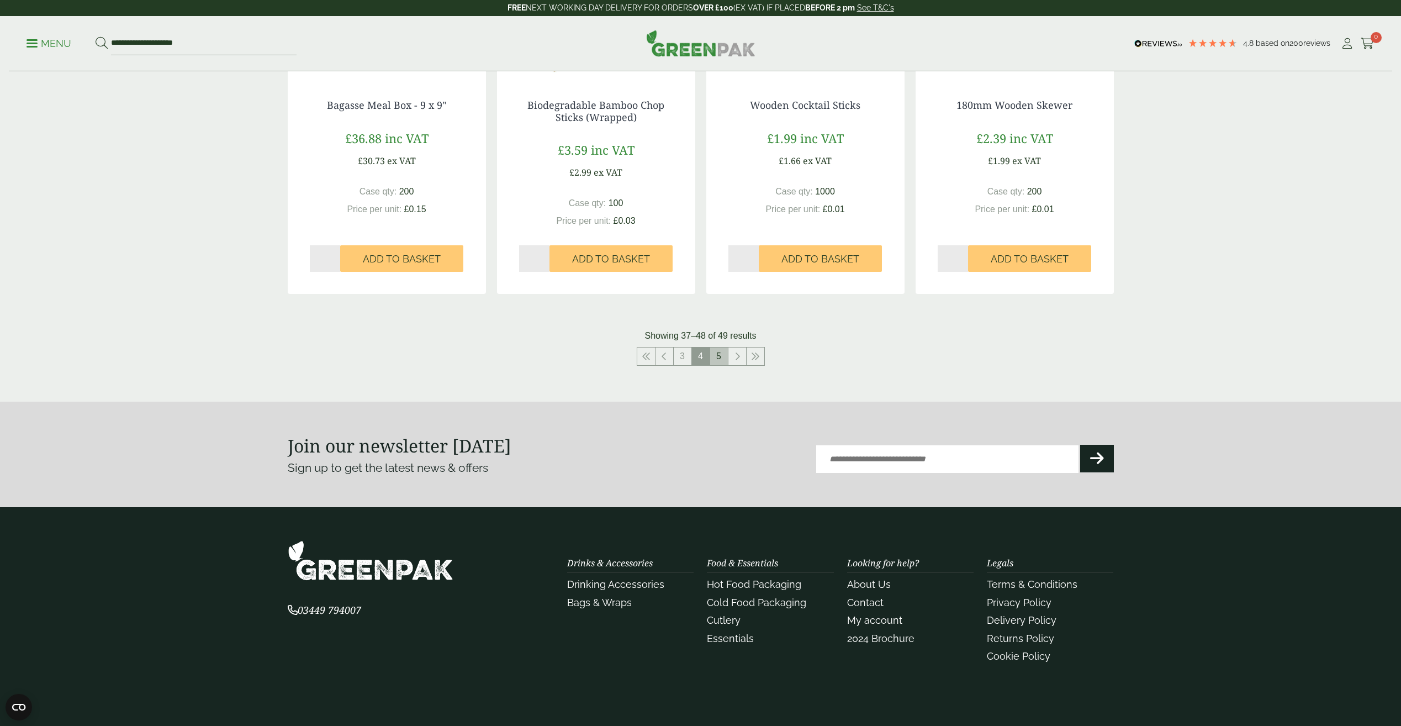
click at [716, 351] on link "5" at bounding box center [719, 356] width 18 height 18
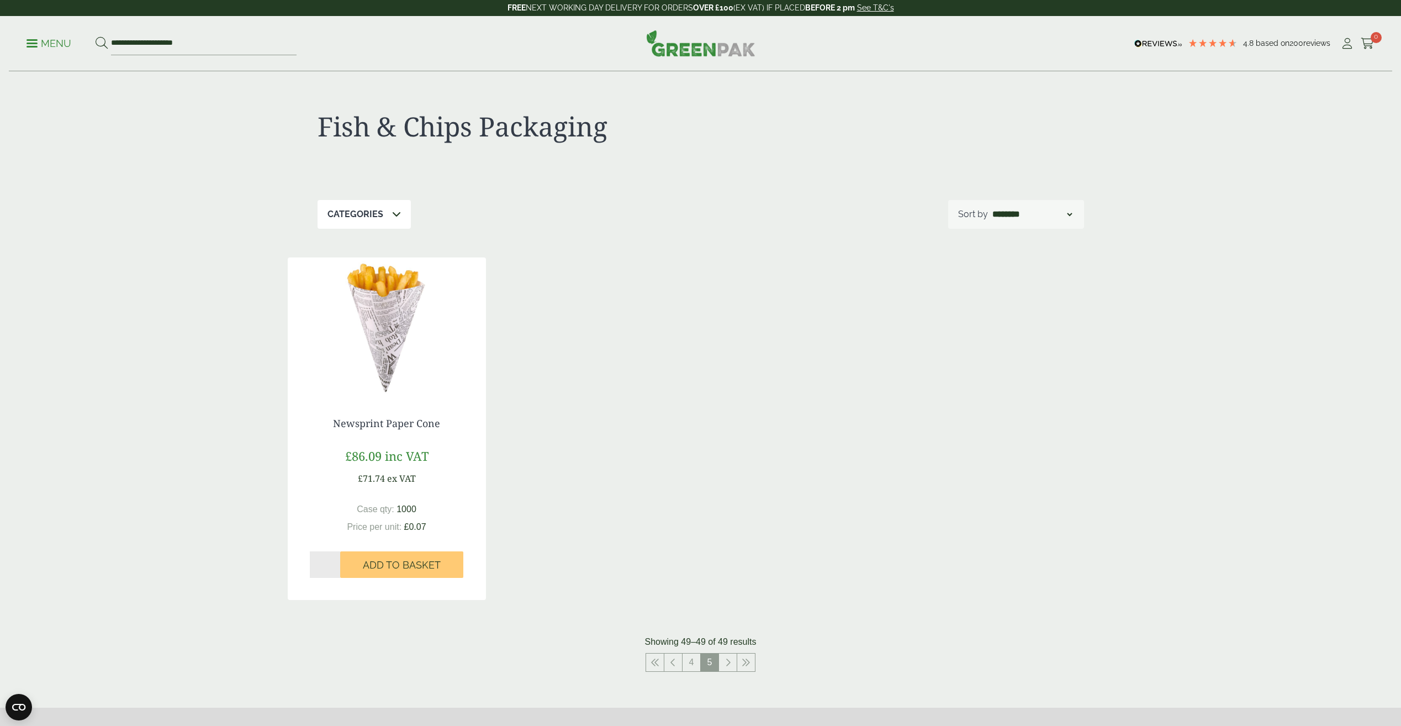
click at [32, 44] on span at bounding box center [32, 44] width 11 height 2
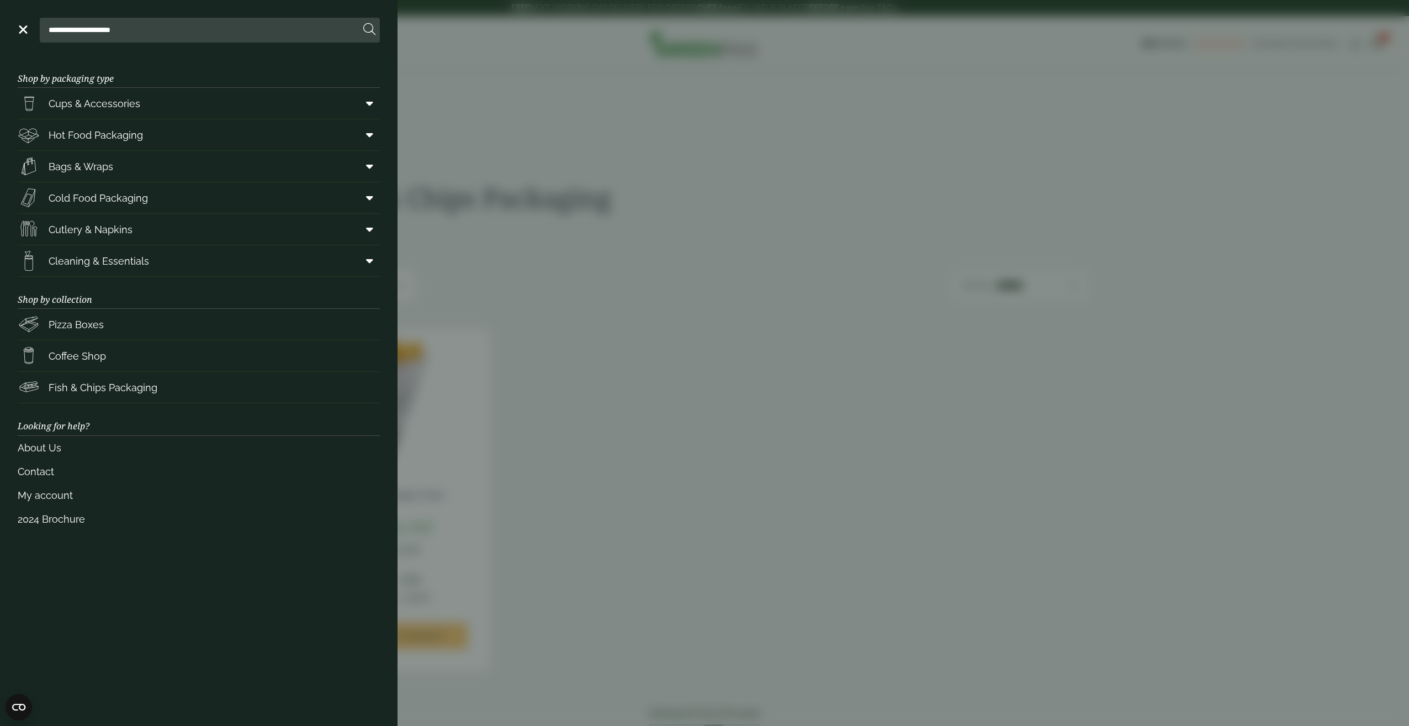
click at [589, 202] on aside "**********" at bounding box center [704, 363] width 1409 height 726
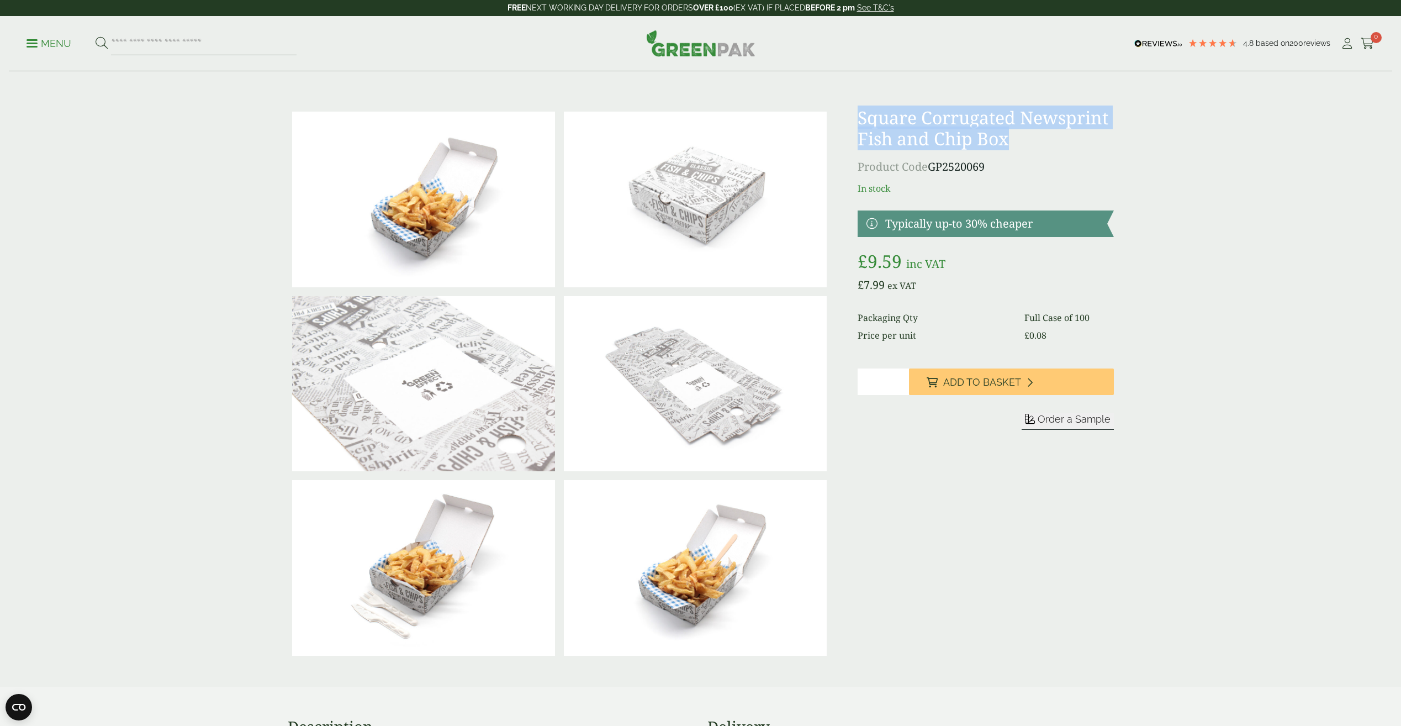
drag, startPoint x: 856, startPoint y: 114, endPoint x: 1018, endPoint y: 146, distance: 165.4
click at [1018, 146] on div at bounding box center [700, 383] width 839 height 553
copy h1 "Square Corrugated Newsprint Fish and Chip Box"
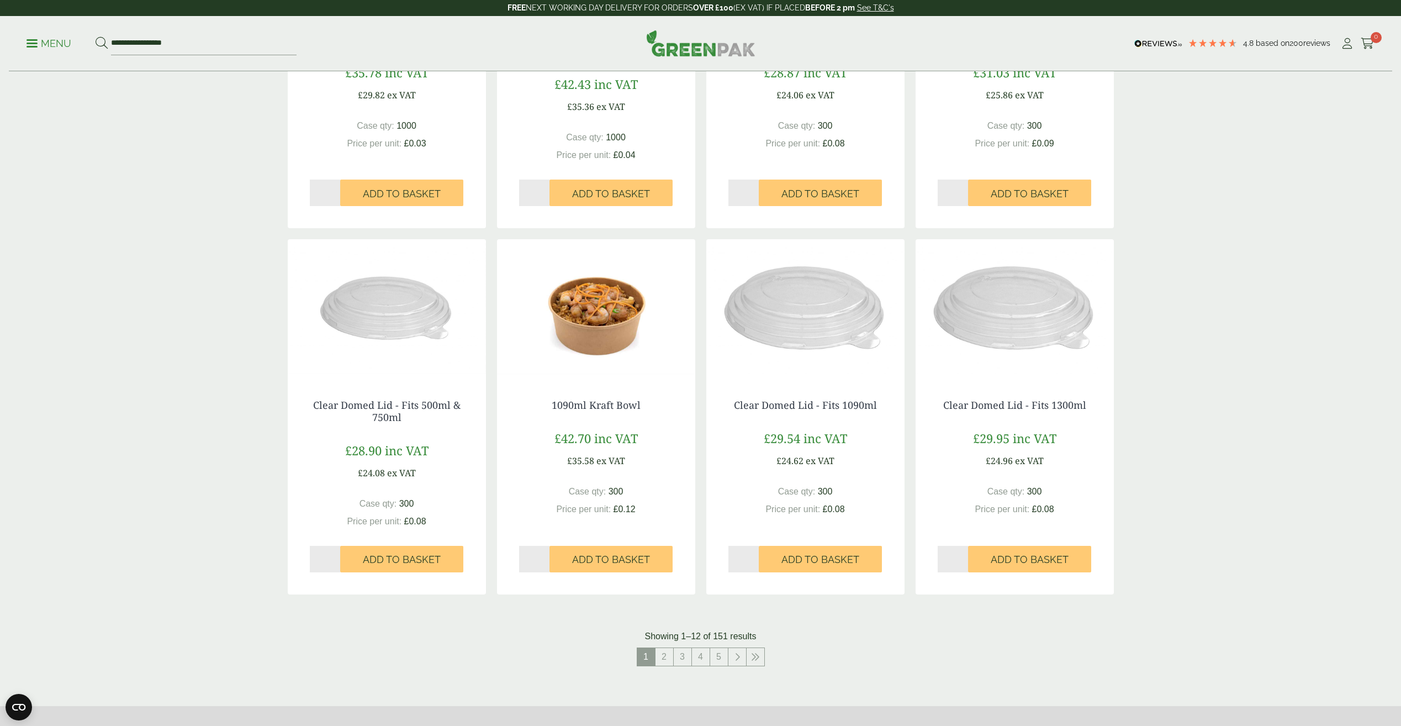
scroll to position [994, 0]
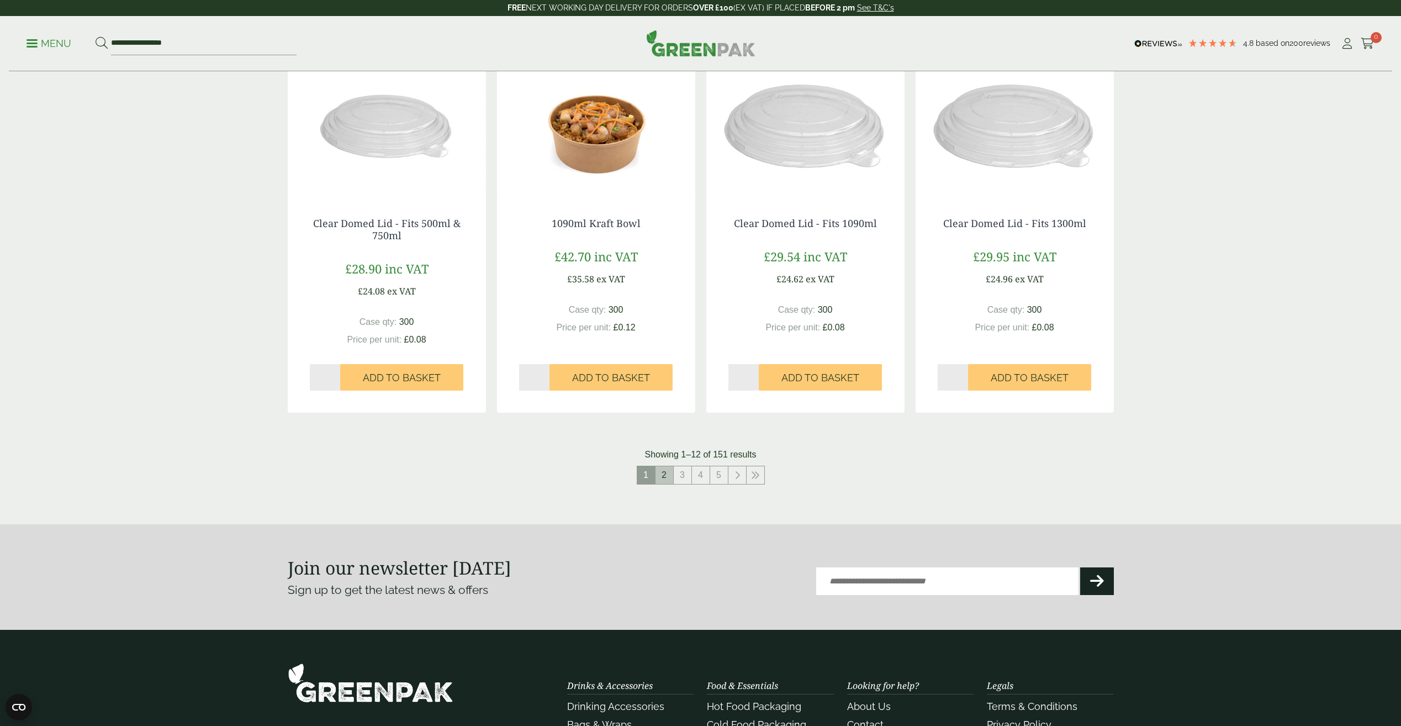
click at [663, 473] on link "2" at bounding box center [664, 475] width 18 height 18
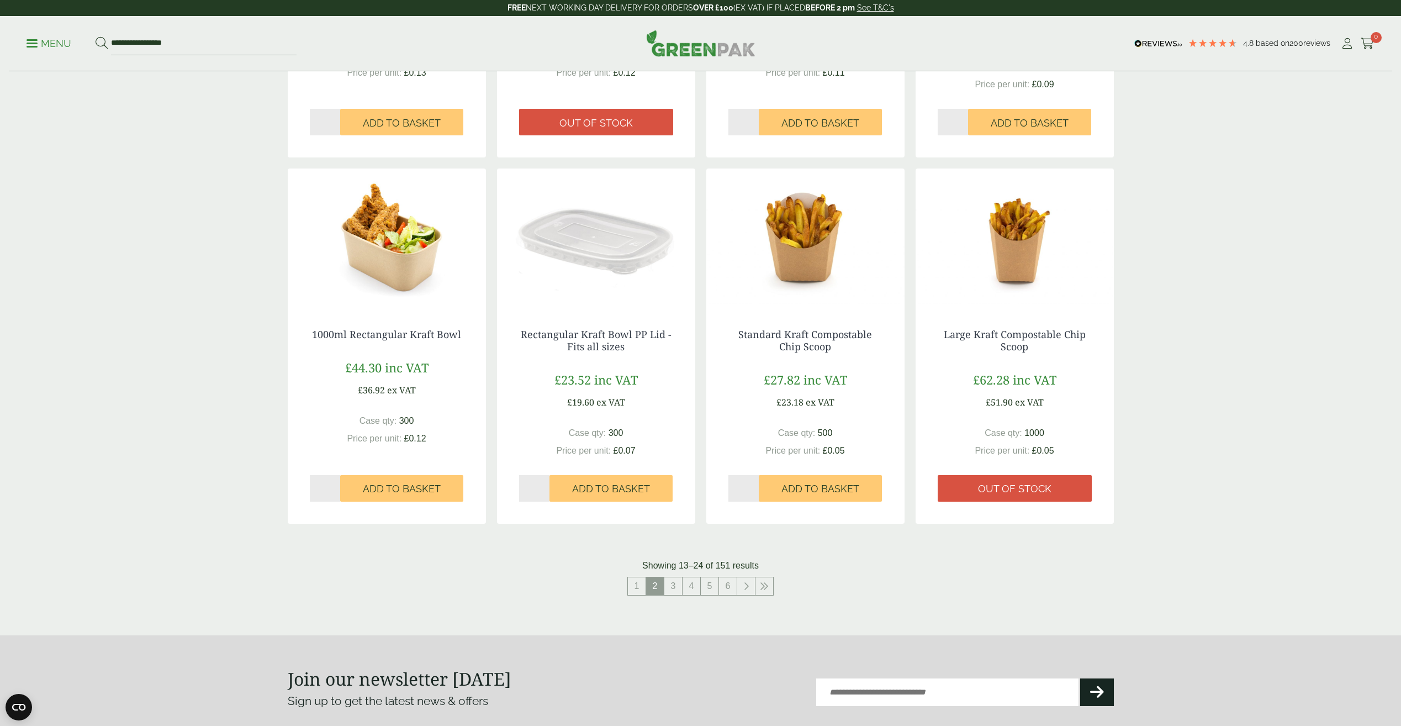
scroll to position [883, 0]
click at [676, 583] on link "3" at bounding box center [673, 585] width 18 height 18
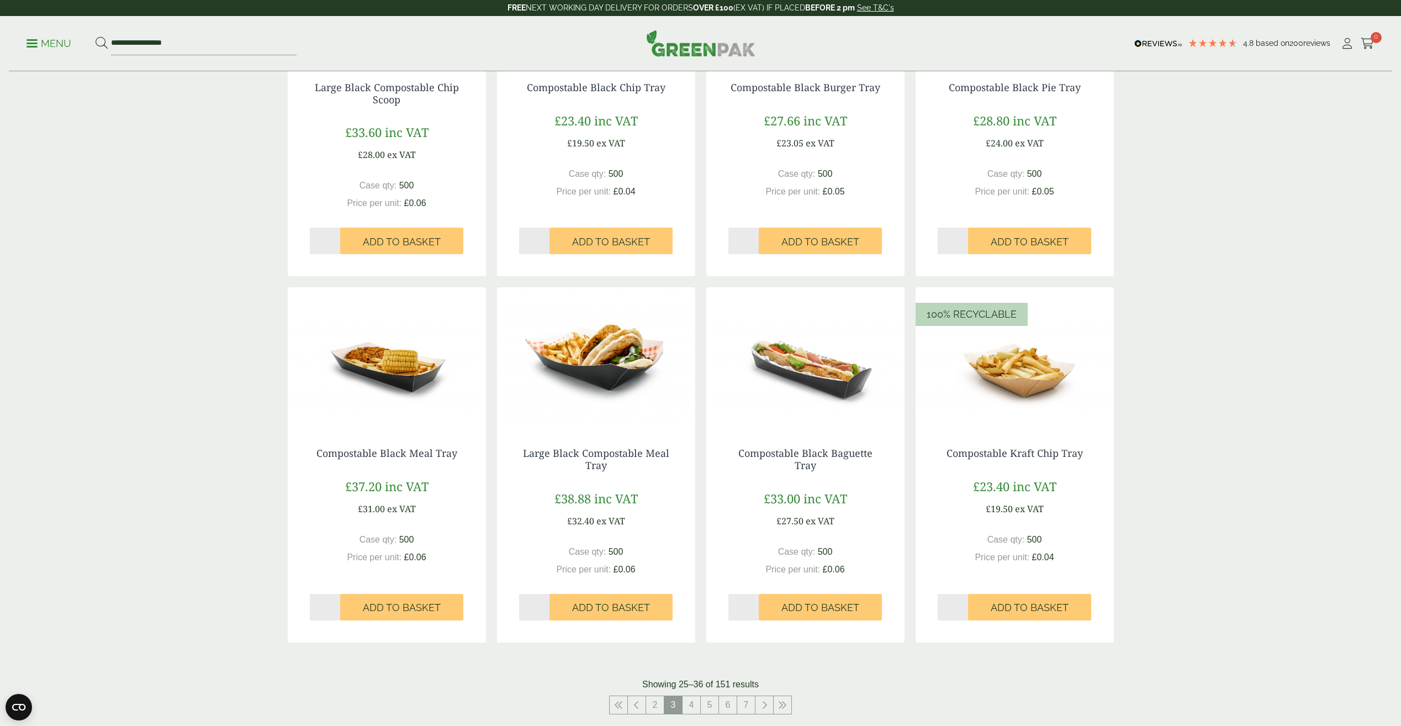
scroll to position [939, 0]
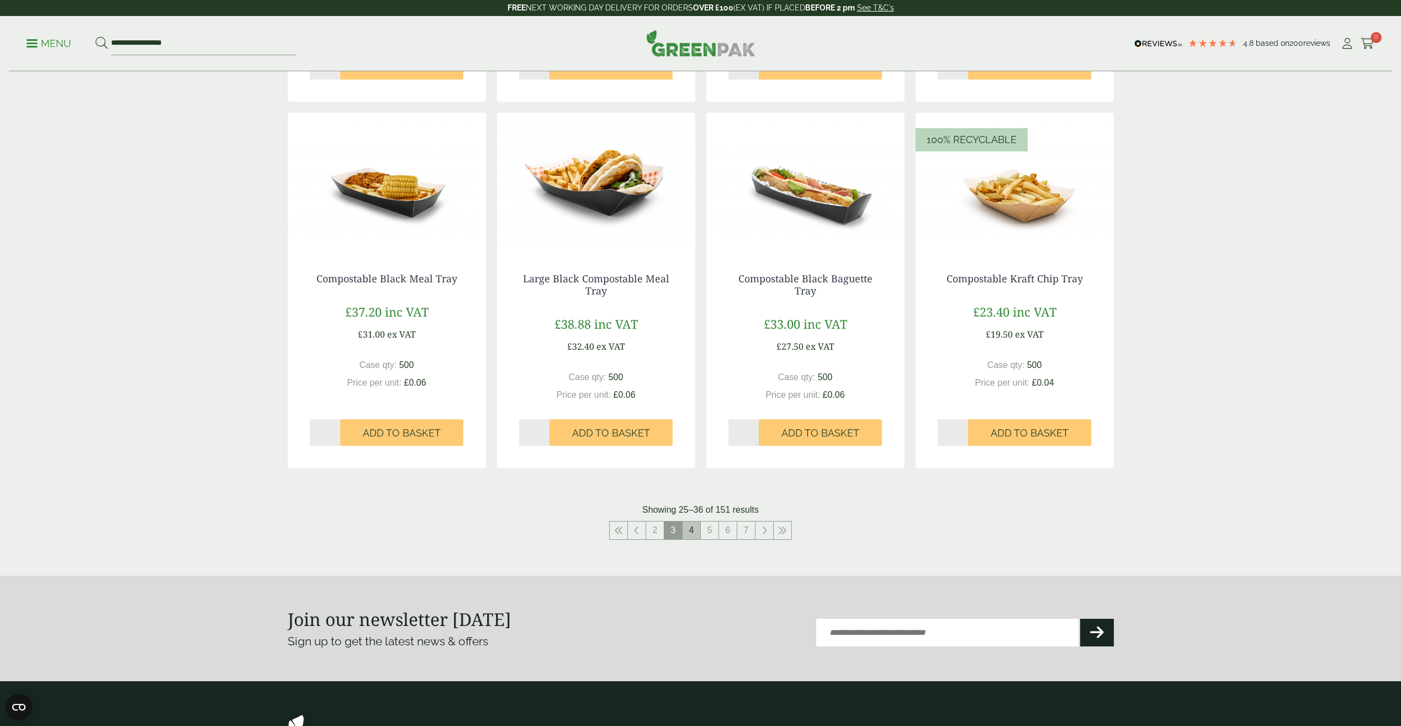
click at [691, 531] on link "4" at bounding box center [691, 530] width 18 height 18
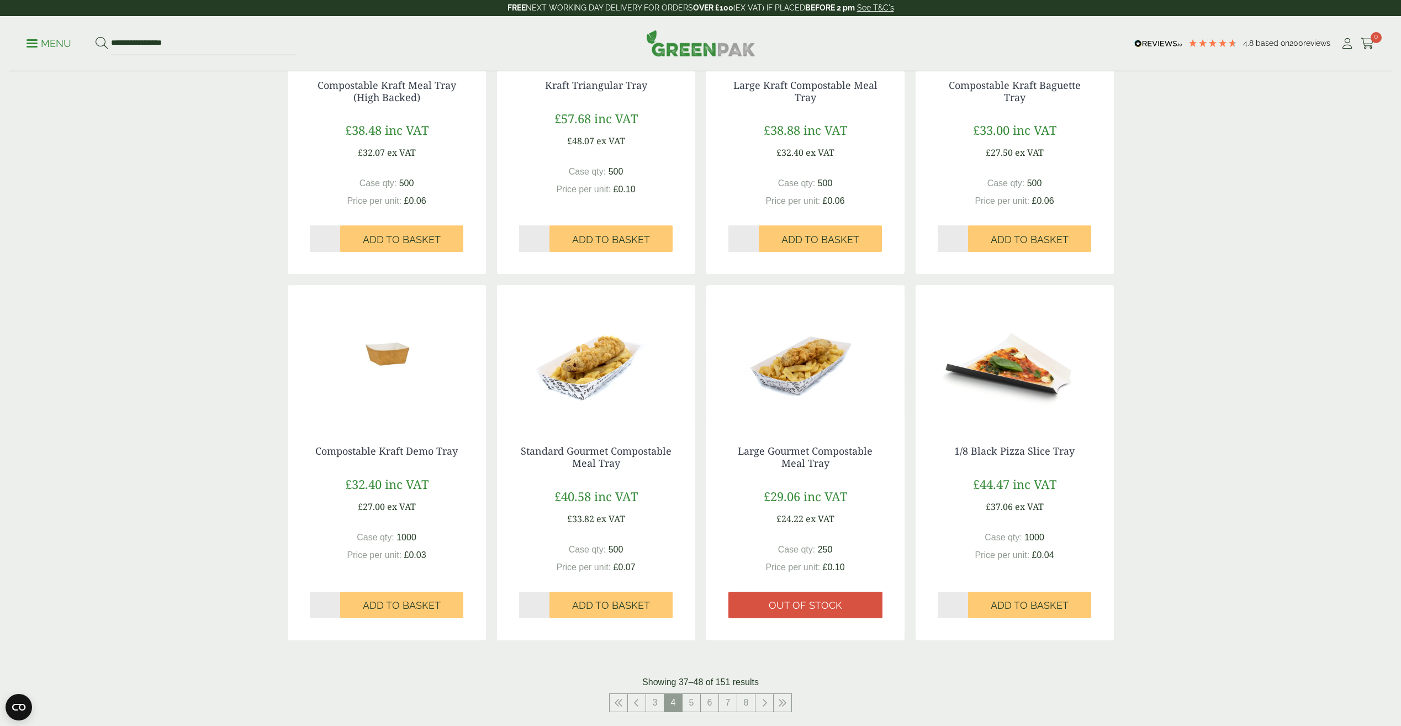
scroll to position [859, 0]
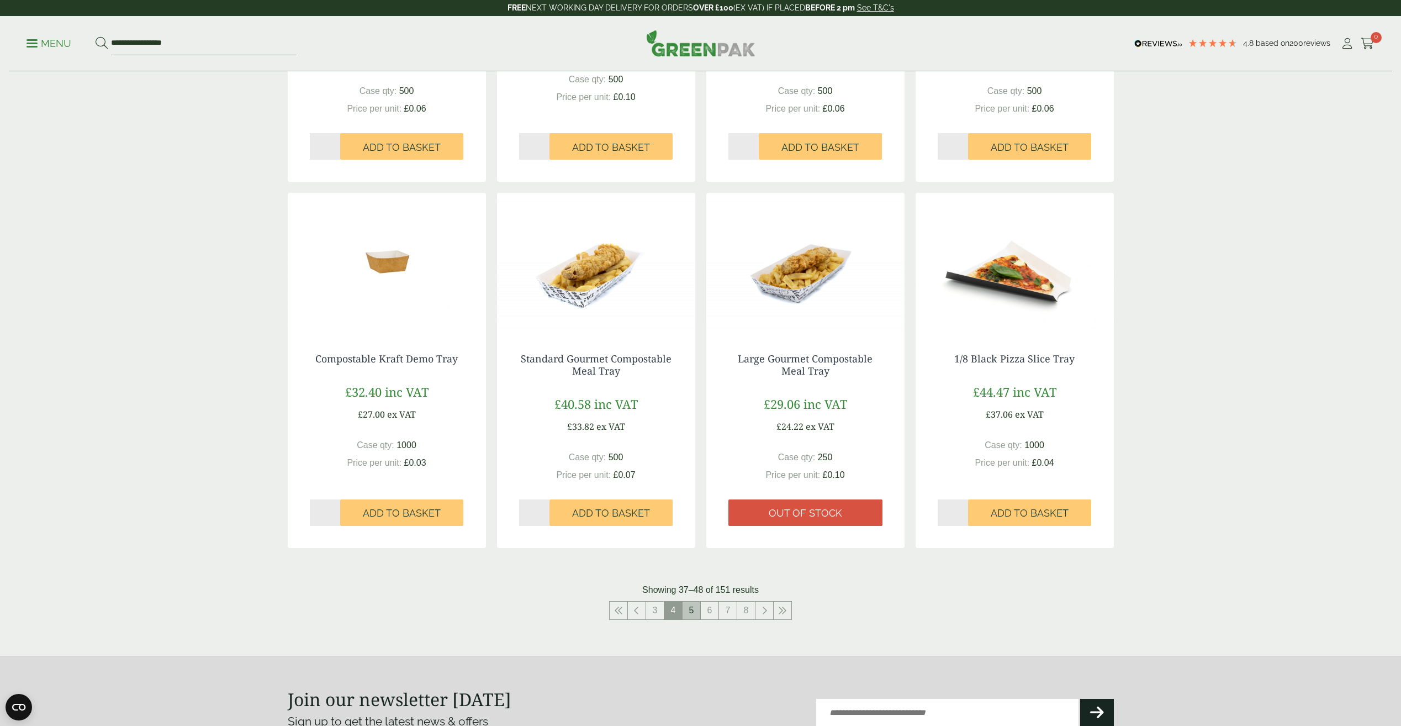
click at [691, 618] on link "5" at bounding box center [691, 610] width 18 height 18
click at [691, 615] on link "5" at bounding box center [691, 610] width 18 height 18
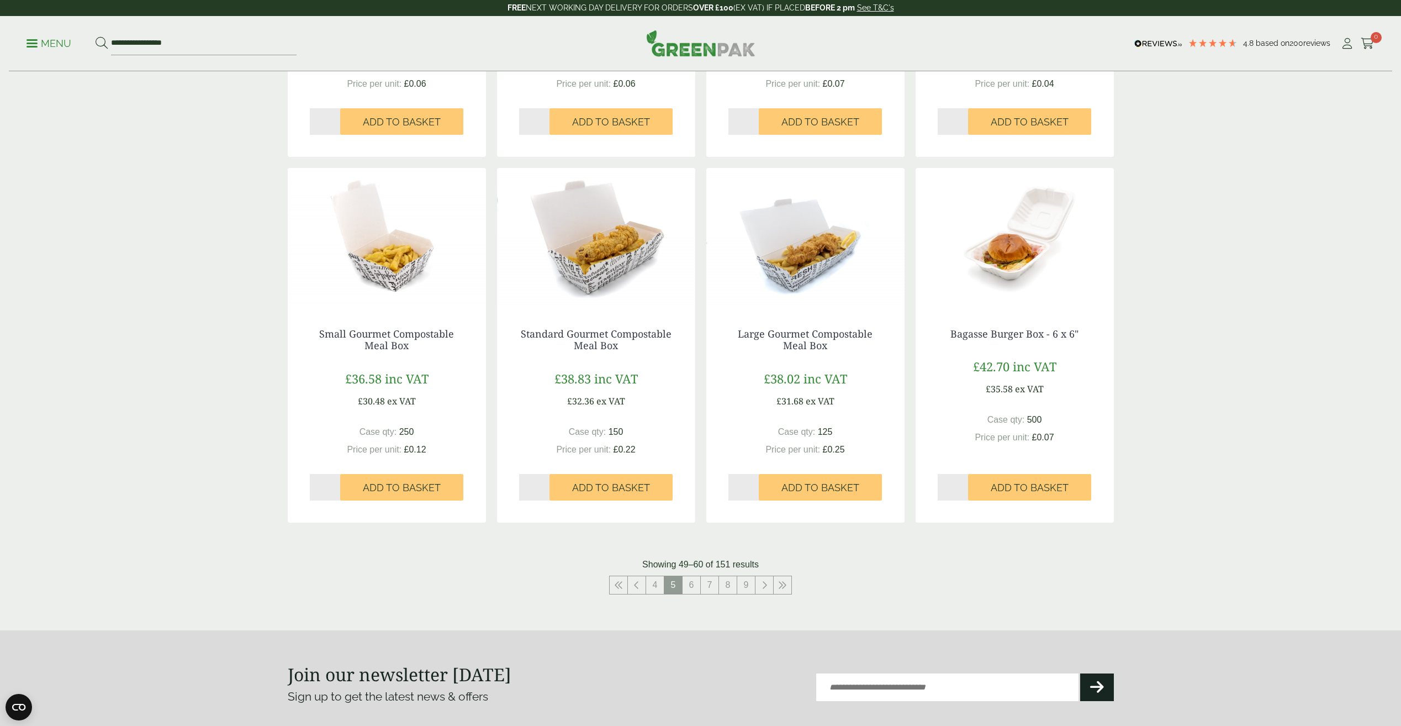
scroll to position [914, 0]
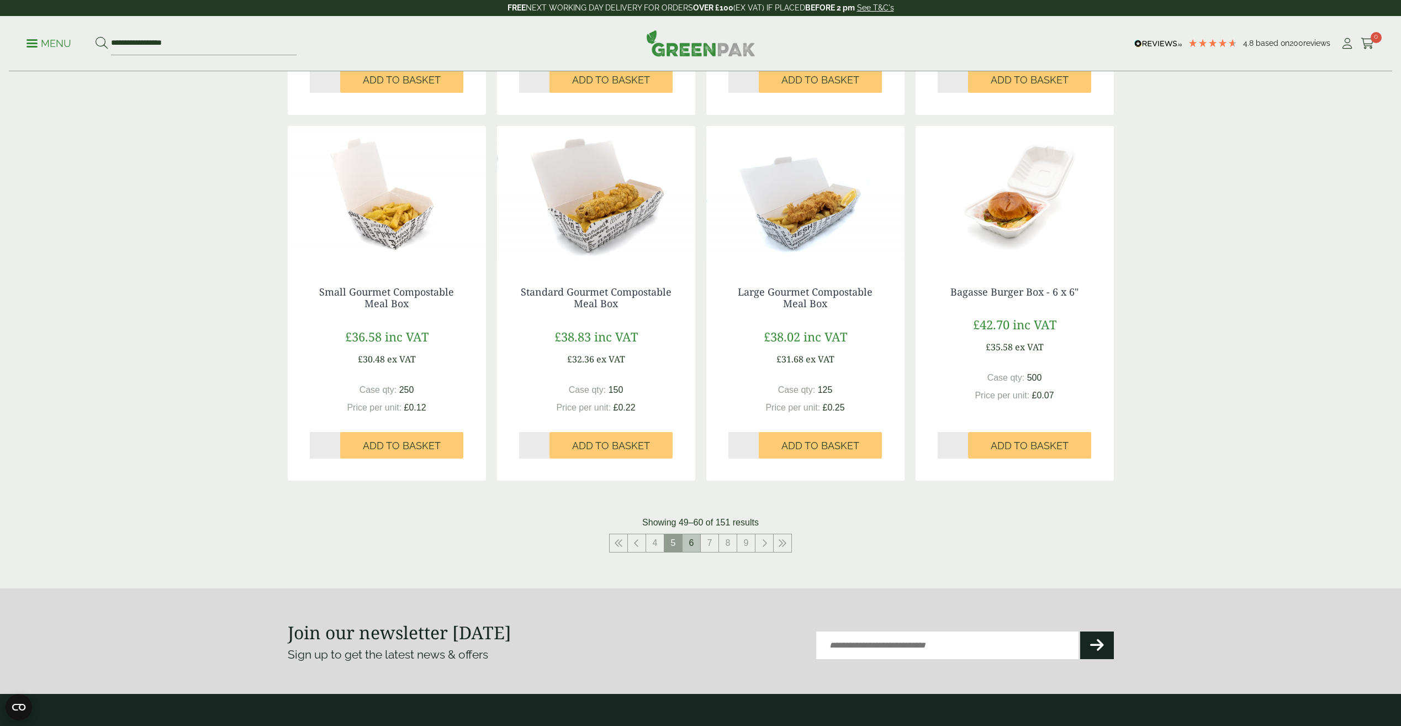
click at [690, 541] on link "6" at bounding box center [691, 543] width 18 height 18
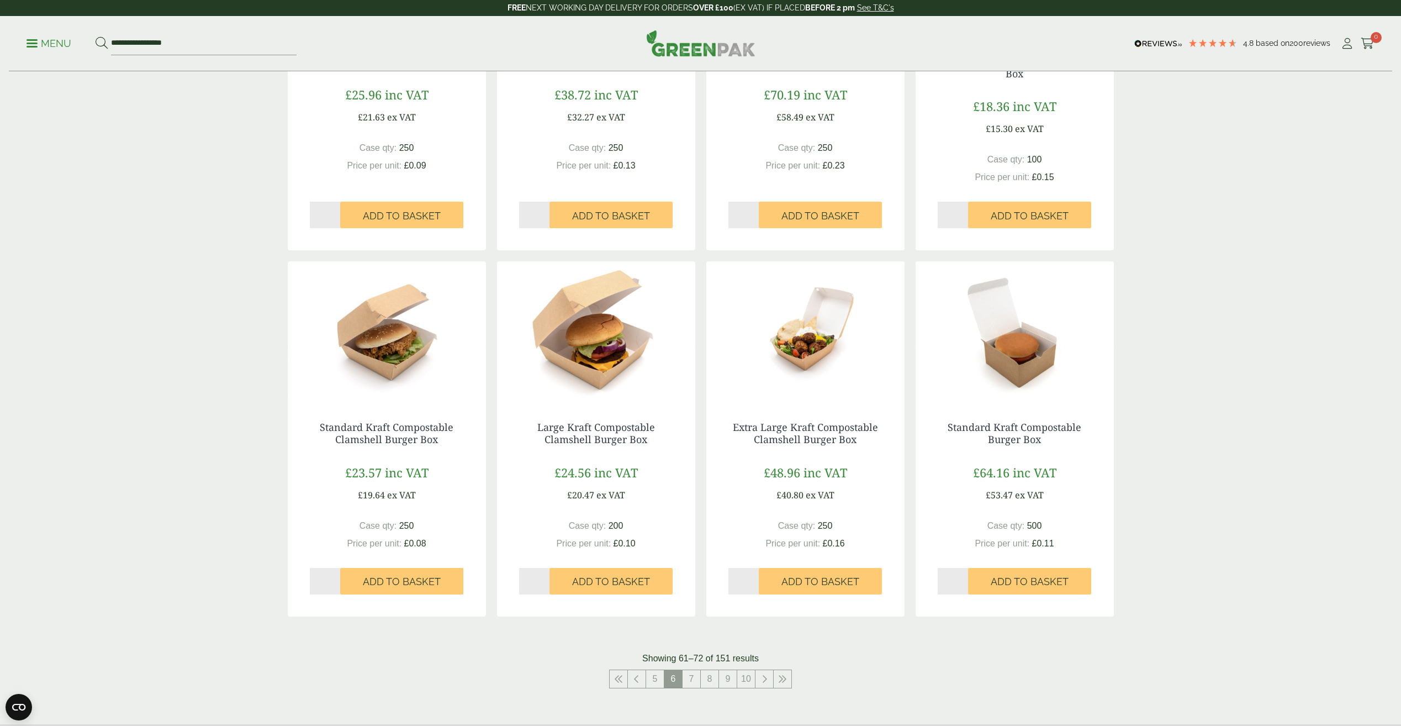
scroll to position [969, 0]
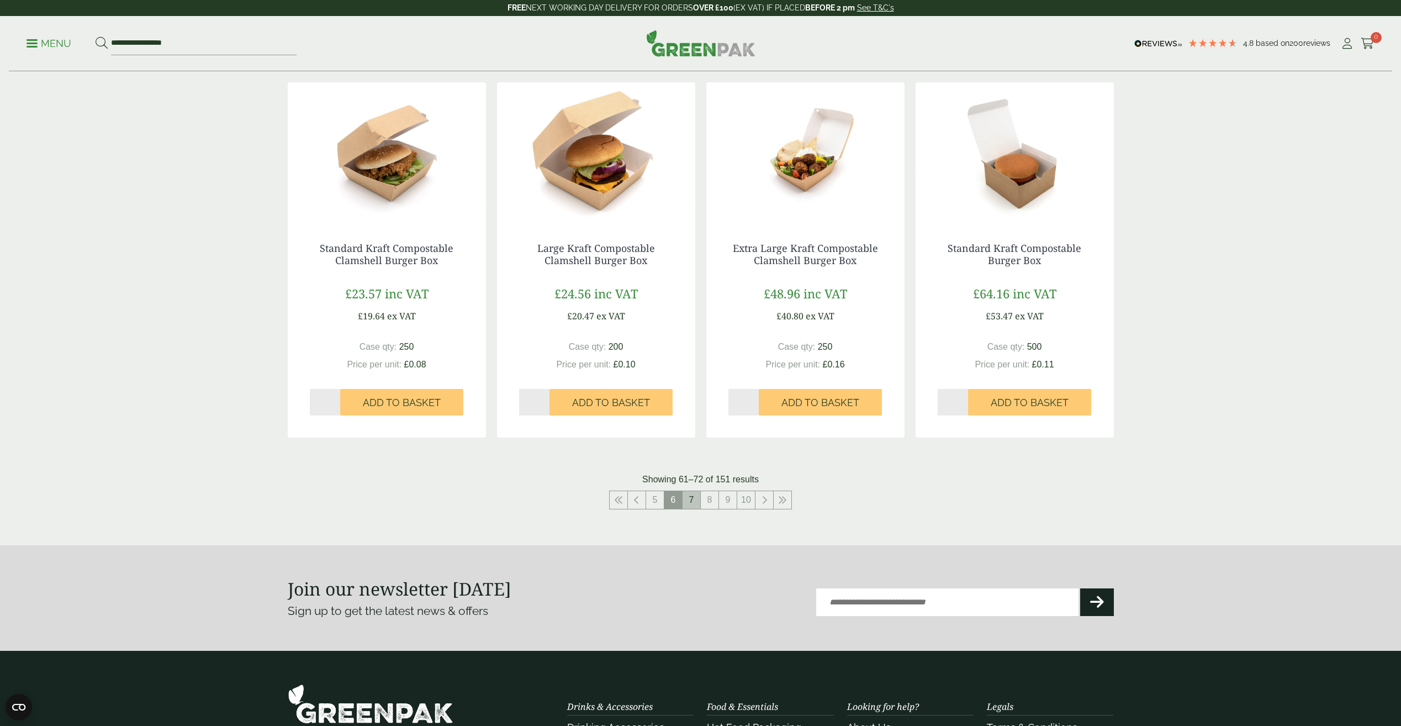
click at [699, 498] on link "7" at bounding box center [691, 500] width 18 height 18
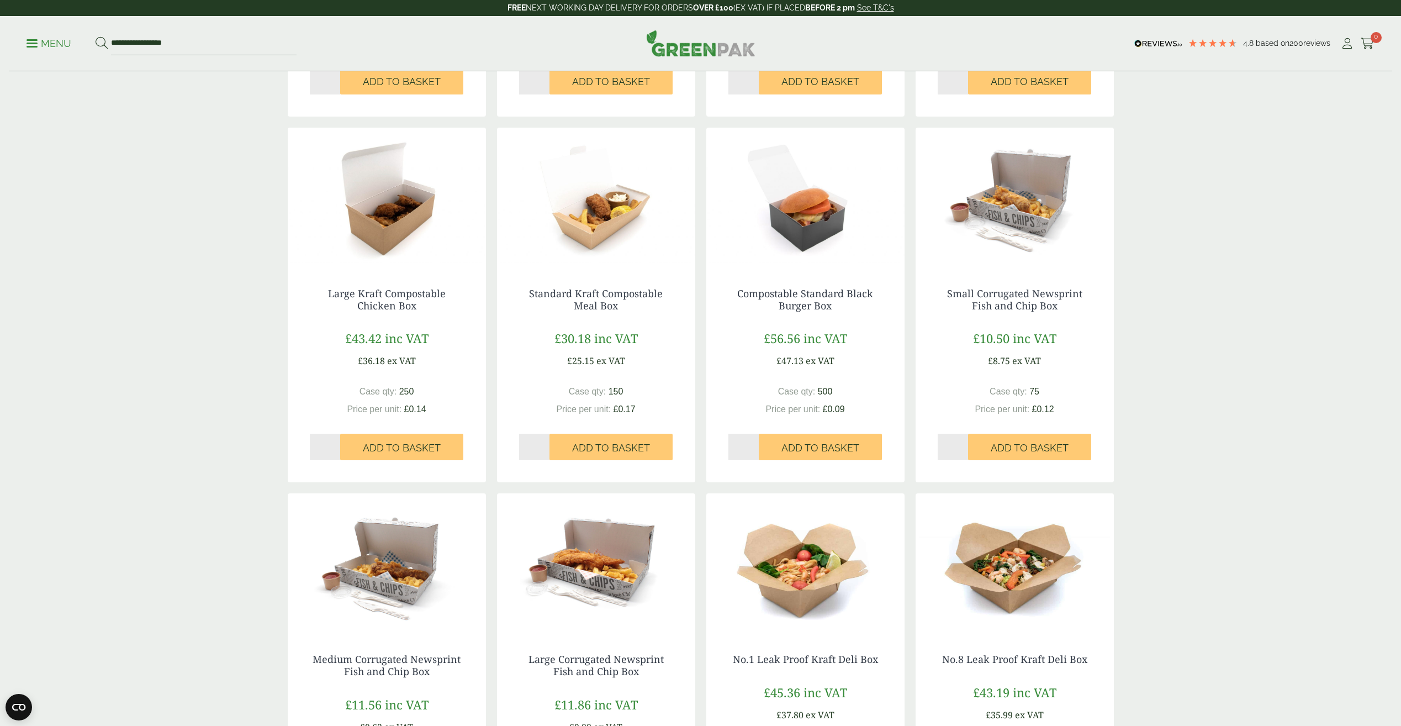
scroll to position [693, 0]
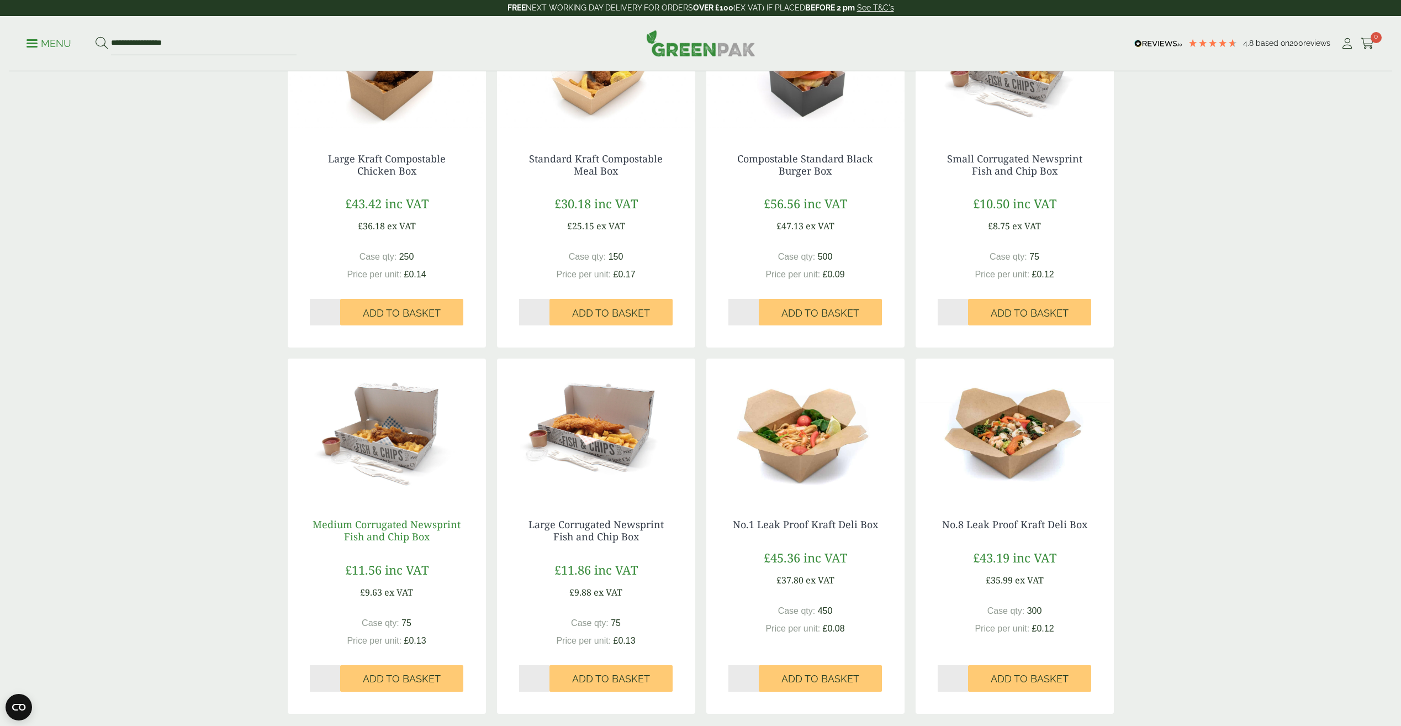
drag, startPoint x: 435, startPoint y: 540, endPoint x: 315, endPoint y: 524, distance: 120.3
click at [315, 524] on h4 "Medium Corrugated Newsprint Fish and Chip Box" at bounding box center [387, 530] width 154 height 24
copy link "Medium Corrugated Newsprint Fish and Chip Box"
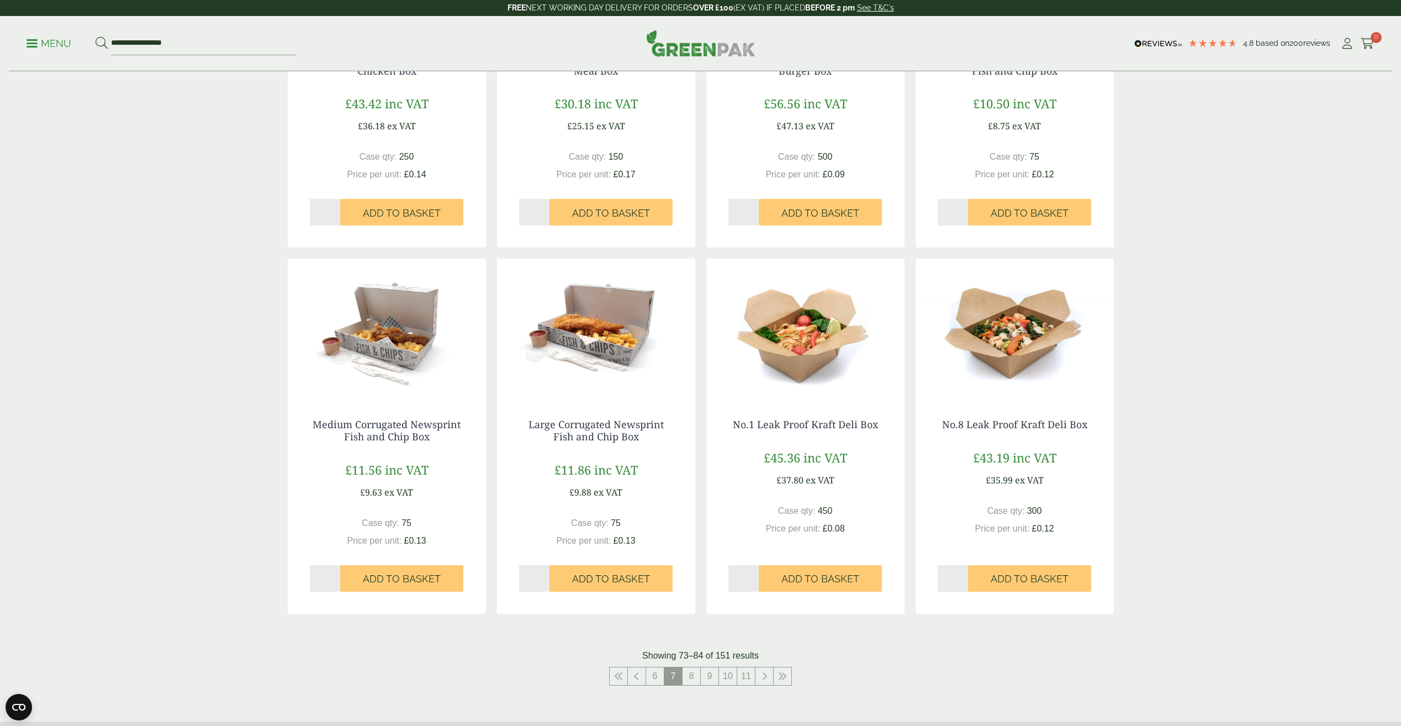
scroll to position [914, 0]
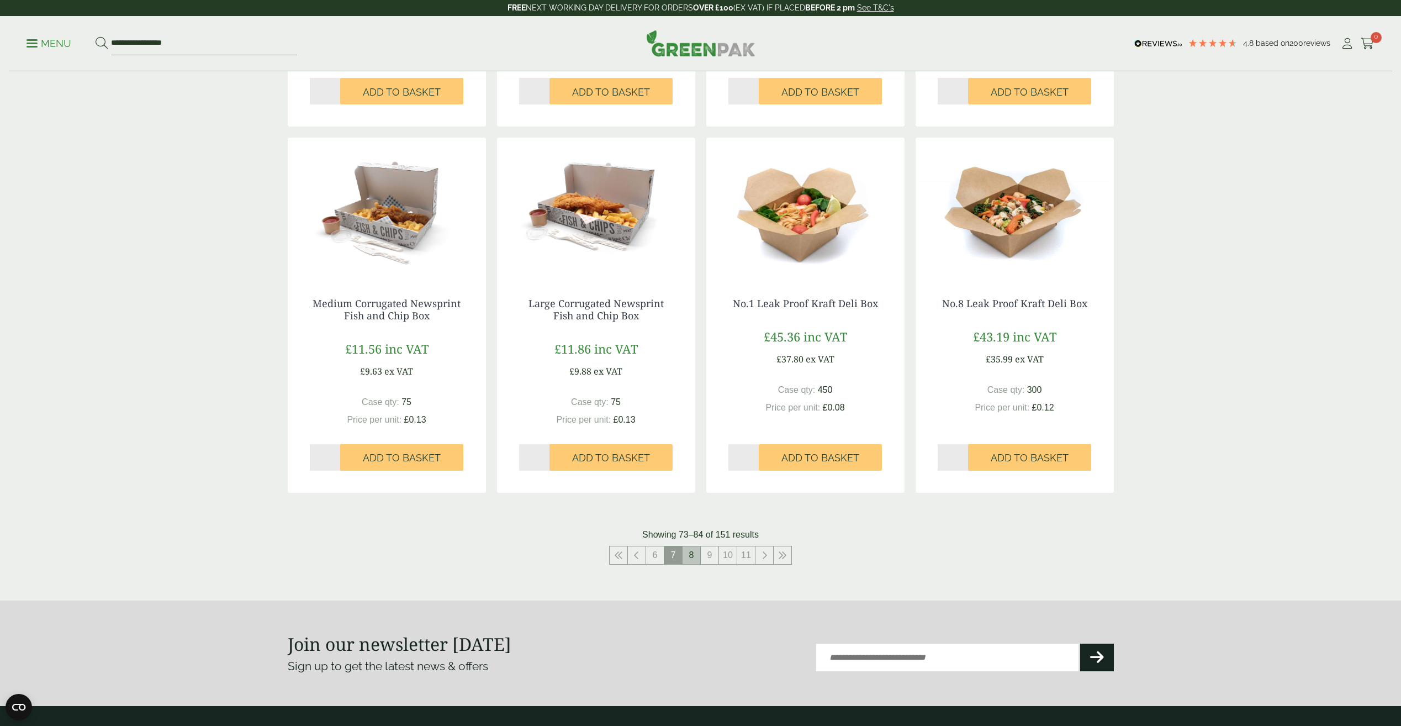
click at [690, 553] on link "8" at bounding box center [691, 555] width 18 height 18
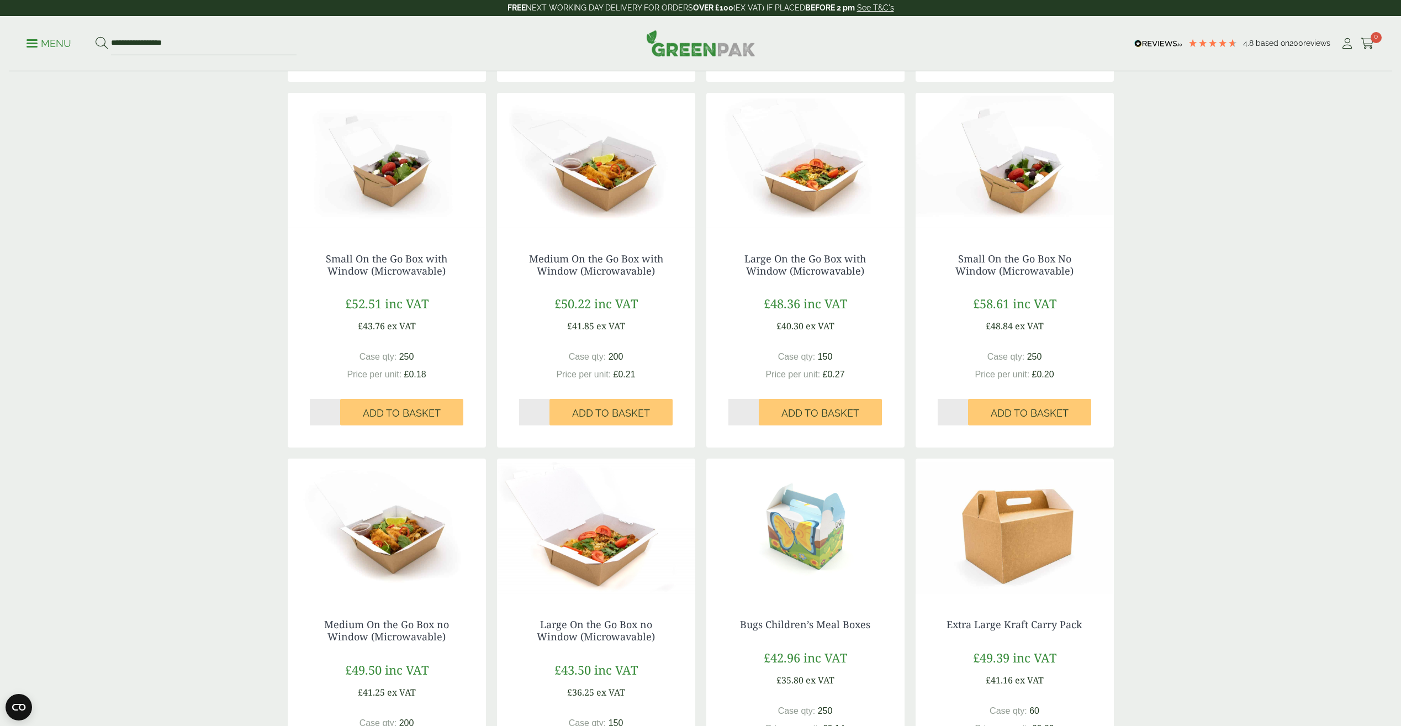
scroll to position [803, 0]
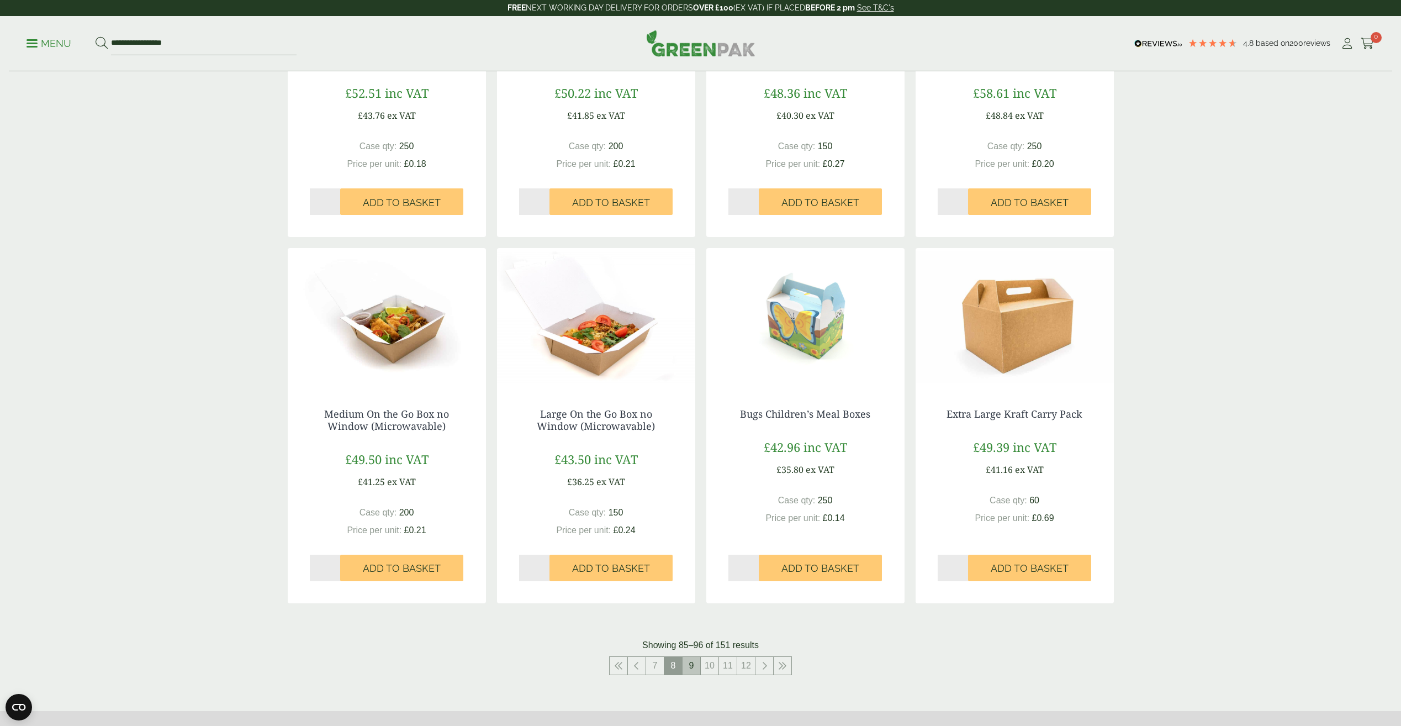
click at [690, 666] on link "9" at bounding box center [691, 666] width 18 height 18
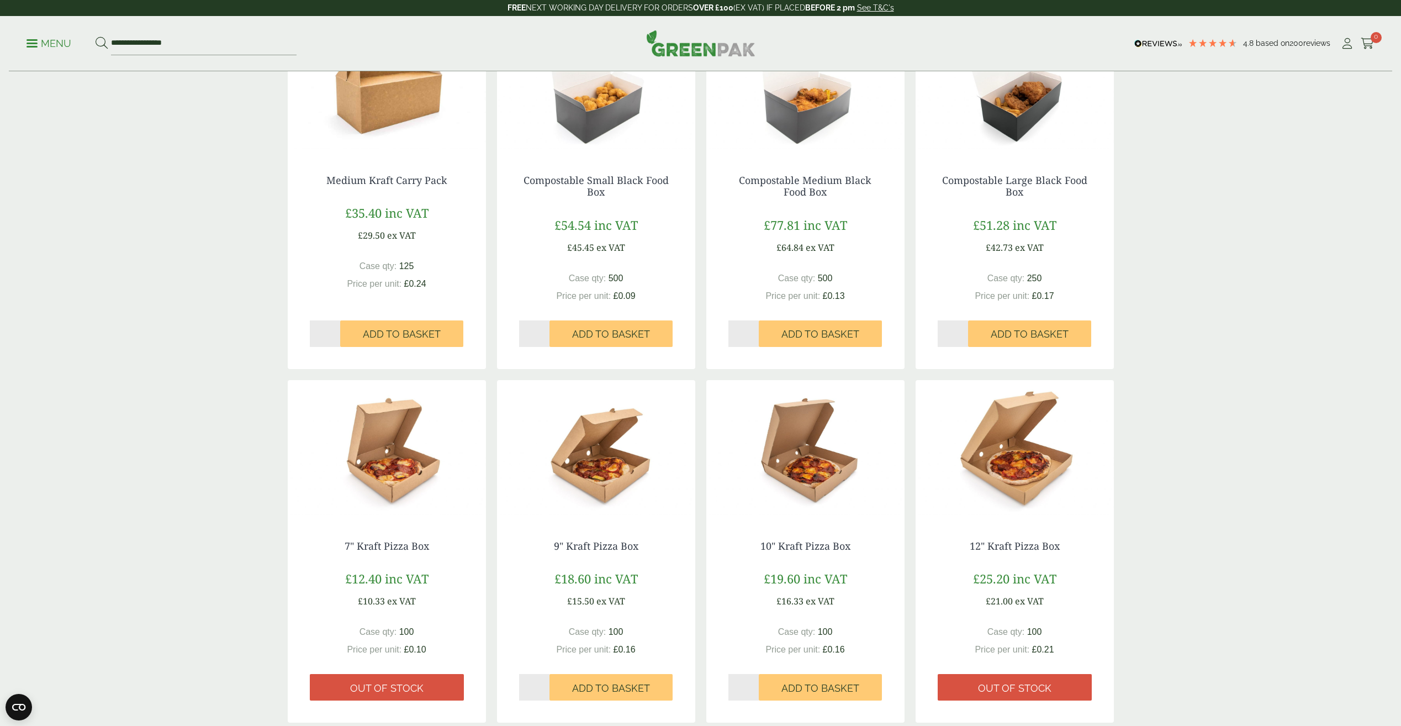
scroll to position [859, 0]
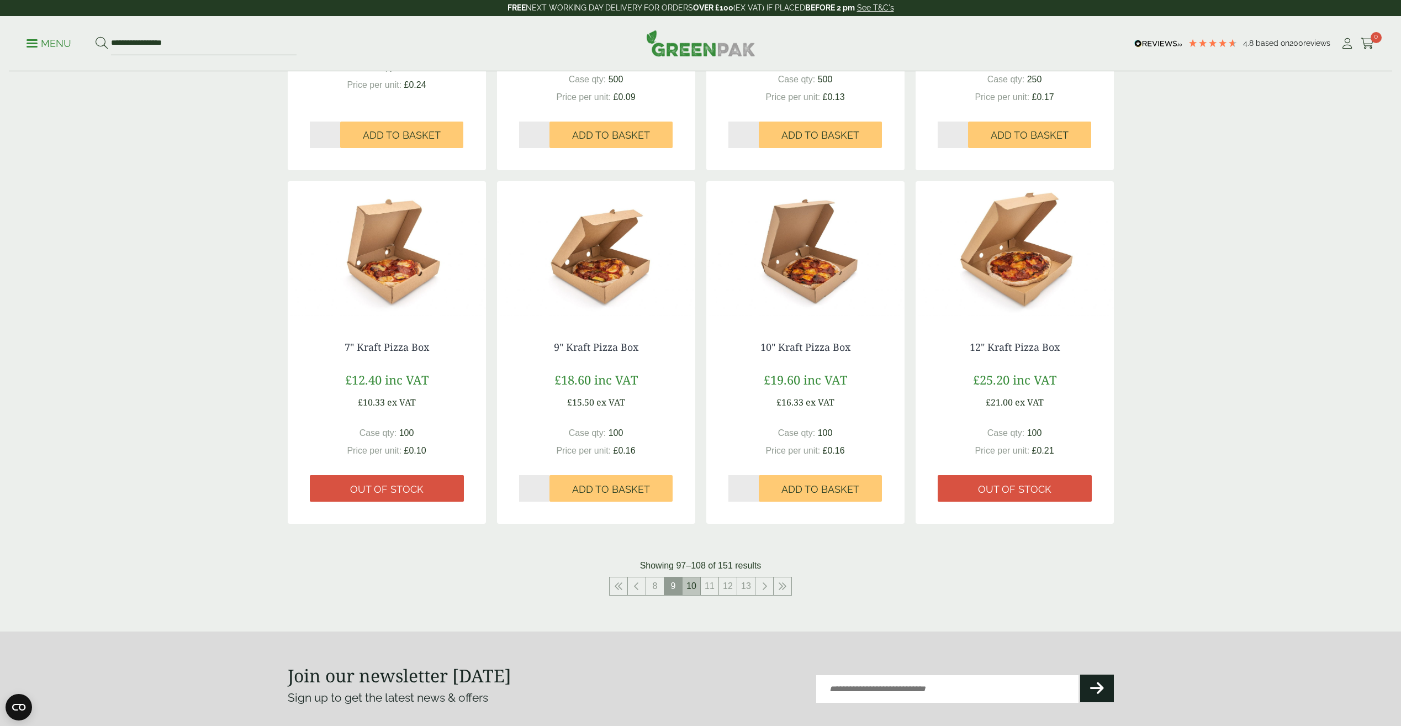
click at [683, 586] on link "10" at bounding box center [691, 586] width 18 height 18
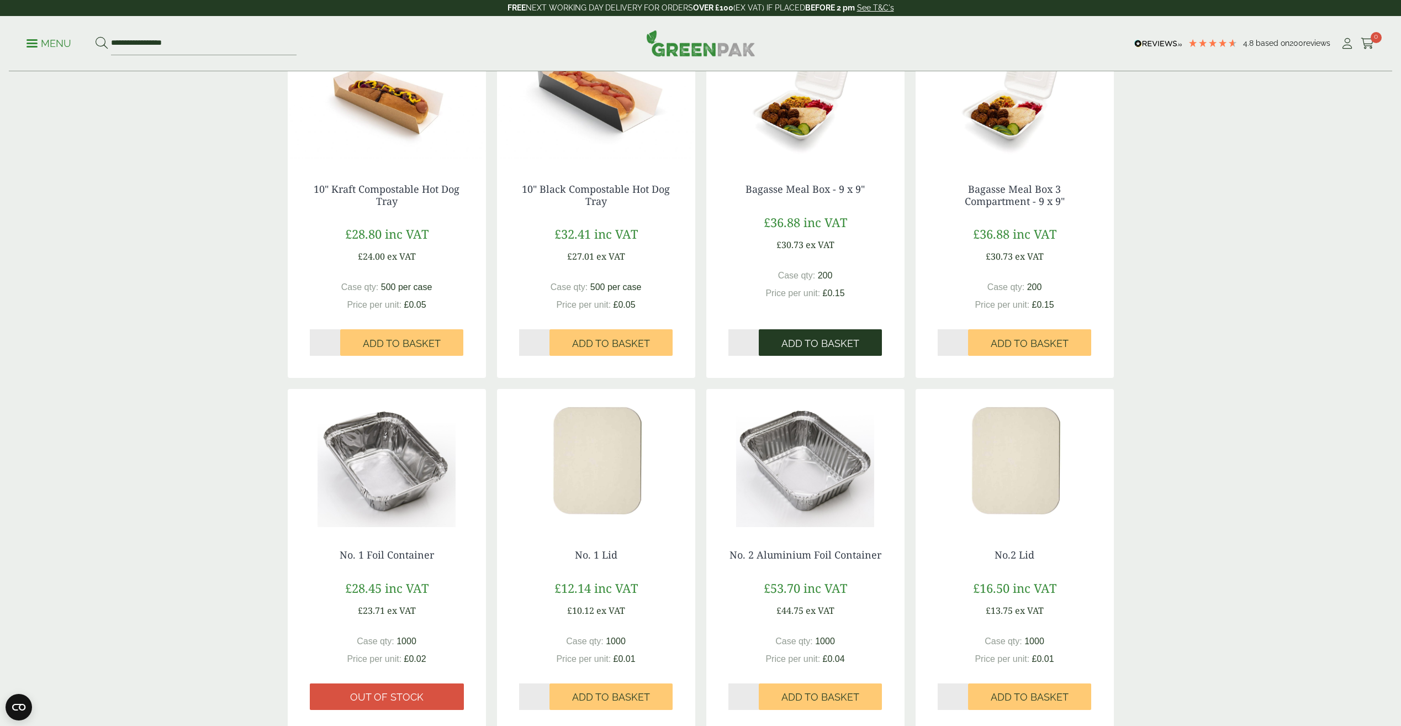
scroll to position [803, 0]
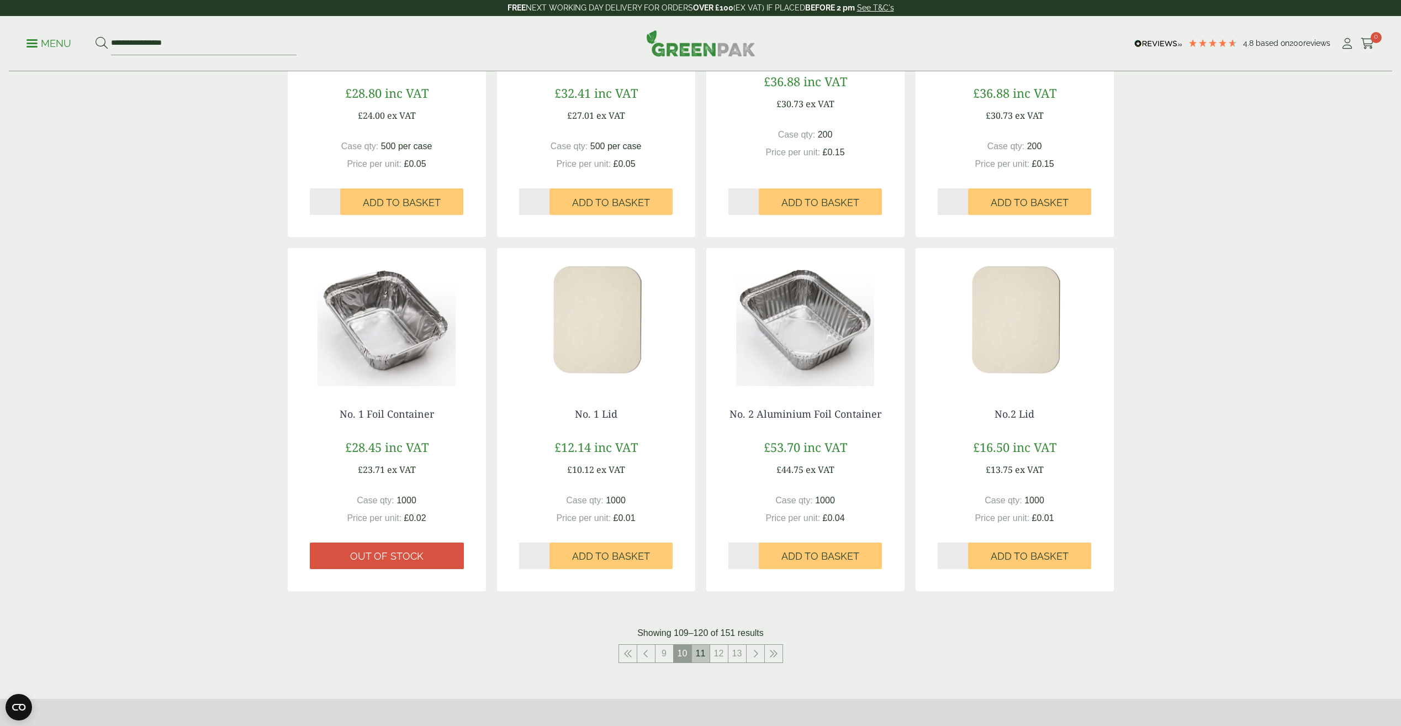
click at [697, 655] on link "11" at bounding box center [701, 653] width 18 height 18
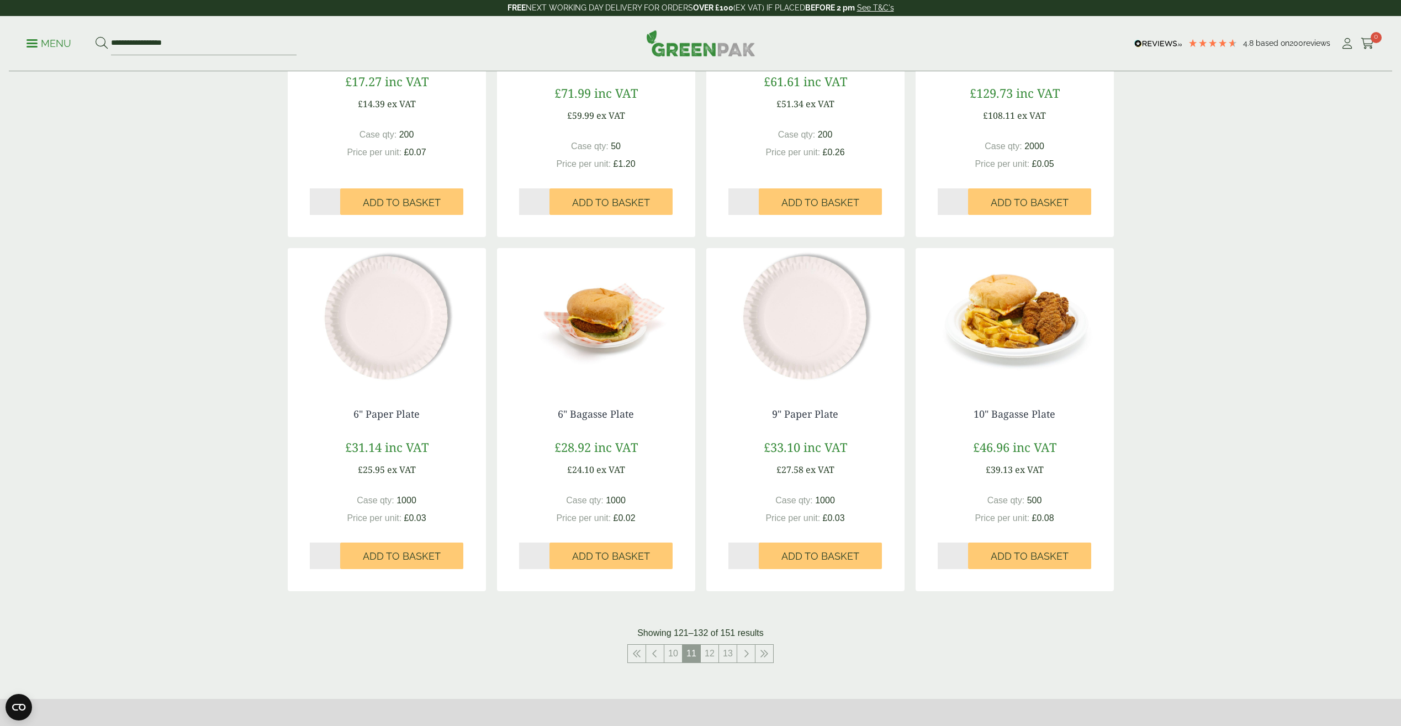
scroll to position [1024, 0]
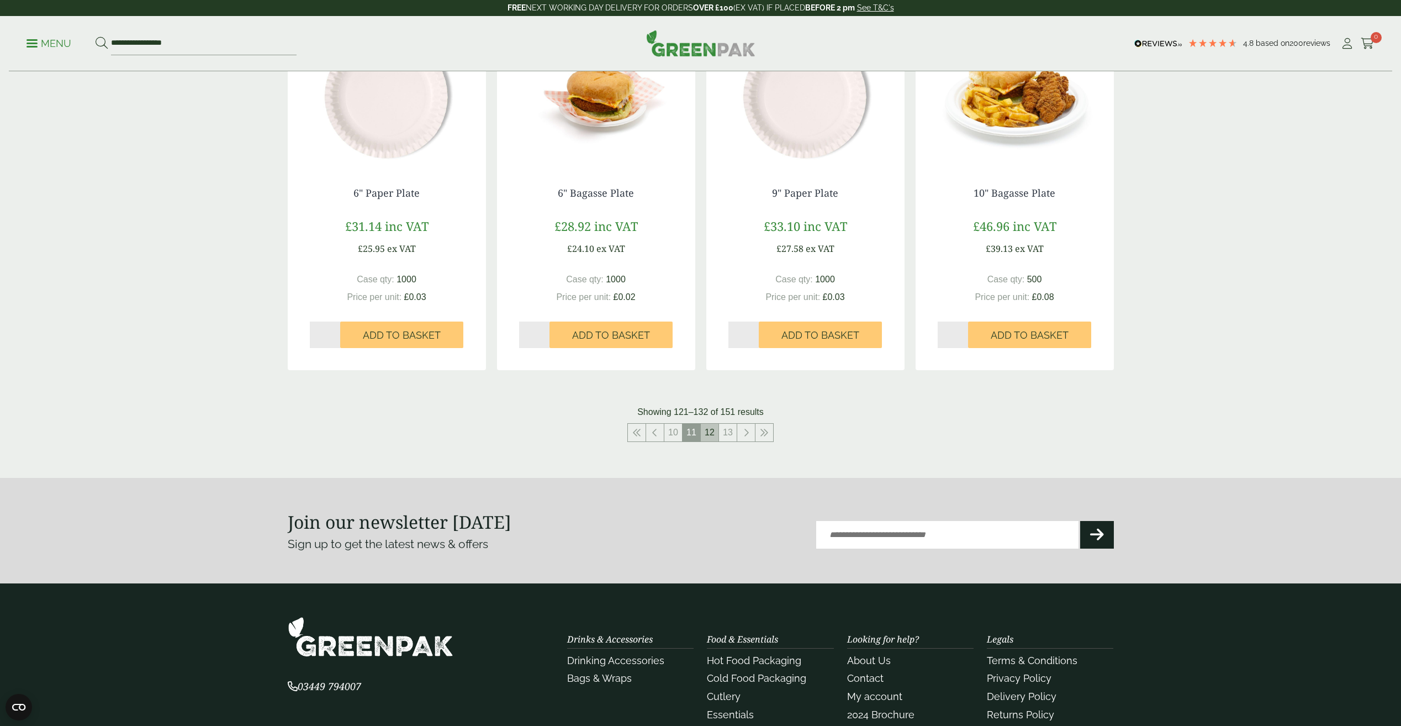
click at [713, 434] on link "12" at bounding box center [710, 433] width 18 height 18
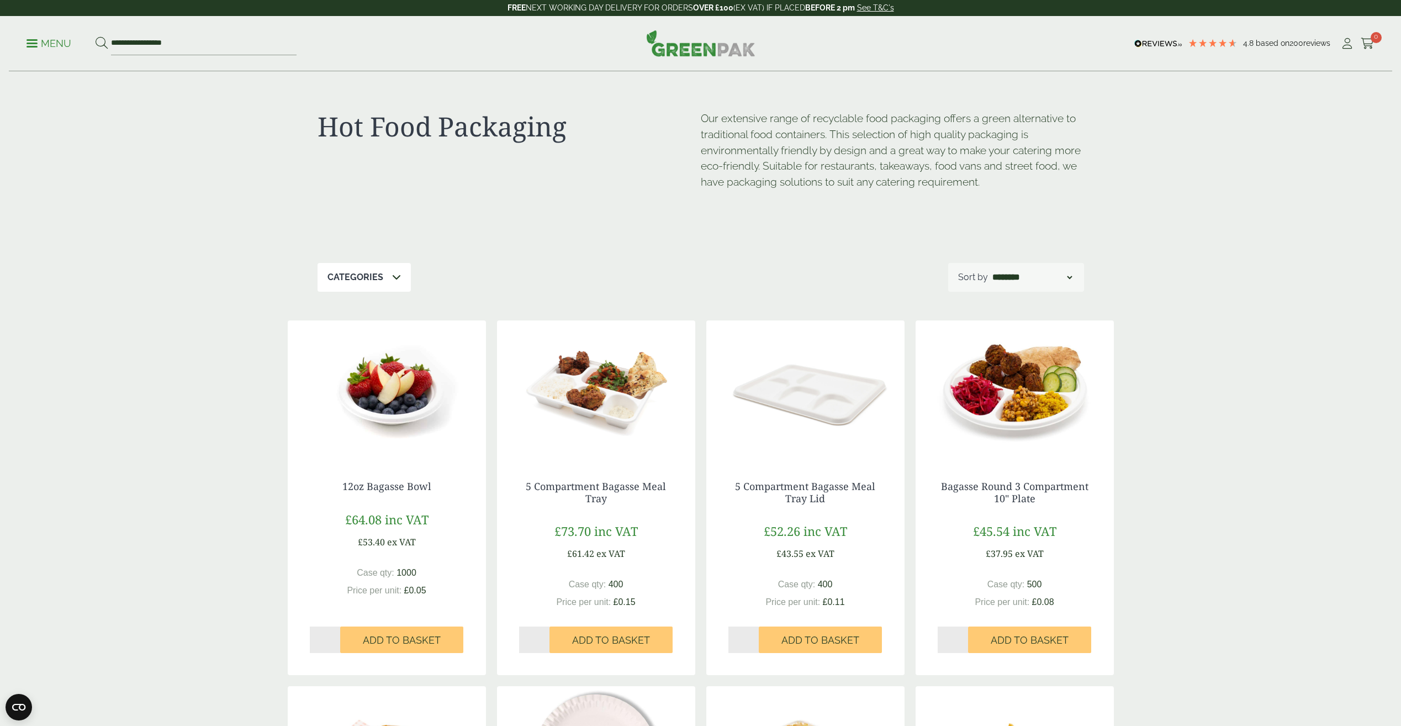
click at [32, 45] on link "Menu" at bounding box center [49, 42] width 45 height 11
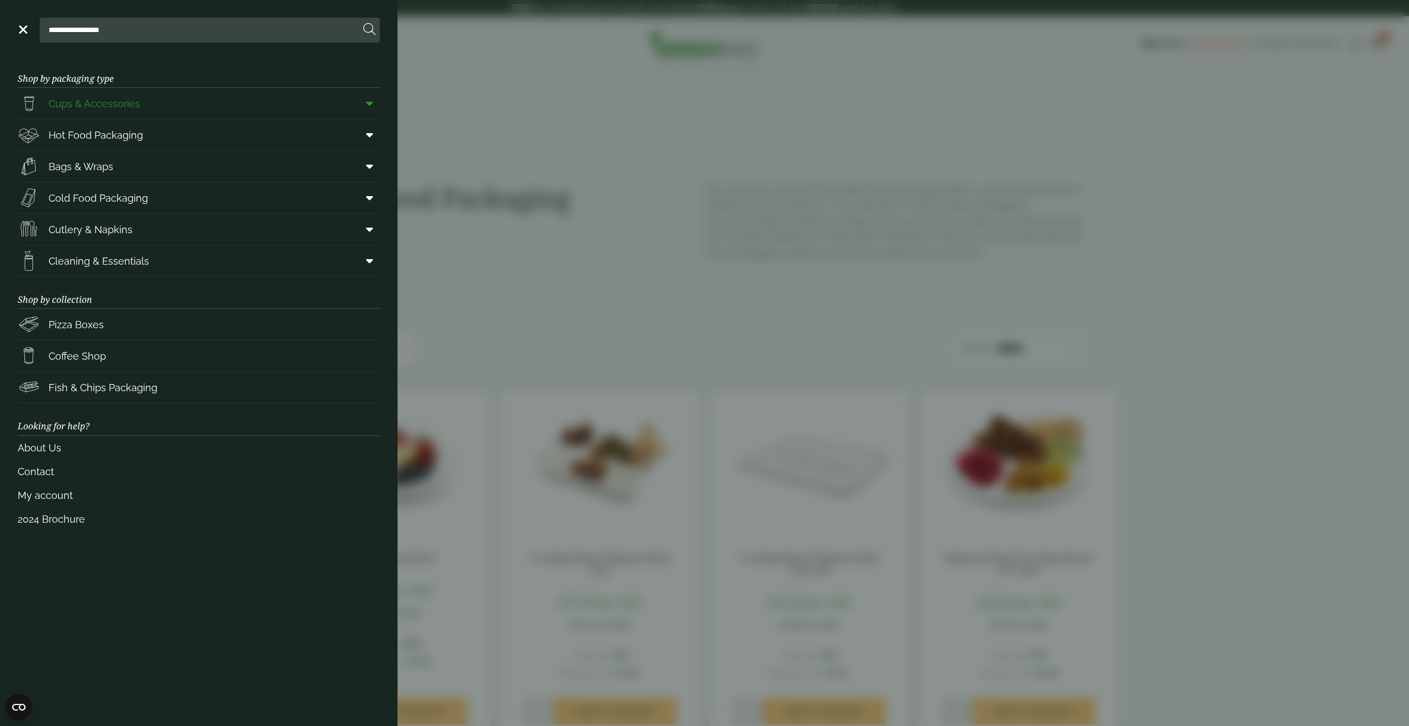
click at [371, 104] on icon at bounding box center [369, 103] width 7 height 11
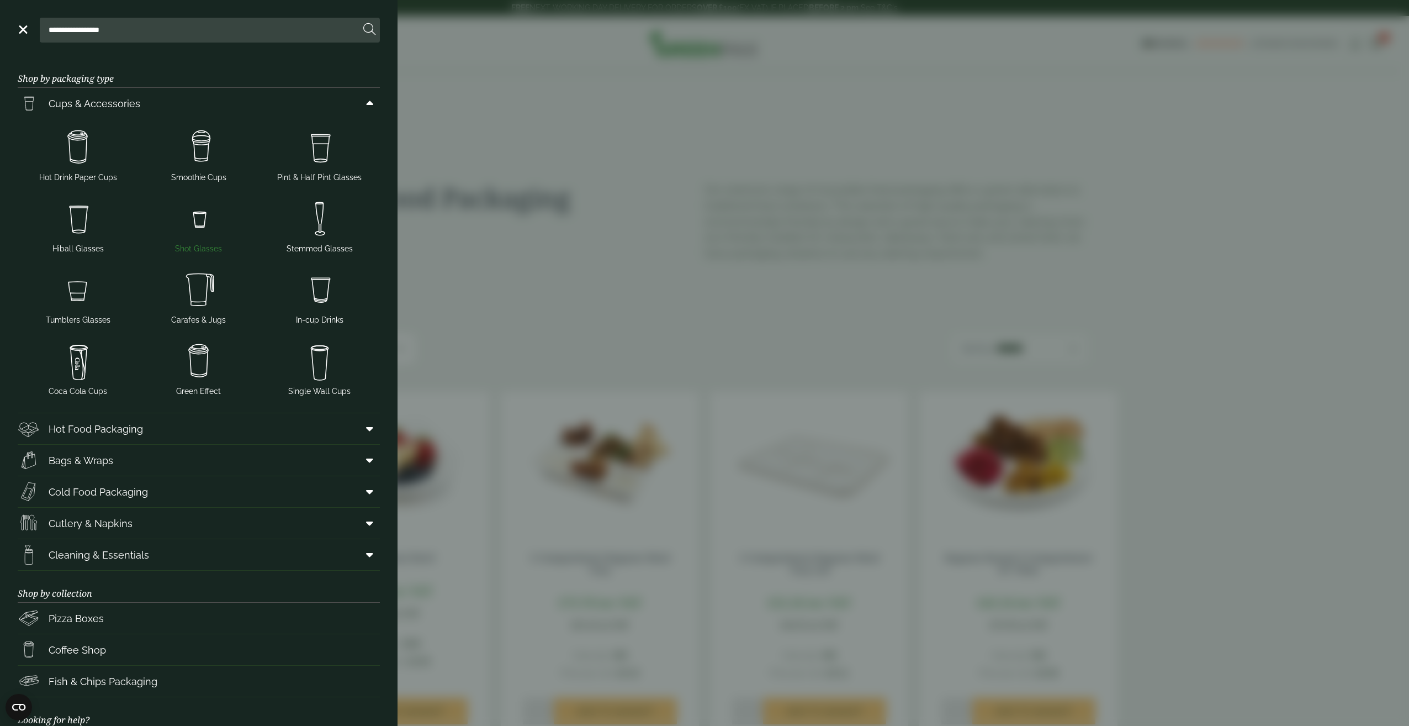
click at [198, 216] on img at bounding box center [199, 219] width 112 height 44
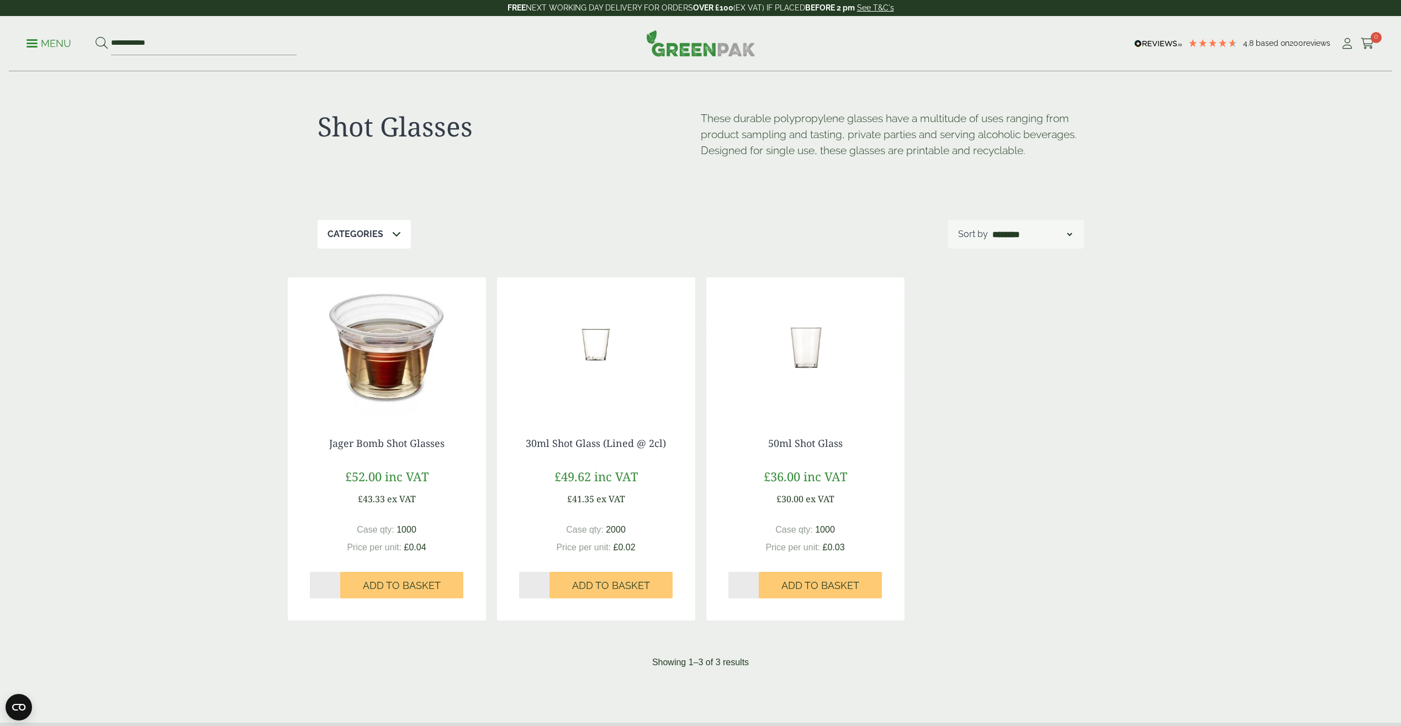
click at [23, 44] on div "**********" at bounding box center [700, 43] width 1383 height 55
click at [32, 45] on p "Menu" at bounding box center [49, 43] width 45 height 13
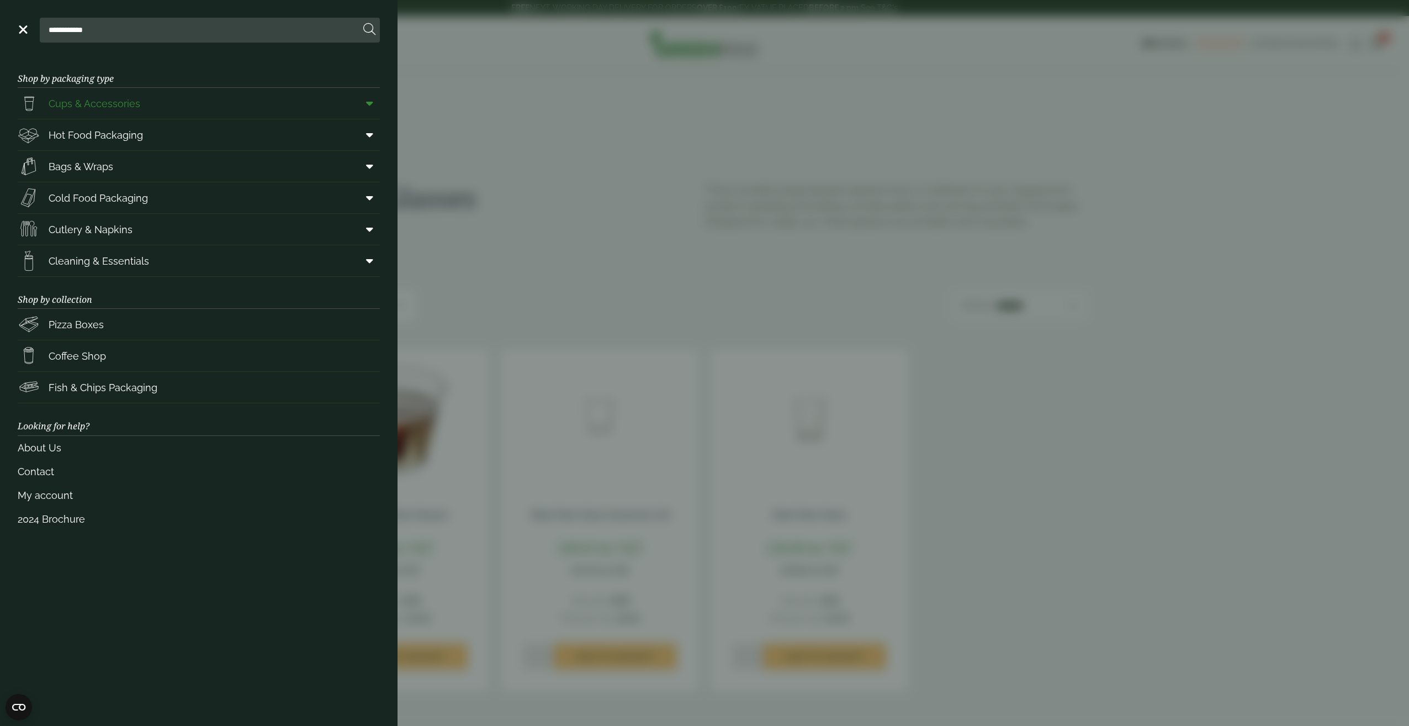
click at [376, 102] on span at bounding box center [367, 103] width 25 height 21
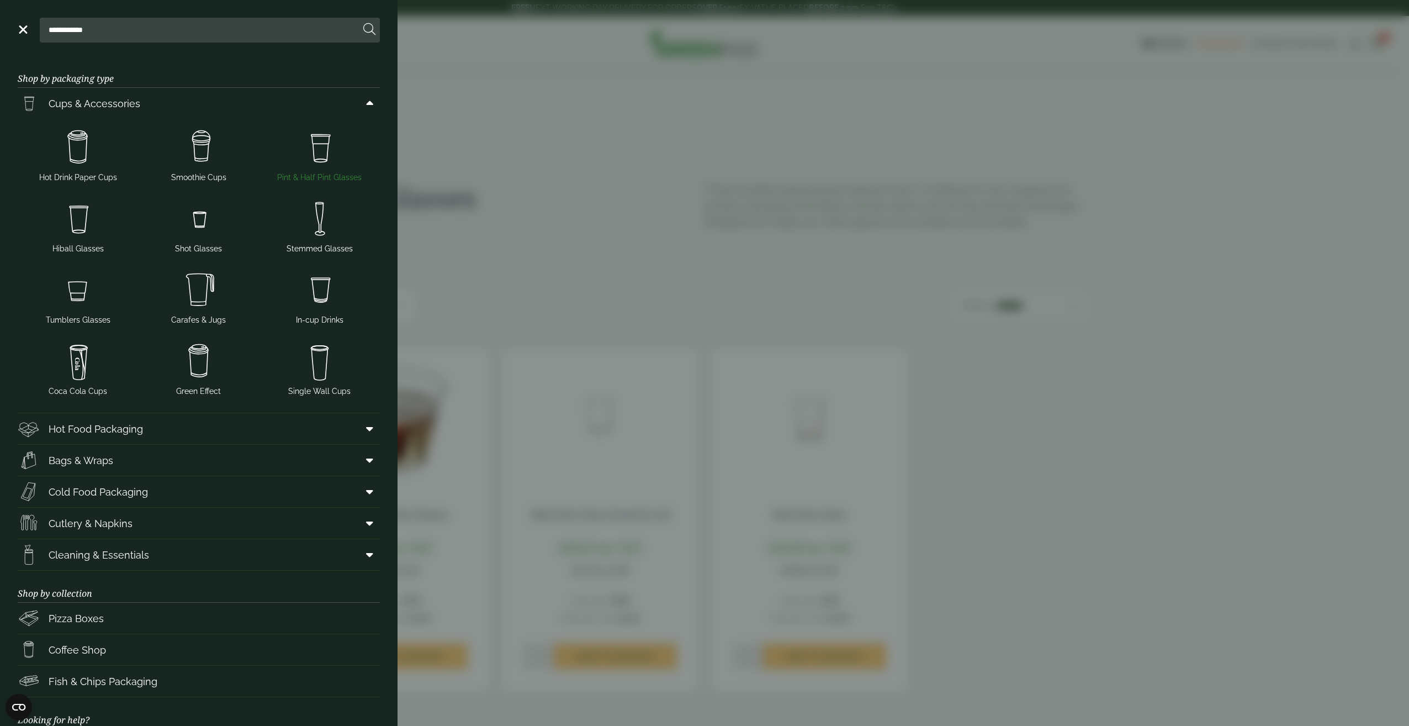
click at [304, 152] on img at bounding box center [319, 147] width 112 height 44
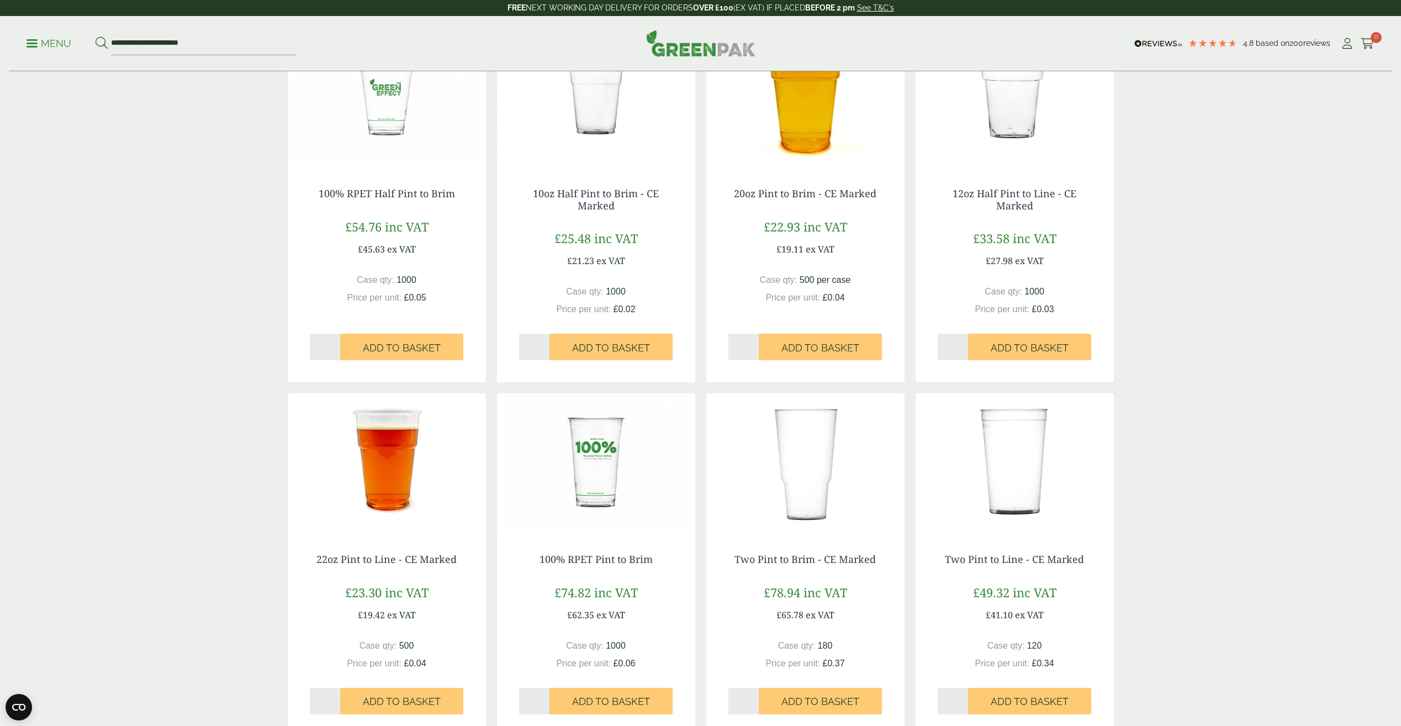
scroll to position [276, 0]
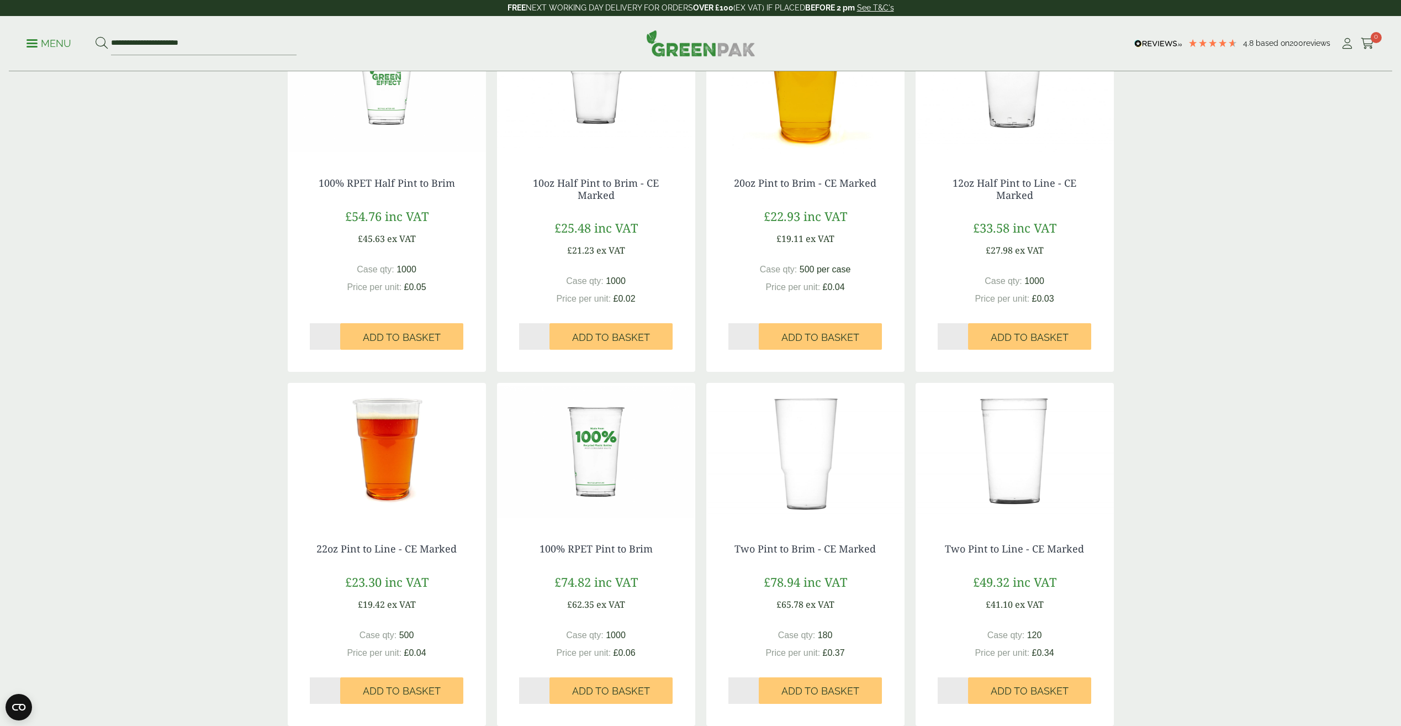
click at [583, 464] on img at bounding box center [596, 452] width 198 height 138
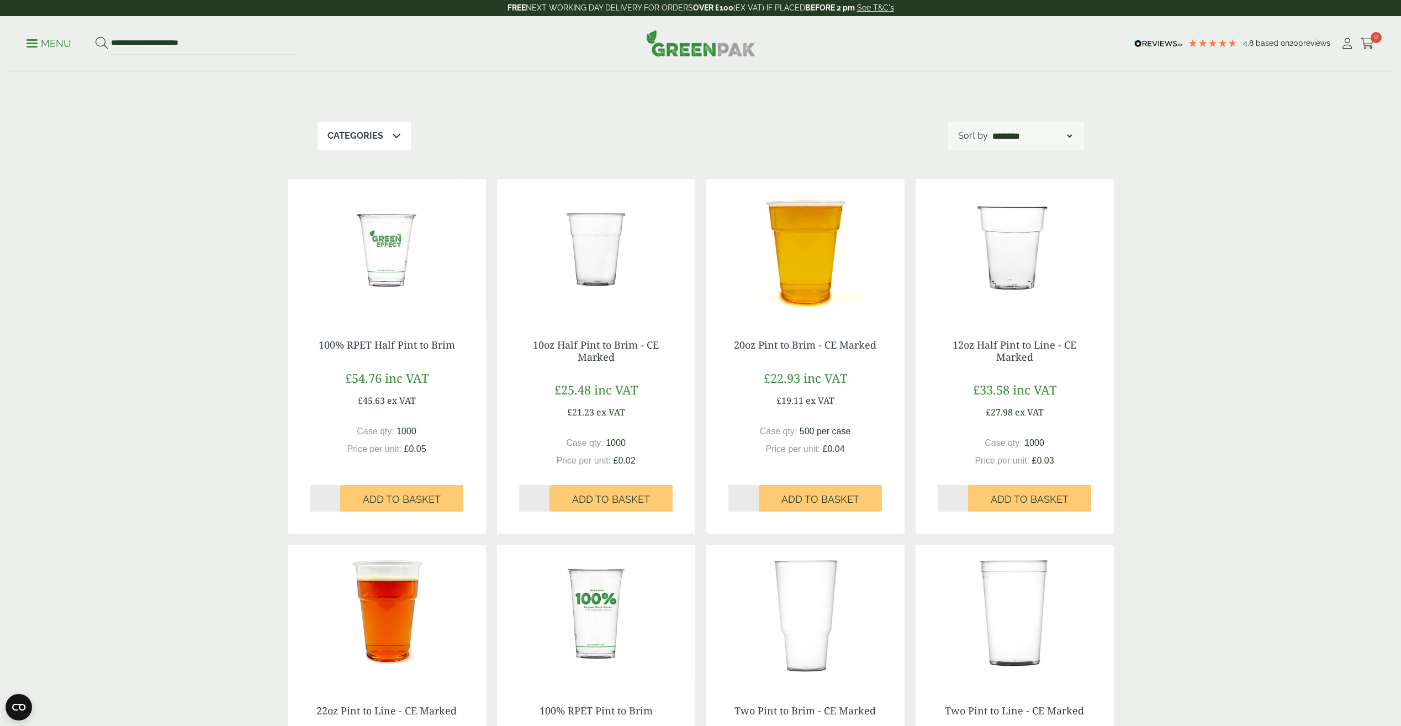
scroll to position [110, 0]
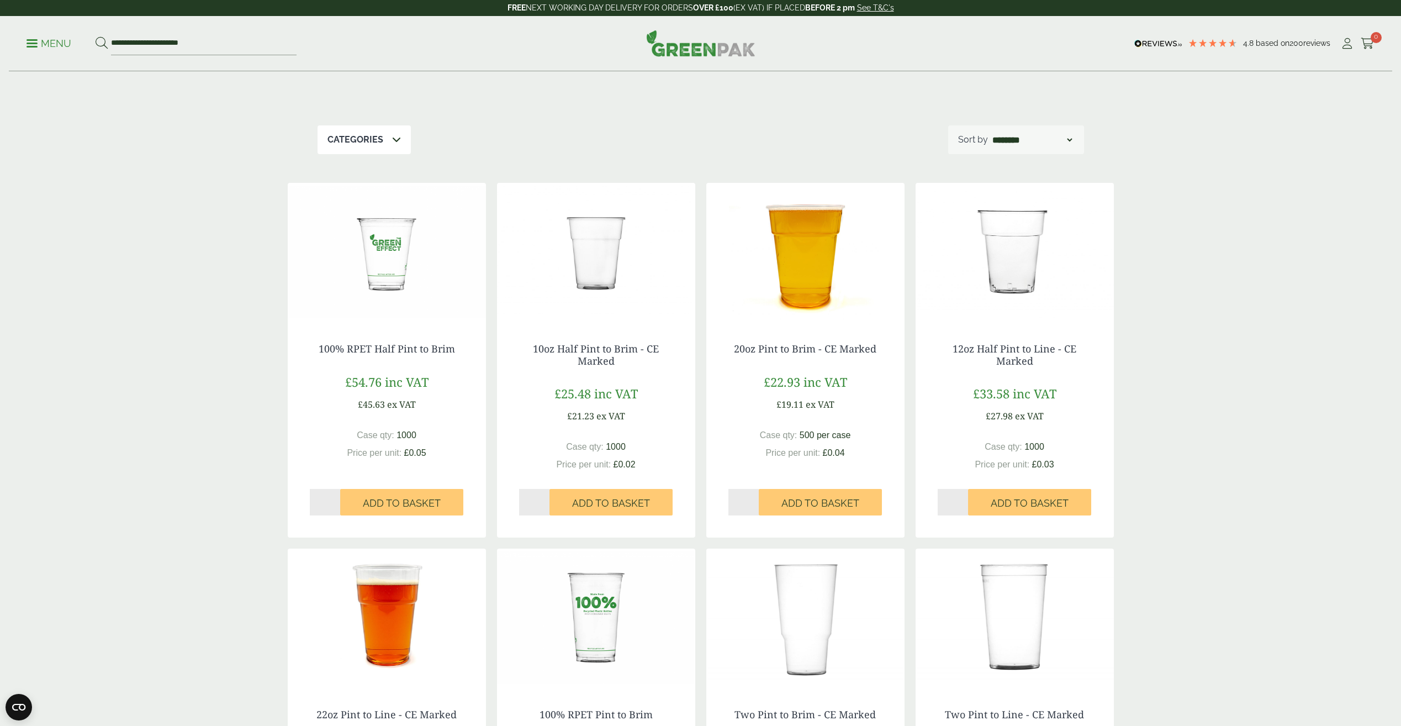
click at [378, 252] on img at bounding box center [387, 252] width 198 height 138
click at [27, 36] on ul "**********" at bounding box center [162, 43] width 270 height 23
click at [30, 44] on span at bounding box center [32, 44] width 11 height 2
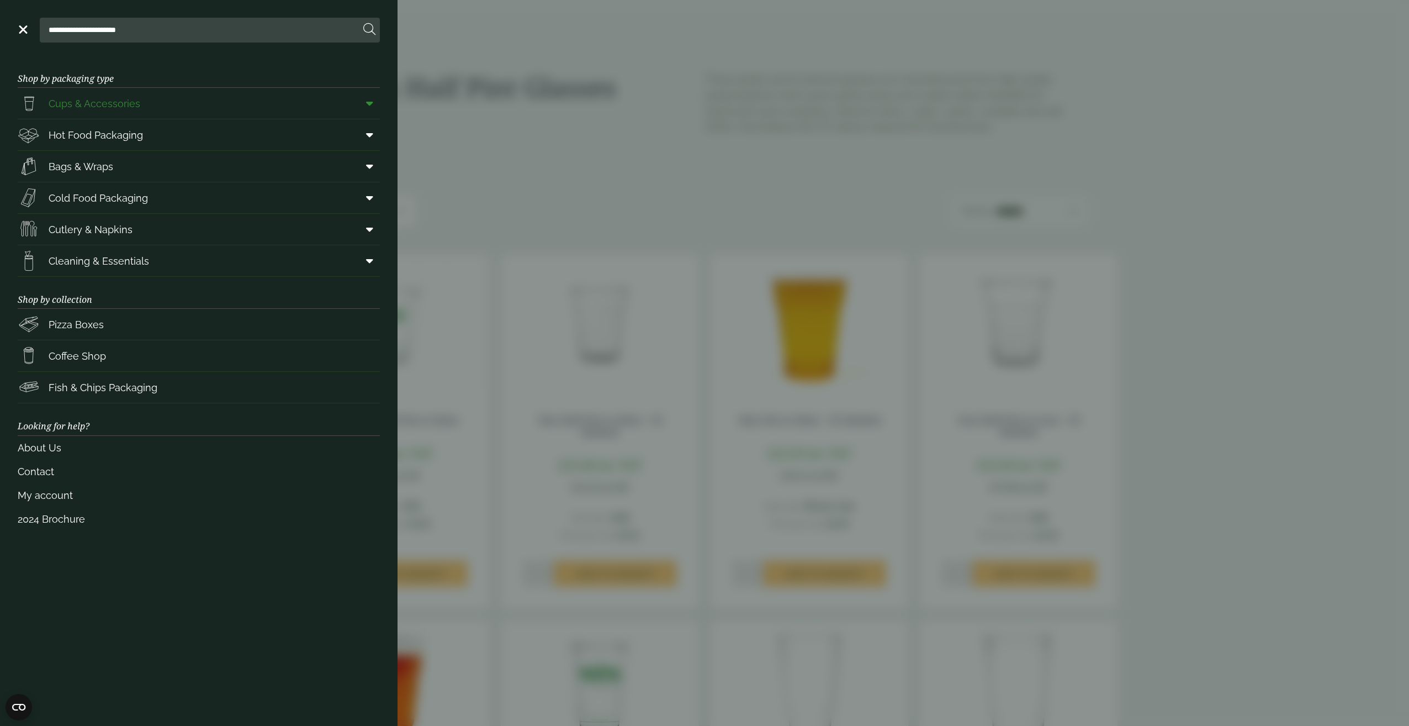
click at [370, 99] on icon at bounding box center [369, 103] width 7 height 11
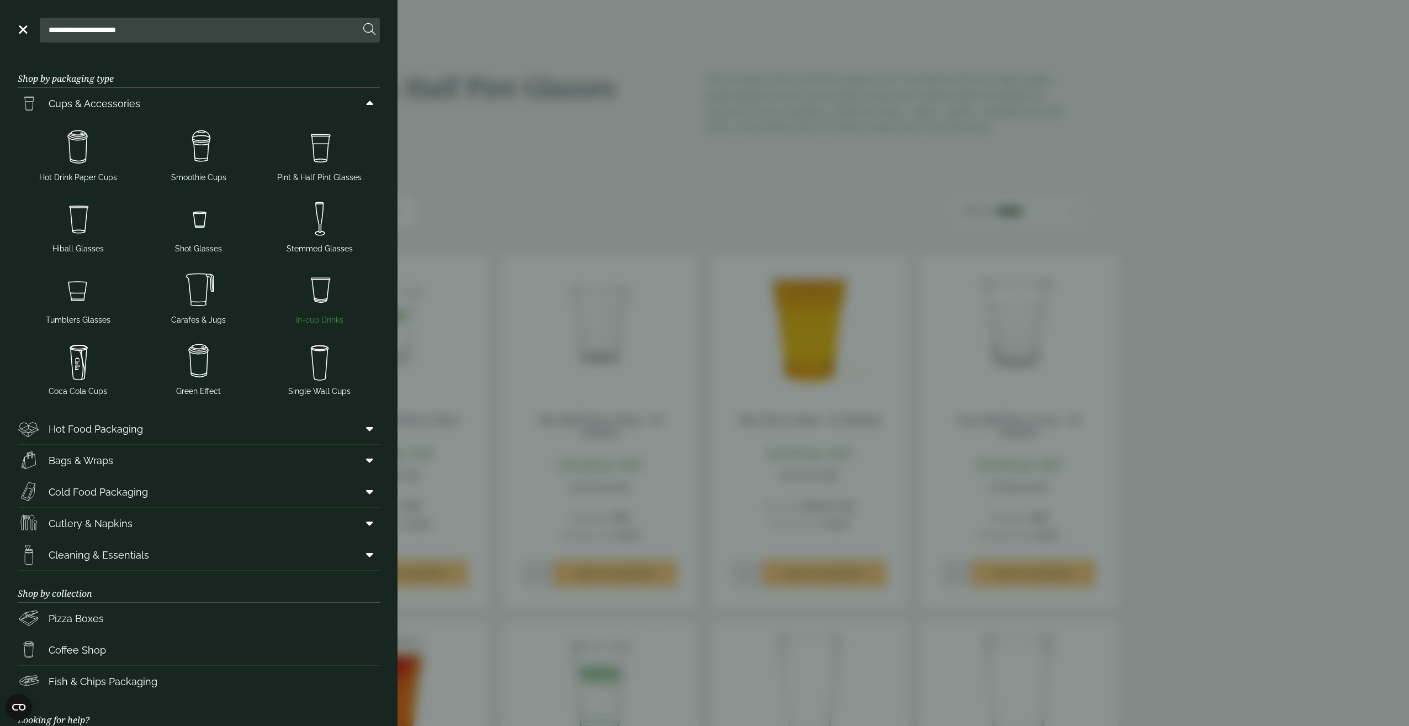
click at [306, 299] on img at bounding box center [319, 290] width 112 height 44
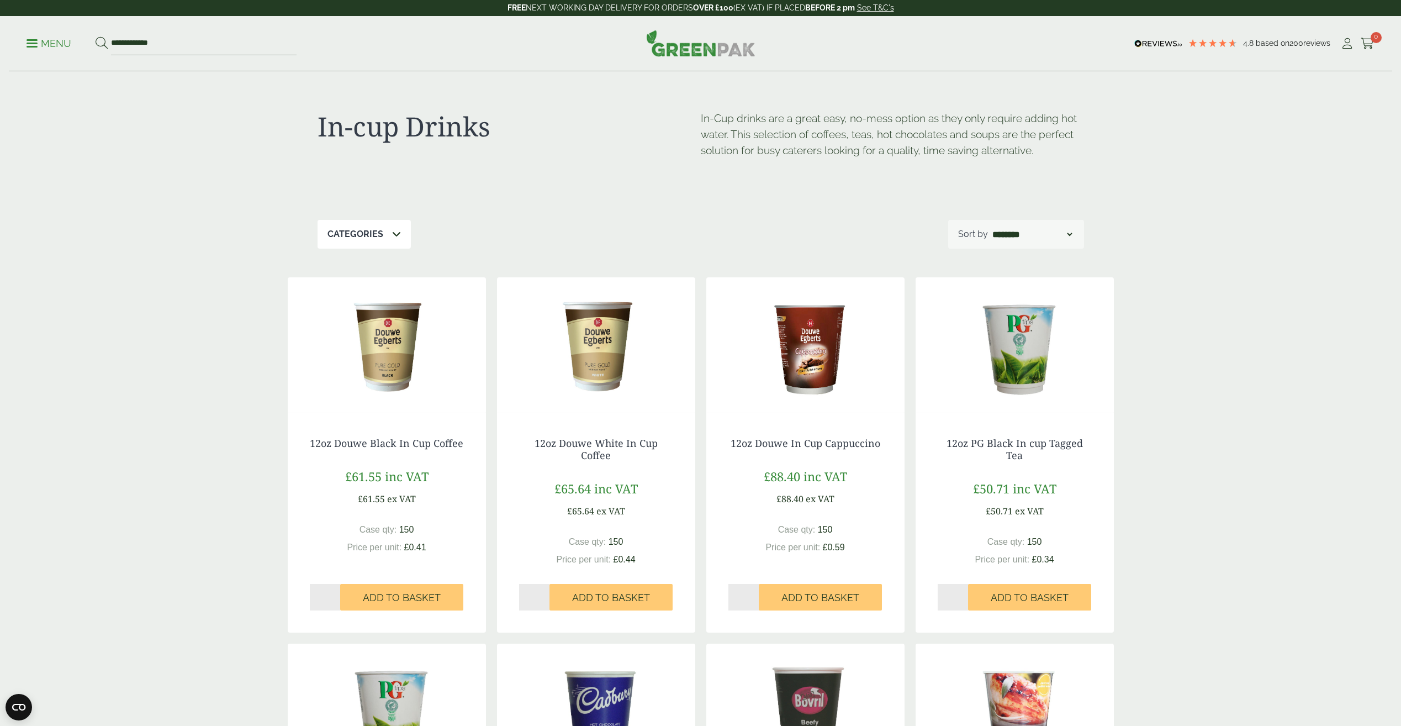
click at [31, 41] on p "Menu" at bounding box center [49, 43] width 45 height 13
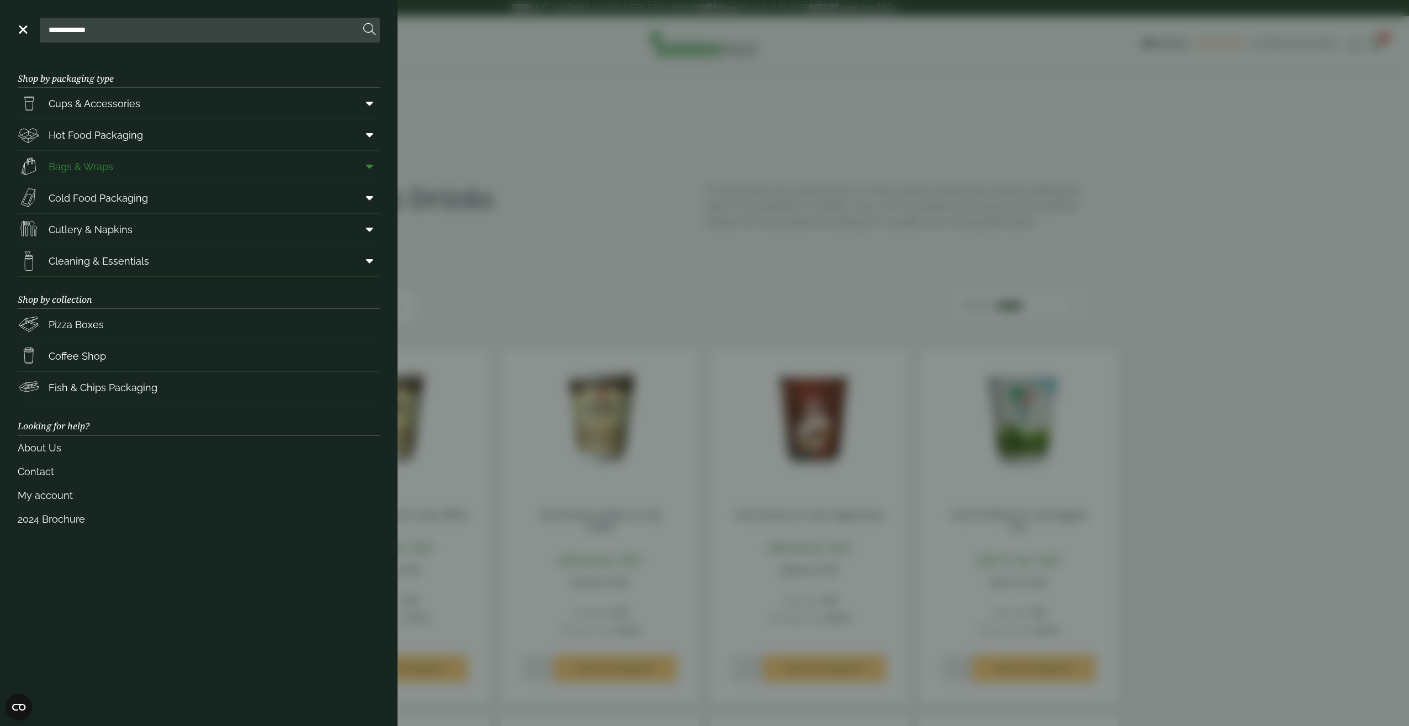
click at [370, 174] on span at bounding box center [367, 166] width 25 height 21
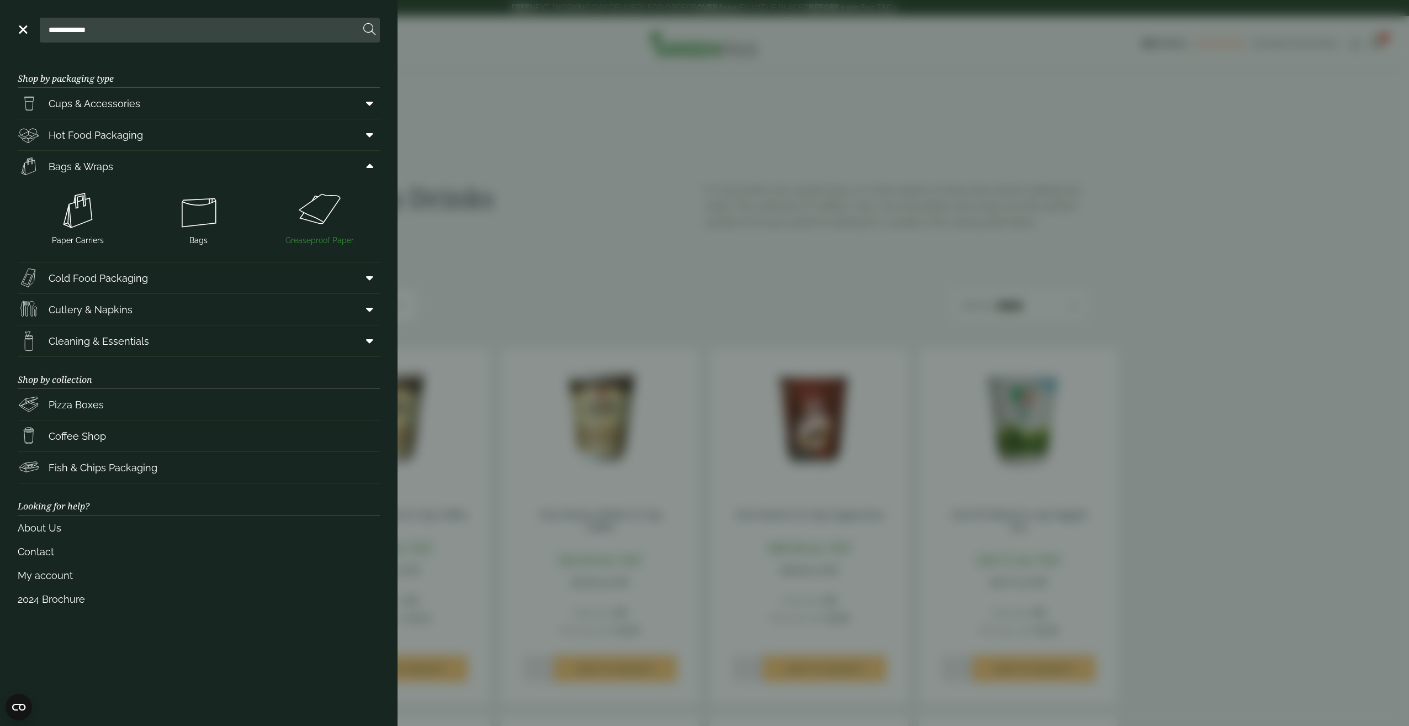
click at [324, 215] on img at bounding box center [319, 210] width 112 height 44
click at [379, 104] on span at bounding box center [367, 103] width 25 height 21
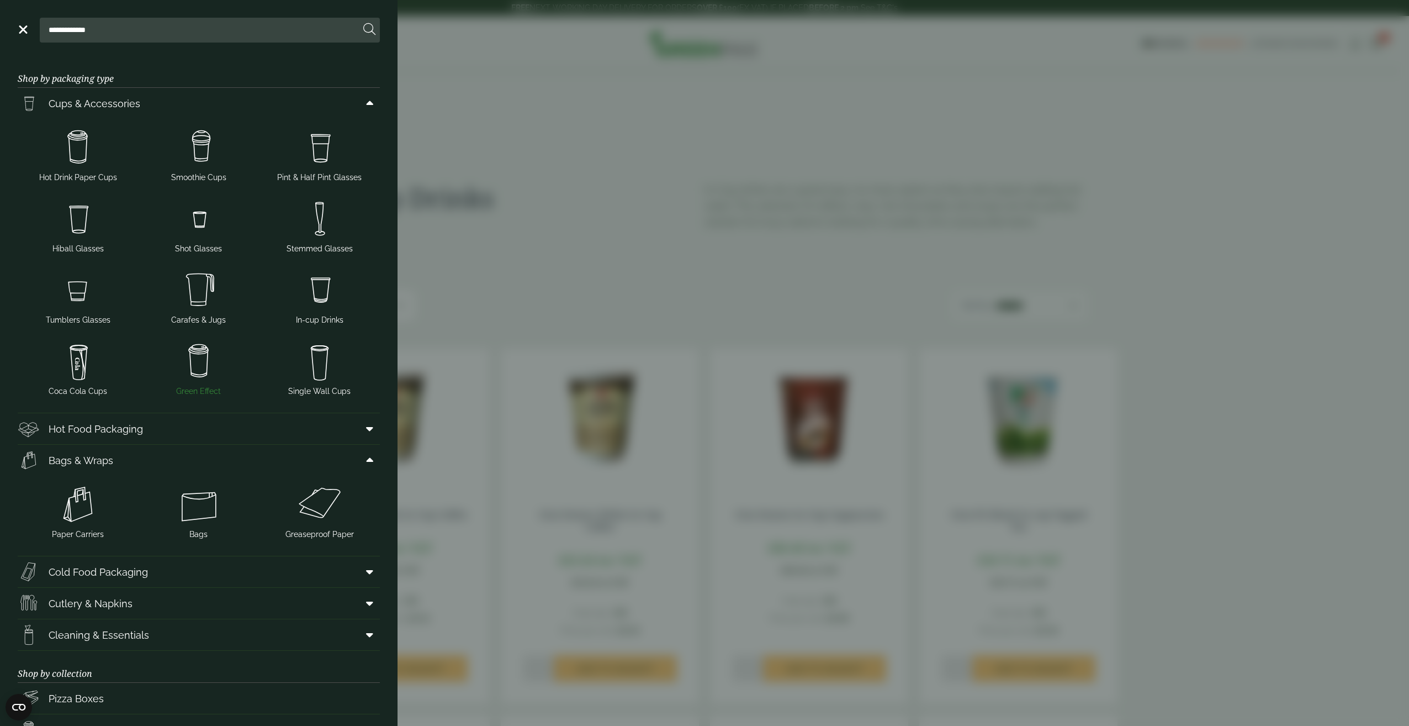
click at [203, 378] on img at bounding box center [199, 361] width 112 height 44
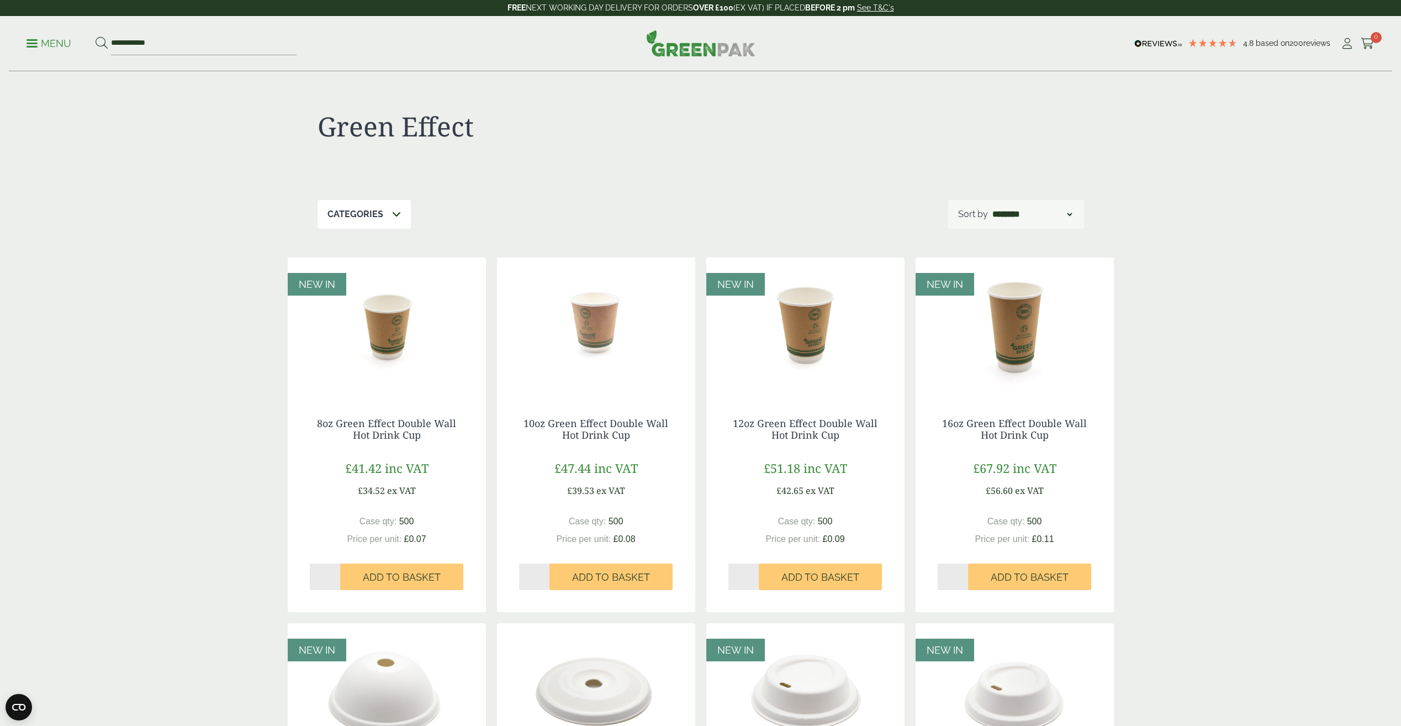
click at [593, 329] on img at bounding box center [596, 326] width 198 height 138
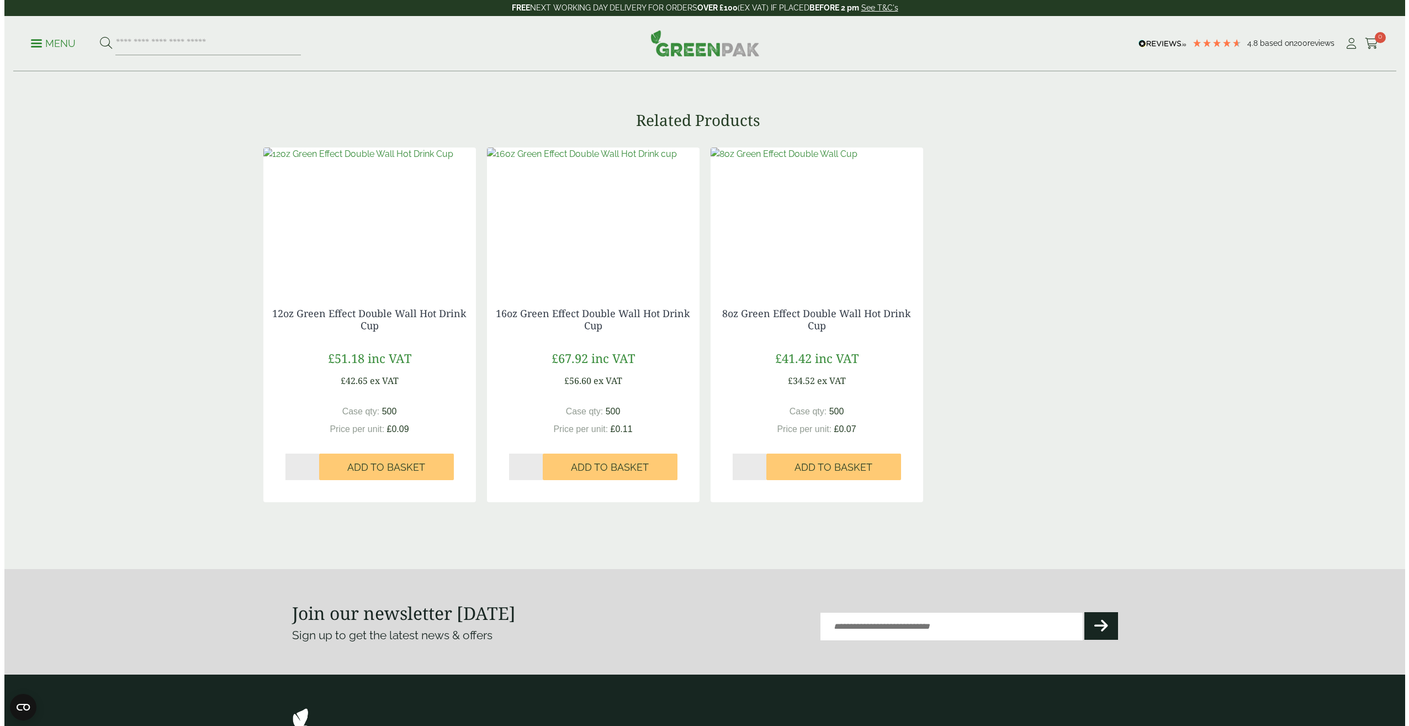
scroll to position [1089, 0]
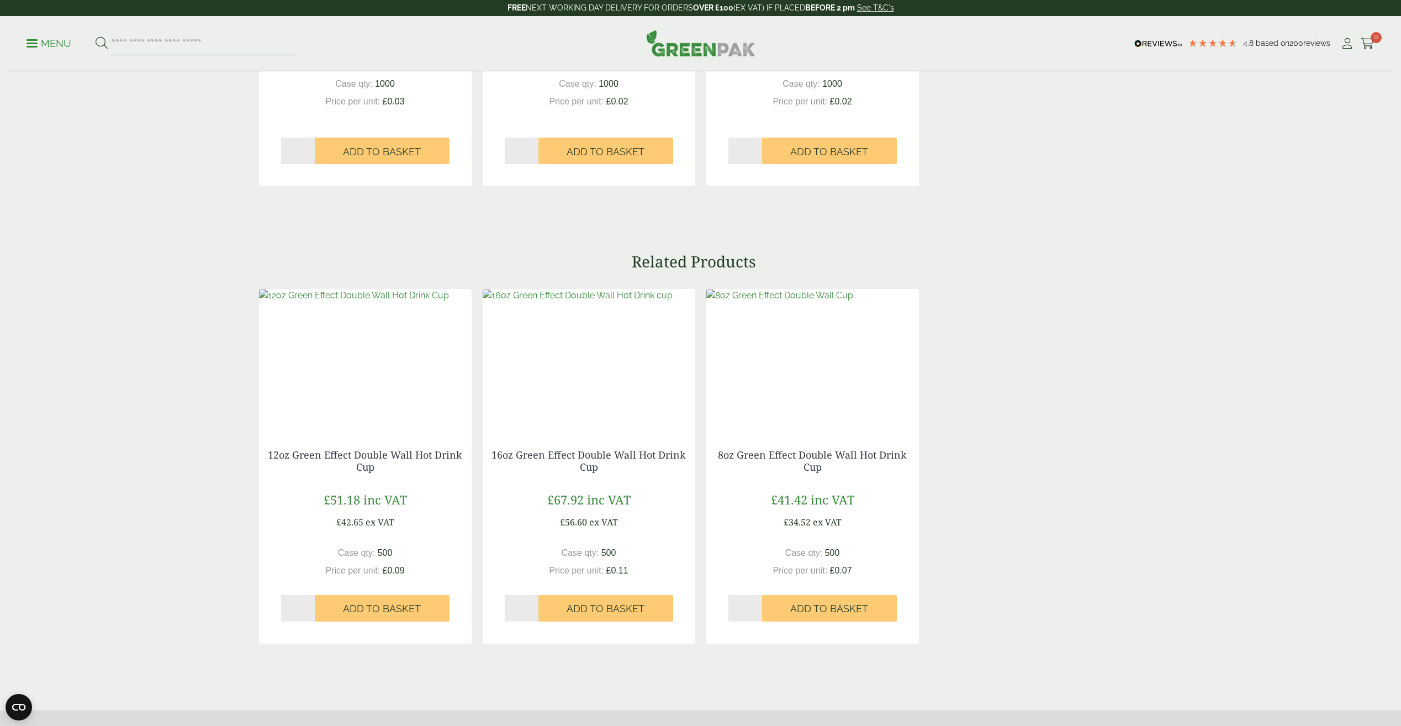
click at [39, 41] on p "Menu" at bounding box center [49, 43] width 45 height 13
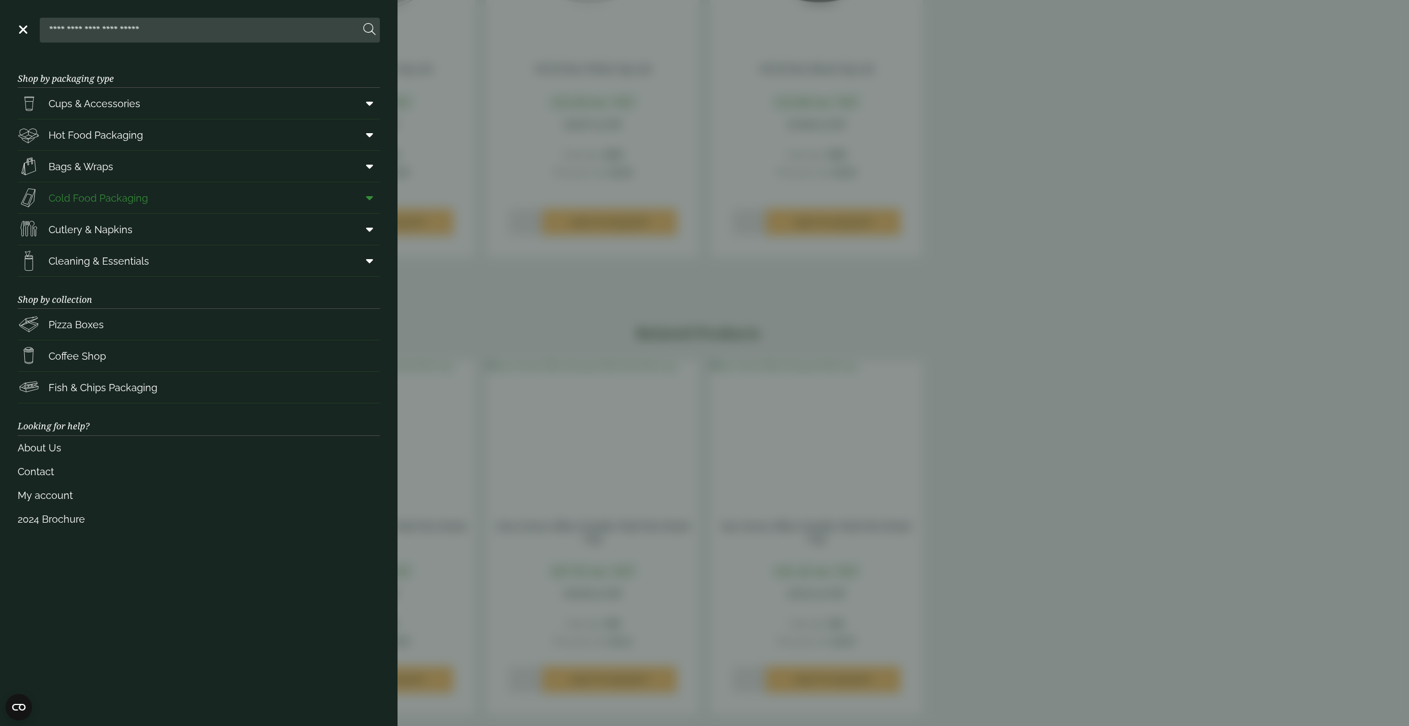
click at [345, 194] on link "Cold Food Packaging" at bounding box center [199, 197] width 362 height 31
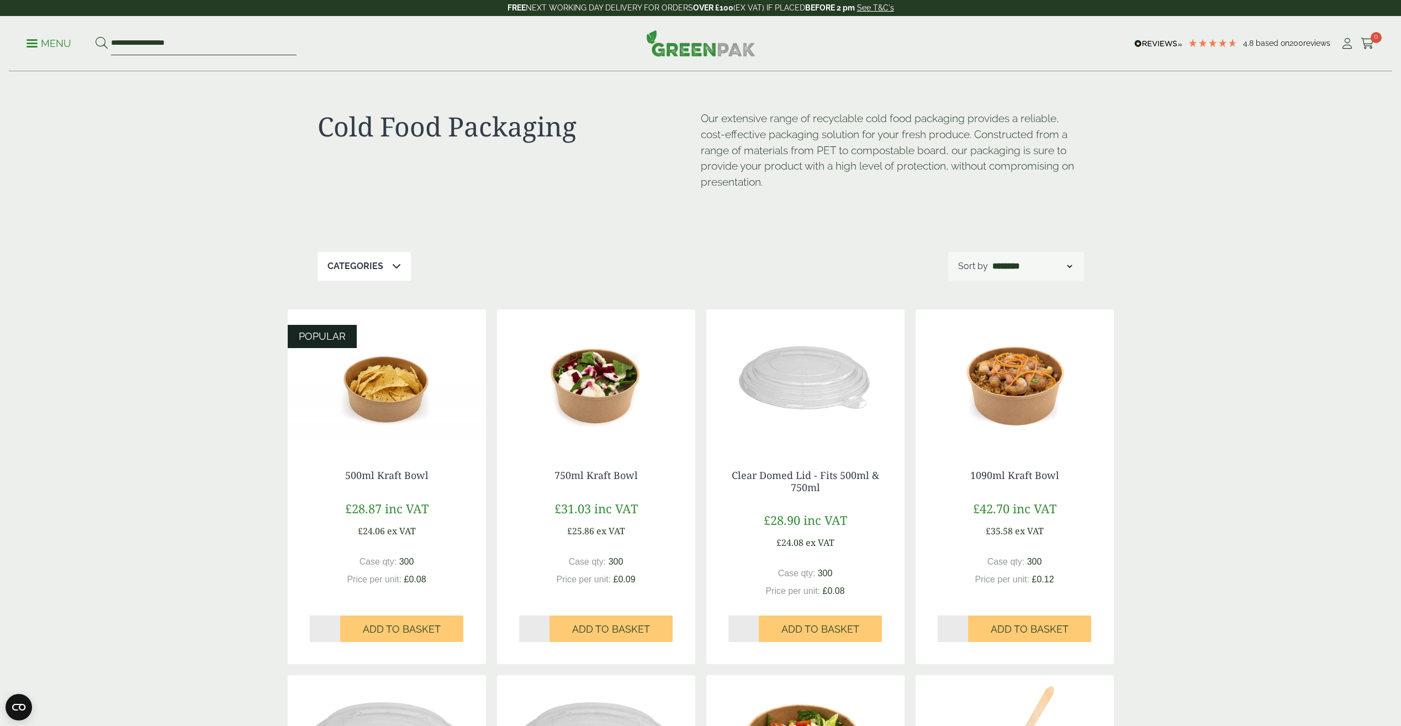
click at [146, 36] on input "**********" at bounding box center [204, 43] width 186 height 23
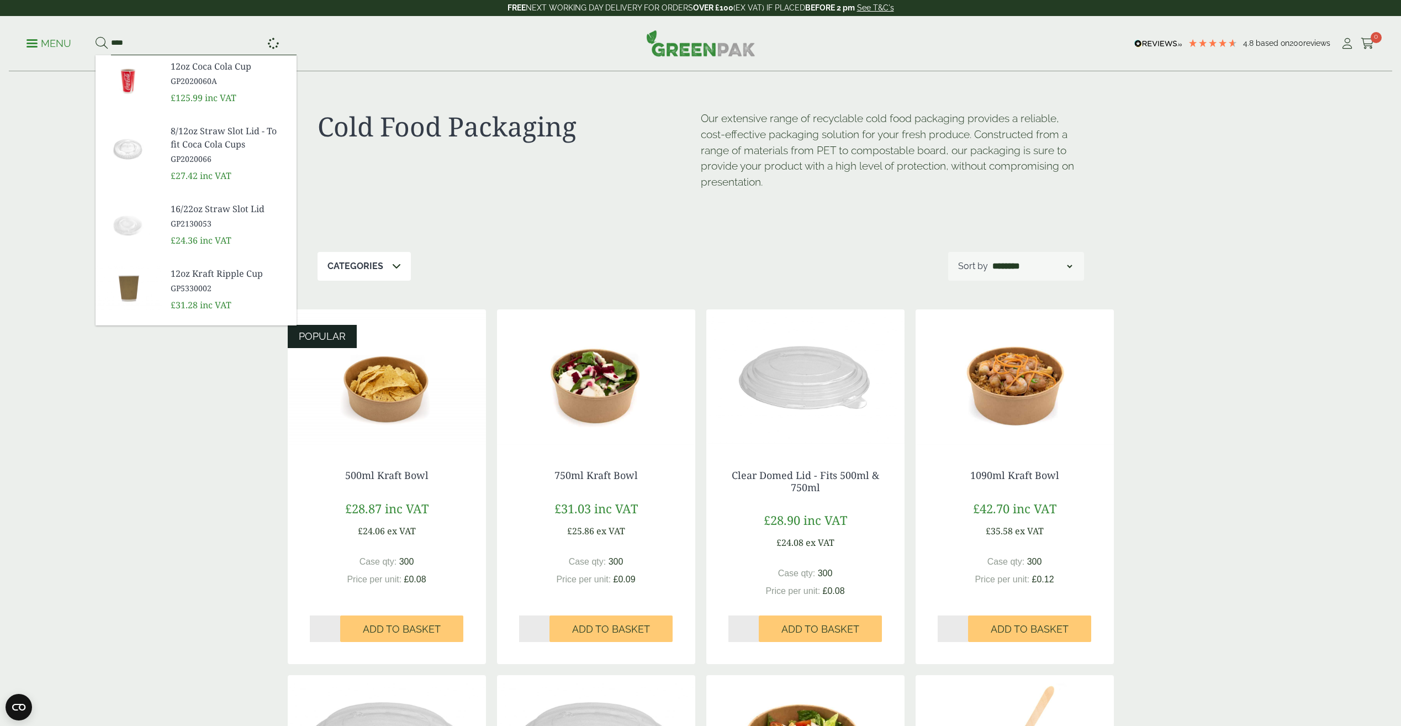
type input "****"
click at [96, 36] on button at bounding box center [102, 43] width 12 height 14
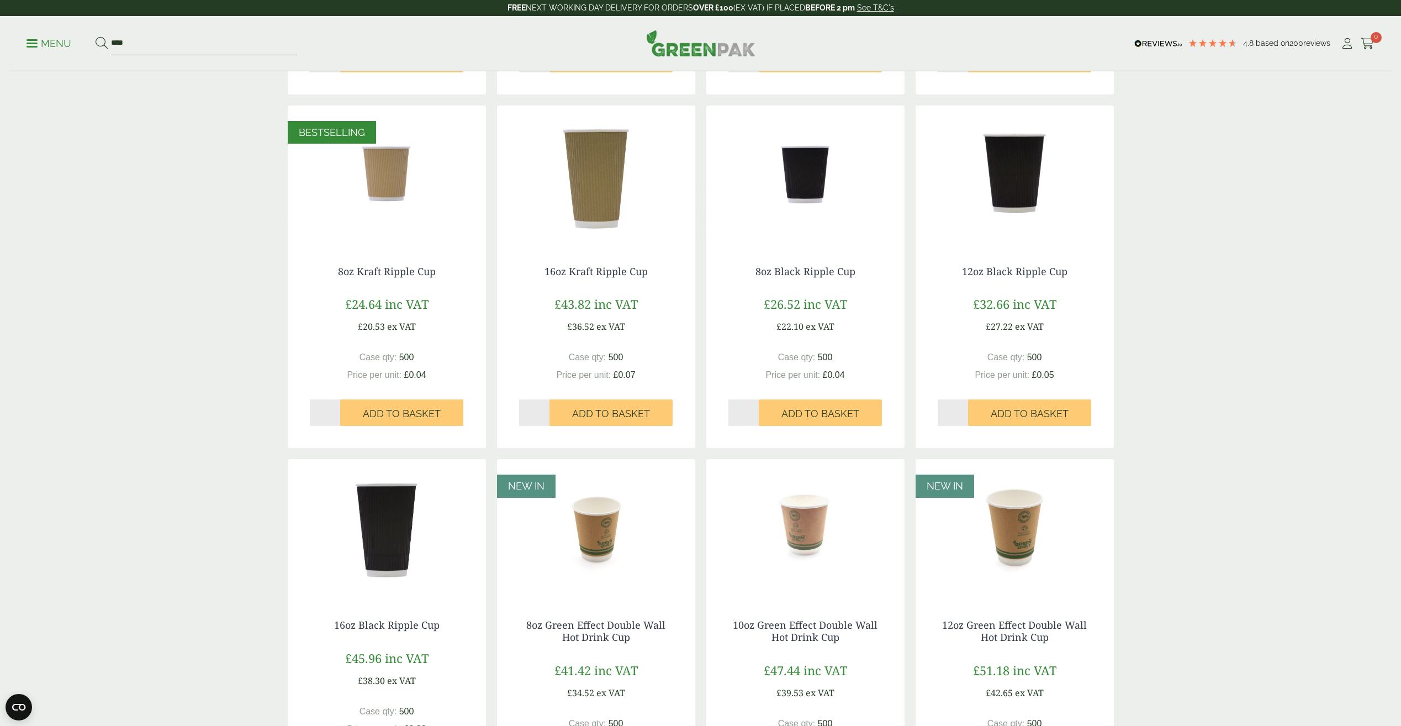
scroll to position [718, 0]
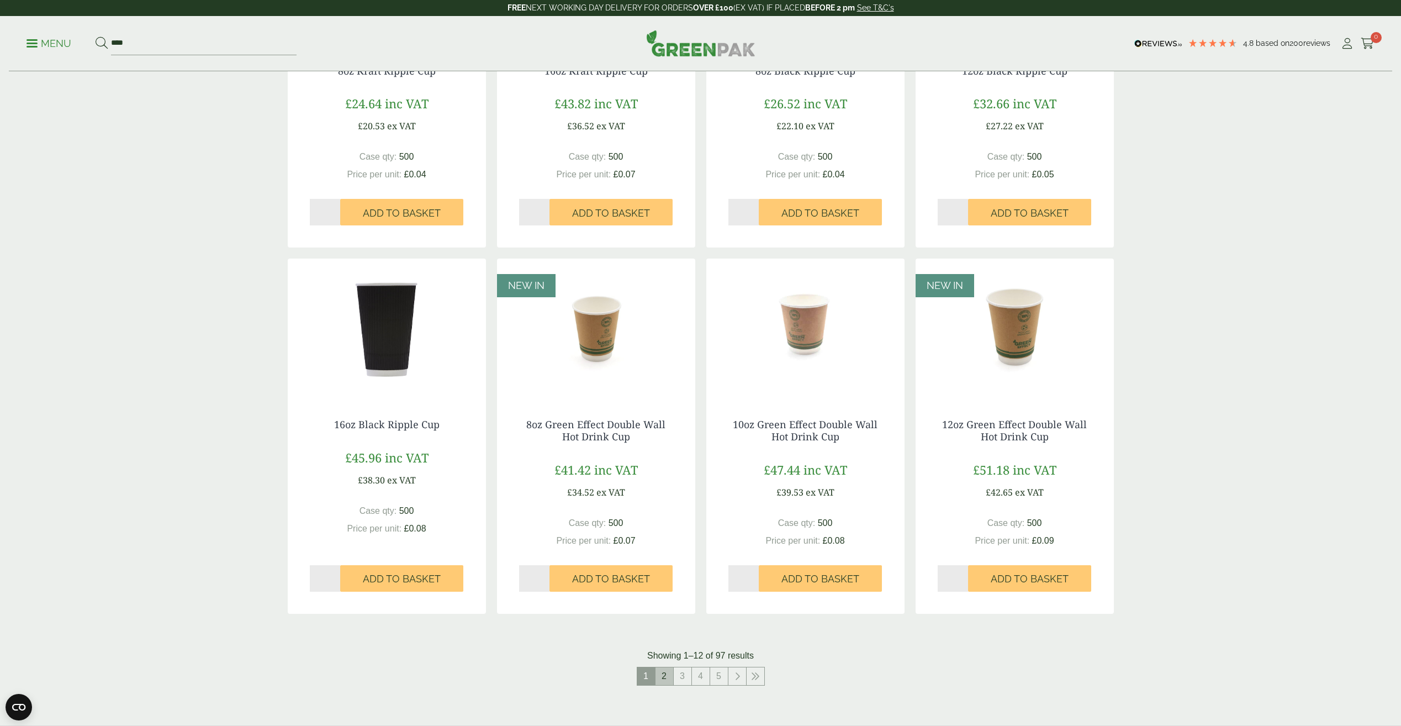
click at [667, 678] on link "2" at bounding box center [664, 676] width 18 height 18
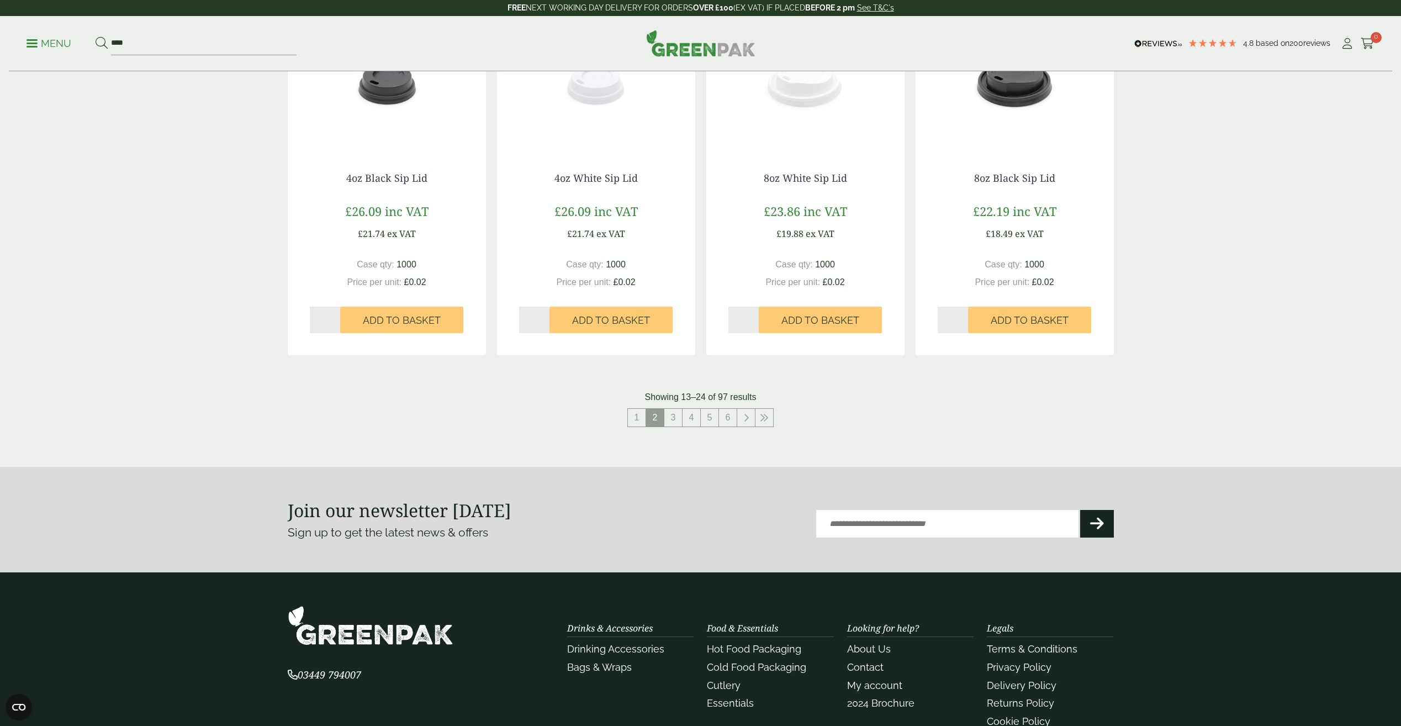
scroll to position [994, 0]
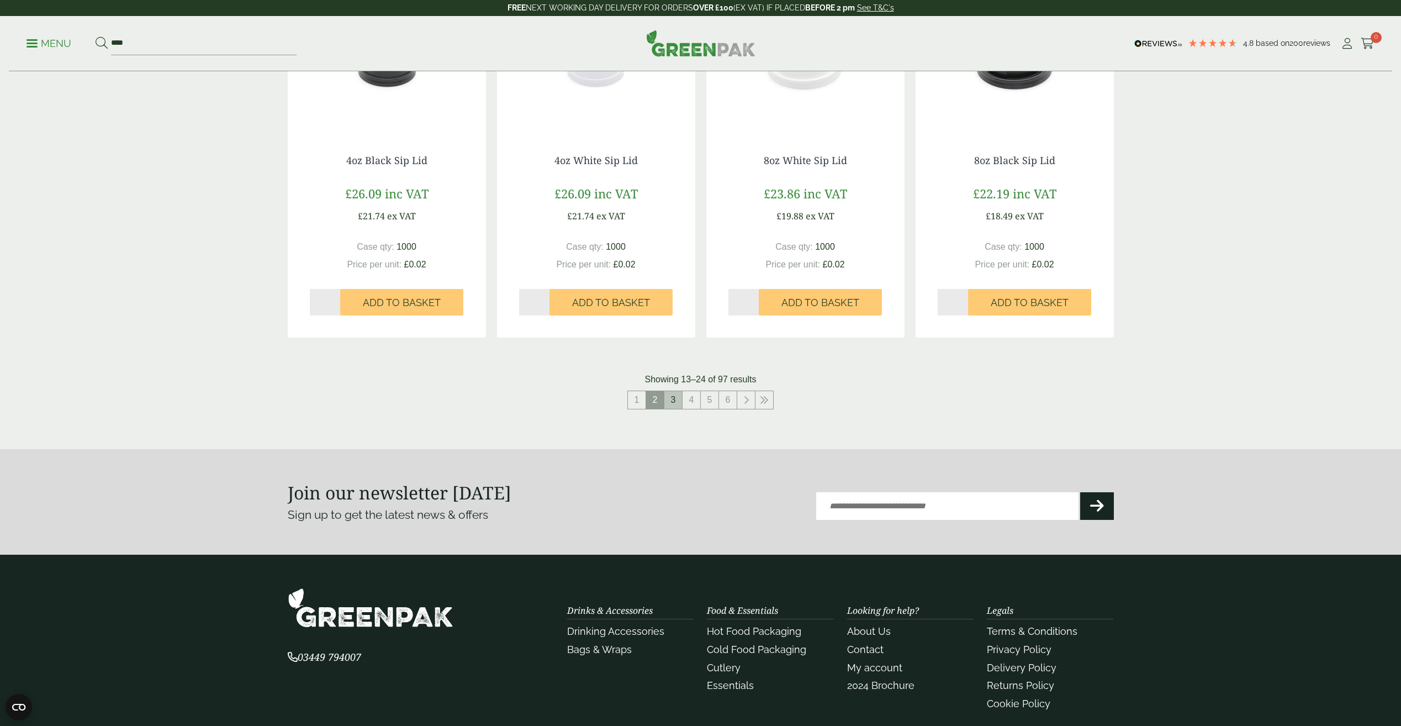
click at [671, 404] on link "3" at bounding box center [673, 400] width 18 height 18
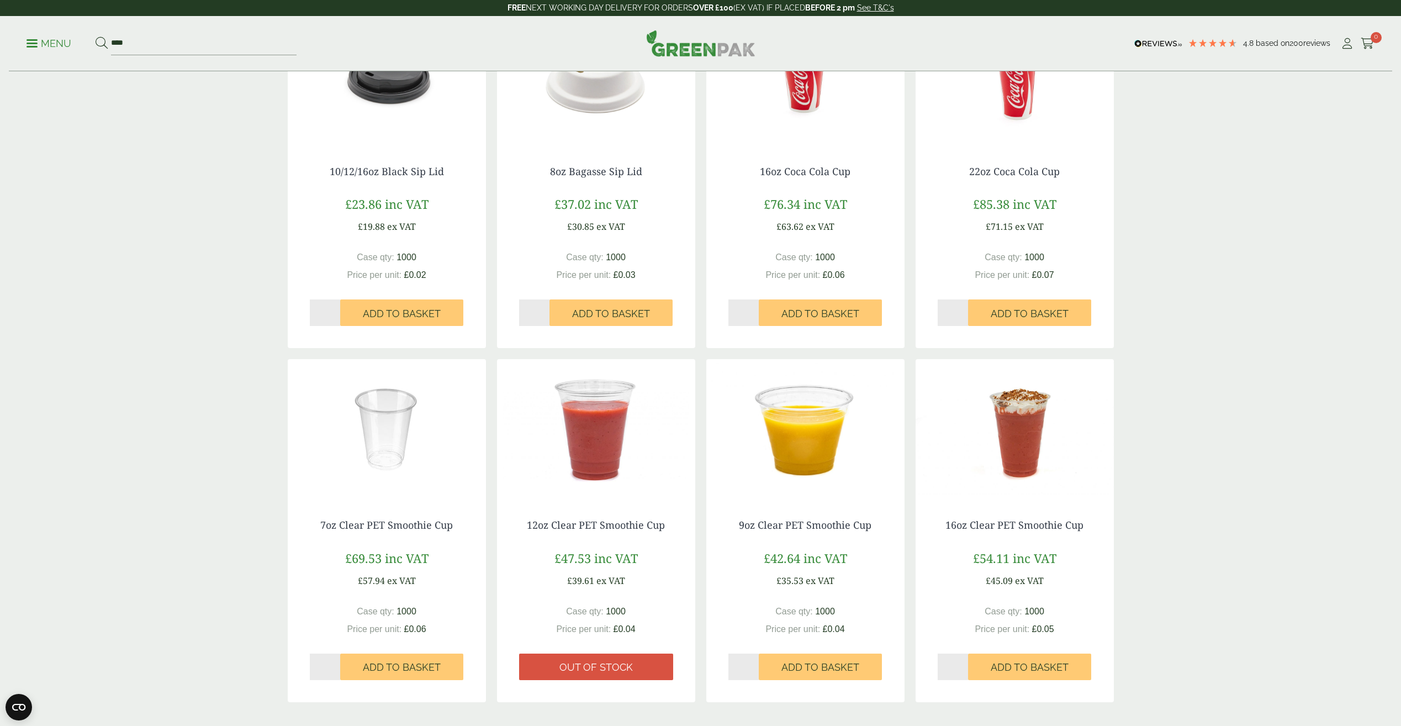
scroll to position [773, 0]
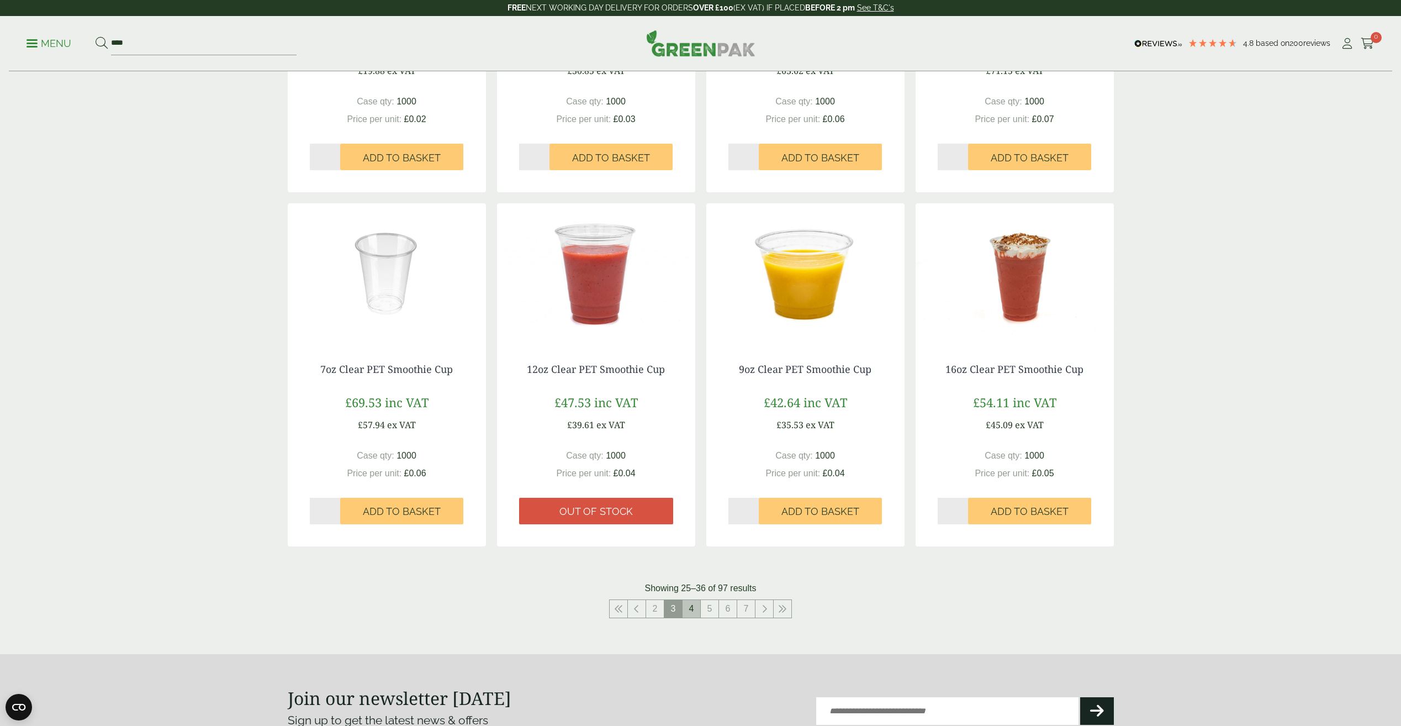
click at [694, 612] on link "4" at bounding box center [691, 609] width 18 height 18
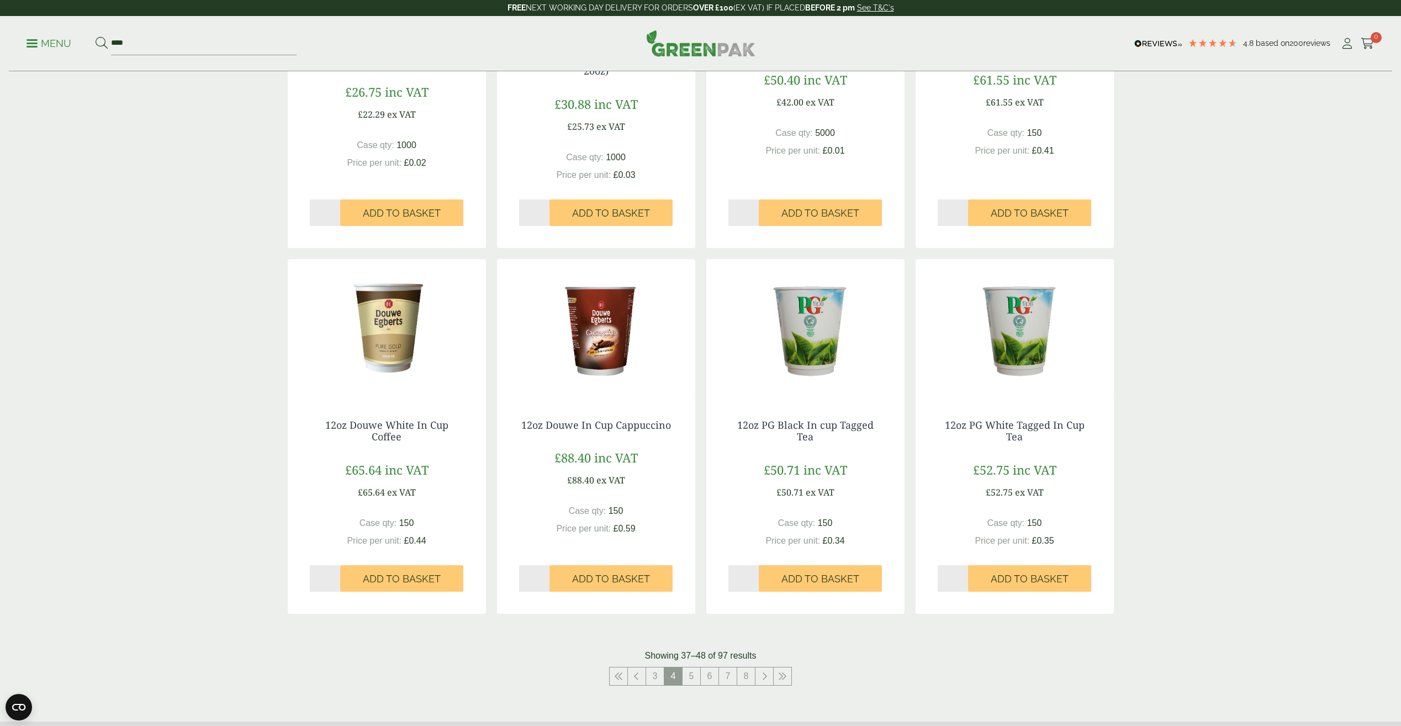
scroll to position [828, 0]
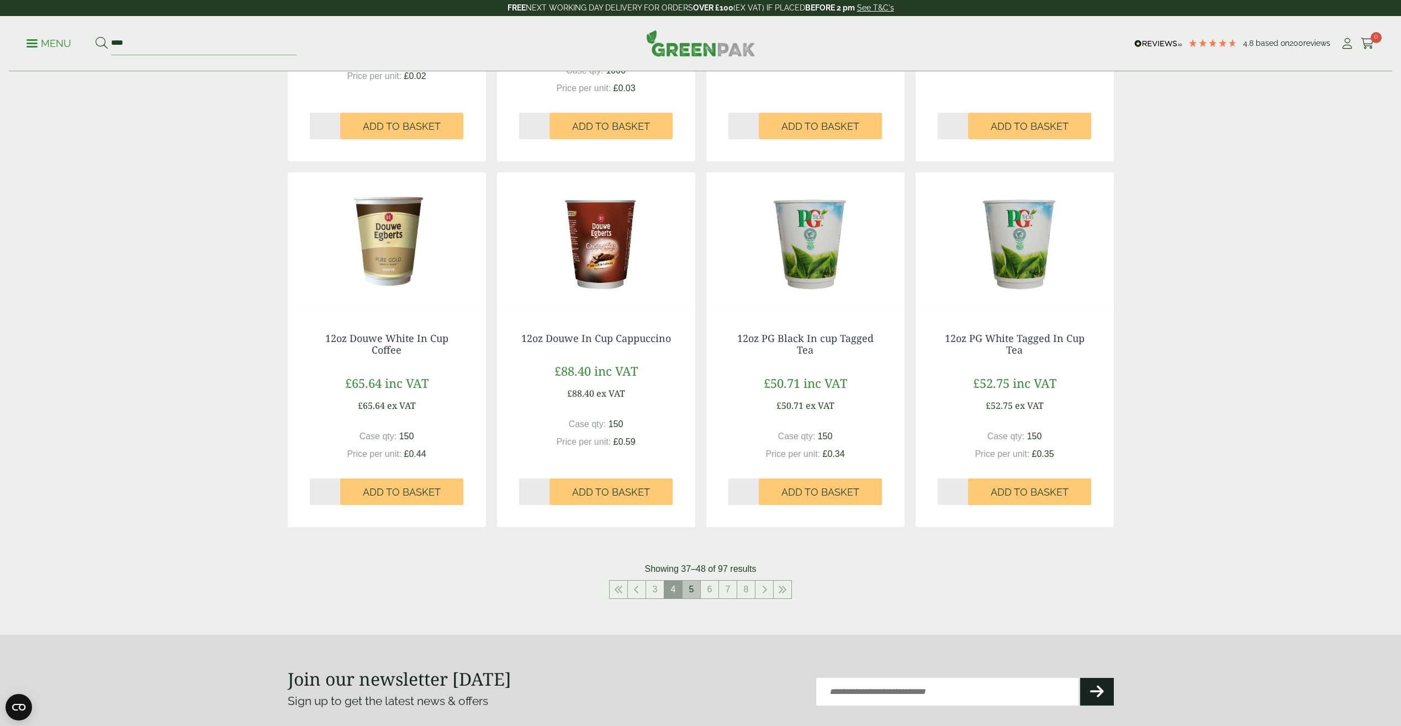
click at [694, 594] on link "5" at bounding box center [691, 589] width 18 height 18
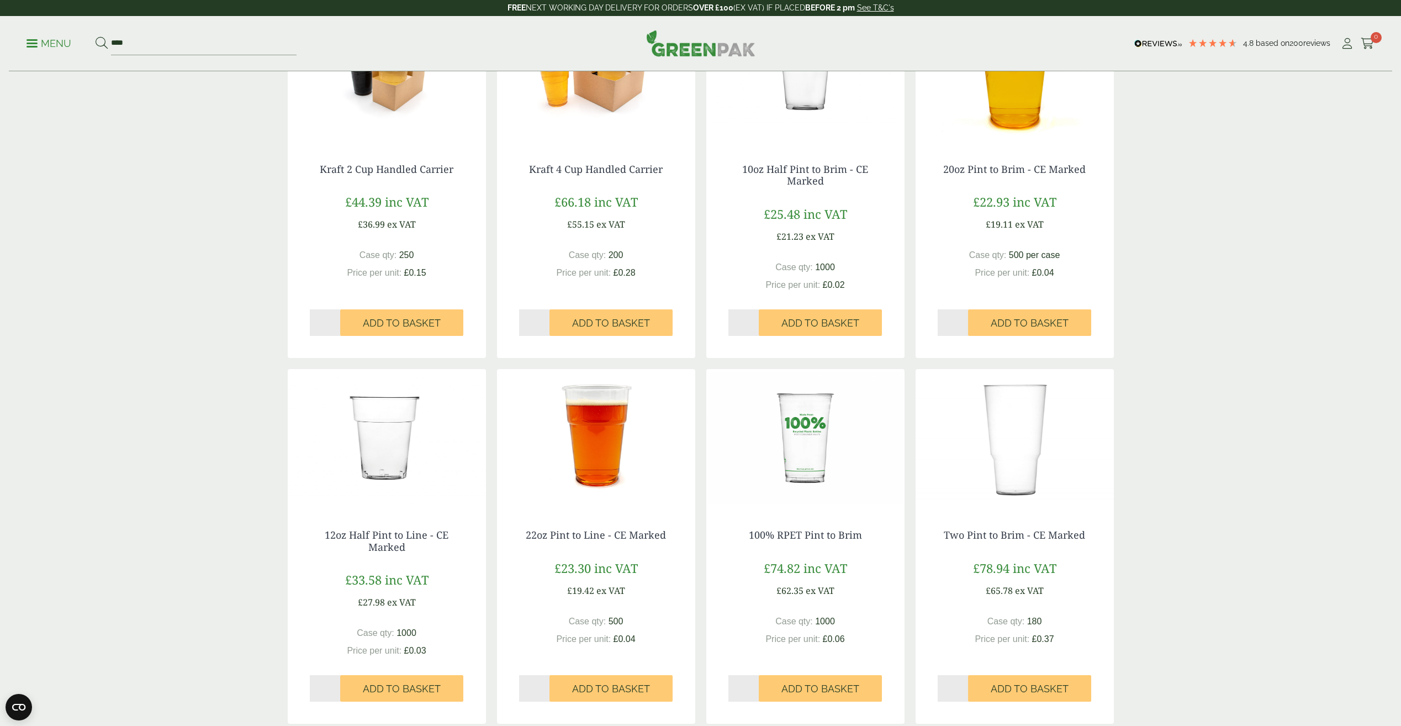
scroll to position [773, 0]
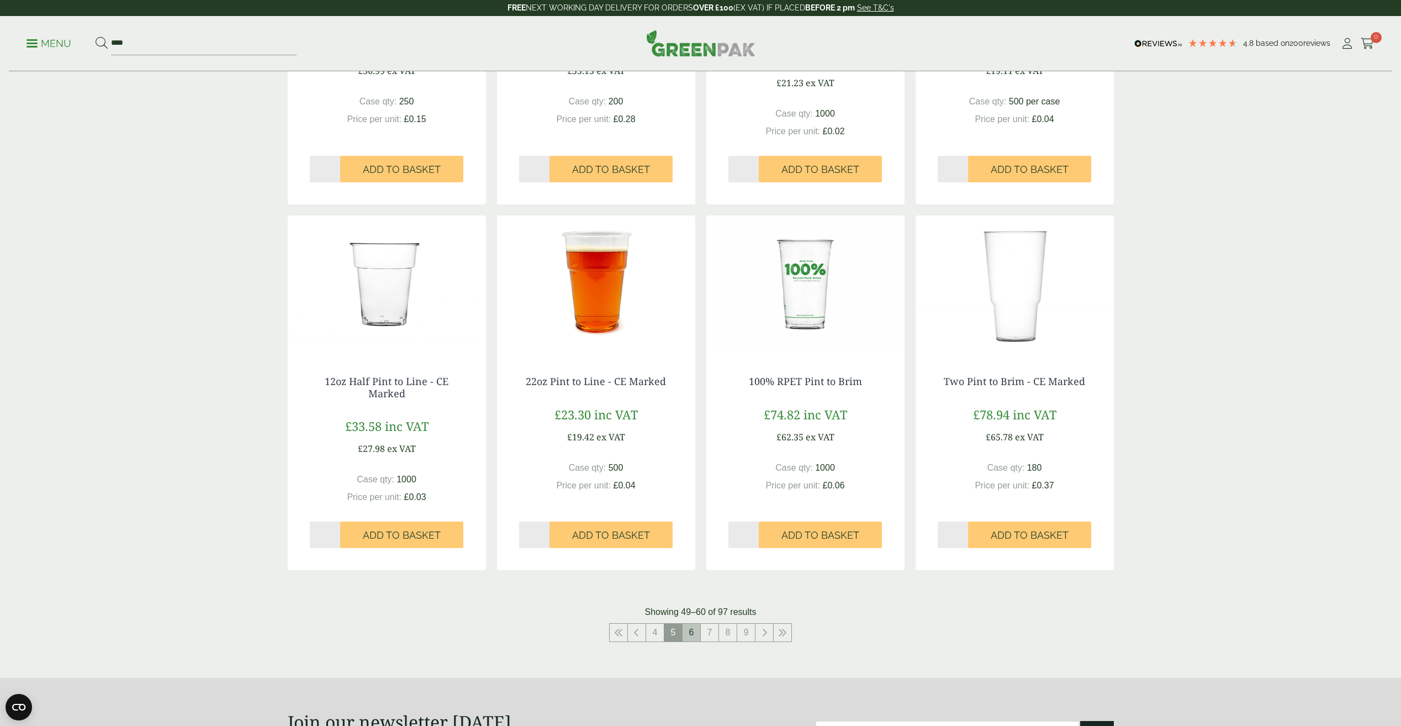
click at [693, 628] on link "6" at bounding box center [691, 632] width 18 height 18
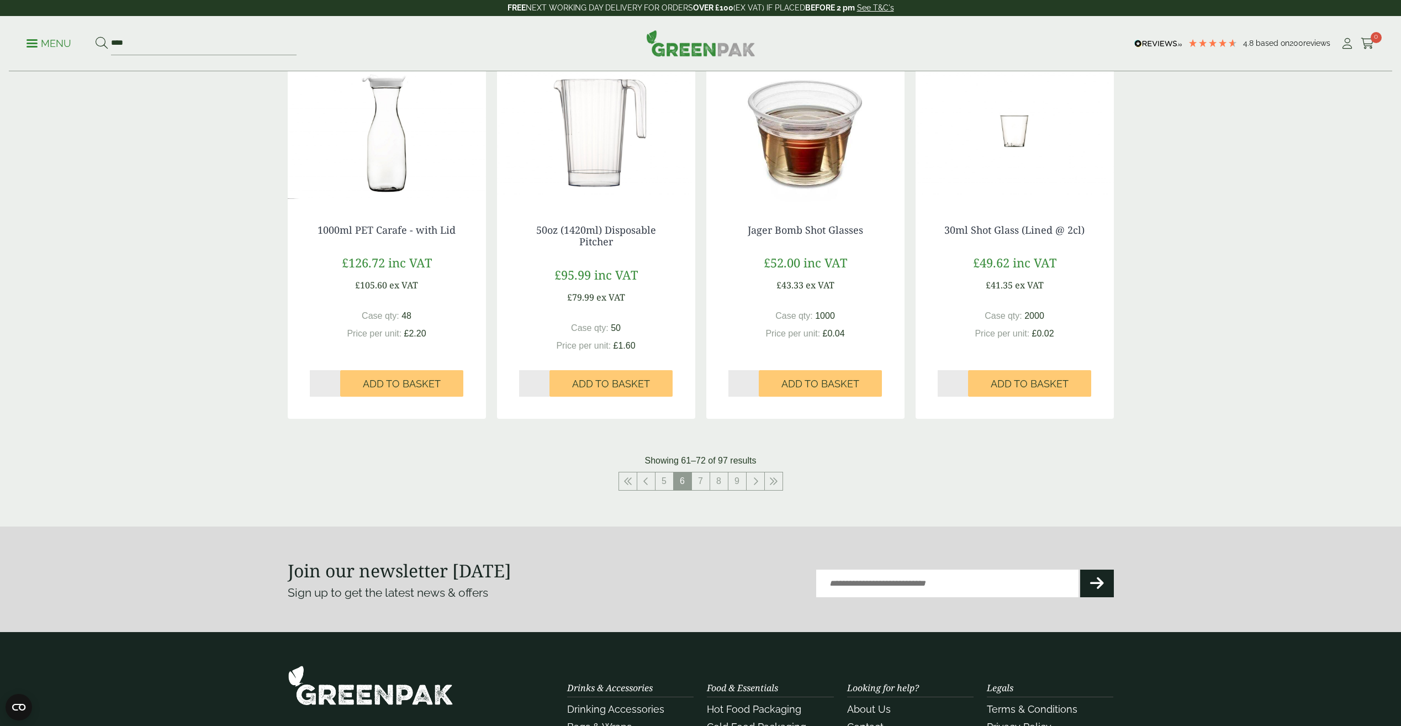
scroll to position [939, 0]
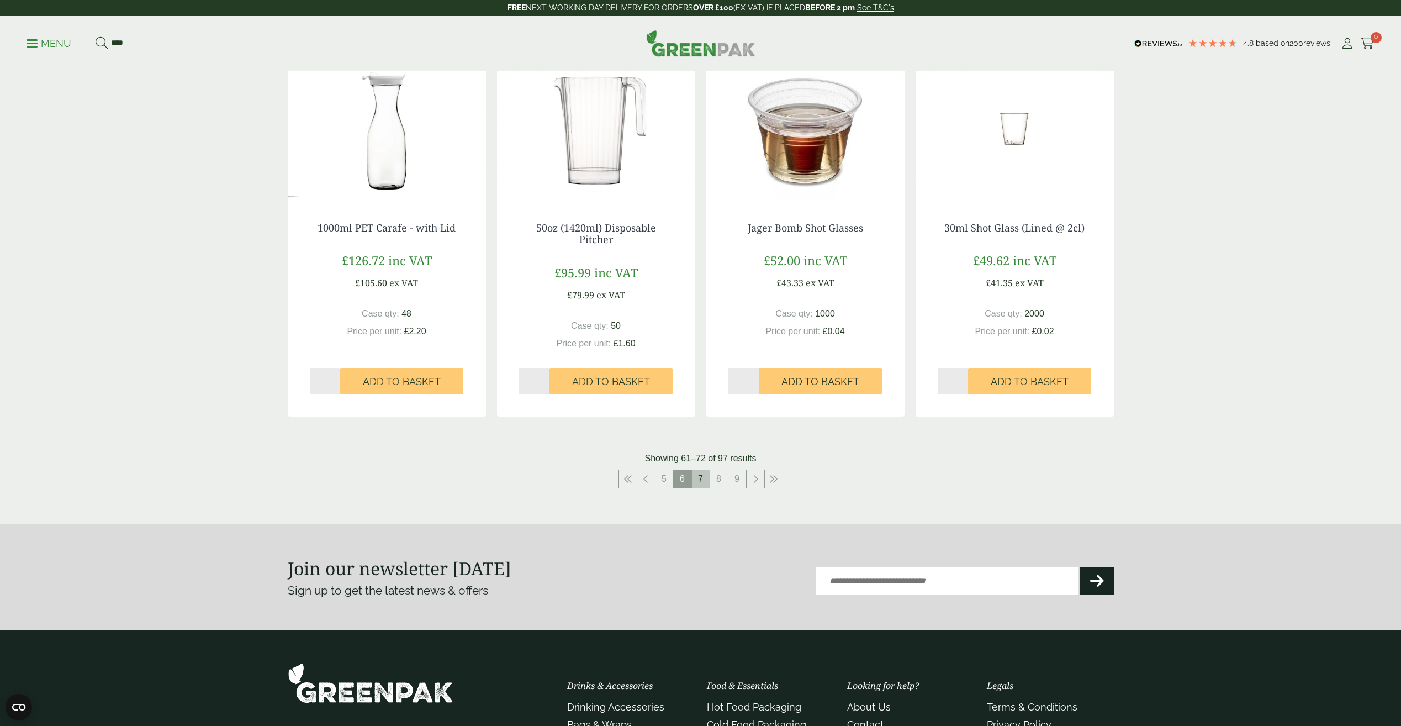
click at [707, 478] on link "7" at bounding box center [701, 479] width 18 height 18
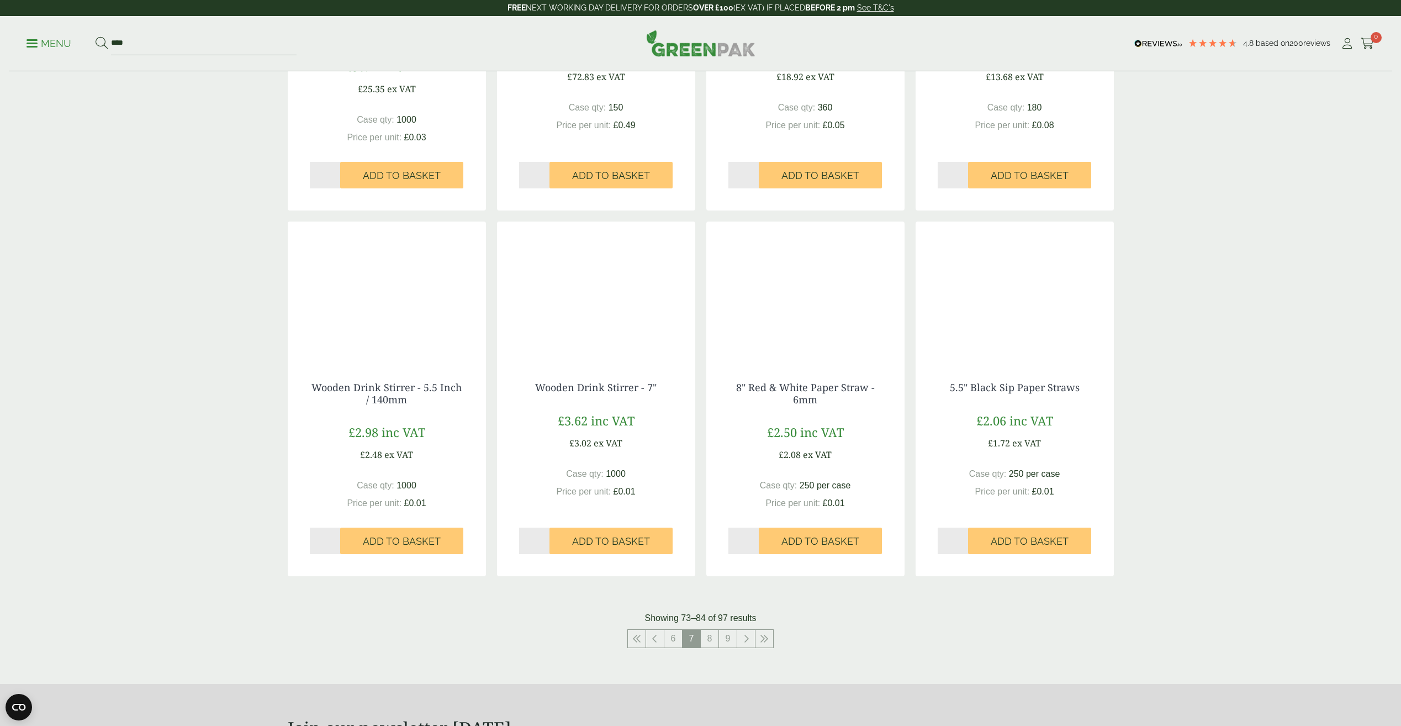
scroll to position [939, 0]
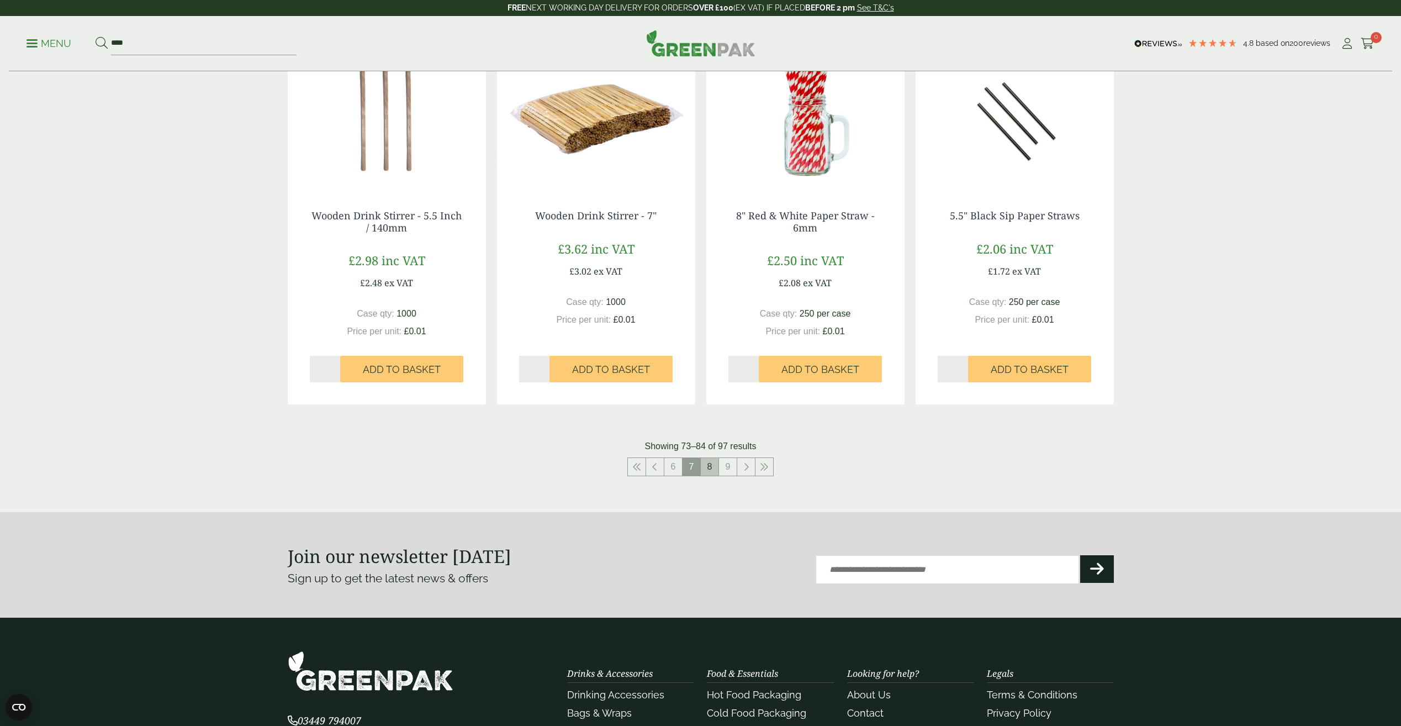
click at [715, 468] on link "8" at bounding box center [710, 467] width 18 height 18
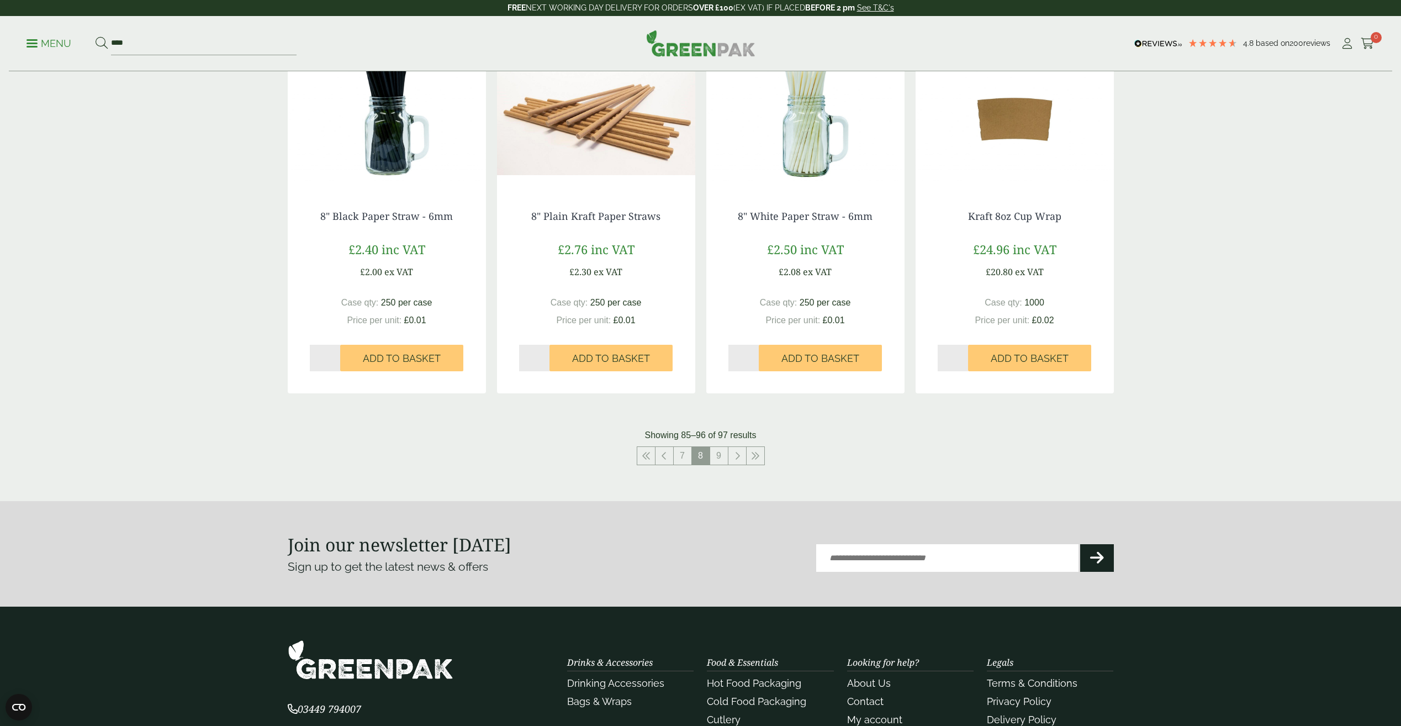
scroll to position [939, 0]
click at [723, 453] on link "9" at bounding box center [719, 455] width 18 height 18
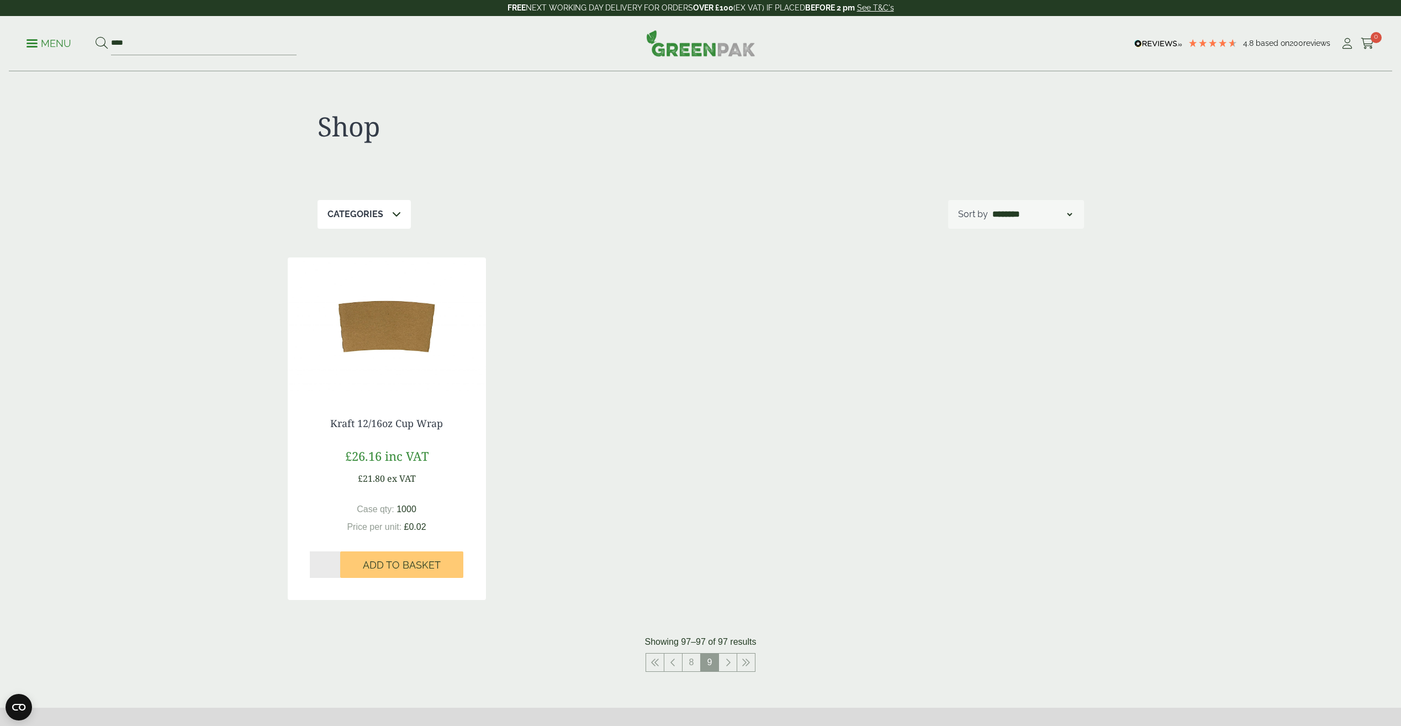
click at [33, 43] on span at bounding box center [32, 44] width 11 height 2
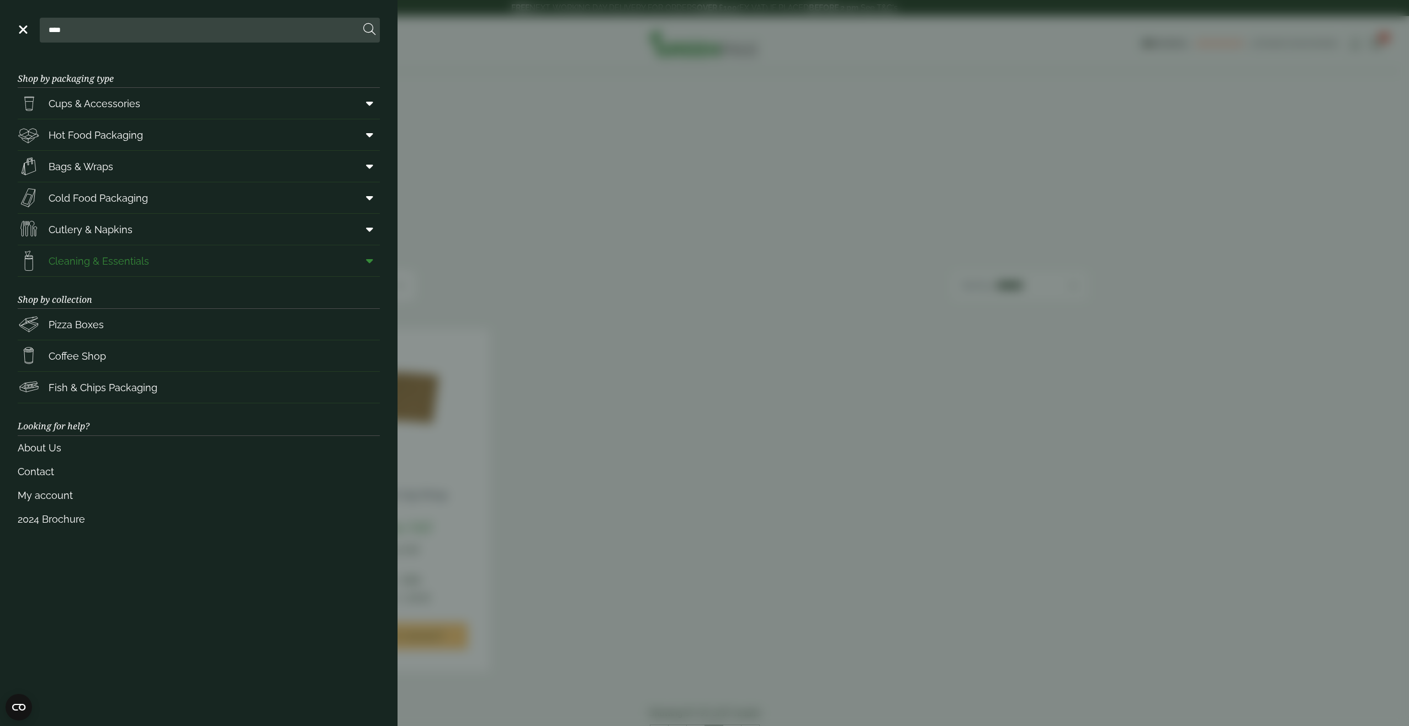
click at [357, 262] on span at bounding box center [367, 260] width 25 height 21
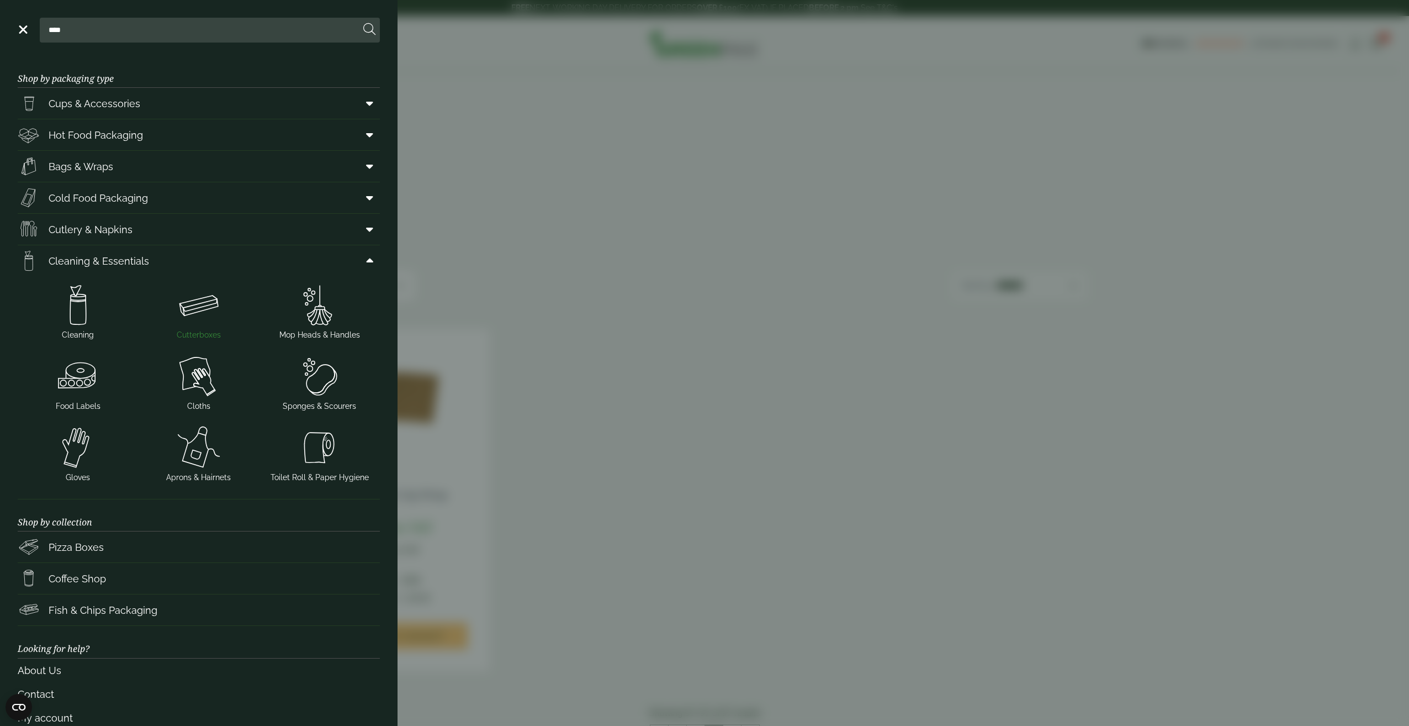
click at [209, 309] on img at bounding box center [199, 305] width 112 height 44
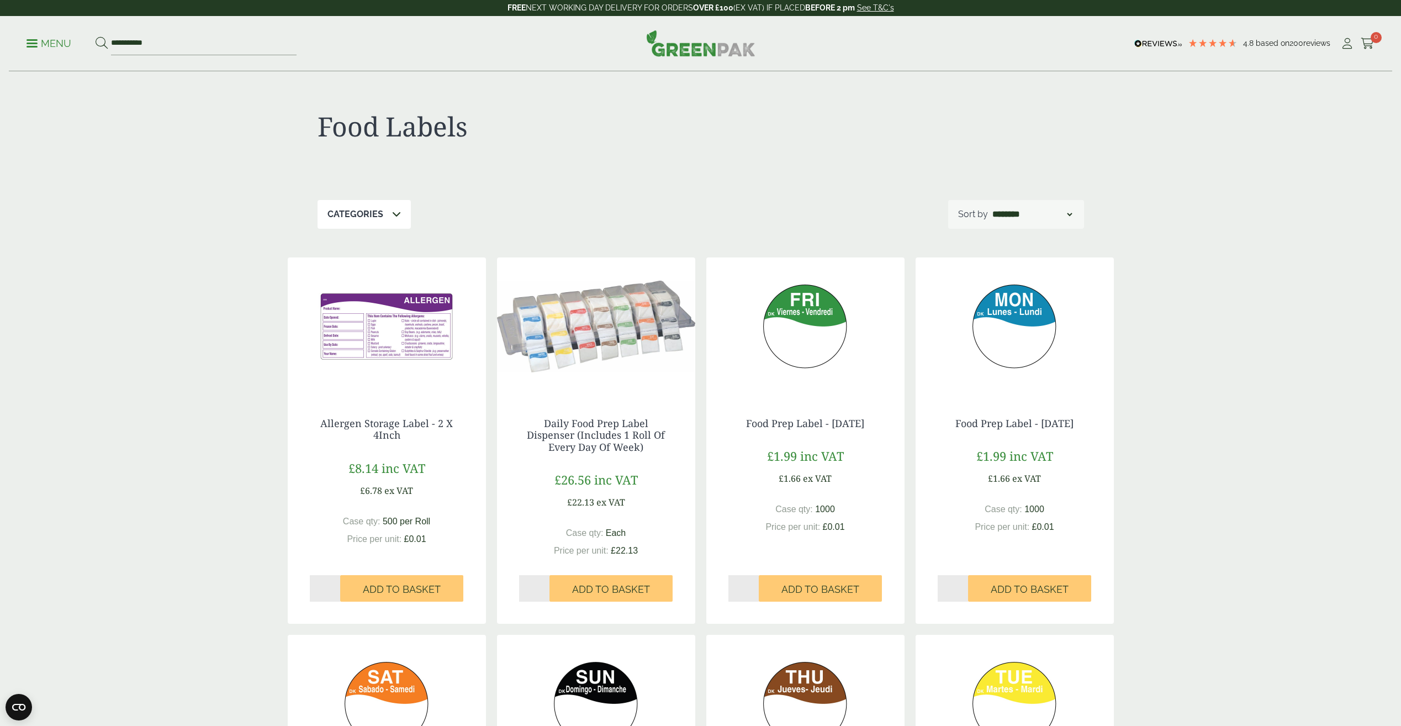
click at [403, 344] on img at bounding box center [387, 326] width 198 height 138
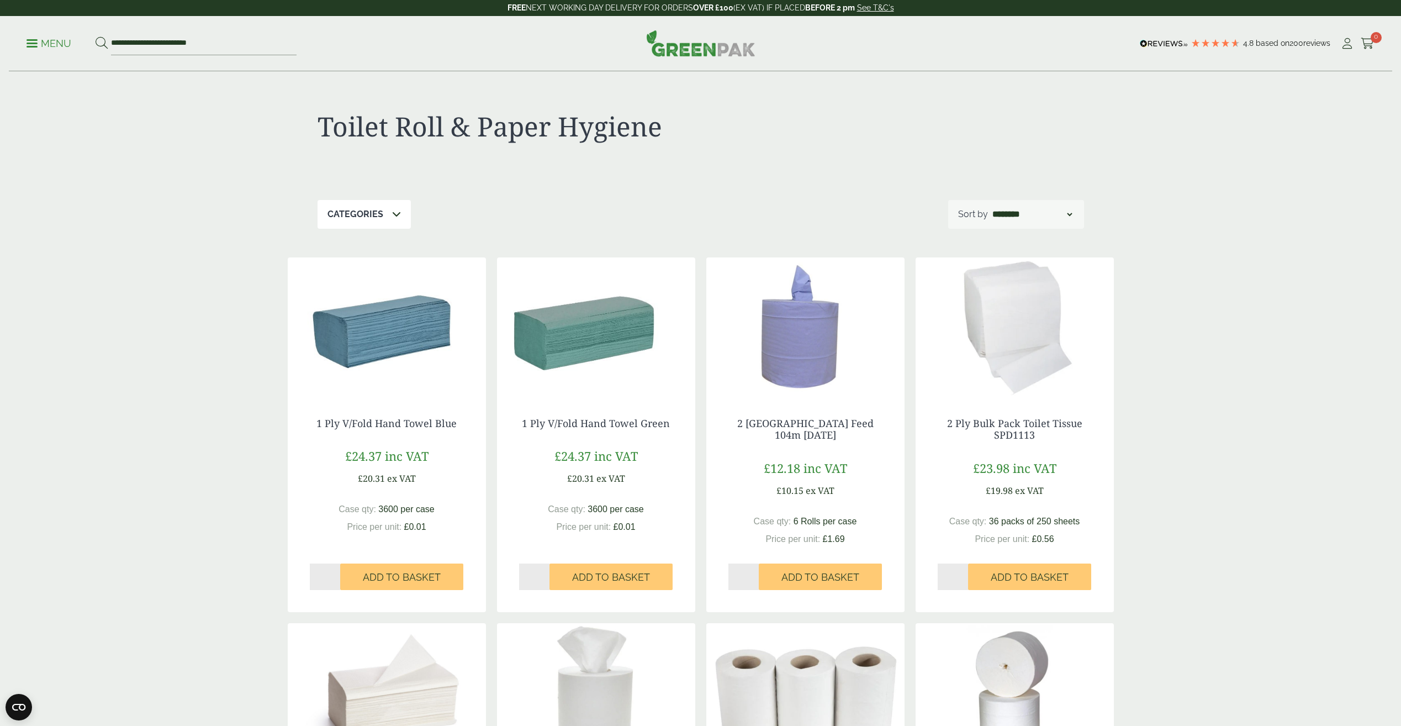
click at [38, 47] on p "Menu" at bounding box center [49, 43] width 45 height 13
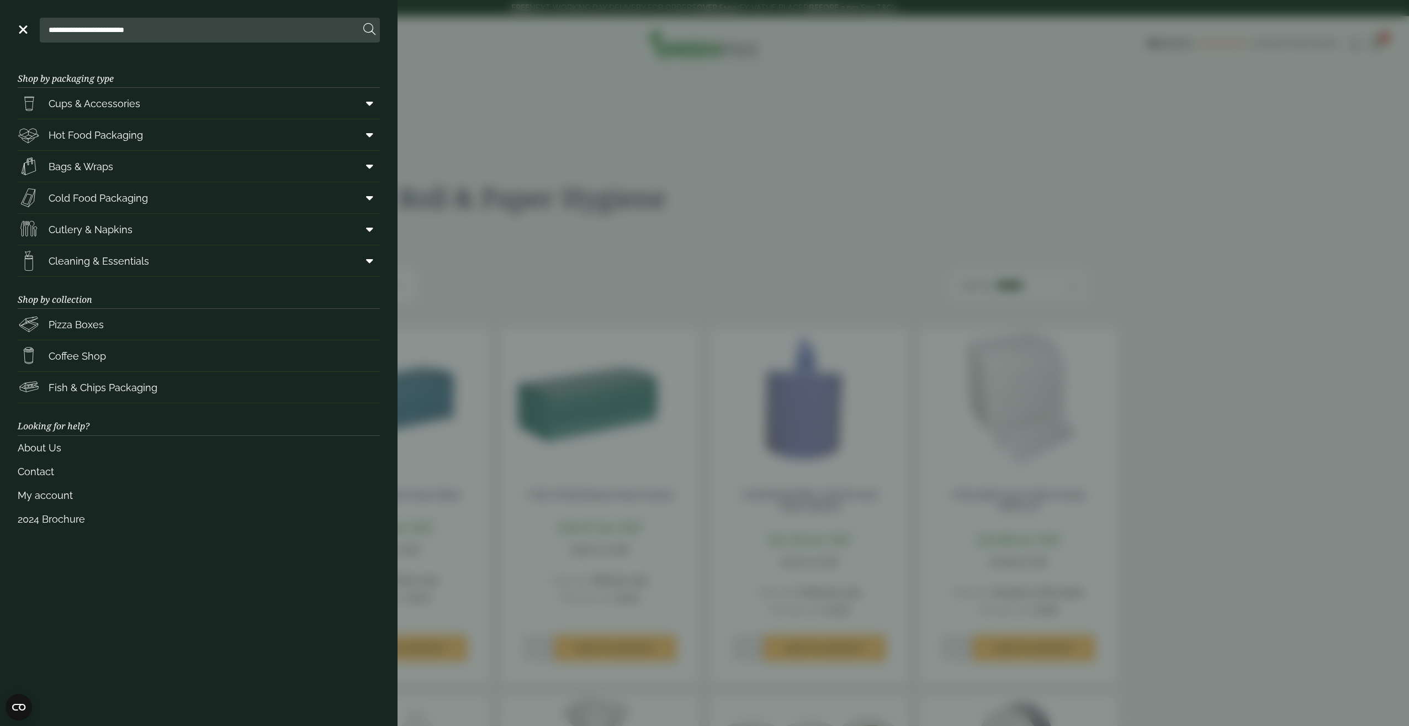
click at [1230, 247] on aside "**********" at bounding box center [704, 363] width 1409 height 726
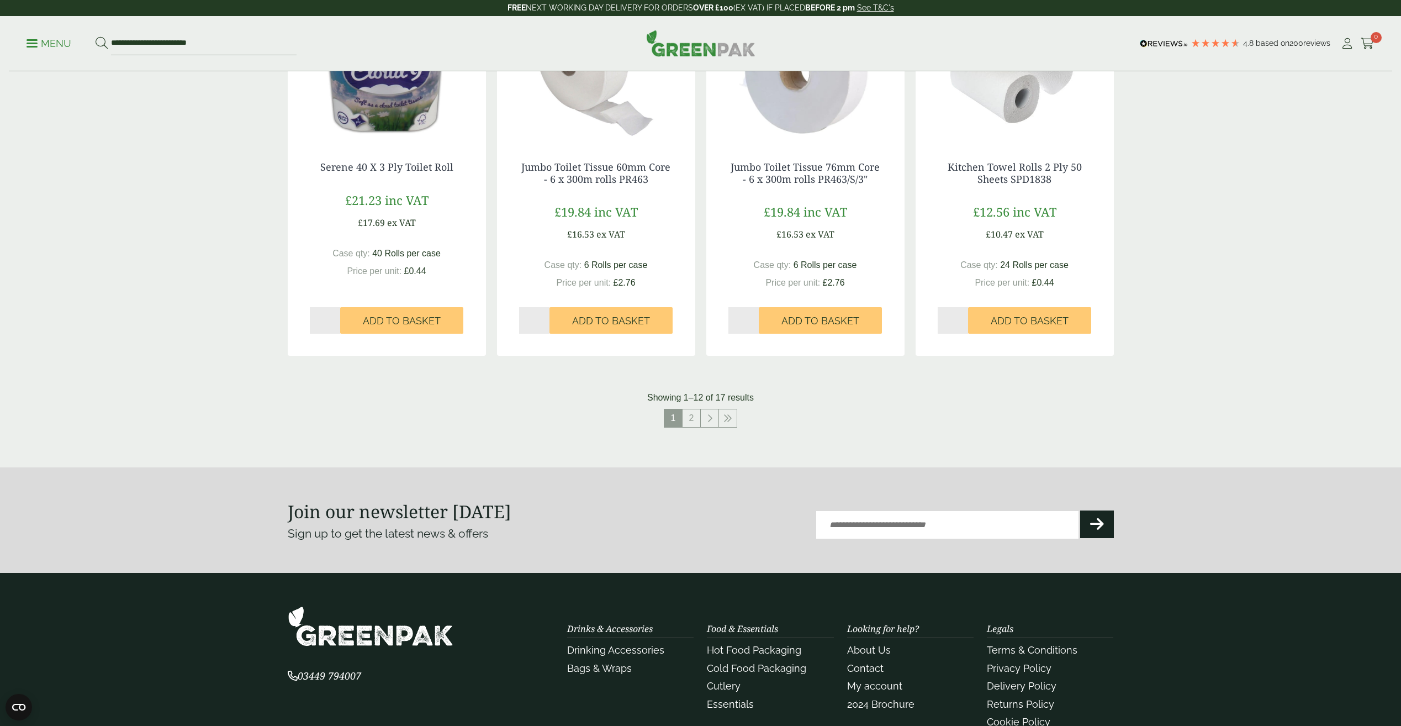
scroll to position [994, 0]
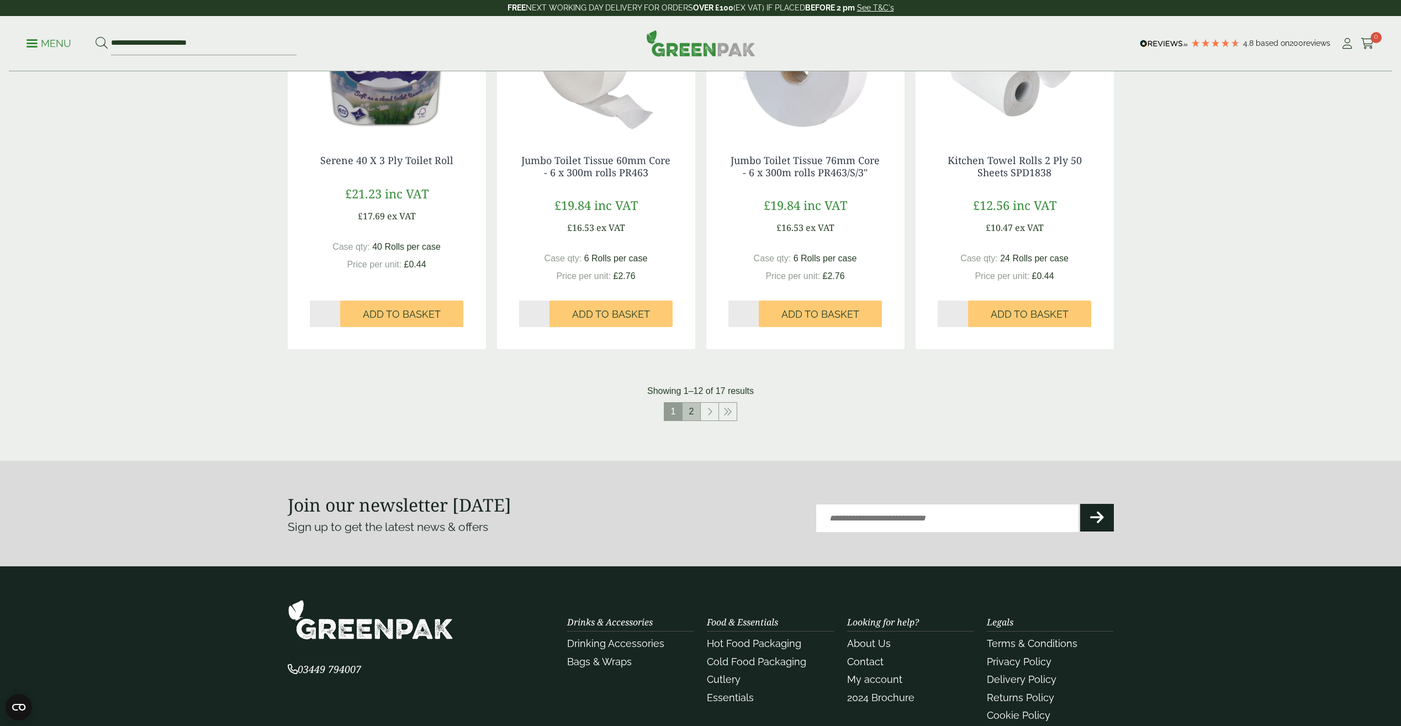
click at [690, 417] on link "2" at bounding box center [691, 412] width 18 height 18
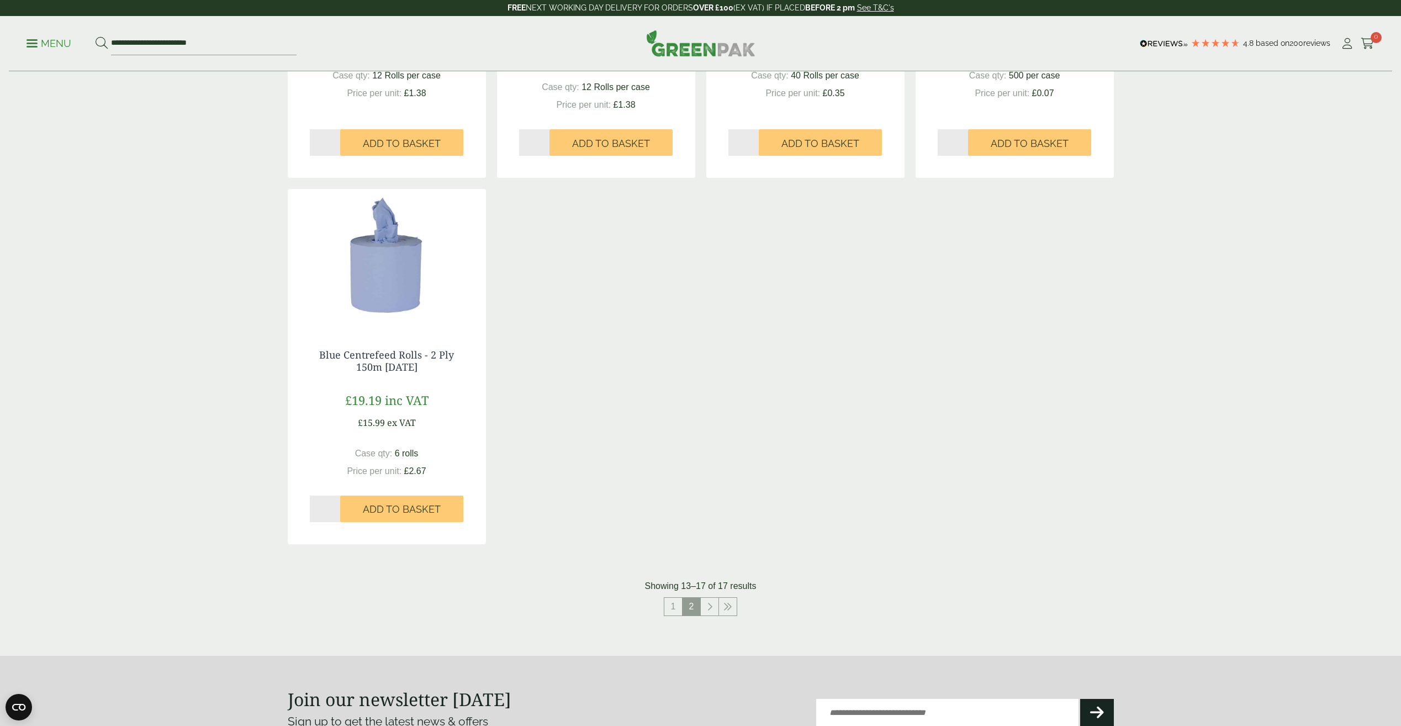
scroll to position [335, 0]
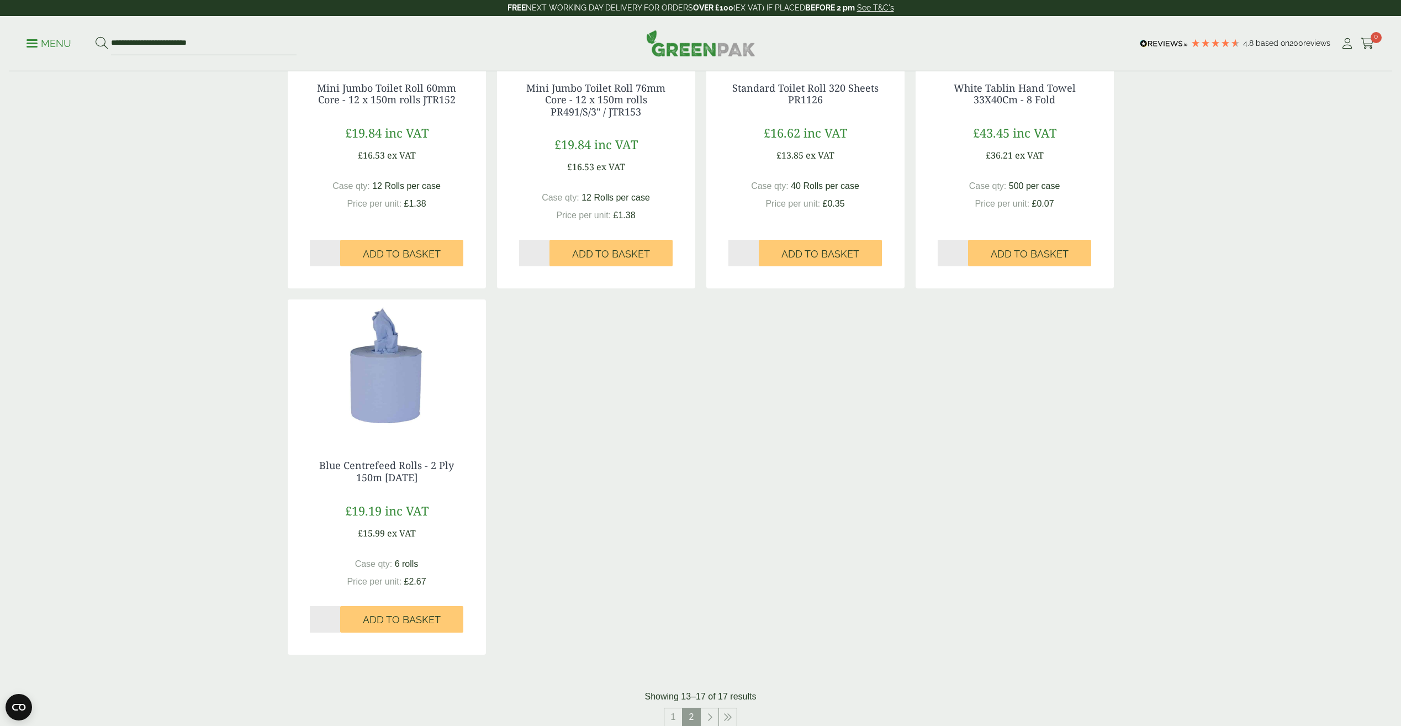
click at [396, 427] on img at bounding box center [387, 368] width 198 height 138
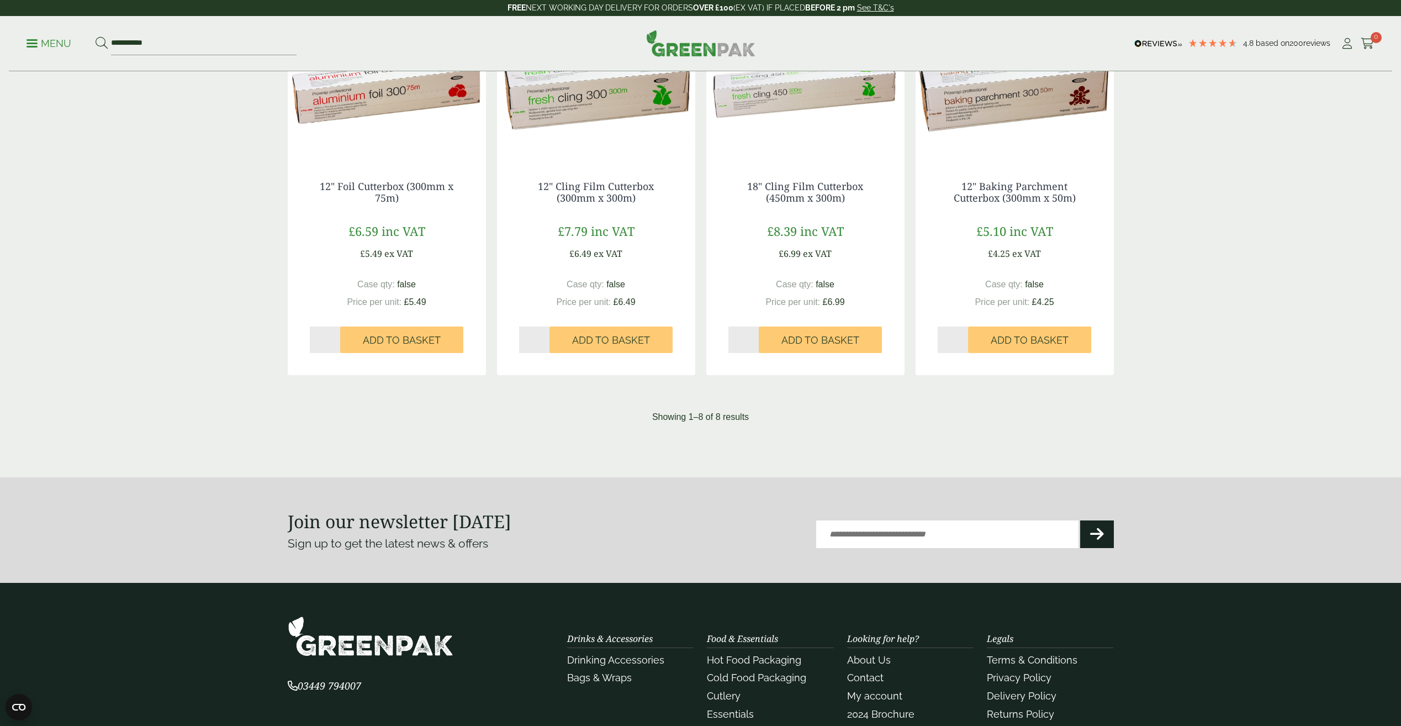
scroll to position [607, 0]
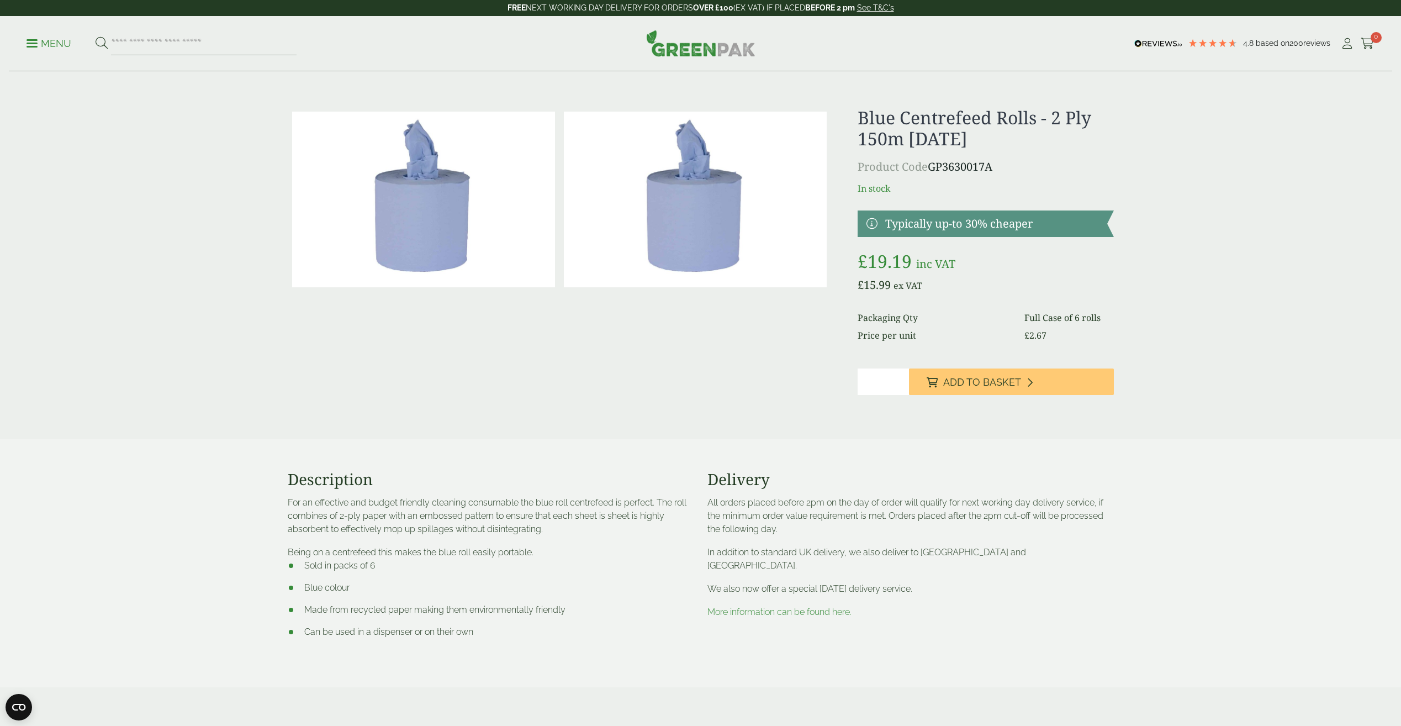
click at [401, 184] on img at bounding box center [423, 200] width 263 height 176
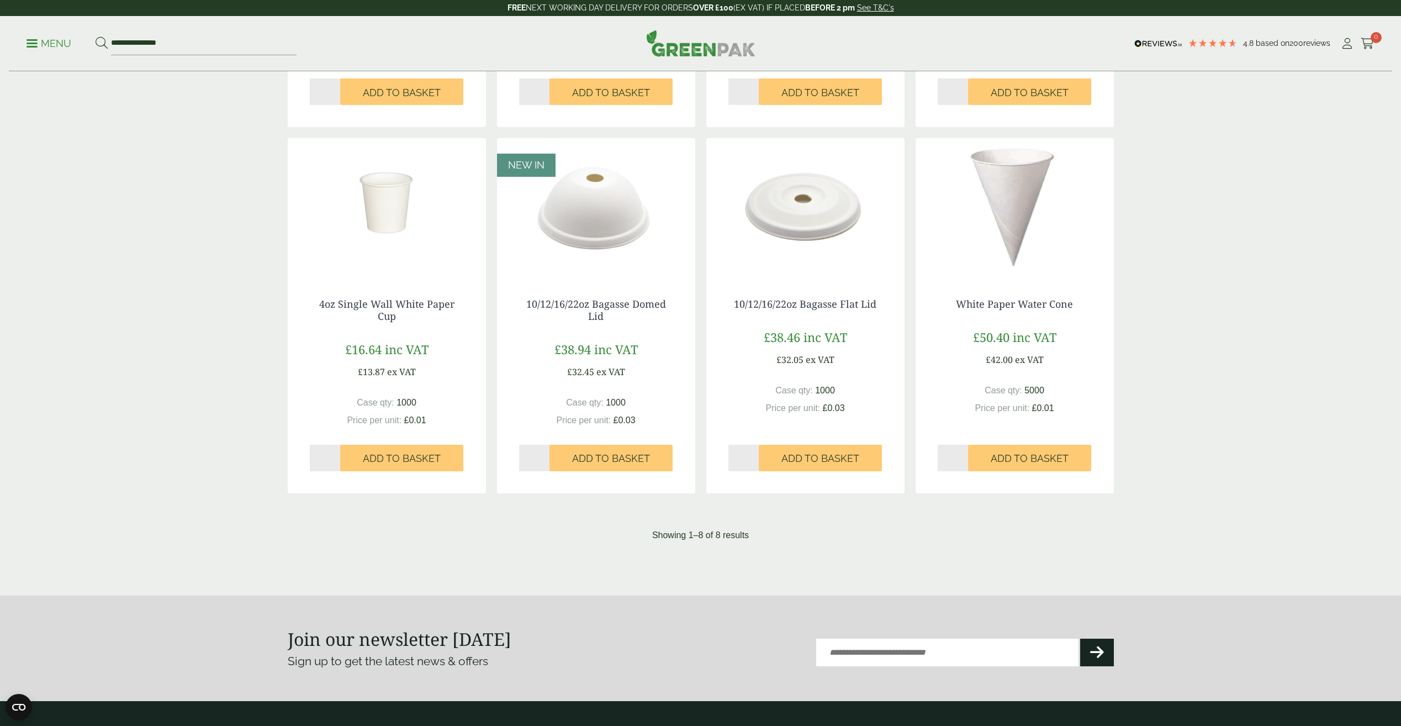
scroll to position [718, 0]
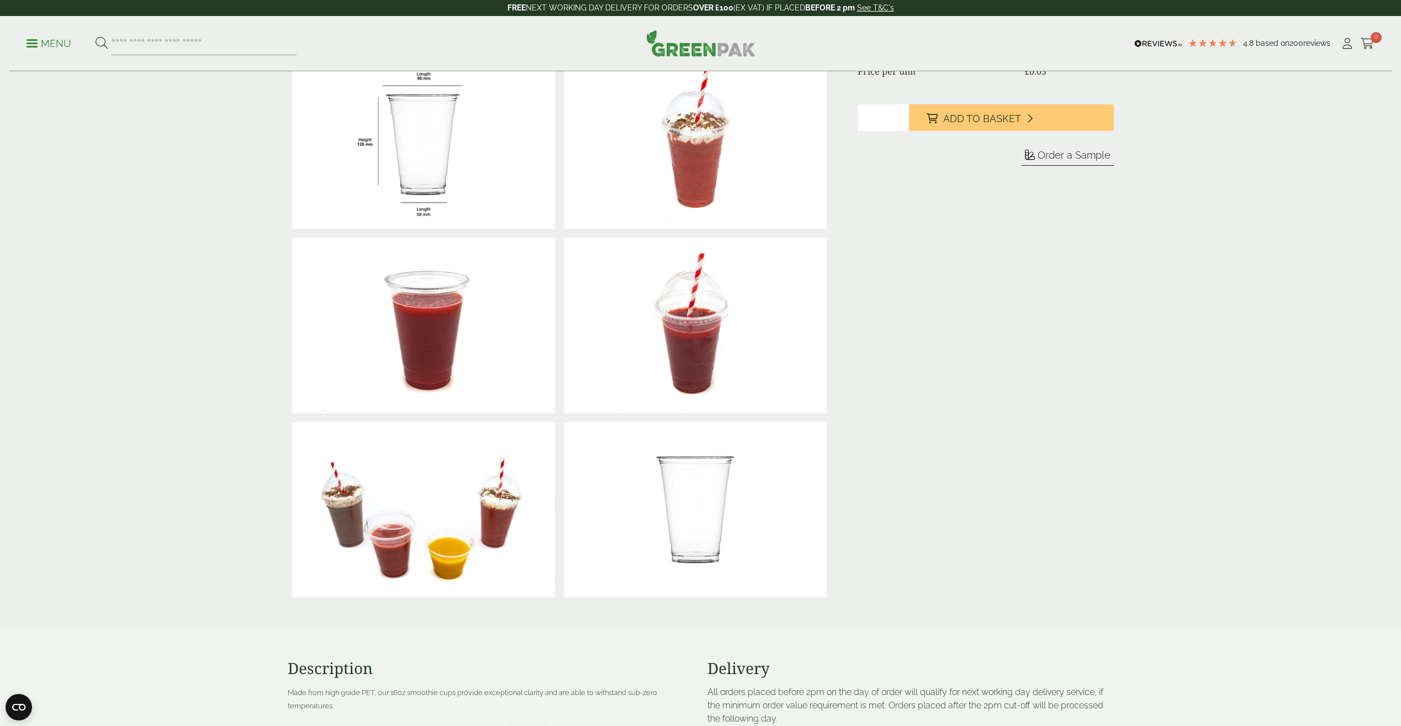
scroll to position [387, 0]
